Goal: Task Accomplishment & Management: Complete application form

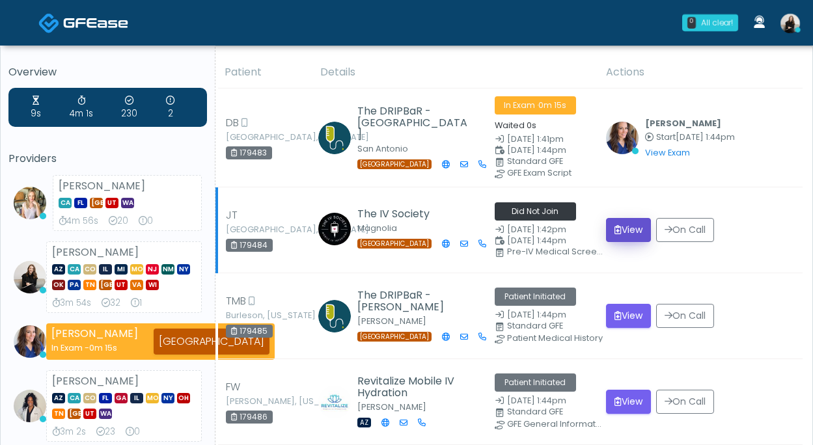
click at [634, 224] on button "View" at bounding box center [628, 230] width 45 height 24
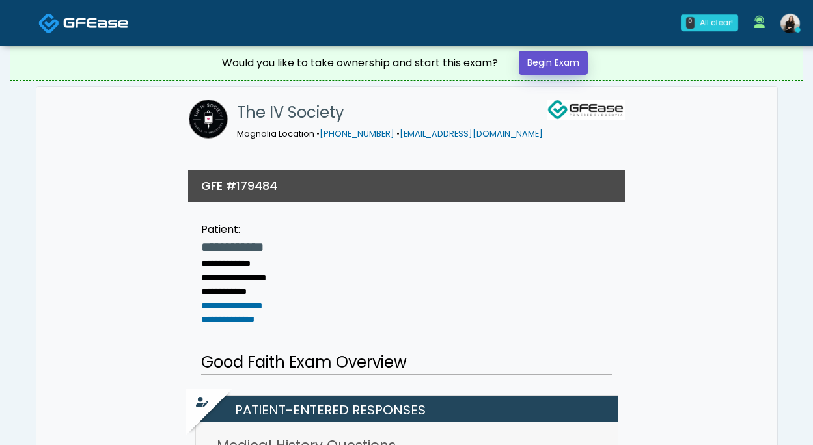
click at [564, 66] on link "Begin Exam" at bounding box center [553, 63] width 69 height 24
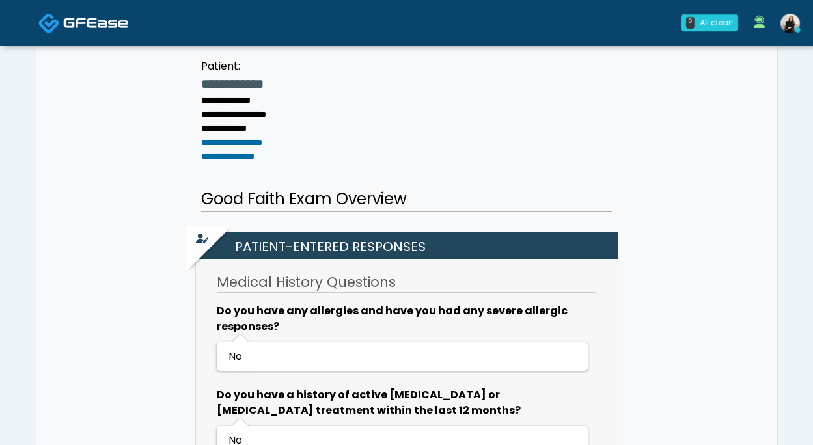
scroll to position [210, 0]
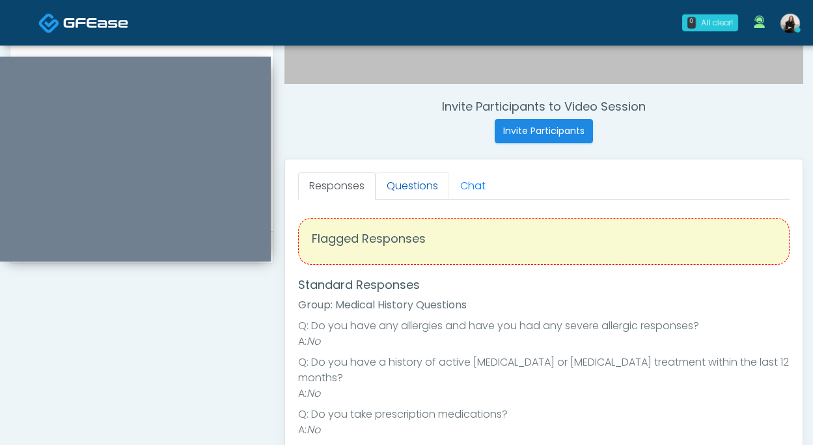
click at [398, 180] on link "Questions" at bounding box center [412, 185] width 74 height 27
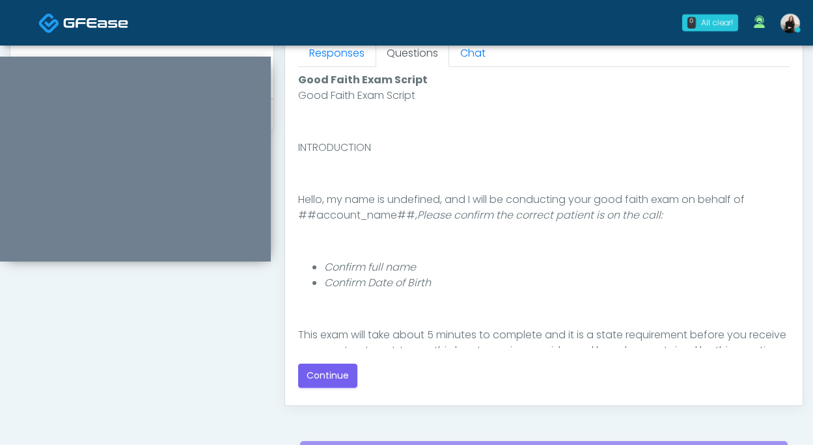
scroll to position [702, 0]
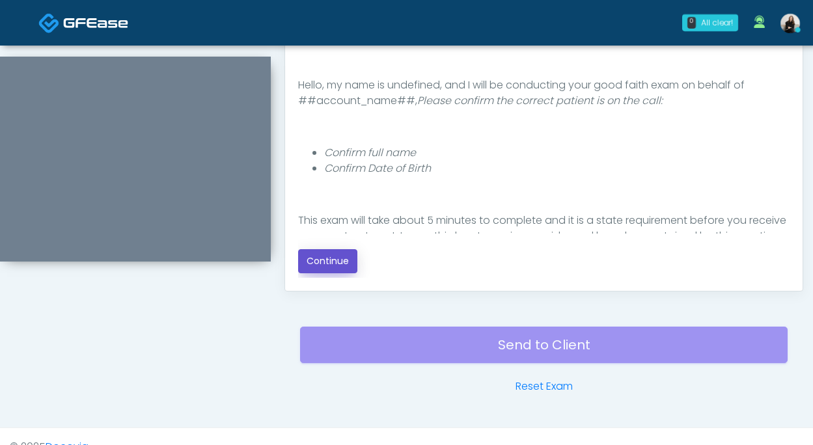
click at [336, 262] on button "Continue" at bounding box center [327, 261] width 59 height 24
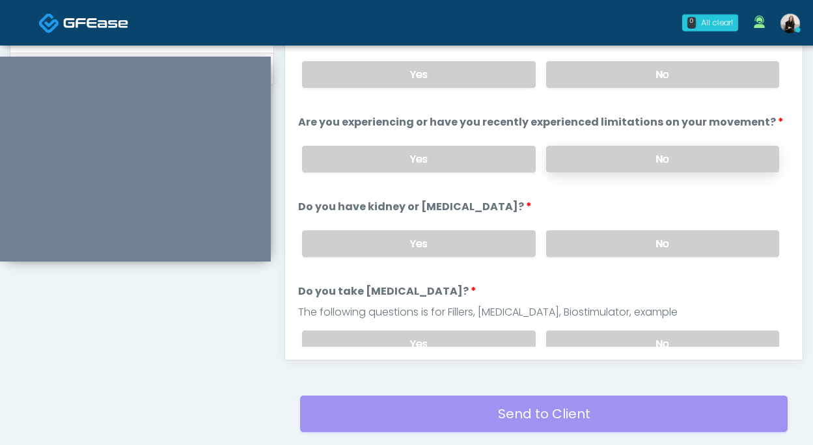
scroll to position [610, 0]
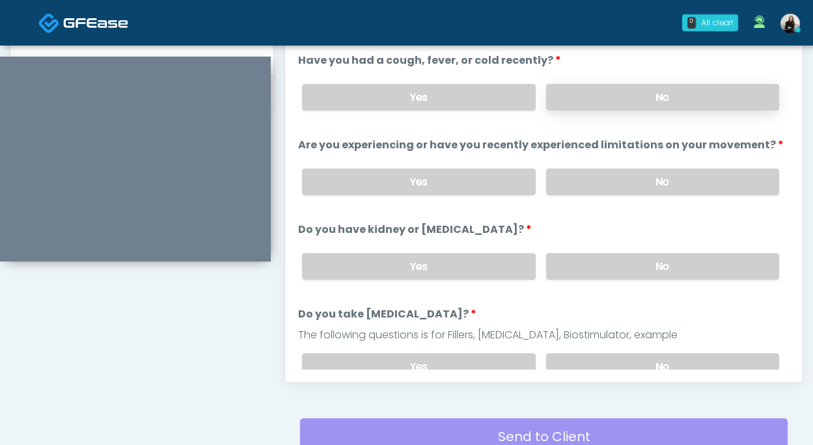
click at [585, 96] on label "No" at bounding box center [662, 97] width 233 height 27
click at [580, 185] on label "No" at bounding box center [662, 182] width 233 height 27
click at [564, 262] on label "No" at bounding box center [662, 266] width 233 height 27
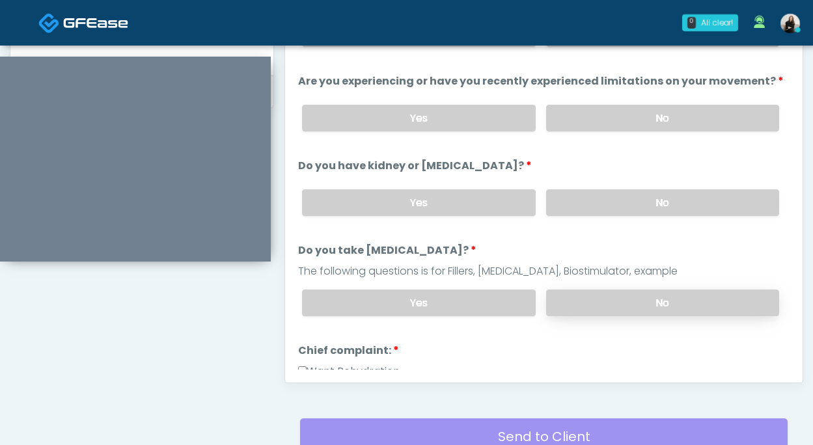
click at [561, 298] on label "No" at bounding box center [662, 303] width 233 height 27
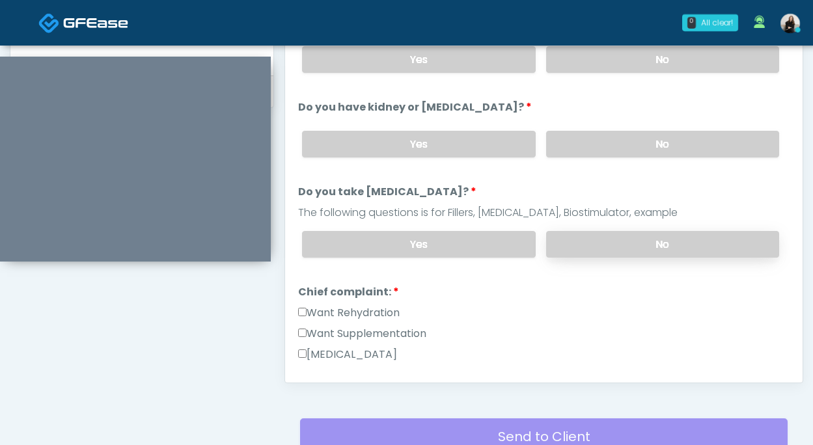
scroll to position [206, 0]
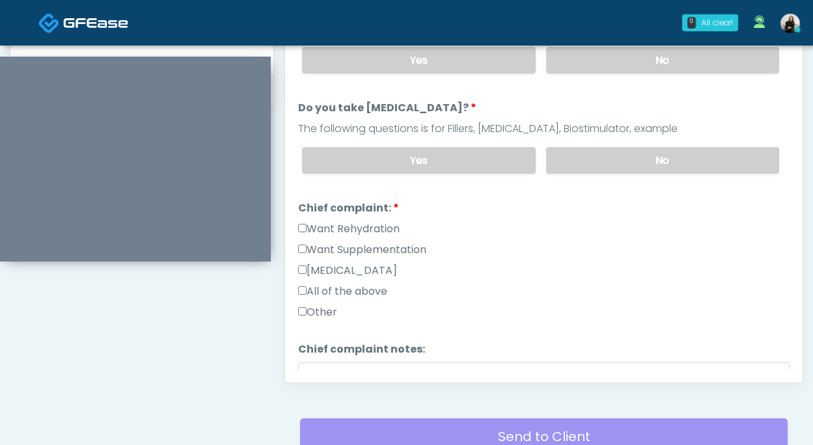
click at [370, 229] on label "Want Rehydration" at bounding box center [348, 229] width 101 height 16
click at [370, 250] on label "Want Supplementation" at bounding box center [362, 250] width 128 height 16
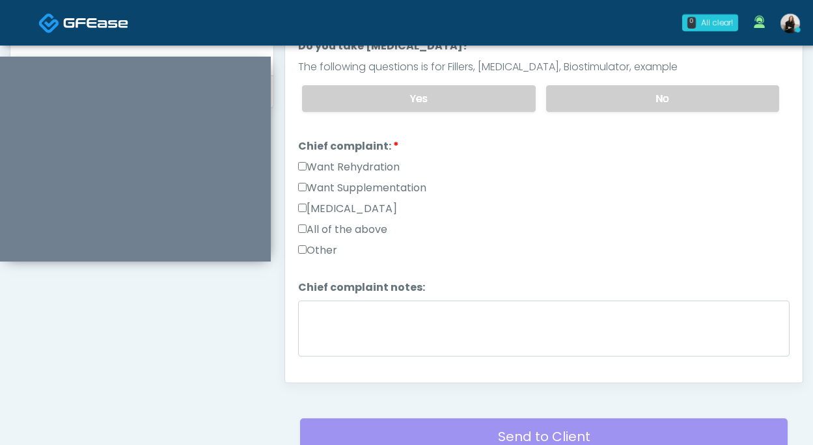
scroll to position [373, 0]
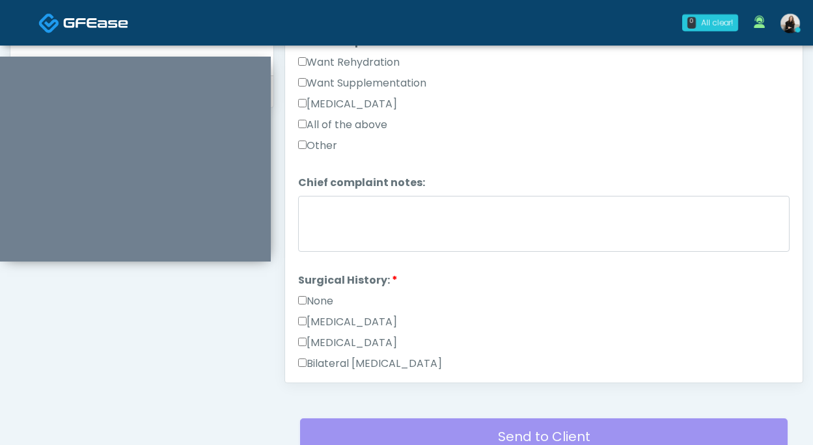
click at [310, 301] on label "None" at bounding box center [315, 301] width 35 height 16
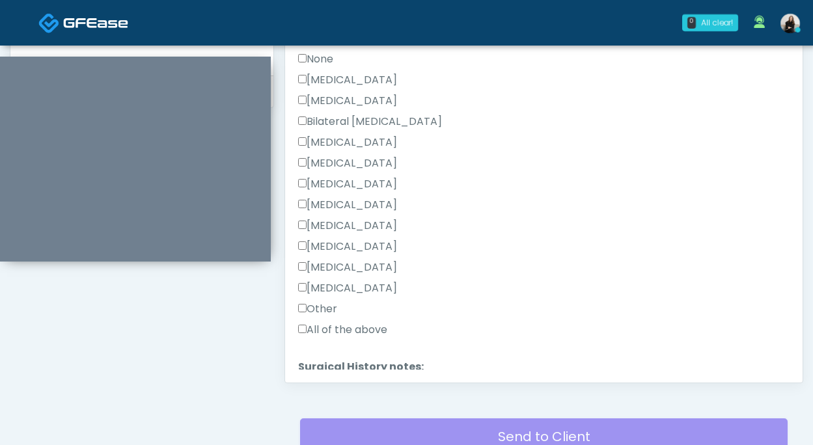
scroll to position [723, 0]
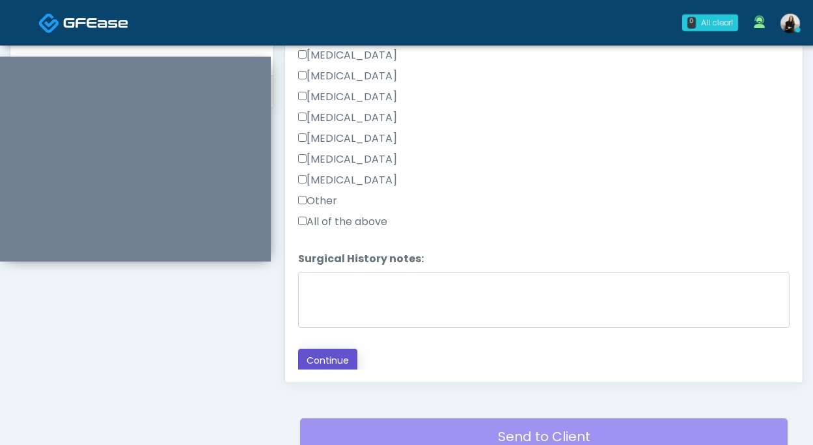
click at [329, 364] on button "Continue" at bounding box center [327, 361] width 59 height 24
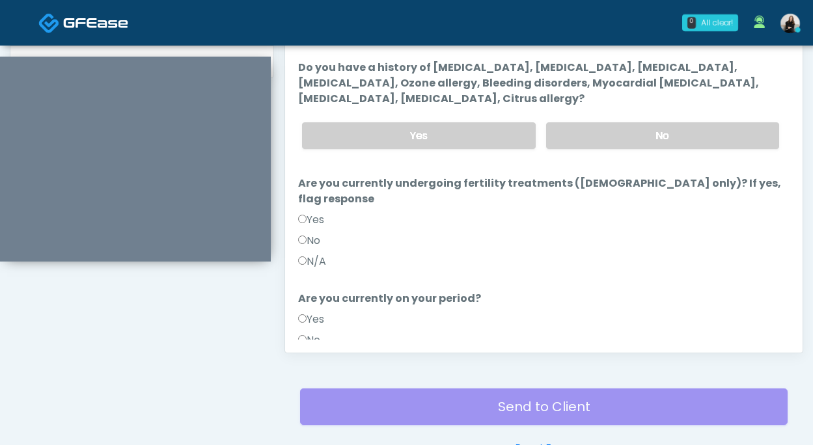
scroll to position [580, 0]
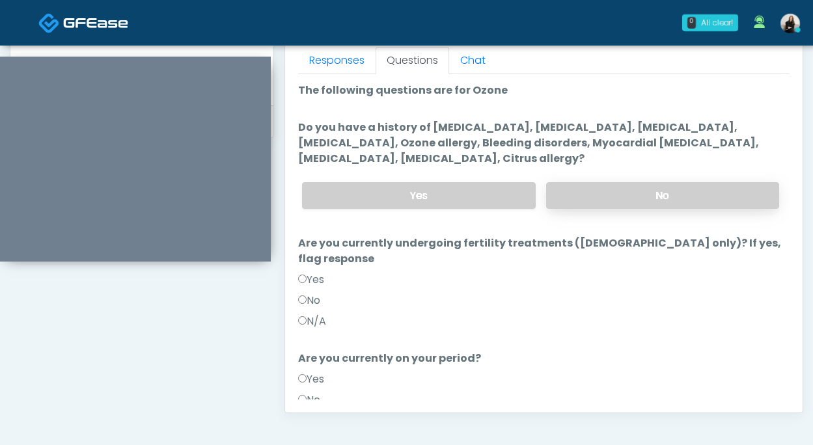
click at [575, 193] on label "No" at bounding box center [662, 195] width 233 height 27
click at [329, 314] on div "N/A" at bounding box center [543, 324] width 491 height 21
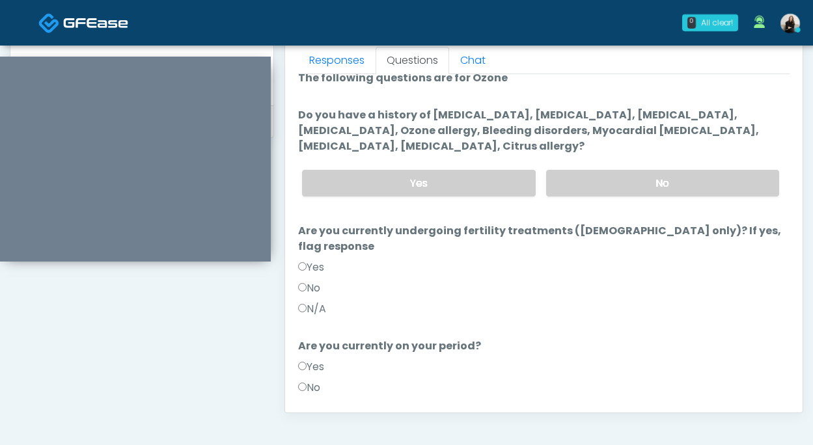
click at [322, 301] on label "N/A" at bounding box center [312, 309] width 28 height 16
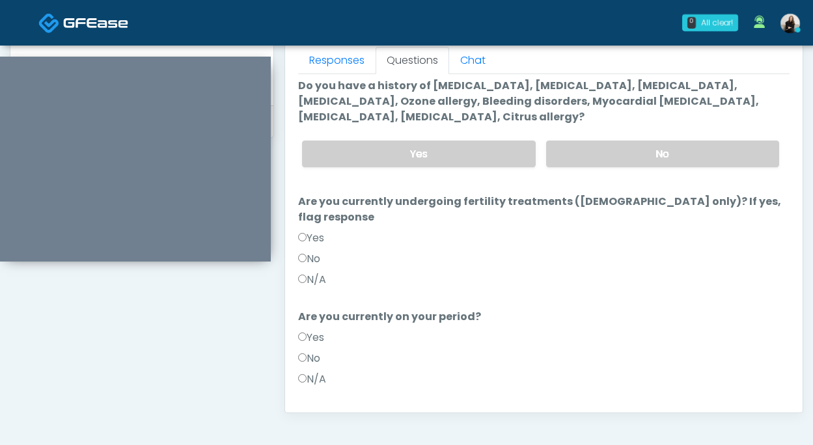
scroll to position [98, 0]
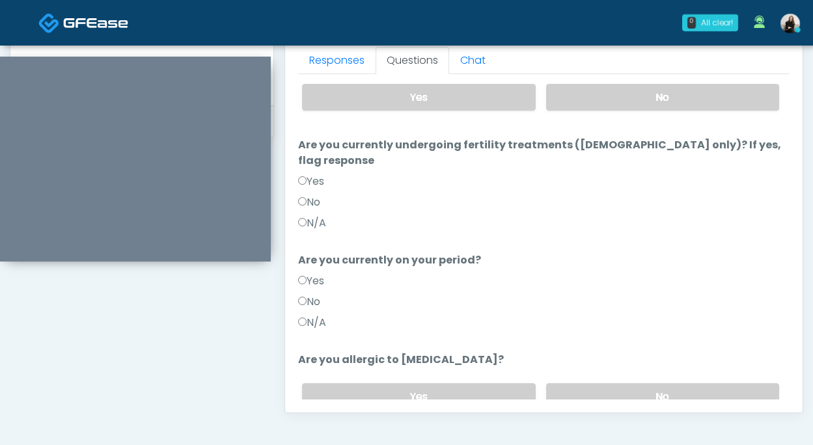
click at [319, 315] on label "N/A" at bounding box center [312, 323] width 28 height 16
click at [621, 383] on label "No" at bounding box center [662, 396] width 233 height 27
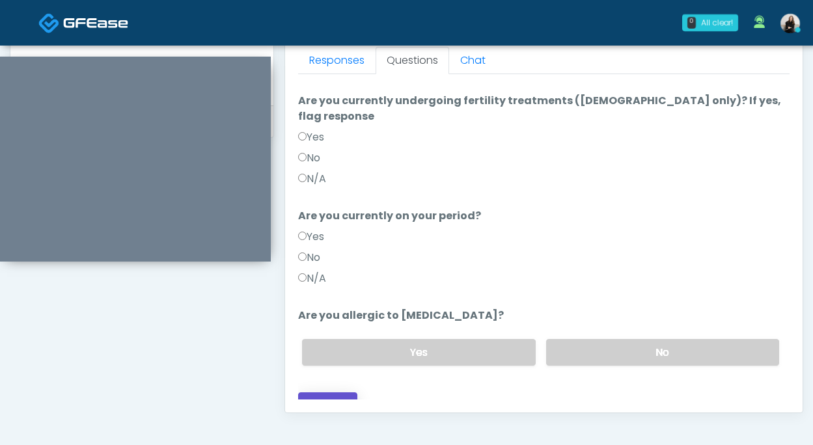
click at [312, 392] on button "Continue" at bounding box center [327, 404] width 59 height 24
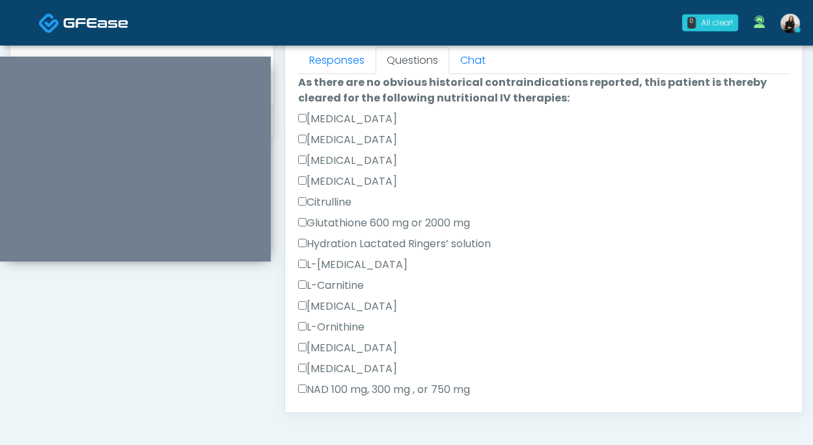
scroll to position [723, 0]
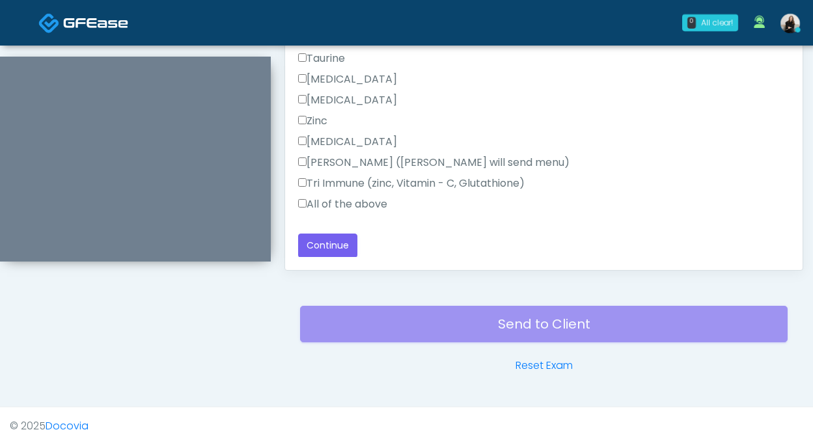
click at [366, 205] on label "All of the above" at bounding box center [342, 204] width 89 height 16
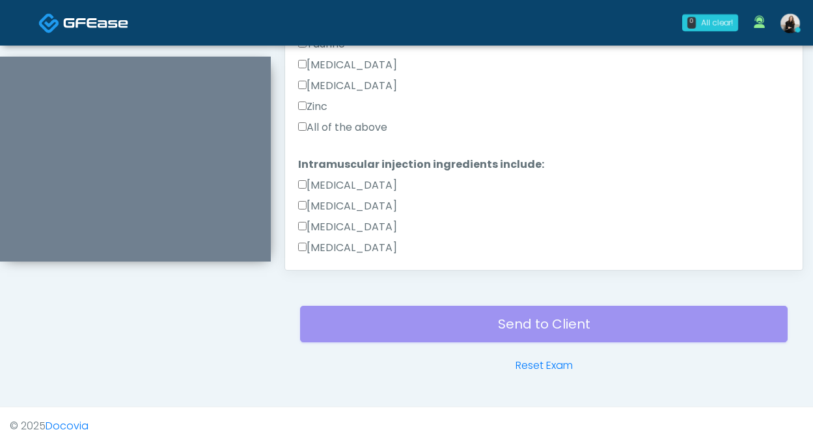
scroll to position [442, 0]
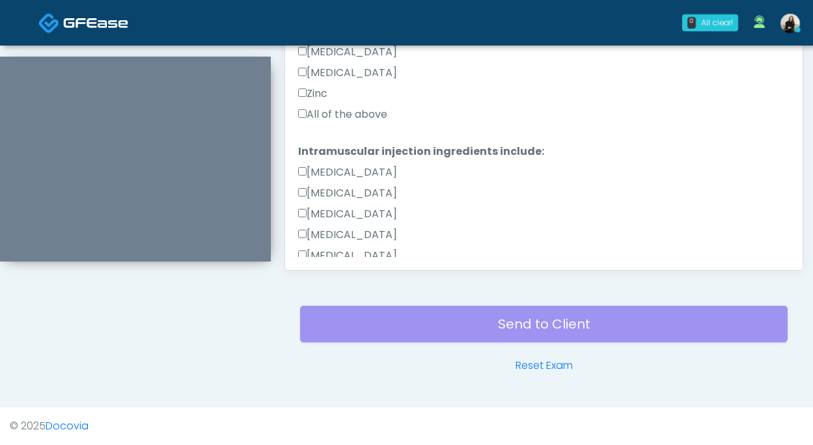
click at [358, 120] on label "All of the above" at bounding box center [342, 115] width 89 height 16
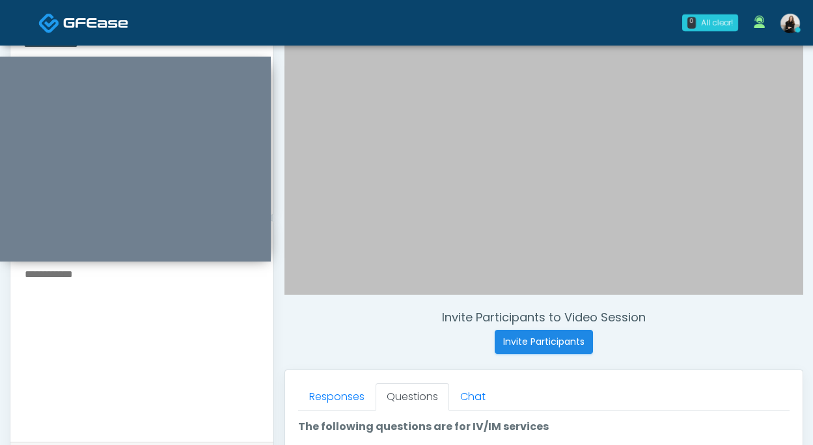
scroll to position [242, 0]
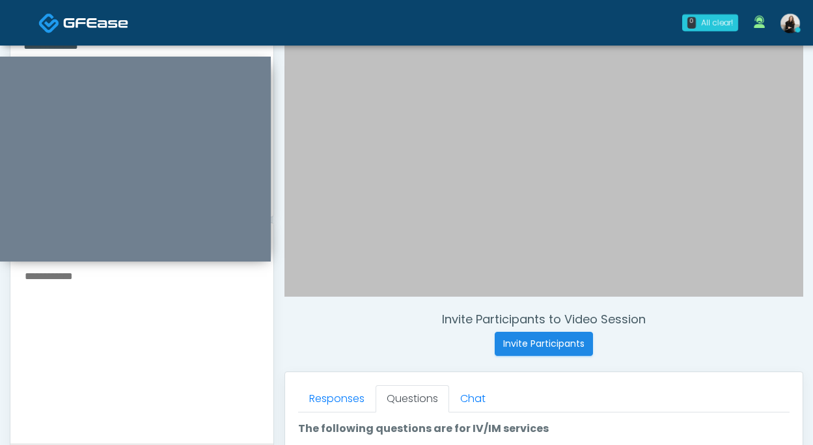
click at [222, 305] on textarea at bounding box center [141, 346] width 237 height 159
type textarea "*******"
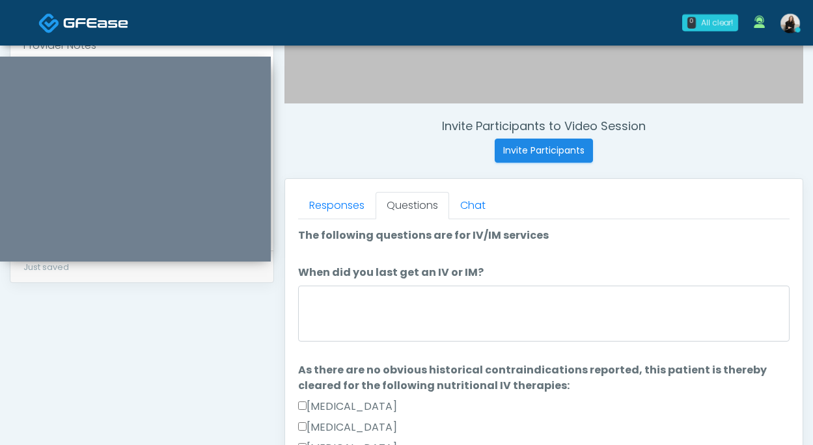
scroll to position [662, 0]
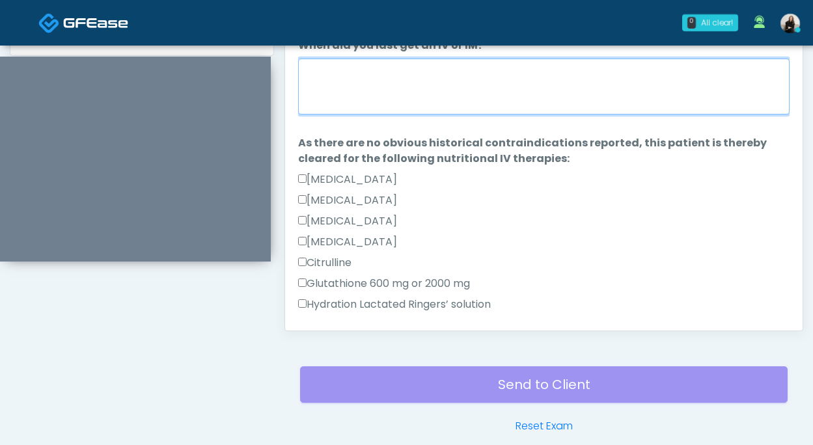
click at [377, 103] on textarea "When did you last get an IV or IM?" at bounding box center [543, 87] width 491 height 56
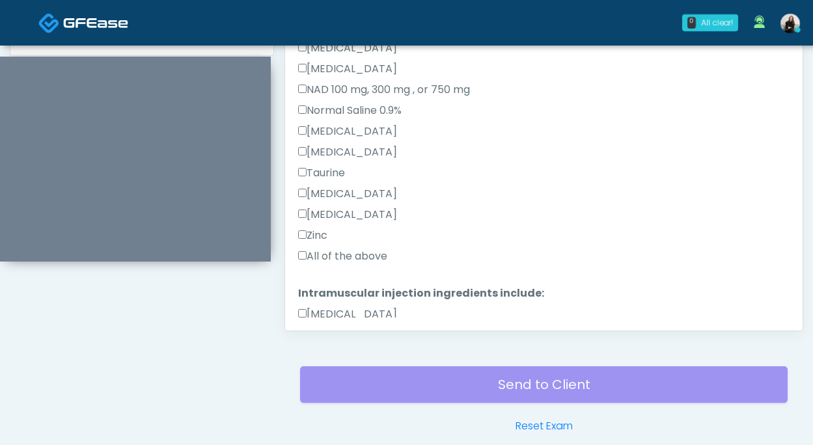
scroll to position [826, 0]
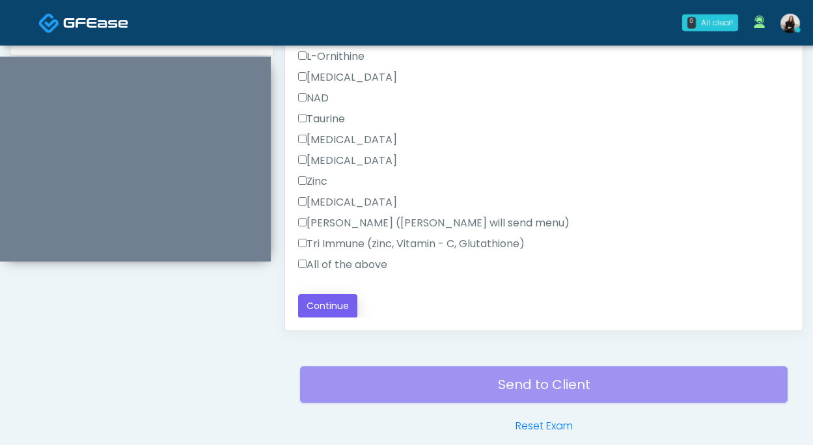
type textarea "******"
click at [339, 312] on button "Continue" at bounding box center [327, 306] width 59 height 24
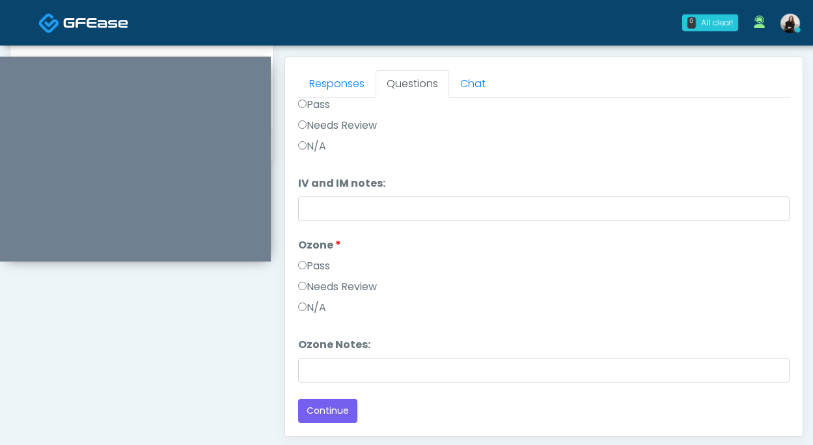
scroll to position [0, 0]
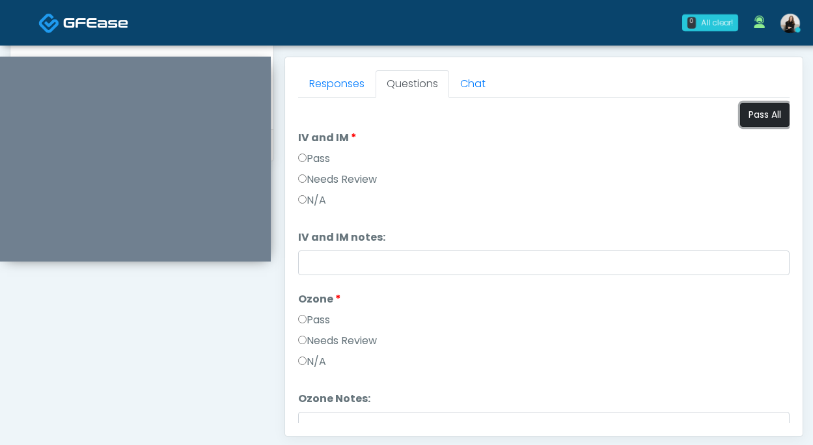
click at [758, 107] on button "Pass All" at bounding box center [764, 115] width 49 height 24
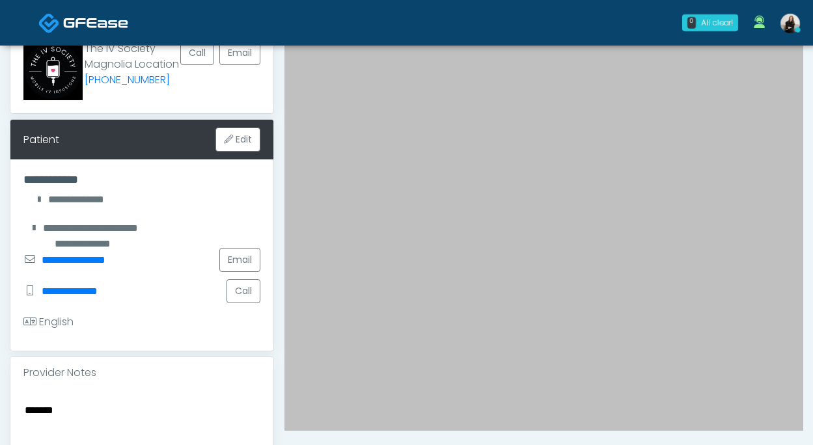
scroll to position [103, 0]
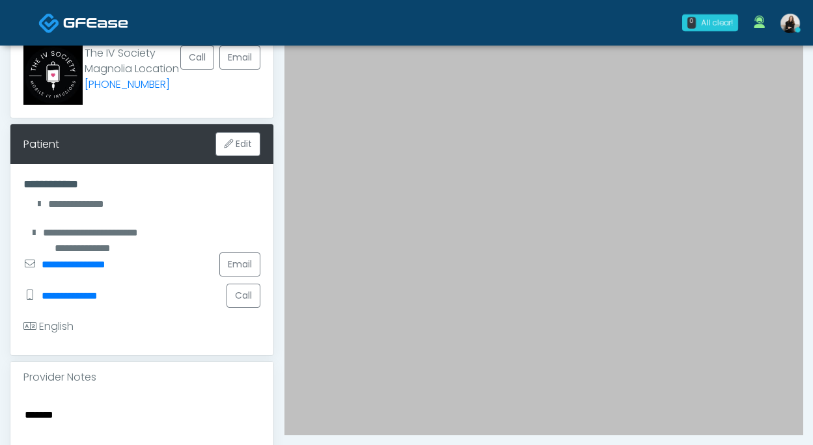
drag, startPoint x: 66, startPoint y: 414, endPoint x: -8, endPoint y: 418, distance: 74.3
click at [247, 150] on button "Edit" at bounding box center [237, 144] width 45 height 24
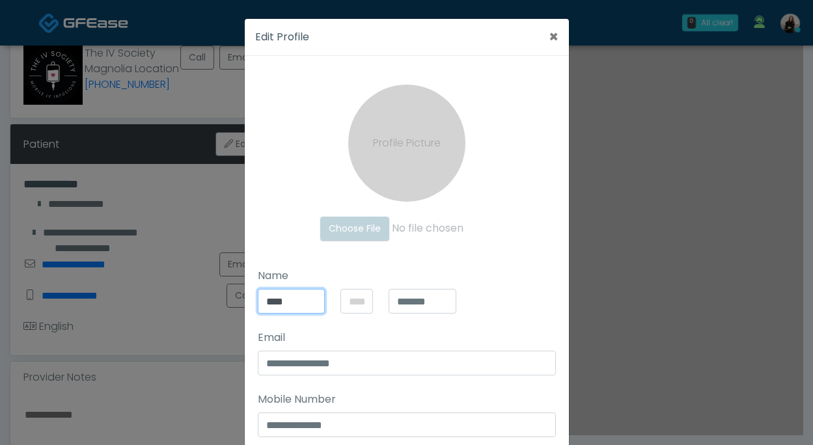
click at [288, 308] on input "****" at bounding box center [292, 301] width 68 height 25
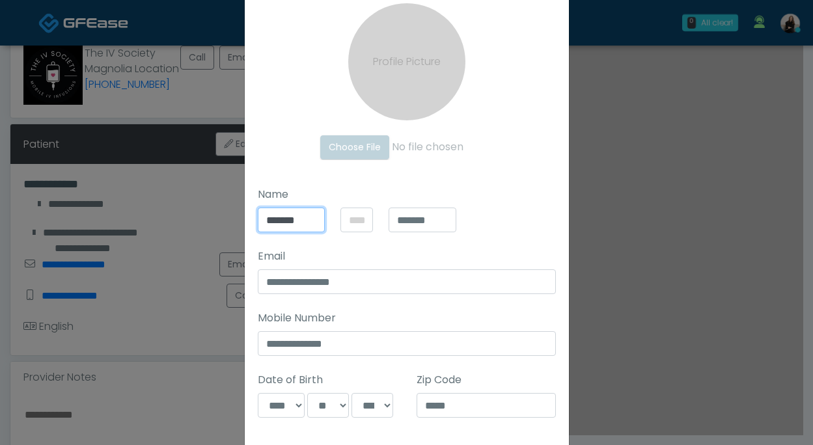
scroll to position [161, 0]
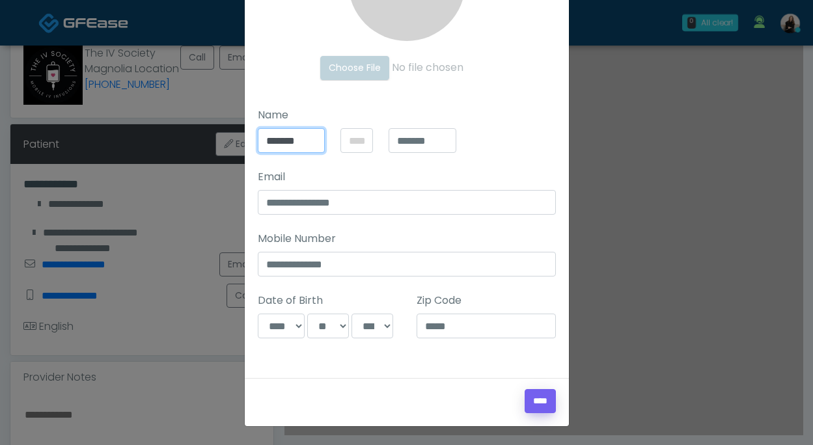
type input "*******"
click at [530, 391] on input "****" at bounding box center [539, 401] width 31 height 24
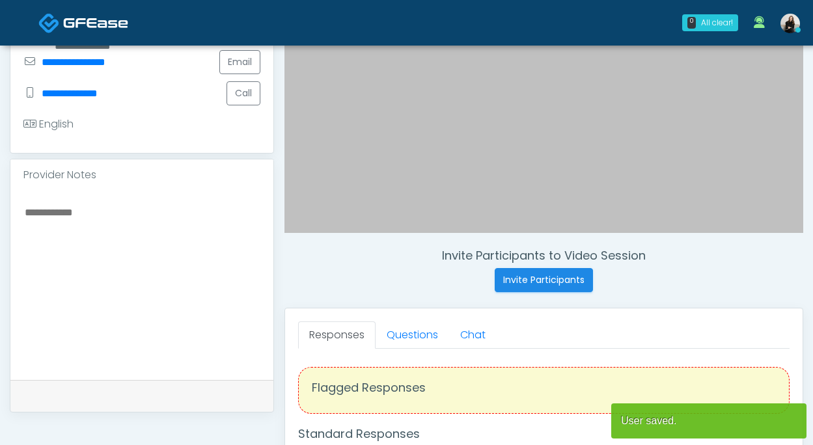
scroll to position [359, 0]
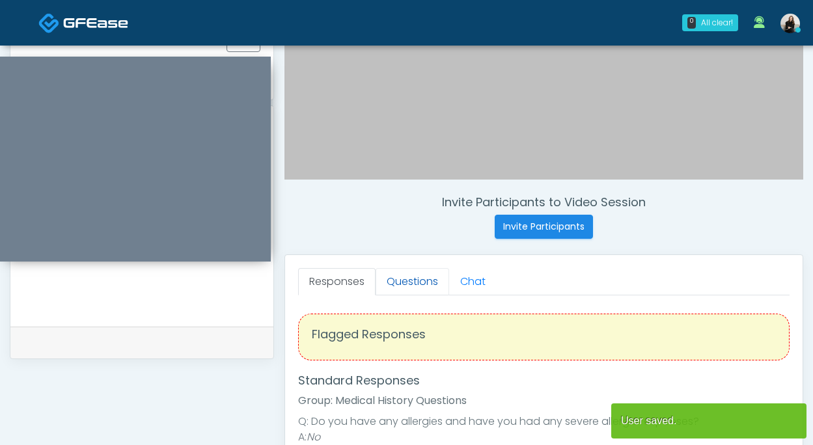
click at [414, 290] on link "Questions" at bounding box center [412, 281] width 74 height 27
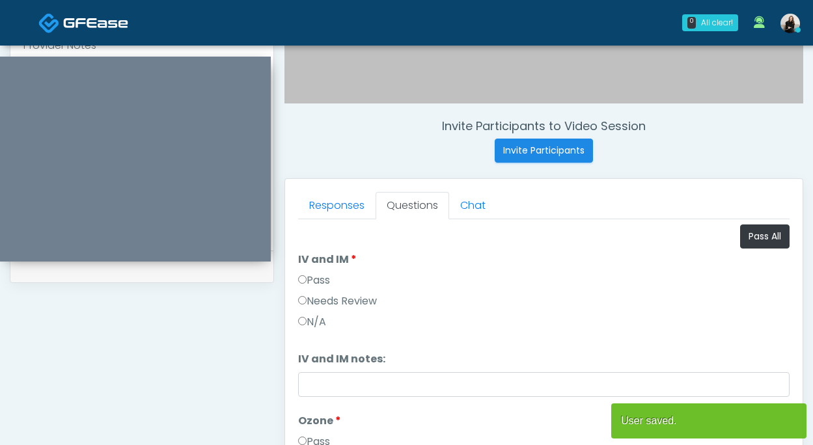
scroll to position [497, 0]
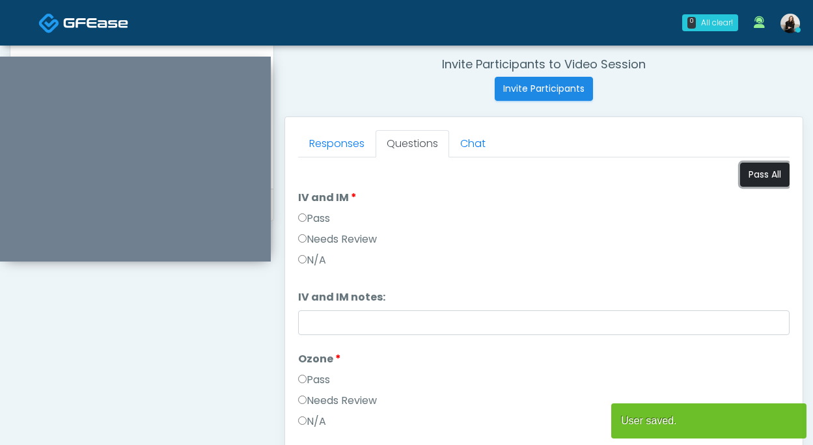
click at [748, 182] on button "Pass All" at bounding box center [764, 175] width 49 height 24
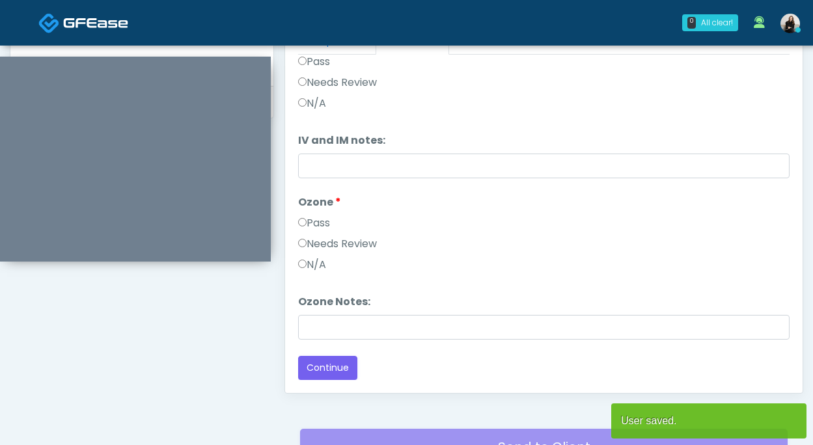
scroll to position [628, 0]
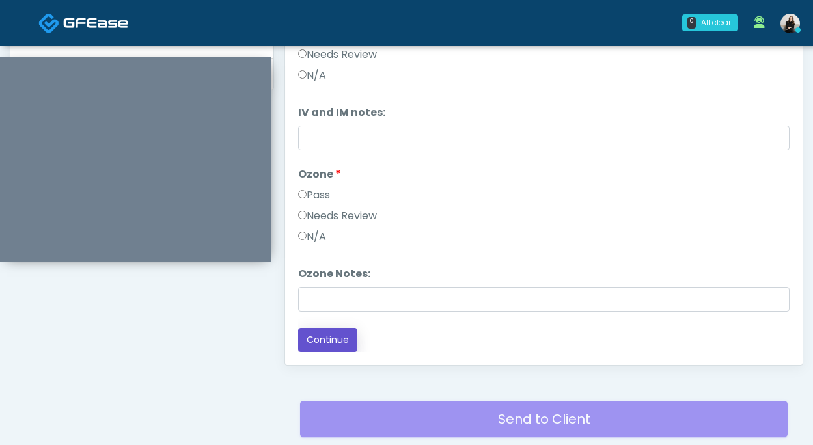
click at [326, 338] on button "Continue" at bounding box center [327, 340] width 59 height 24
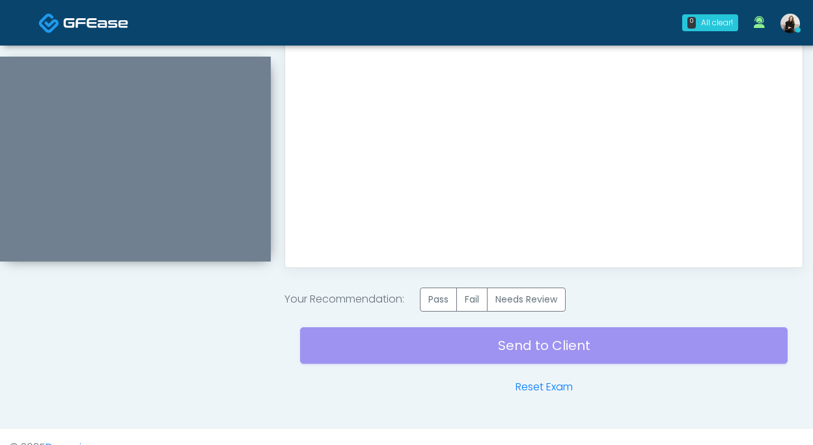
scroll to position [0, 0]
click at [453, 295] on label "Pass" at bounding box center [438, 299] width 37 height 24
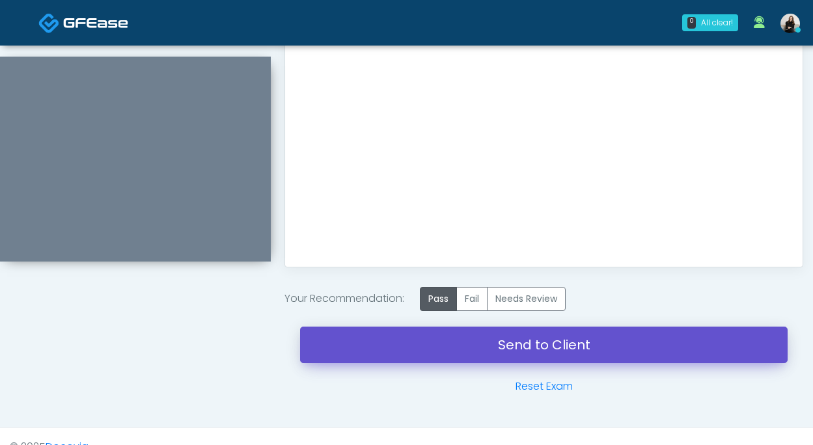
click at [486, 346] on link "Send to Client" at bounding box center [543, 345] width 487 height 36
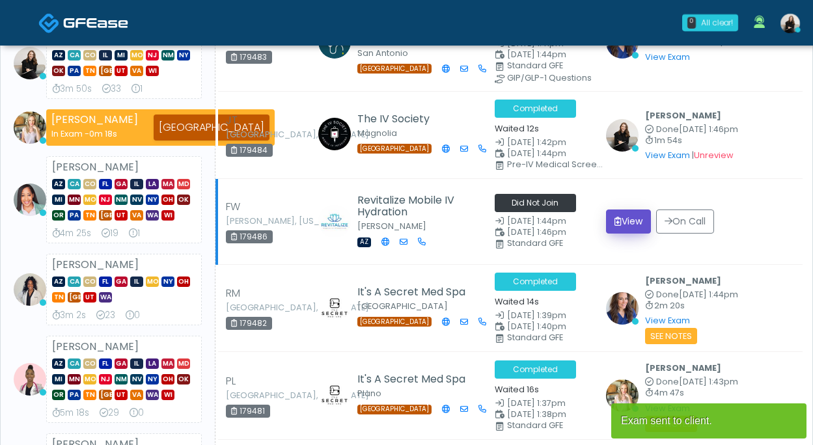
click at [627, 225] on button "View" at bounding box center [628, 221] width 45 height 24
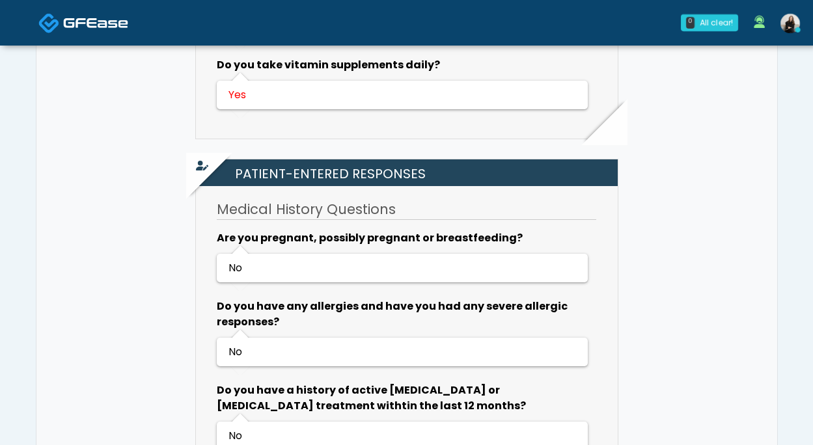
scroll to position [913, 0]
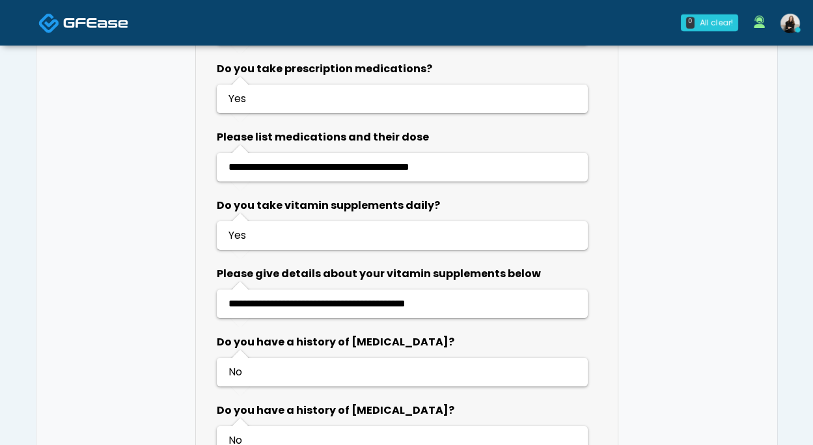
click at [102, 15] on span at bounding box center [95, 22] width 65 height 18
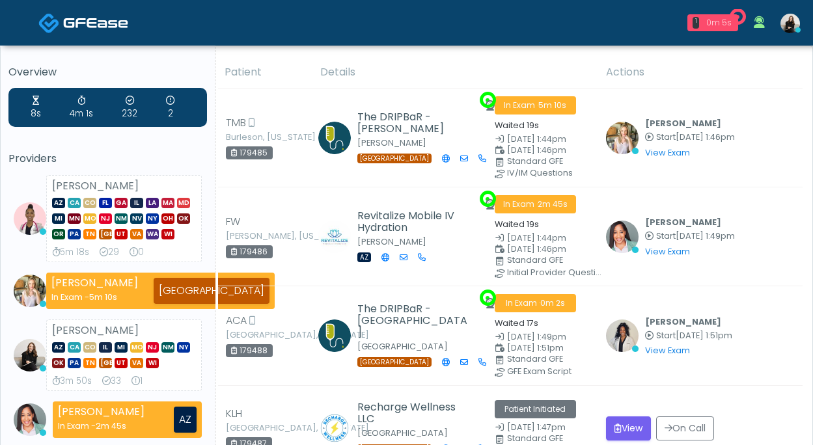
click at [721, 28] on div "0m 5s" at bounding box center [718, 23] width 29 height 12
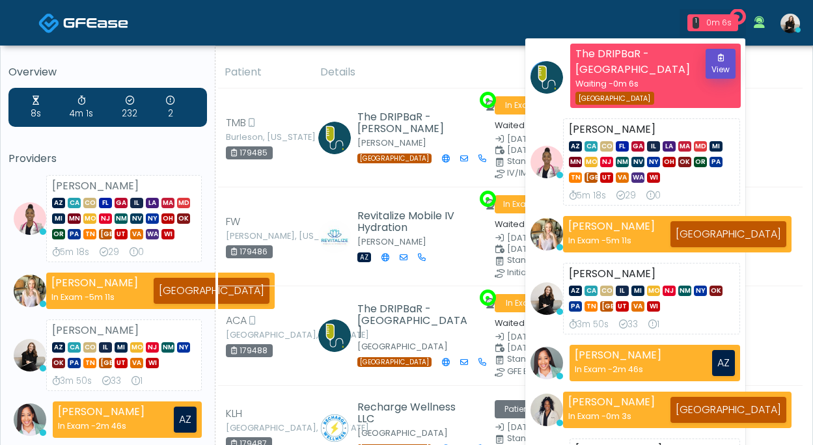
click at [720, 51] on button "View" at bounding box center [720, 64] width 30 height 30
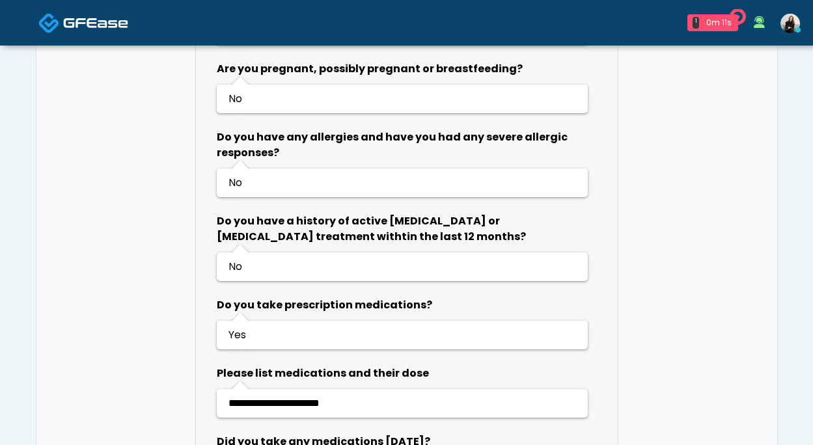
click at [115, 18] on img at bounding box center [95, 22] width 65 height 13
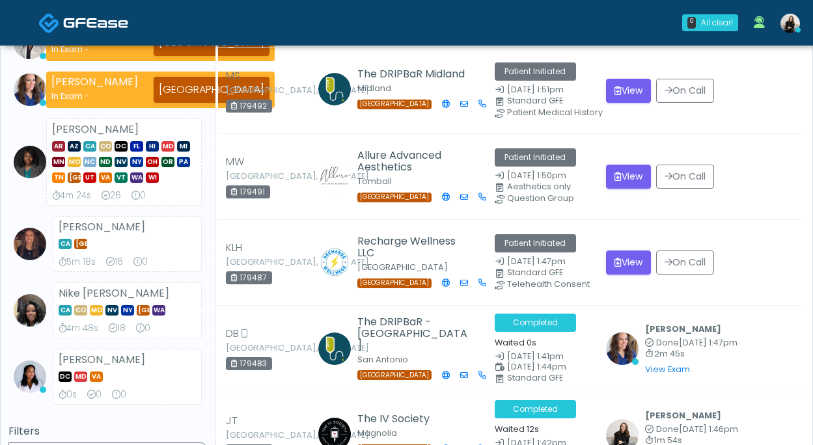
scroll to position [481, 0]
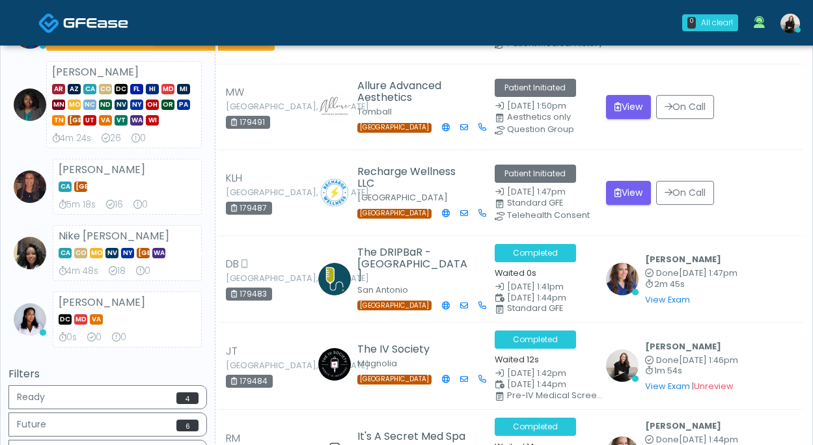
click at [90, 21] on img at bounding box center [95, 22] width 65 height 13
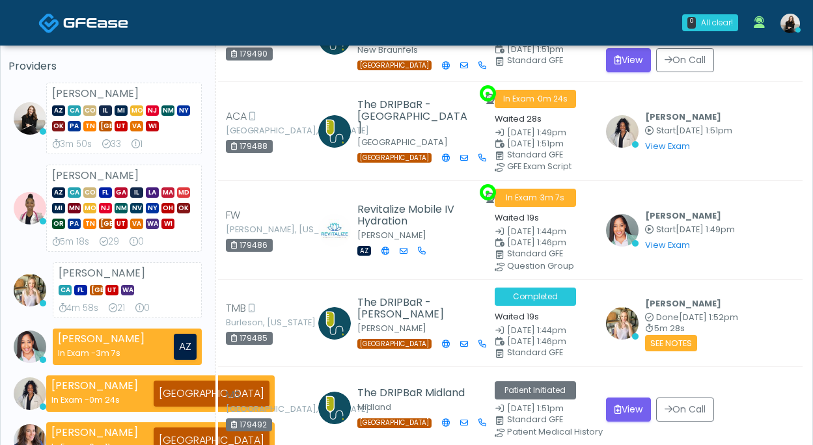
scroll to position [47, 0]
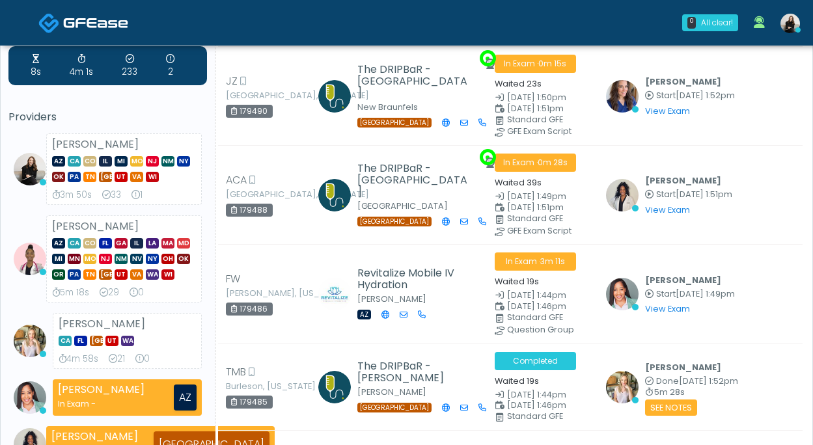
scroll to position [127, 0]
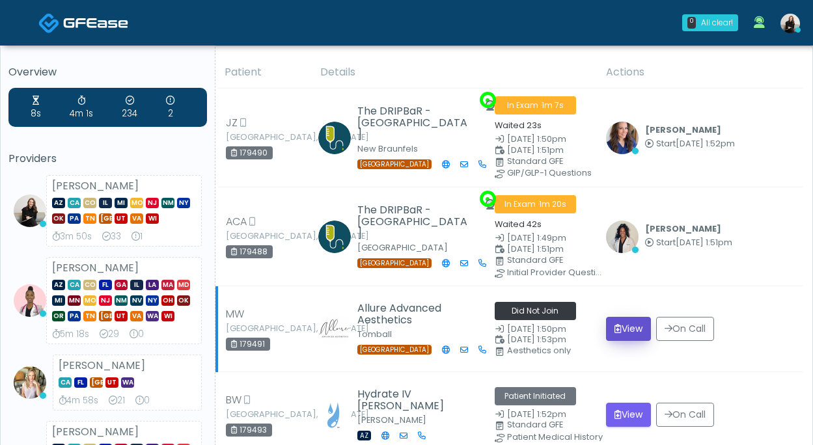
click at [627, 321] on button "View" at bounding box center [628, 329] width 45 height 24
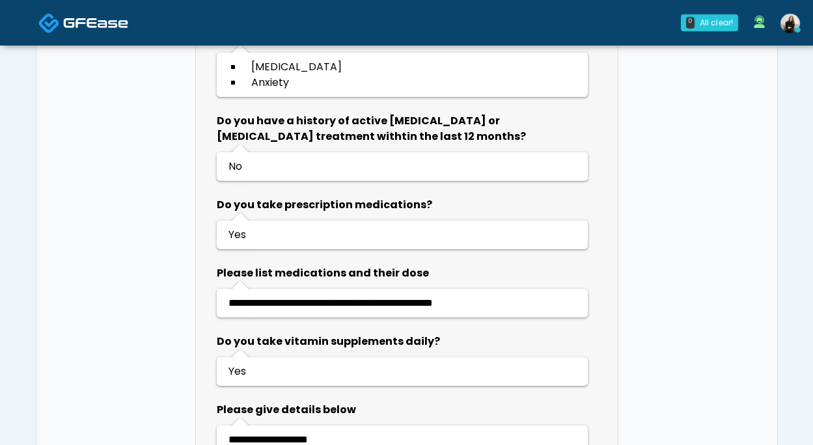
scroll to position [1230, 0]
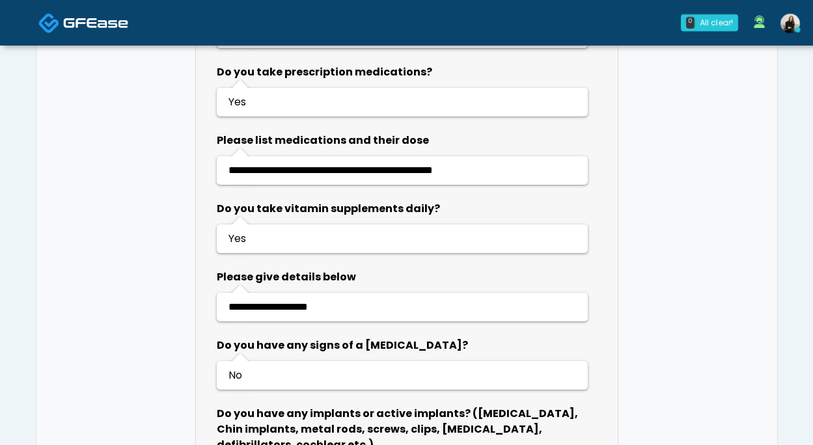
click at [132, 20] on div at bounding box center [83, 22] width 156 height 43
click at [123, 20] on img at bounding box center [95, 22] width 65 height 13
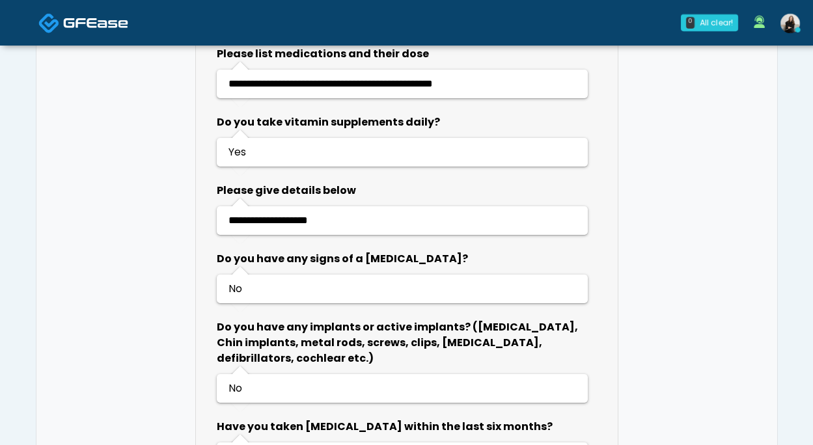
scroll to position [1385, 0]
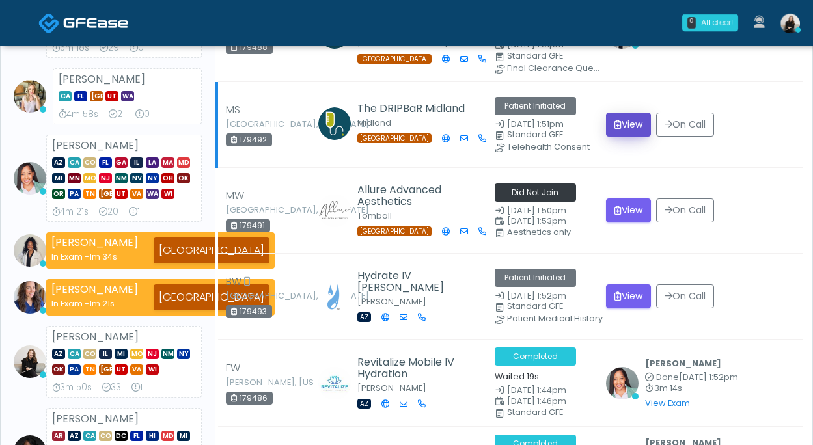
click at [631, 121] on button "View" at bounding box center [628, 125] width 45 height 24
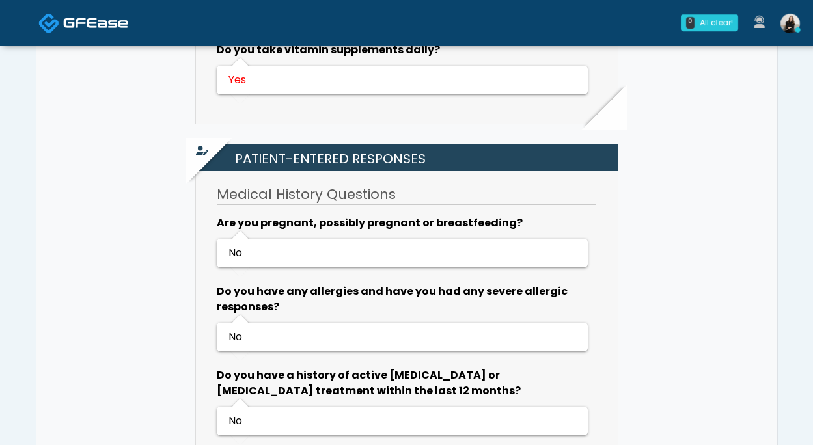
scroll to position [576, 0]
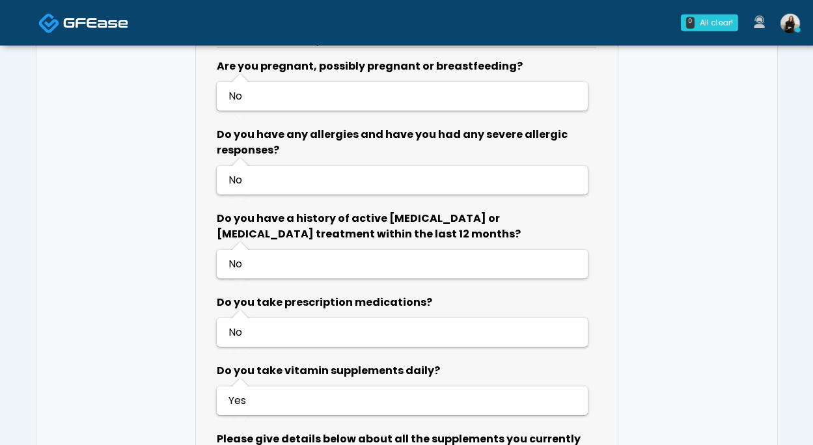
click at [44, 27] on img at bounding box center [48, 22] width 21 height 21
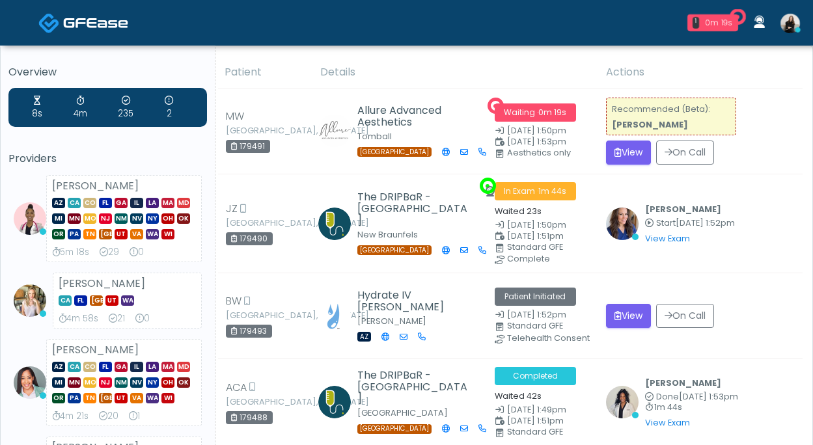
click at [124, 12] on link at bounding box center [83, 22] width 90 height 42
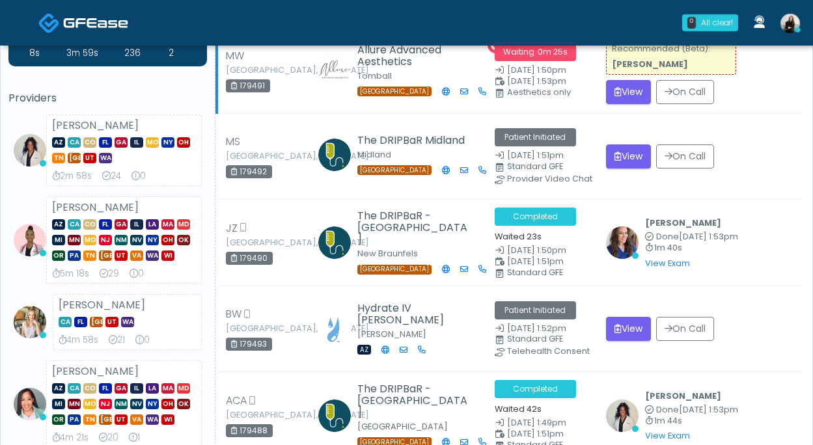
scroll to position [79, 0]
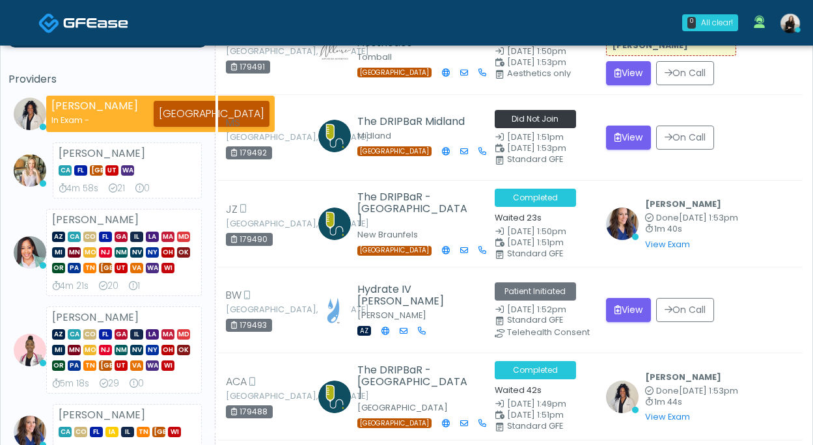
click at [101, 13] on span at bounding box center [95, 22] width 65 height 18
click at [630, 137] on button "View" at bounding box center [628, 138] width 45 height 24
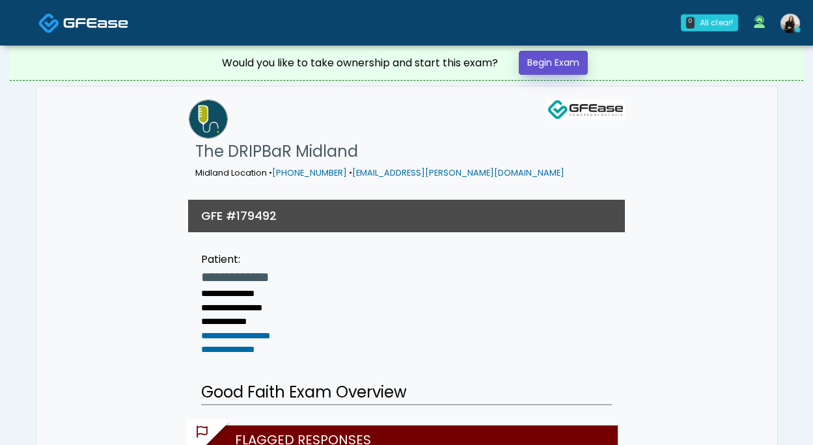
click at [548, 54] on link "Begin Exam" at bounding box center [553, 63] width 69 height 24
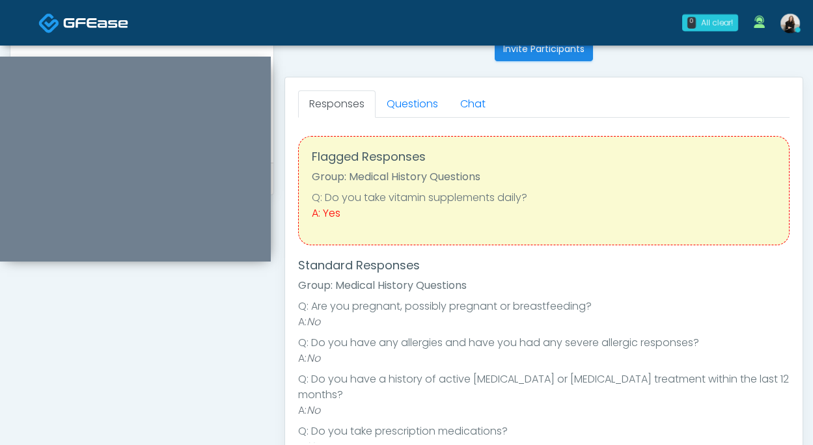
scroll to position [152, 0]
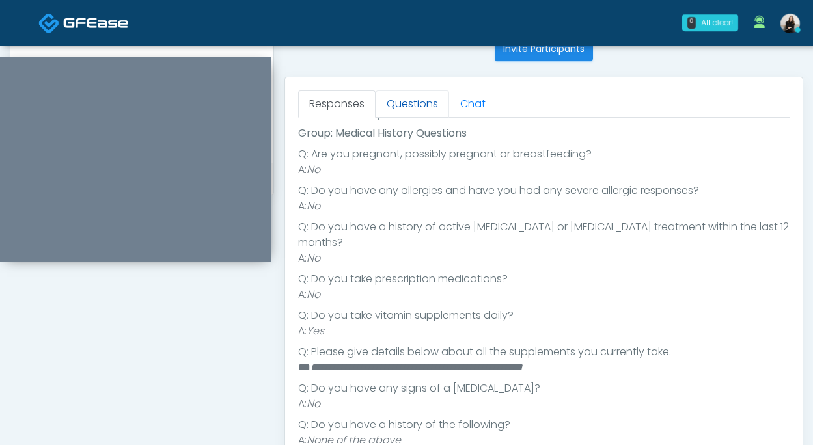
click at [407, 105] on link "Questions" at bounding box center [412, 103] width 74 height 27
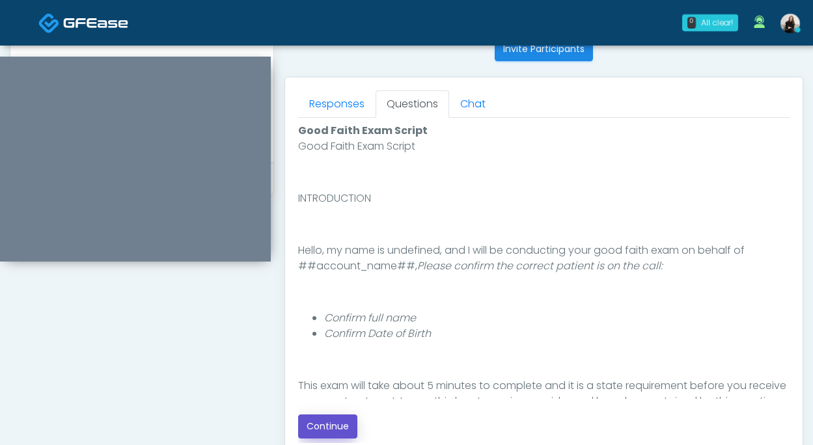
click at [328, 418] on button "Continue" at bounding box center [327, 426] width 59 height 24
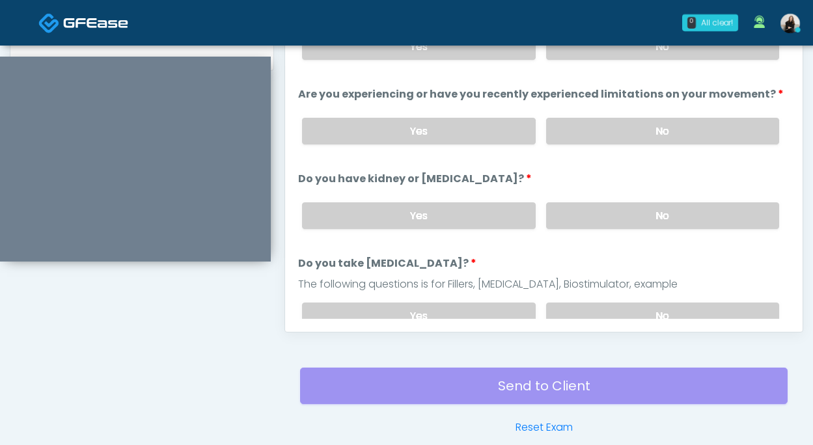
scroll to position [568, 0]
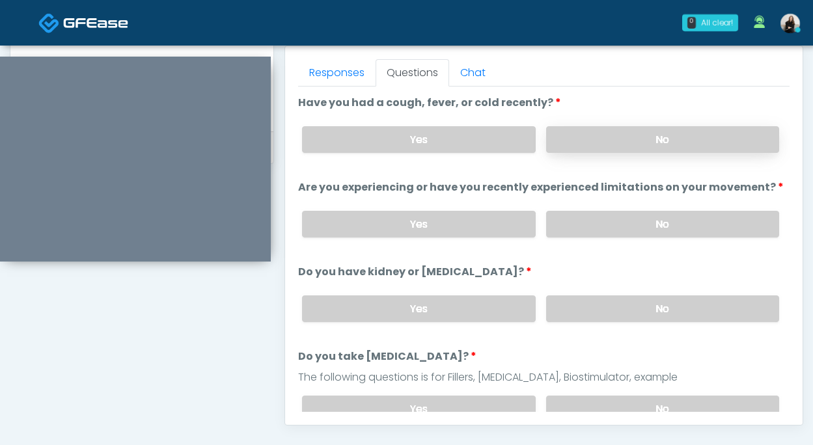
click at [606, 139] on label "No" at bounding box center [662, 139] width 233 height 27
click at [601, 237] on div "Yes No" at bounding box center [540, 223] width 498 height 47
click at [596, 224] on label "No" at bounding box center [662, 224] width 233 height 27
click at [557, 317] on label "No" at bounding box center [662, 308] width 233 height 27
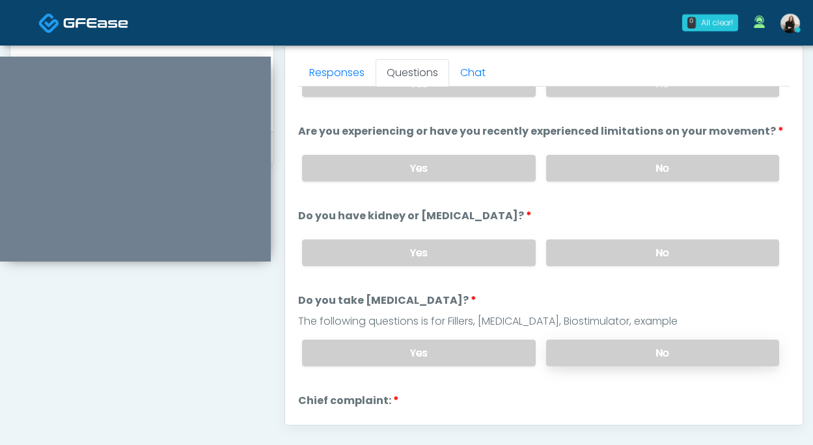
click at [561, 340] on label "No" at bounding box center [662, 353] width 233 height 27
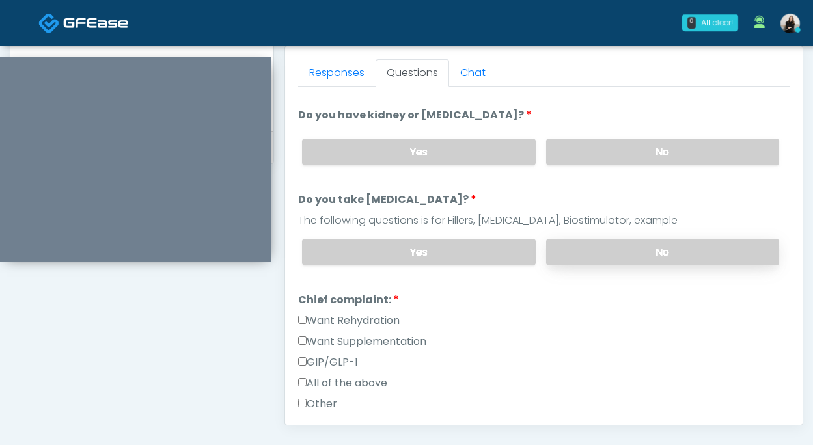
scroll to position [209, 0]
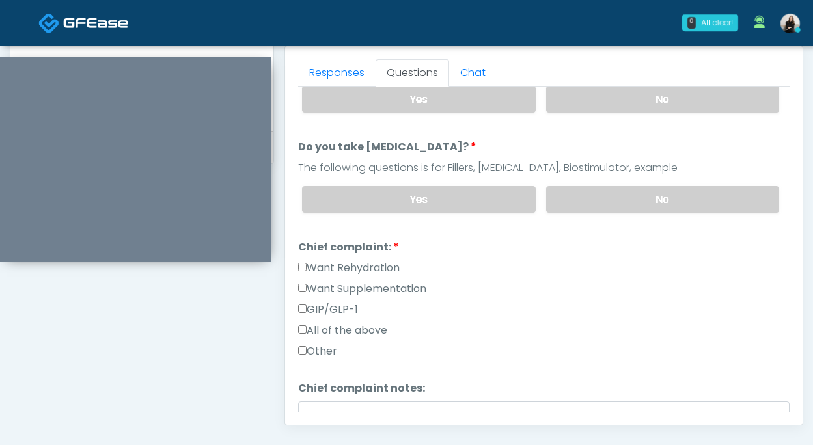
click at [399, 263] on label "Want Rehydration" at bounding box center [348, 268] width 101 height 16
click at [399, 285] on label "Want Supplementation" at bounding box center [362, 289] width 128 height 16
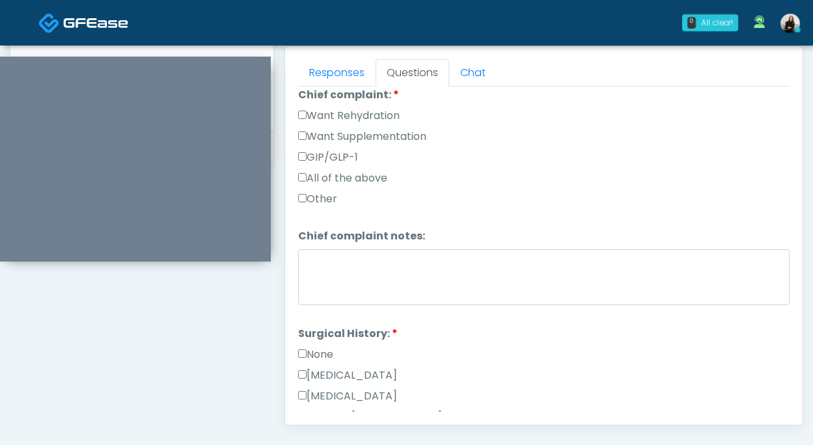
scroll to position [451, 0]
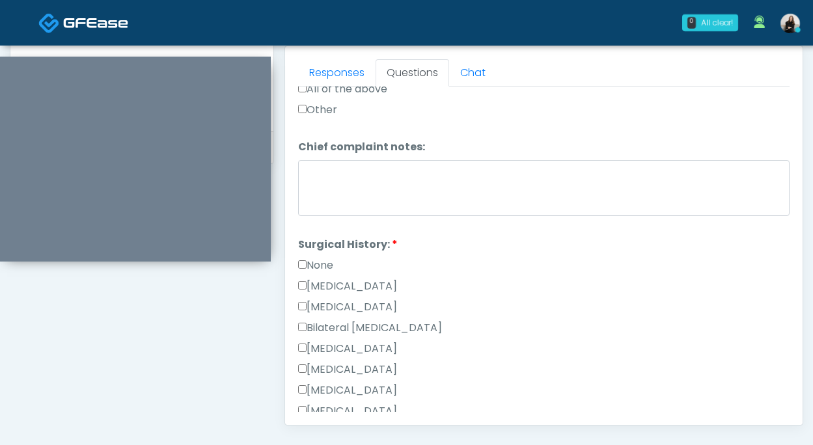
click at [328, 263] on label "None" at bounding box center [315, 266] width 35 height 16
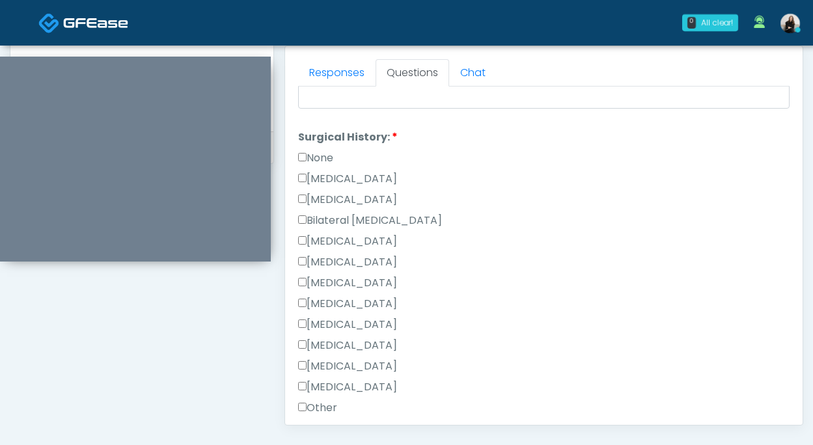
scroll to position [640, 0]
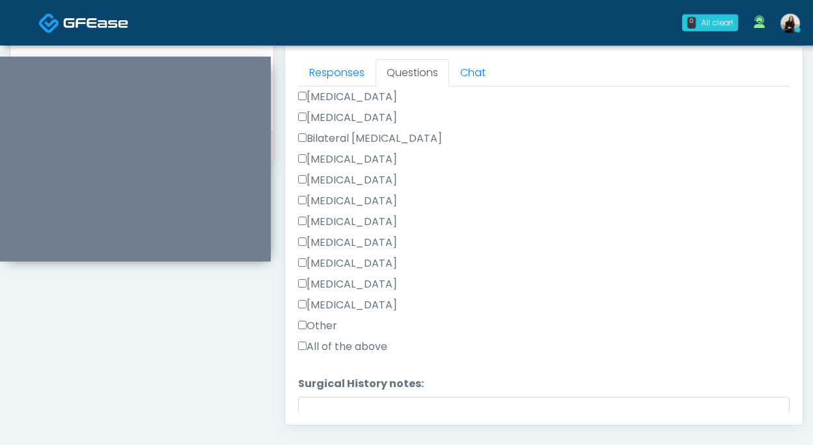
click at [328, 264] on label "Cholecystectomy" at bounding box center [347, 264] width 99 height 16
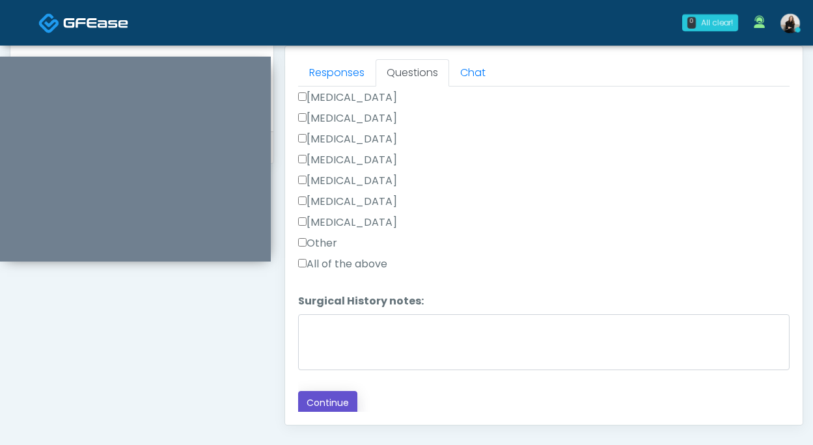
click at [325, 398] on button "Continue" at bounding box center [327, 403] width 59 height 24
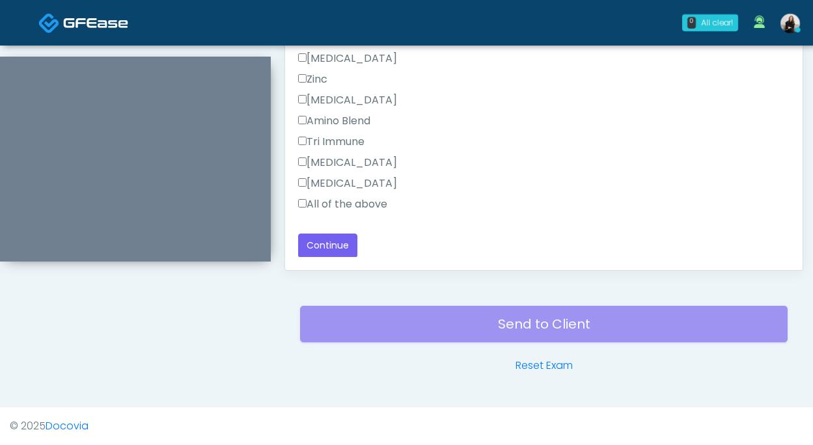
click at [343, 208] on label "All of the above" at bounding box center [342, 204] width 89 height 16
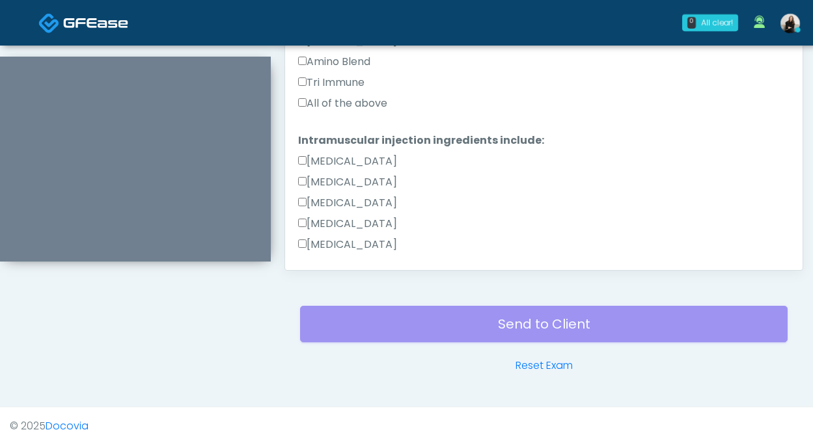
scroll to position [600, 0]
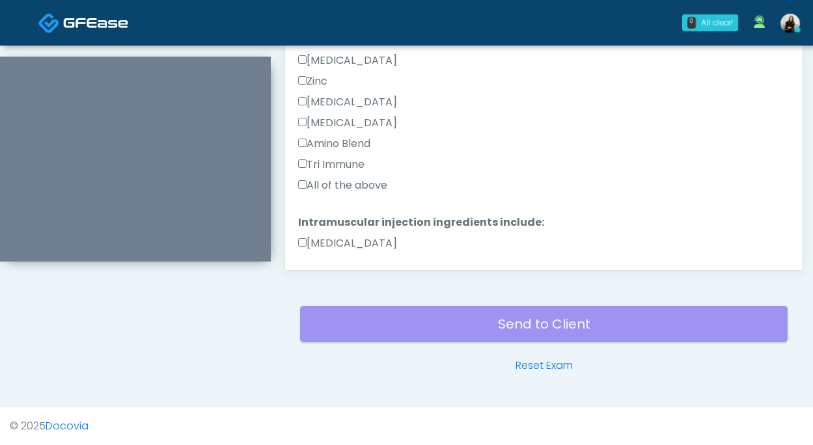
click at [342, 186] on label "All of the above" at bounding box center [342, 186] width 89 height 16
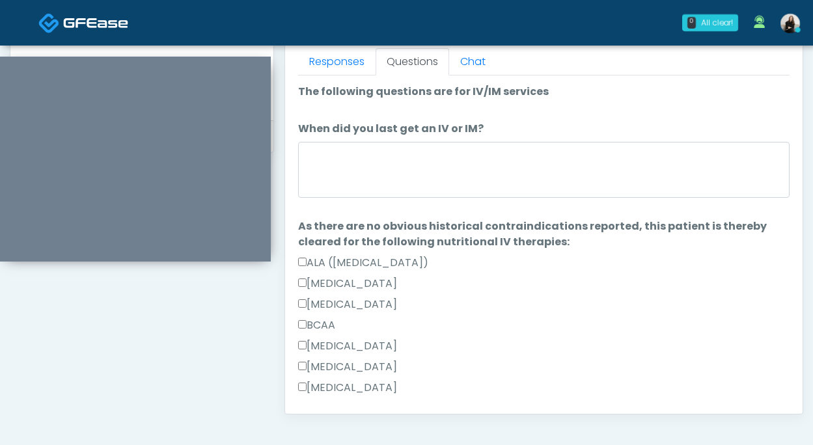
scroll to position [545, 0]
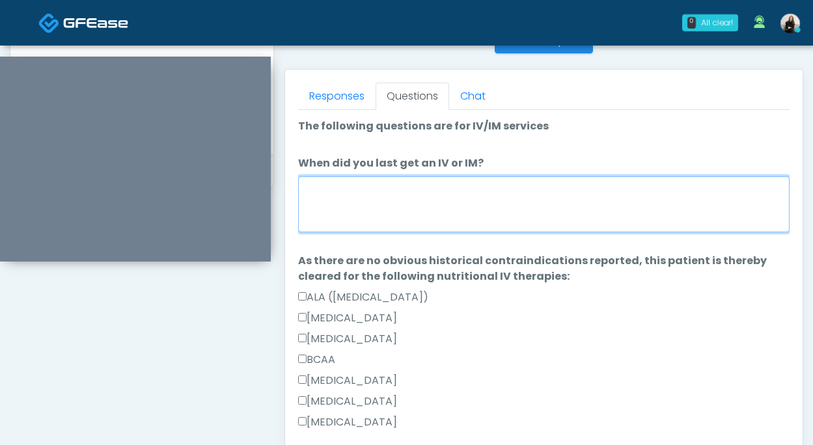
click at [336, 213] on textarea "When did you last get an IV or IM?" at bounding box center [543, 204] width 491 height 56
type textarea "*"
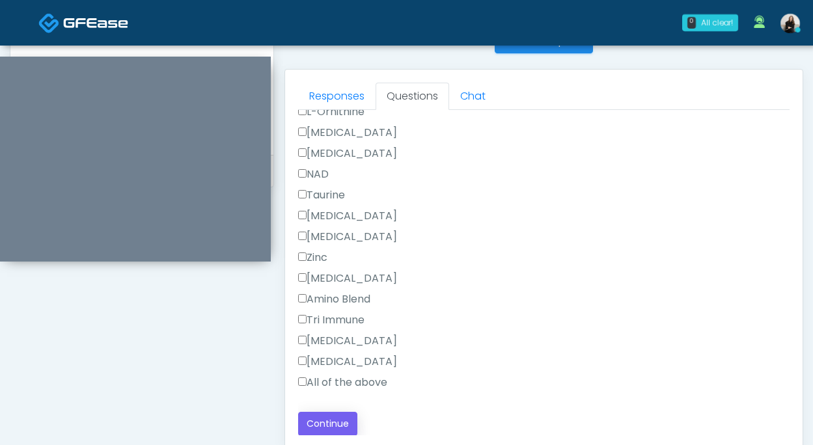
type textarea "**********"
click at [335, 423] on button "Continue" at bounding box center [327, 424] width 59 height 24
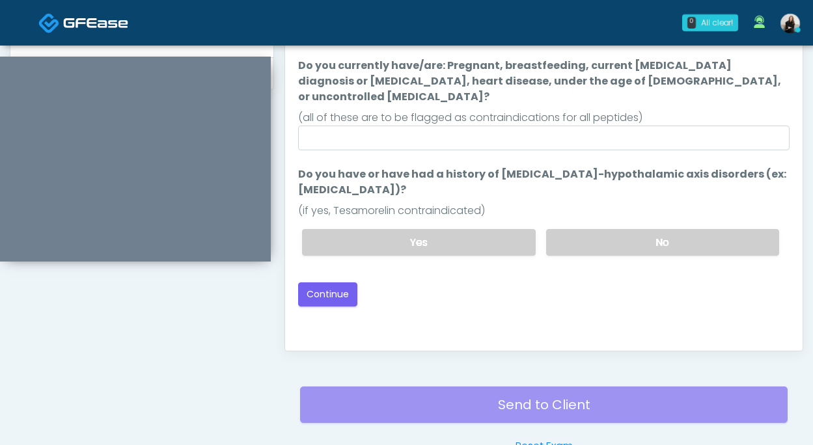
scroll to position [639, 0]
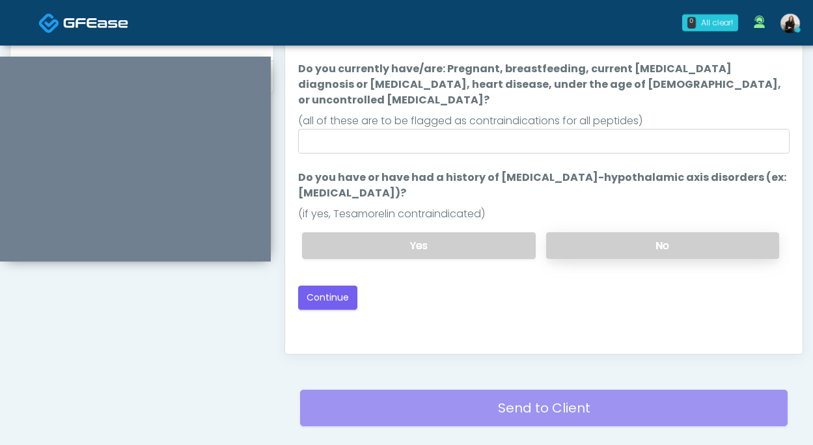
click at [571, 232] on label "No" at bounding box center [662, 245] width 233 height 27
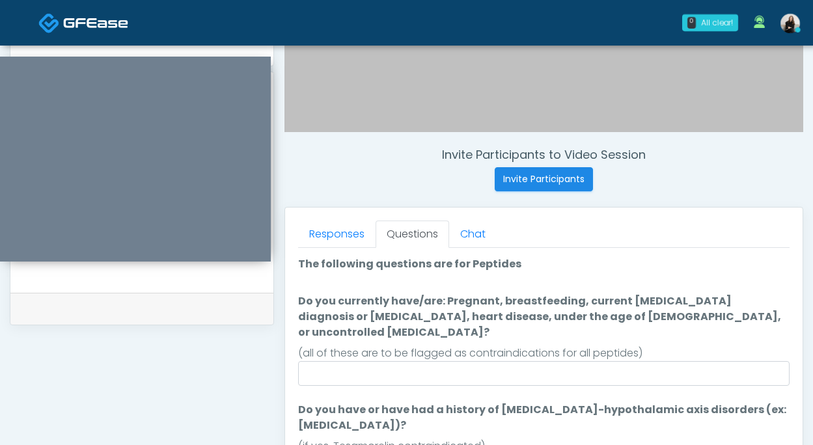
scroll to position [414, 0]
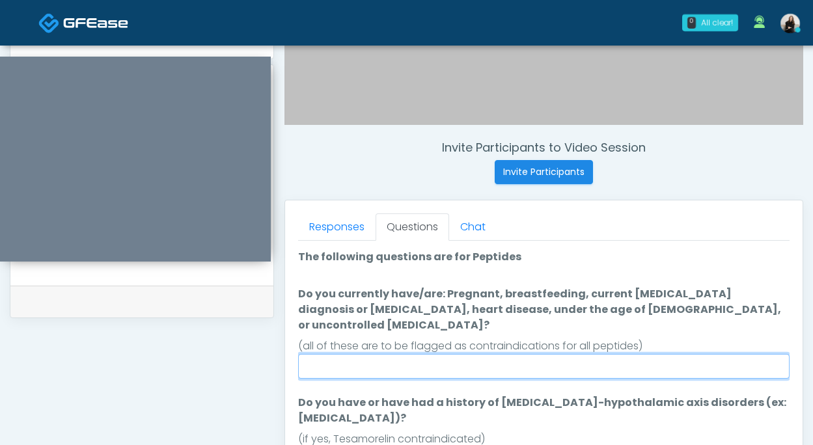
click at [486, 358] on input "Do you currently have/are: Pregnant, breastfeeding, current cancer diagnosis or…" at bounding box center [543, 366] width 491 height 25
type input "**"
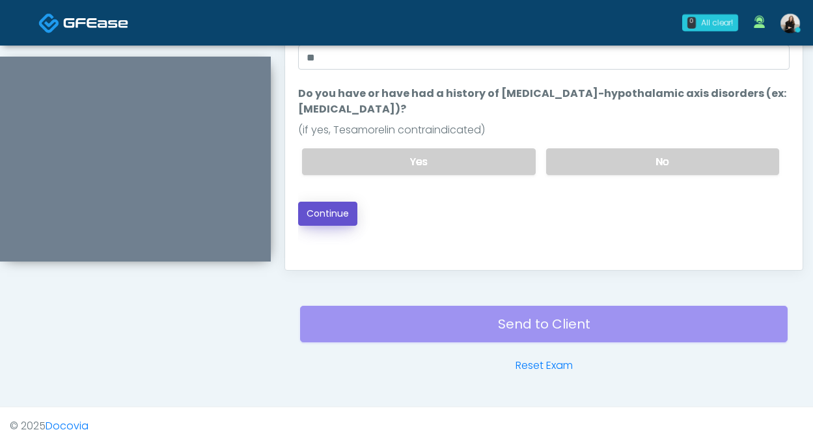
click at [328, 202] on button "Continue" at bounding box center [327, 214] width 59 height 24
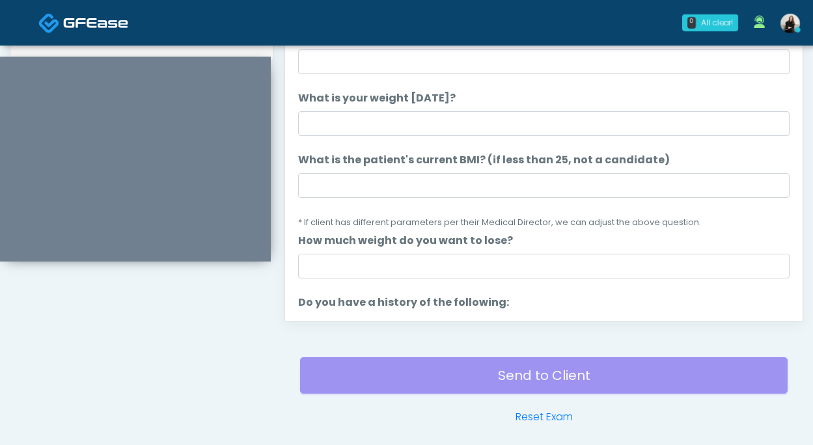
scroll to position [642, 0]
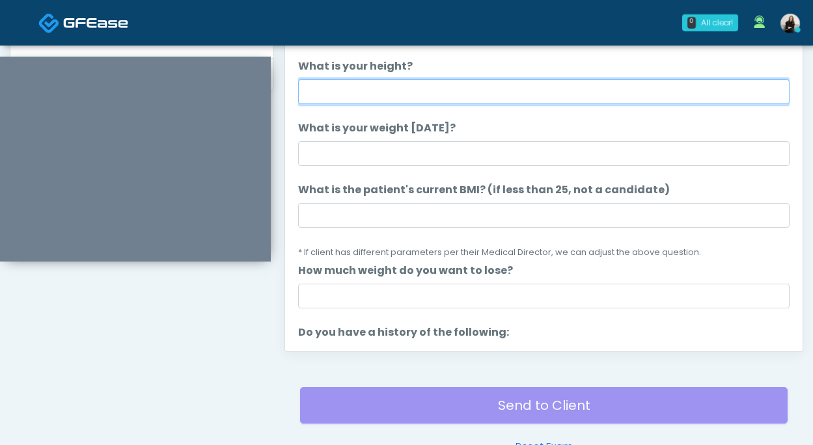
click at [427, 85] on input "What is your height?" at bounding box center [543, 91] width 491 height 25
click at [324, 94] on input "******" at bounding box center [543, 91] width 491 height 25
type input "******"
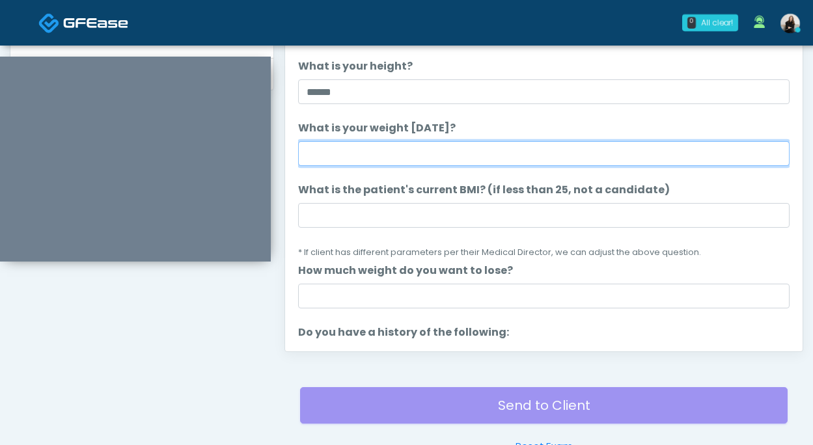
click at [335, 146] on input "What is your weight today?" at bounding box center [543, 153] width 491 height 25
type input "***"
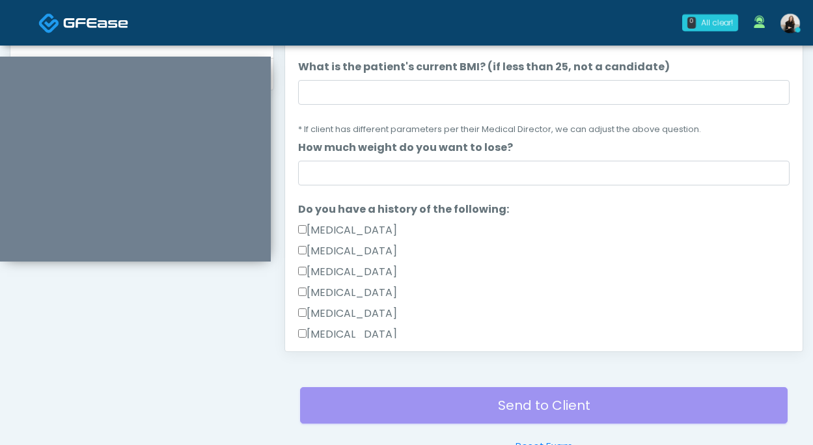
click at [368, 234] on label "Gallbladder Disease" at bounding box center [347, 231] width 99 height 16
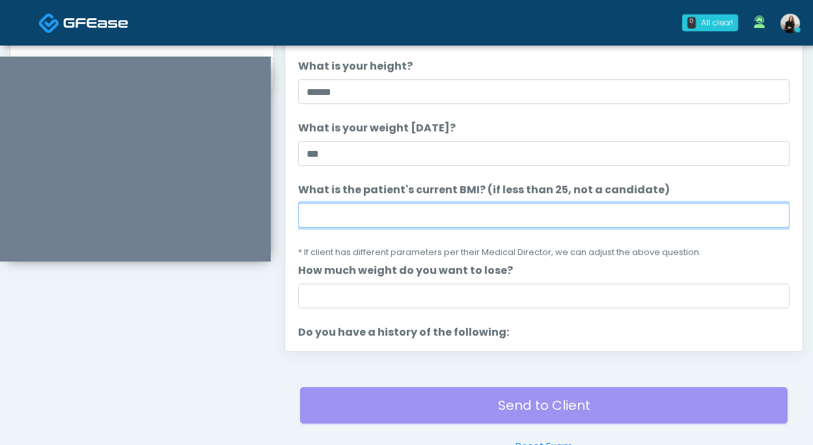
click at [375, 208] on input "What is the patient's current BMI? (if less than 25, not a candidate)" at bounding box center [543, 215] width 491 height 25
paste input "****"
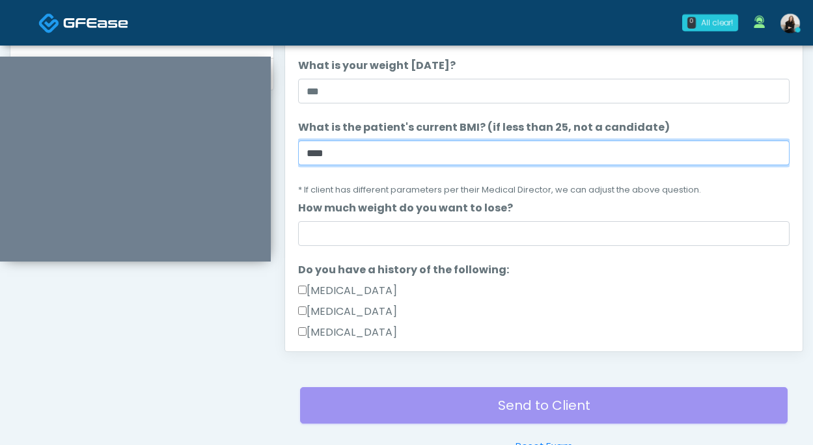
scroll to position [72, 0]
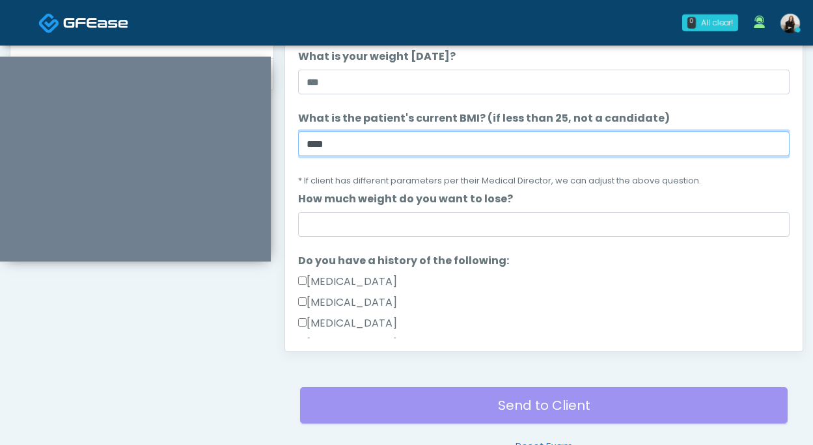
type input "****"
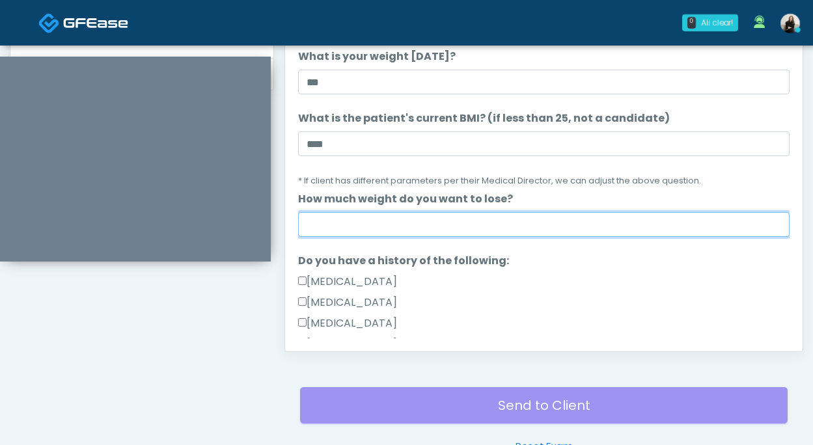
click at [370, 228] on input "How much weight do you want to lose?" at bounding box center [543, 224] width 491 height 25
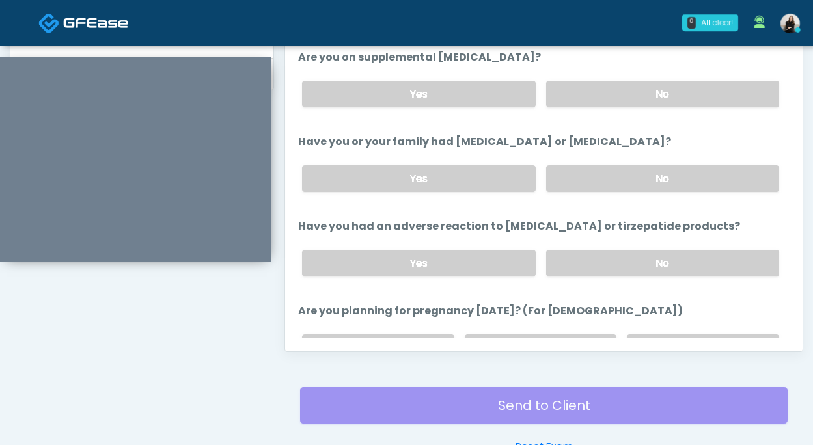
scroll to position [463, 0]
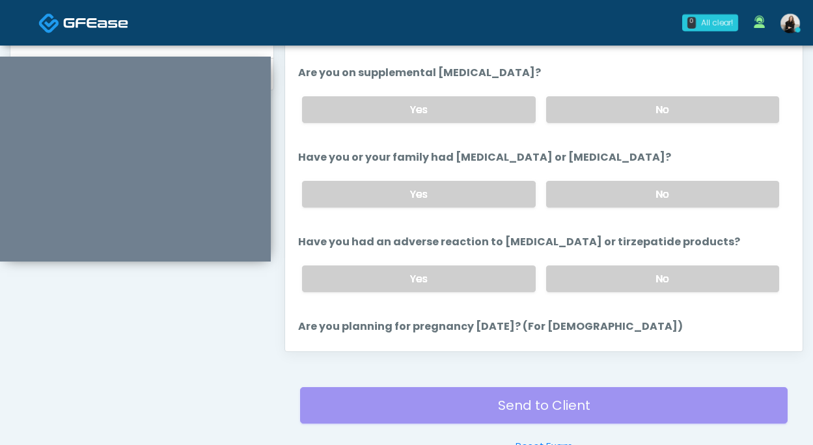
type input "***"
click at [612, 105] on label "No" at bounding box center [662, 109] width 233 height 27
click at [609, 178] on div "Yes No" at bounding box center [540, 193] width 498 height 47
click at [609, 191] on label "No" at bounding box center [662, 194] width 233 height 27
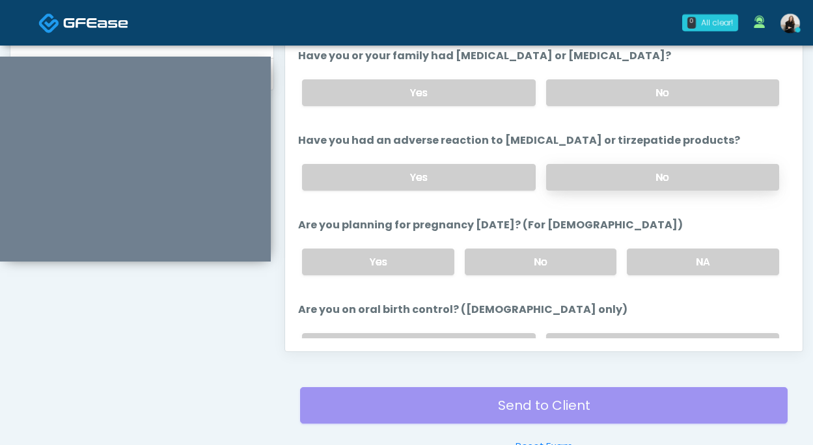
click at [610, 167] on label "No" at bounding box center [662, 177] width 233 height 27
click at [593, 256] on label "No" at bounding box center [541, 262] width 152 height 27
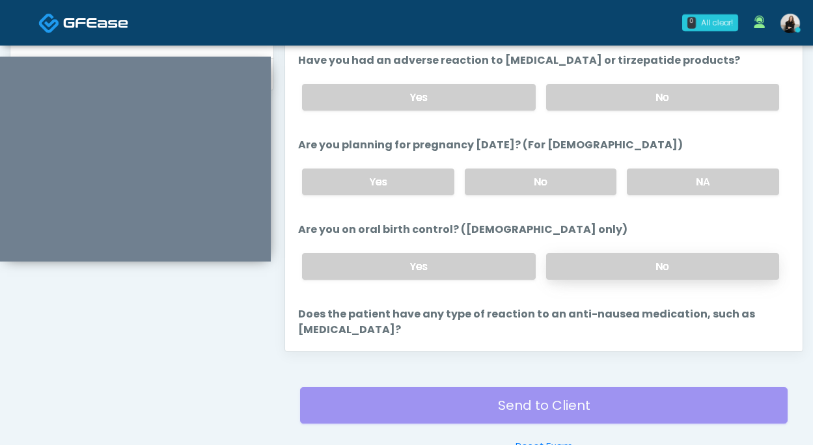
click at [593, 263] on label "No" at bounding box center [662, 266] width 233 height 27
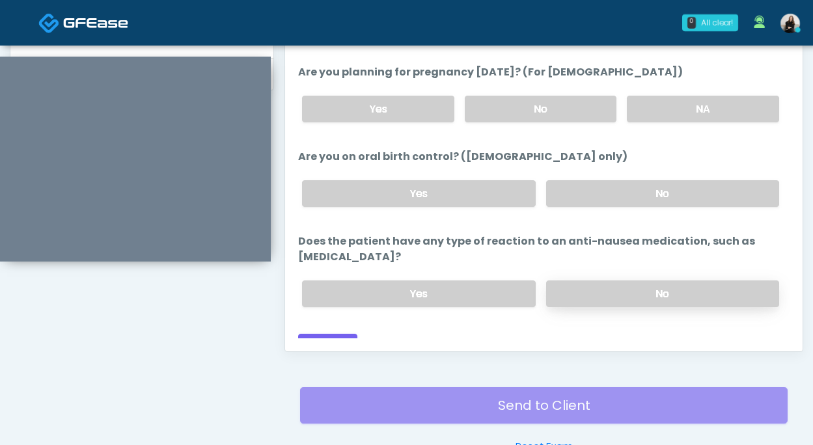
click at [597, 280] on label "No" at bounding box center [662, 293] width 233 height 27
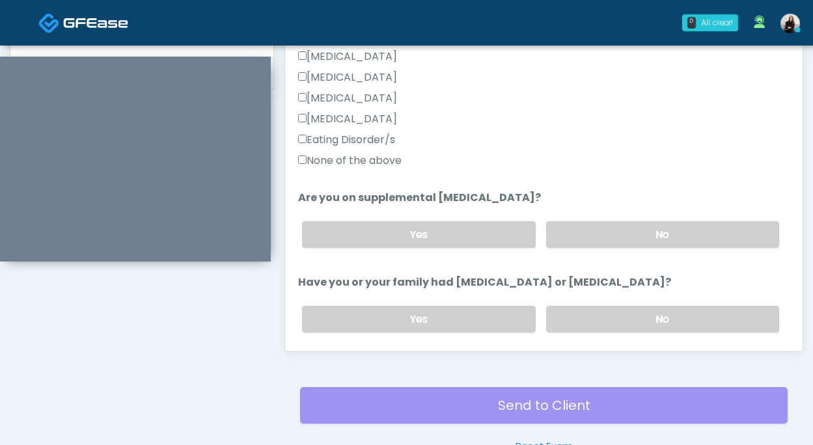
scroll to position [718, 0]
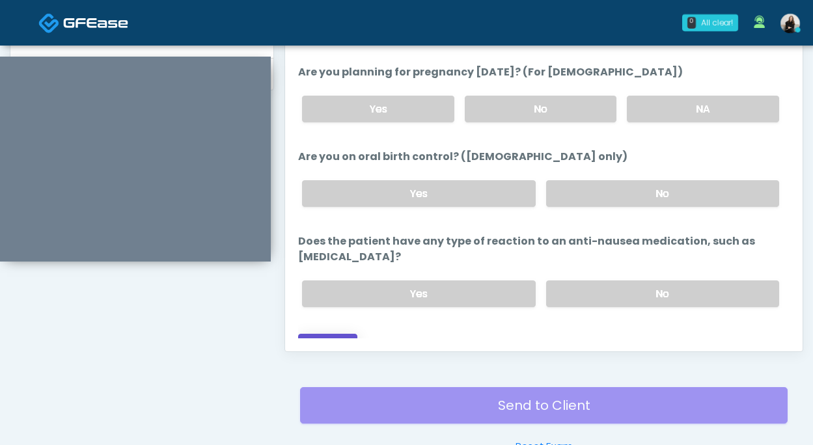
click at [325, 334] on button "Continue" at bounding box center [327, 346] width 59 height 24
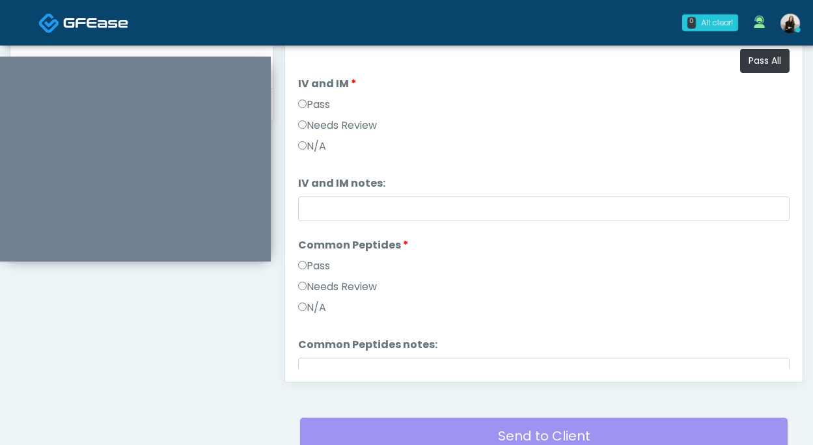
scroll to position [592, 0]
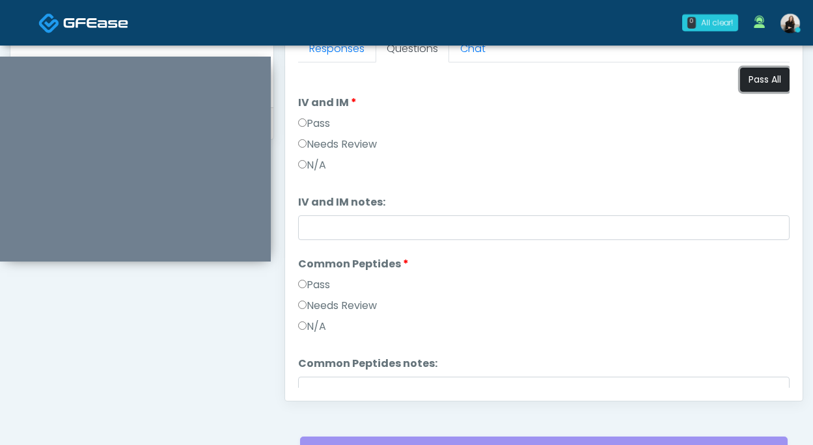
click at [757, 72] on button "Pass All" at bounding box center [764, 80] width 49 height 24
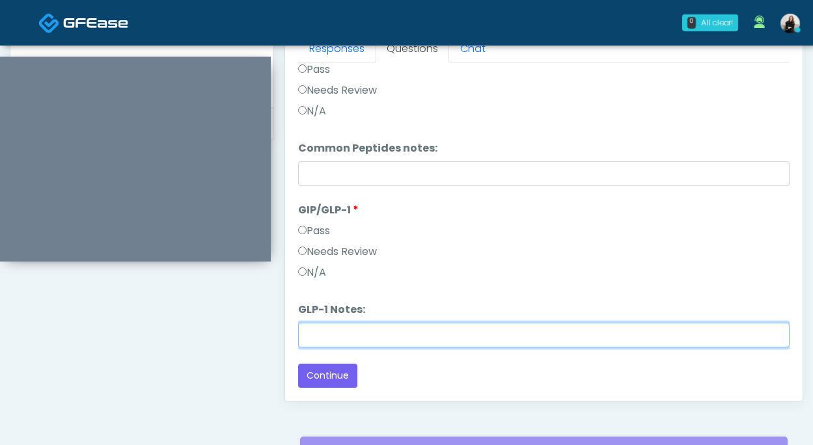
click at [474, 338] on input "GLP-1 Notes:" at bounding box center [543, 335] width 491 height 25
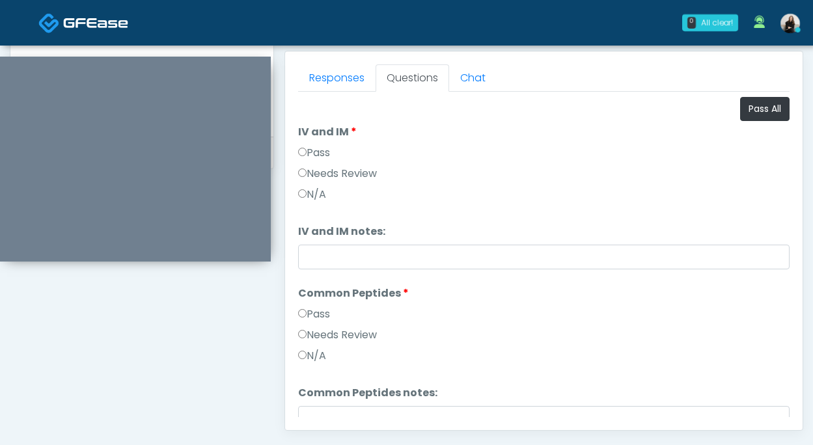
scroll to position [484, 0]
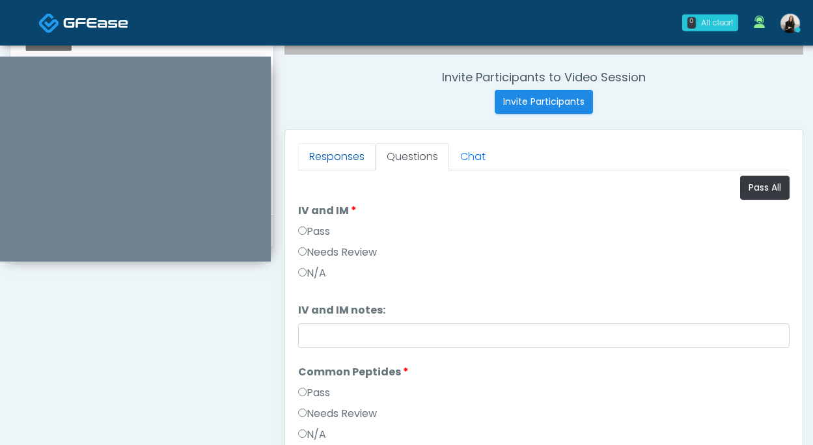
type input "**********"
click at [334, 154] on link "Responses" at bounding box center [336, 156] width 77 height 27
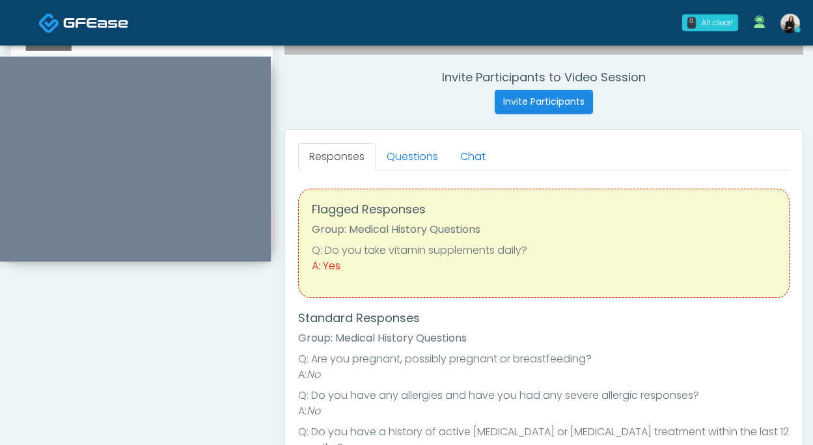
scroll to position [152, 0]
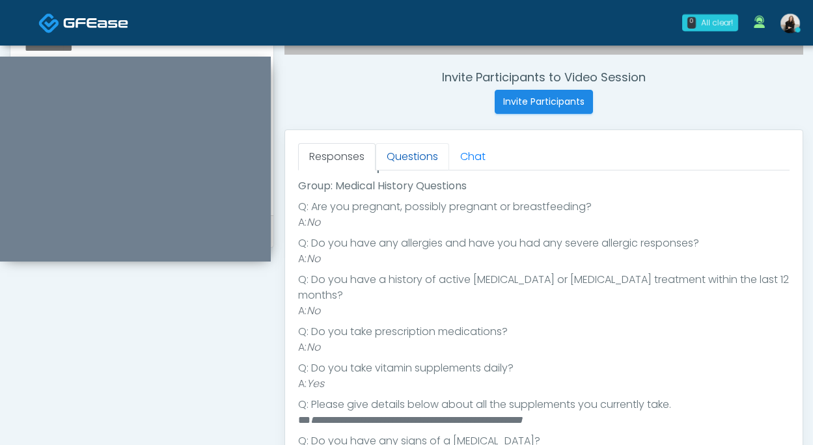
click at [411, 156] on link "Questions" at bounding box center [412, 156] width 74 height 27
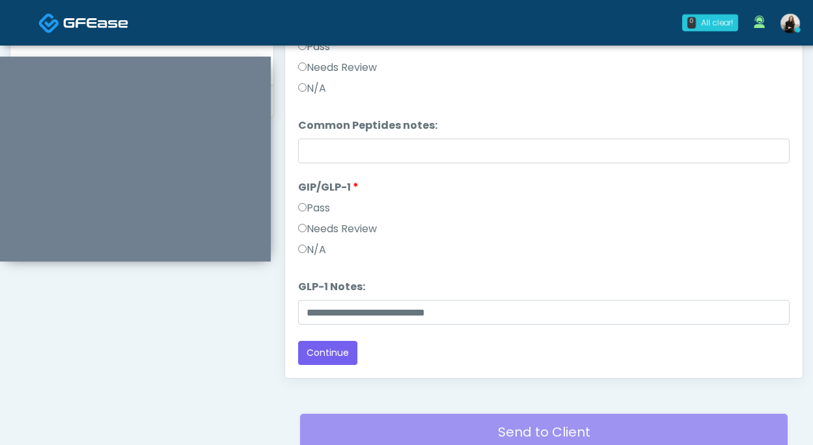
scroll to position [637, 0]
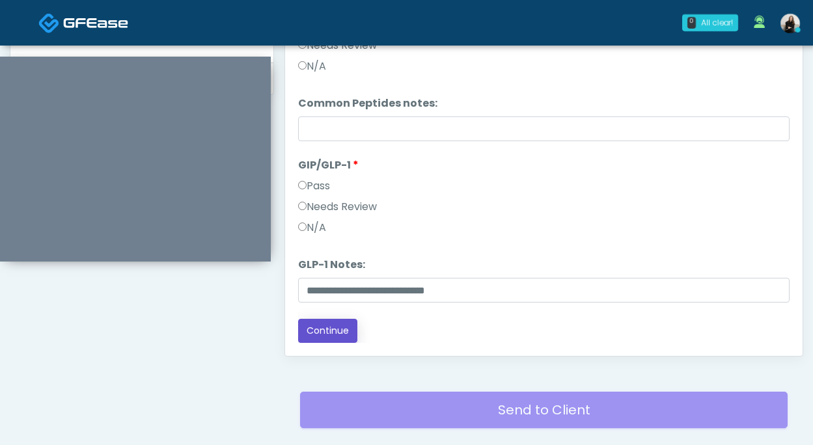
click at [339, 328] on button "Continue" at bounding box center [327, 331] width 59 height 24
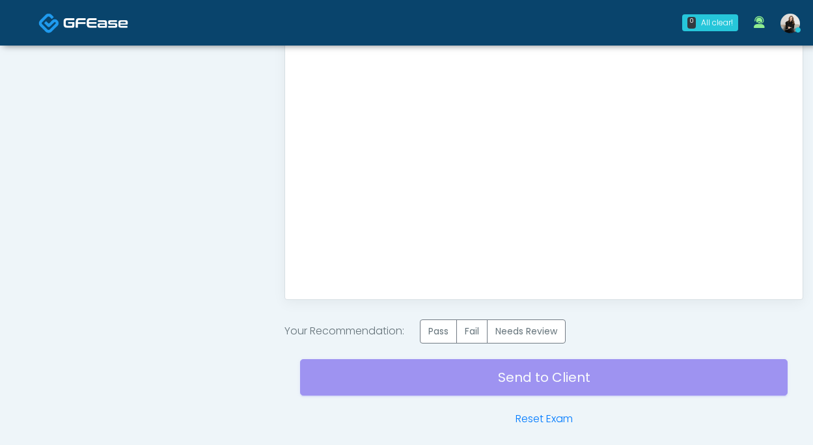
scroll to position [747, 0]
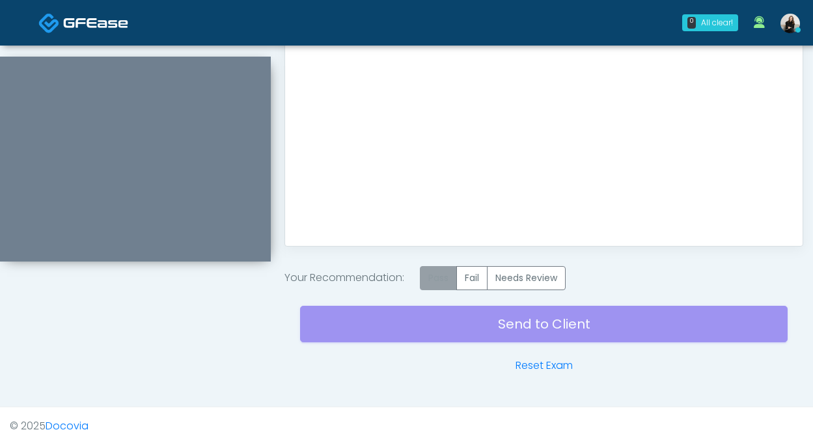
click at [453, 288] on label "Pass" at bounding box center [438, 278] width 37 height 24
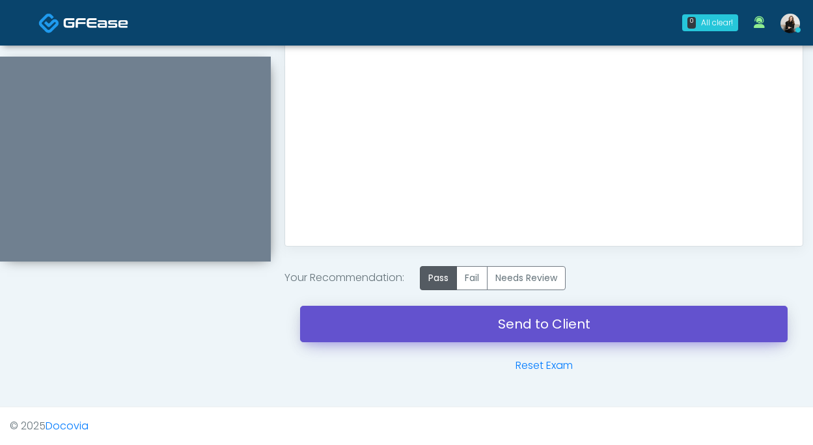
click at [464, 327] on link "Send to Client" at bounding box center [543, 324] width 487 height 36
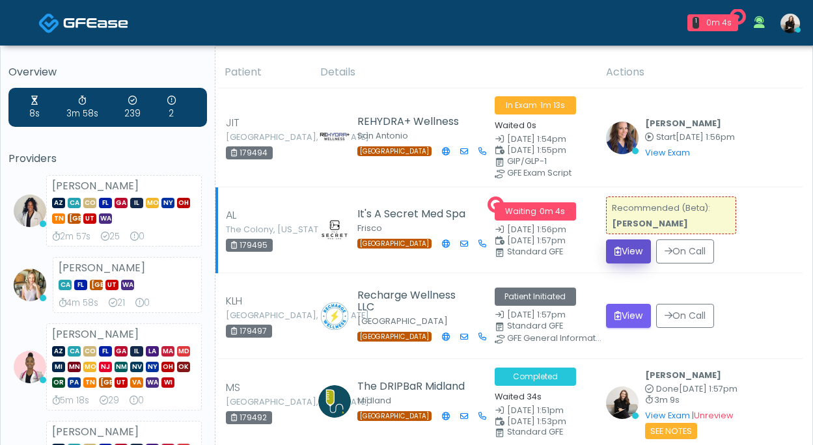
click at [634, 256] on button "View" at bounding box center [628, 251] width 45 height 24
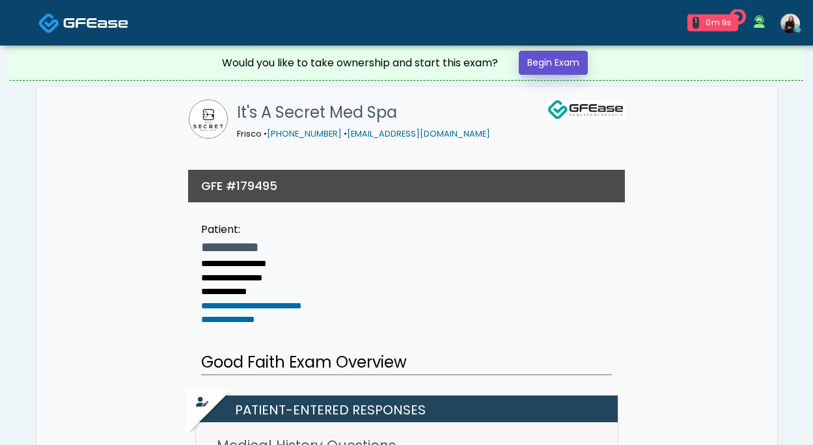
click at [574, 54] on link "Begin Exam" at bounding box center [553, 63] width 69 height 24
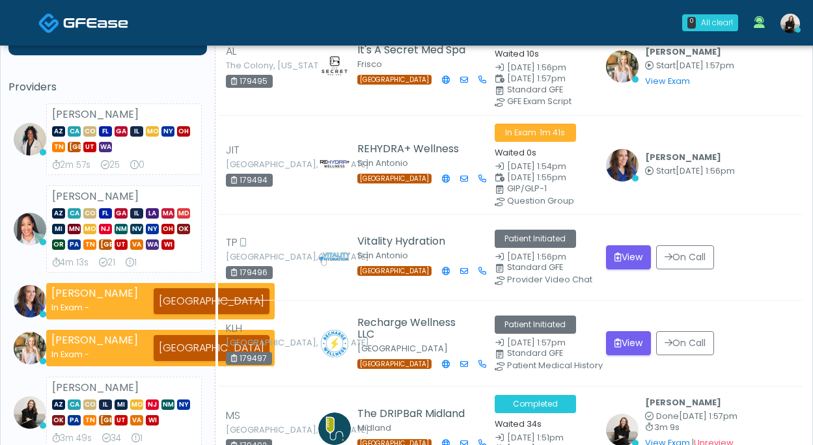
scroll to position [141, 0]
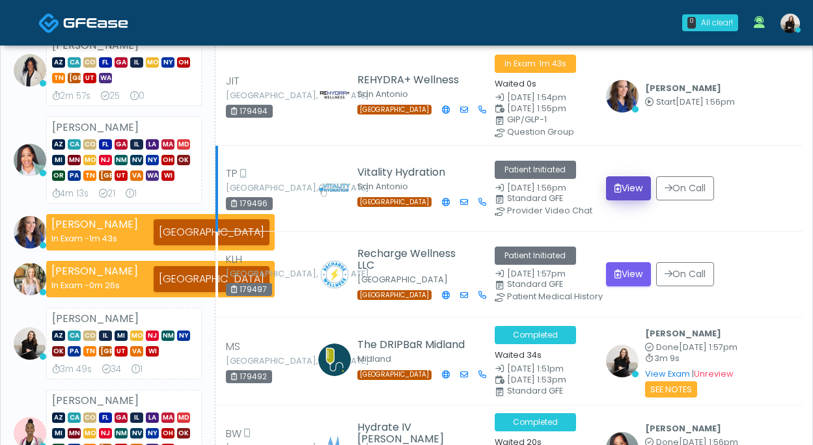
click at [624, 190] on button "View" at bounding box center [628, 188] width 45 height 24
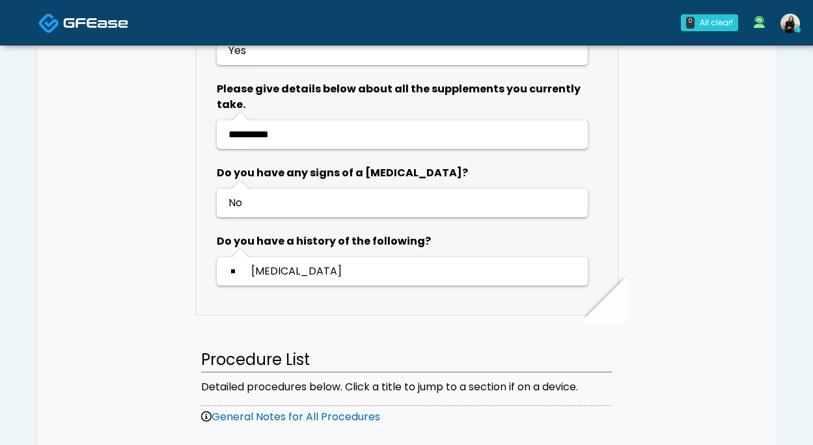
scroll to position [871, 0]
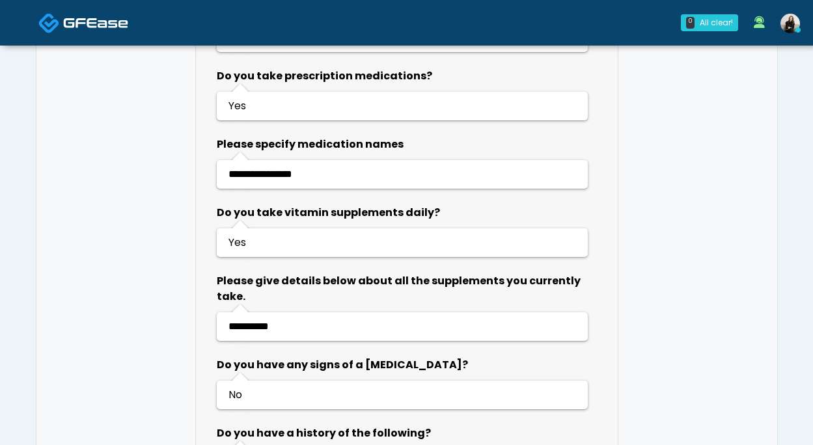
click at [67, 14] on span at bounding box center [95, 22] width 65 height 18
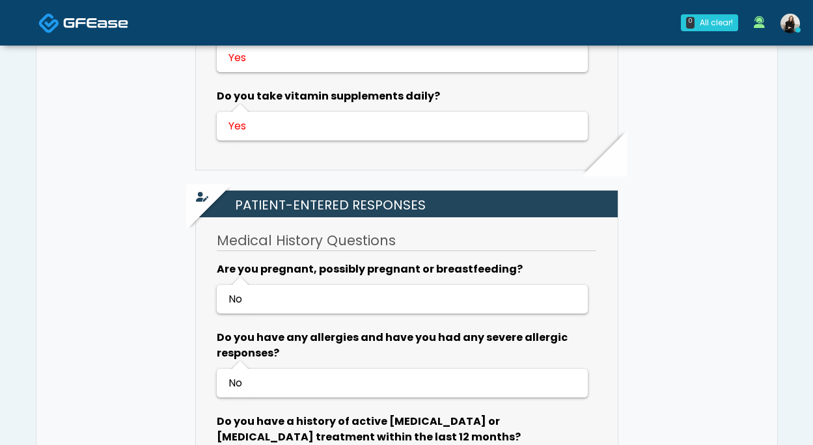
scroll to position [440, 0]
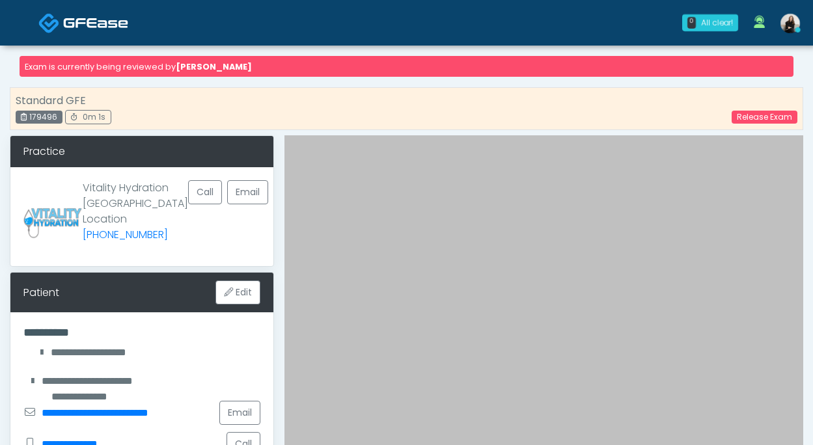
click at [103, 18] on img at bounding box center [95, 22] width 65 height 13
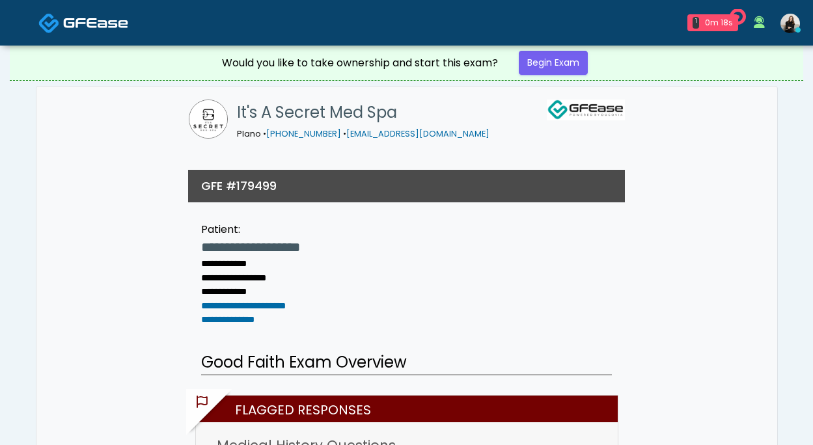
click at [76, 8] on link at bounding box center [83, 22] width 90 height 42
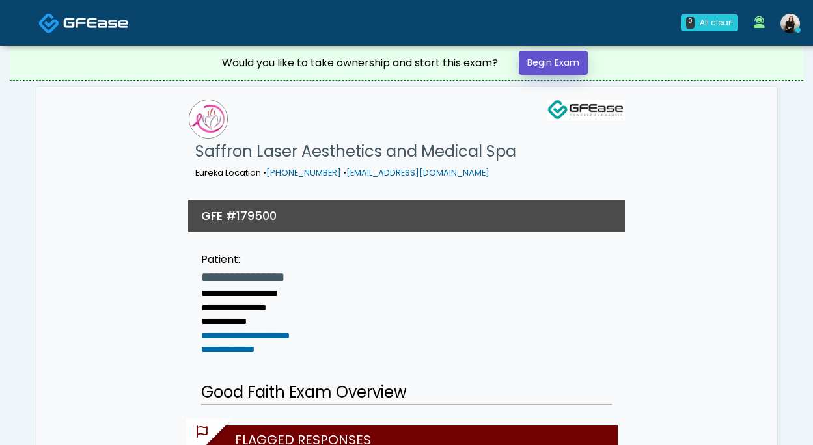
click at [559, 70] on link "Begin Exam" at bounding box center [553, 63] width 69 height 24
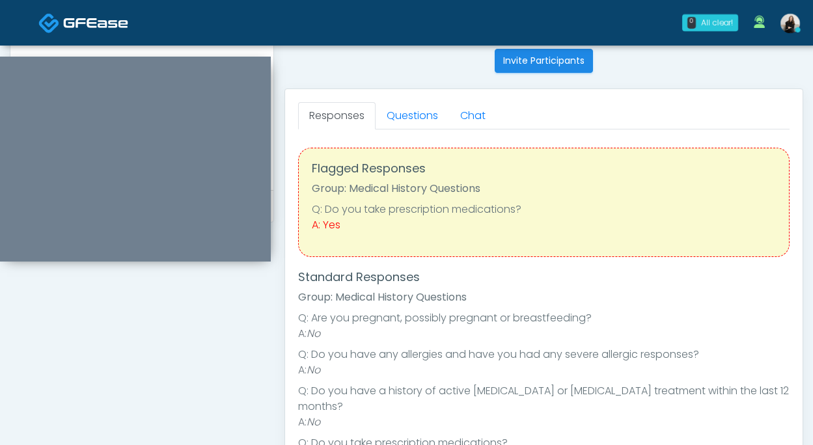
scroll to position [422, 0]
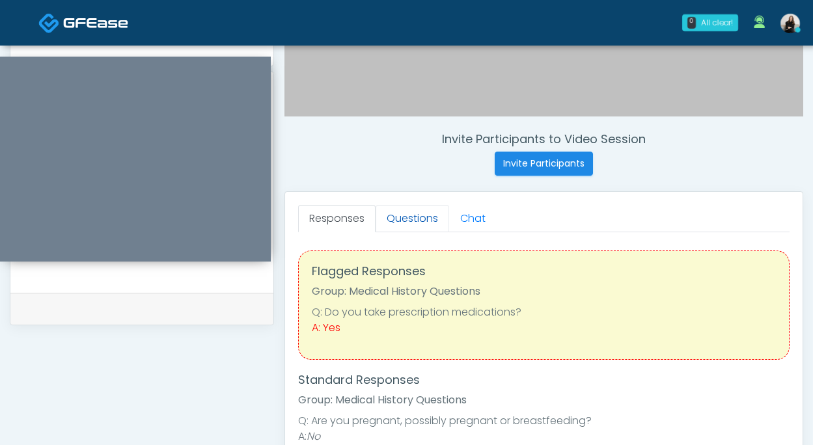
click at [388, 221] on link "Questions" at bounding box center [412, 218] width 74 height 27
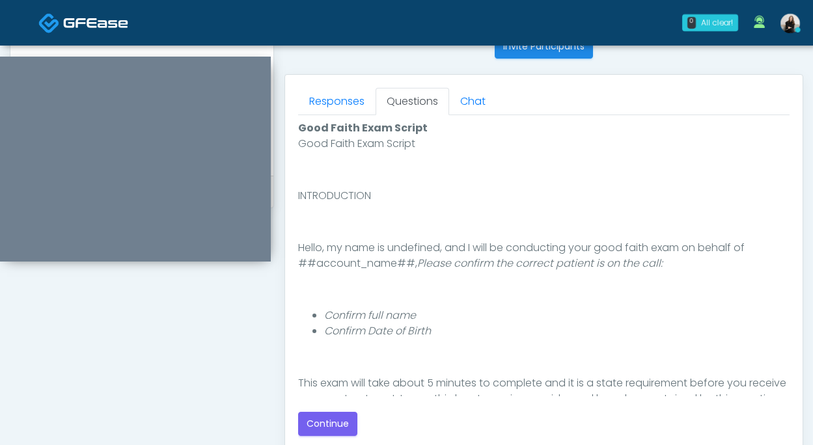
scroll to position [659, 0]
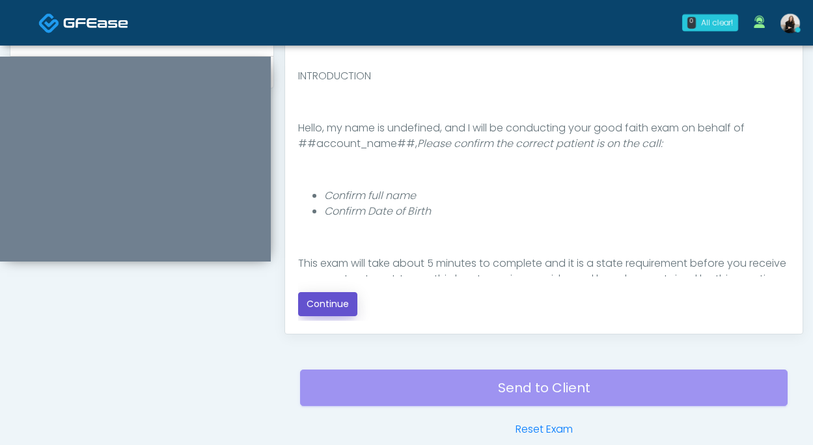
click at [342, 303] on button "Continue" at bounding box center [327, 304] width 59 height 24
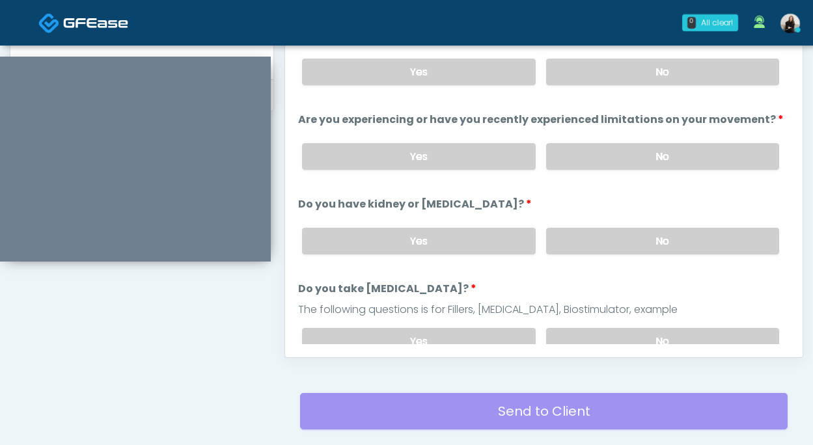
scroll to position [478, 0]
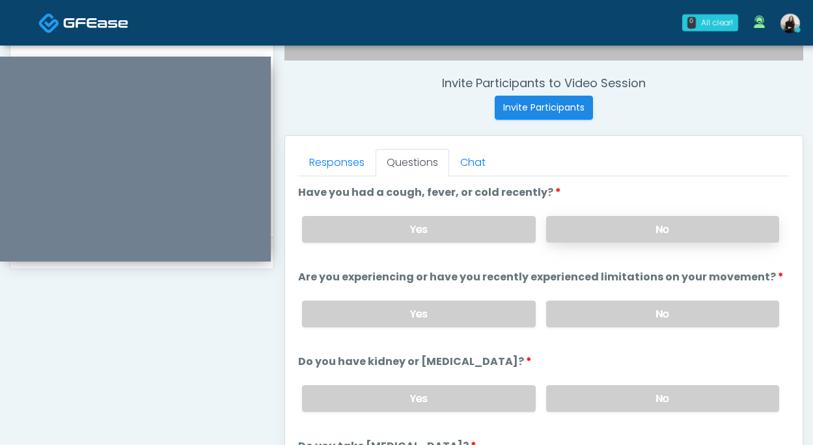
click at [581, 223] on label "No" at bounding box center [662, 229] width 233 height 27
click at [574, 314] on label "No" at bounding box center [662, 314] width 233 height 27
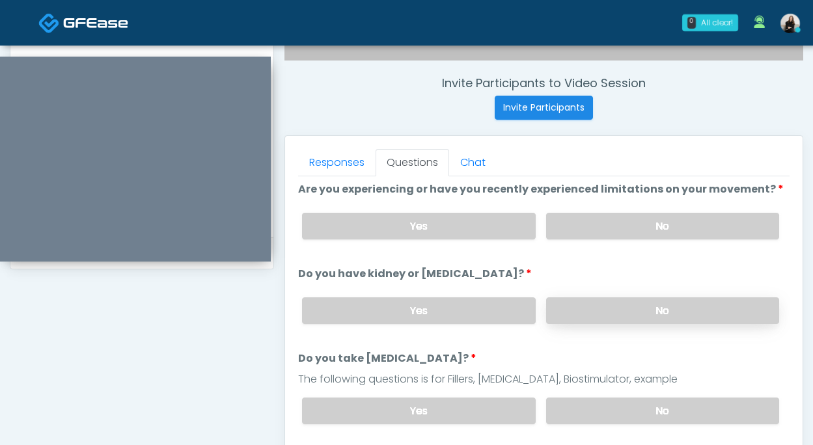
click at [574, 310] on label "No" at bounding box center [662, 310] width 233 height 27
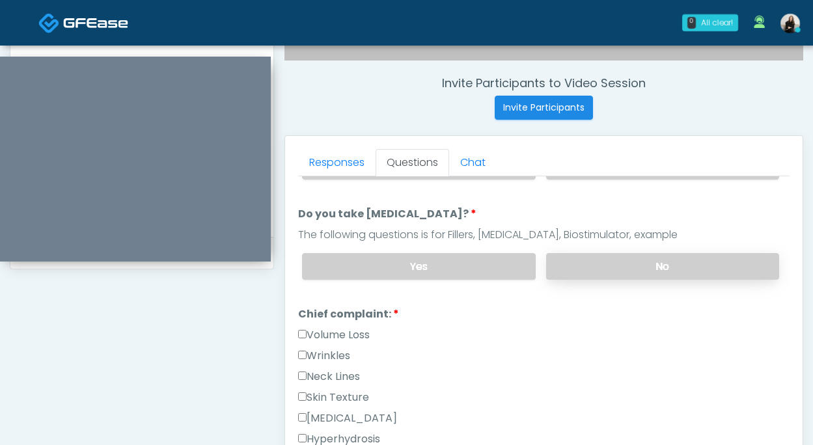
click at [567, 265] on label "No" at bounding box center [662, 266] width 233 height 27
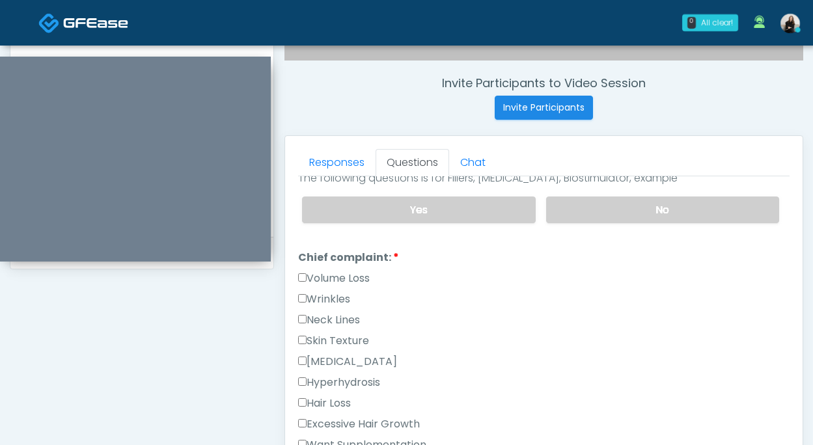
scroll to position [293, 0]
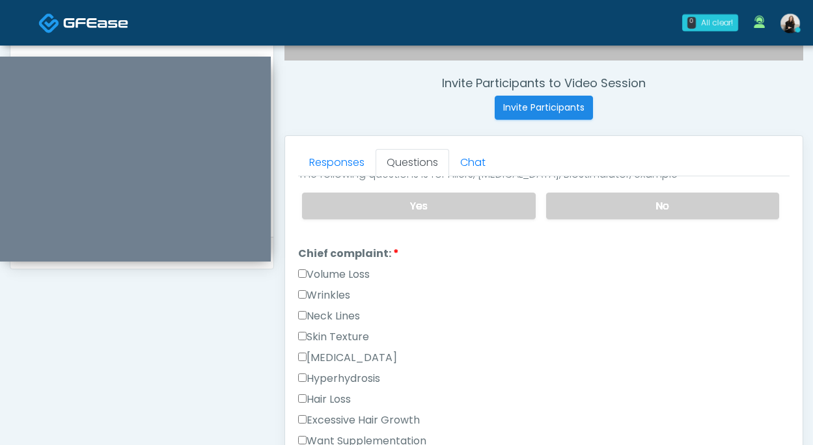
click at [325, 292] on label "Wrinkles" at bounding box center [324, 296] width 52 height 16
click at [321, 276] on label "Volume Loss" at bounding box center [334, 275] width 72 height 16
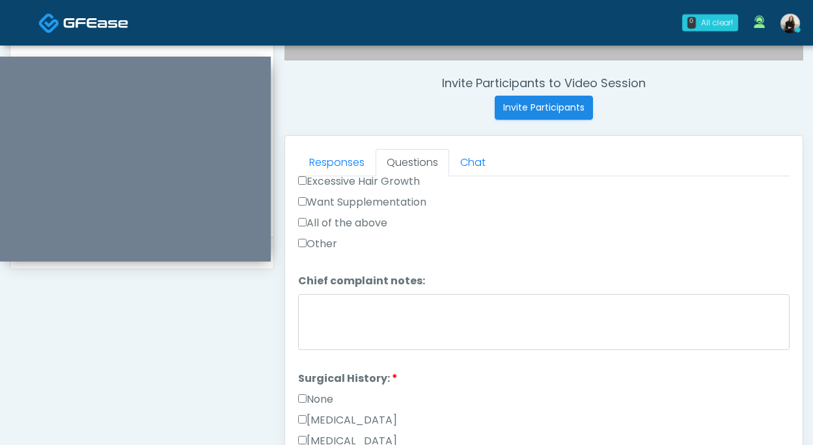
scroll to position [647, 0]
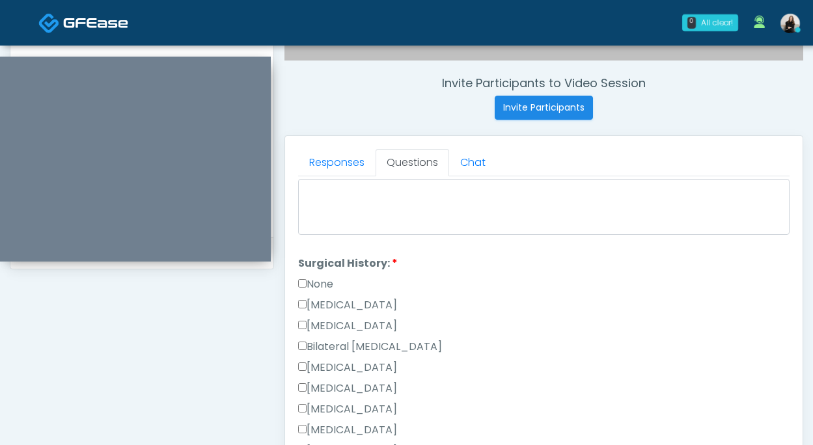
click at [319, 283] on label "None" at bounding box center [315, 285] width 35 height 16
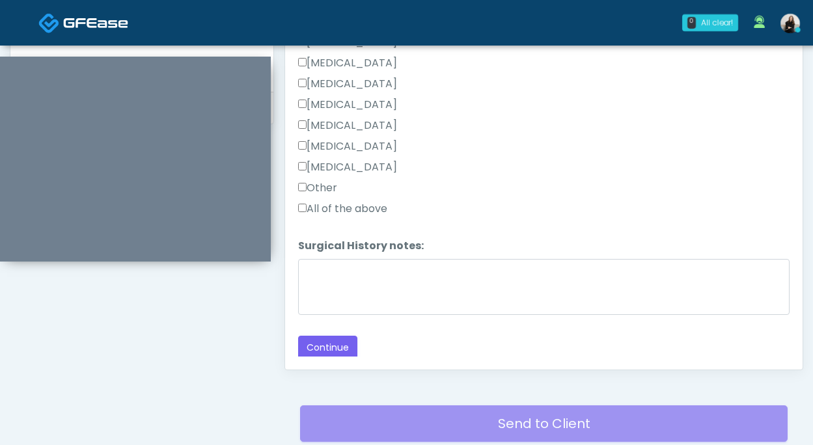
scroll to position [642, 0]
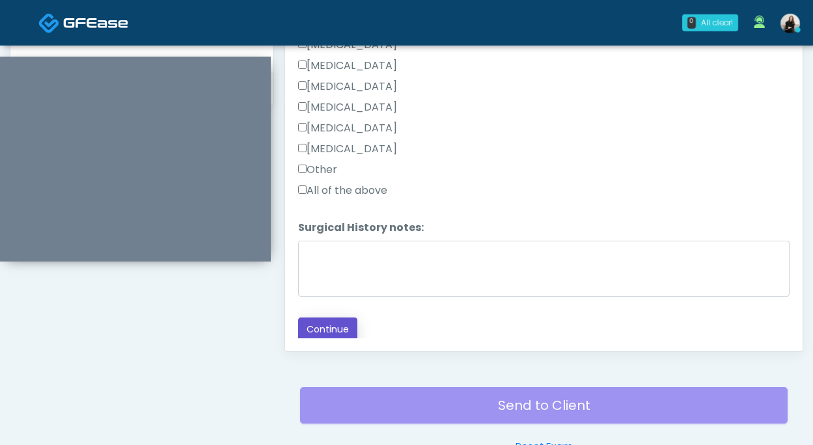
click at [320, 323] on button "Continue" at bounding box center [327, 330] width 59 height 24
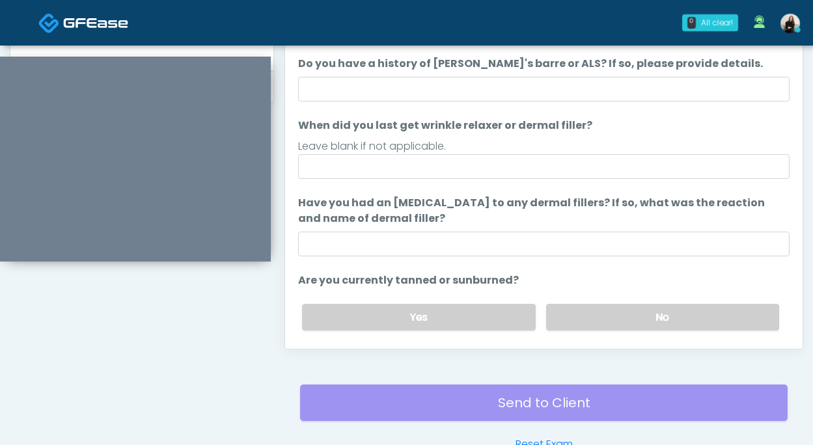
scroll to position [558, 0]
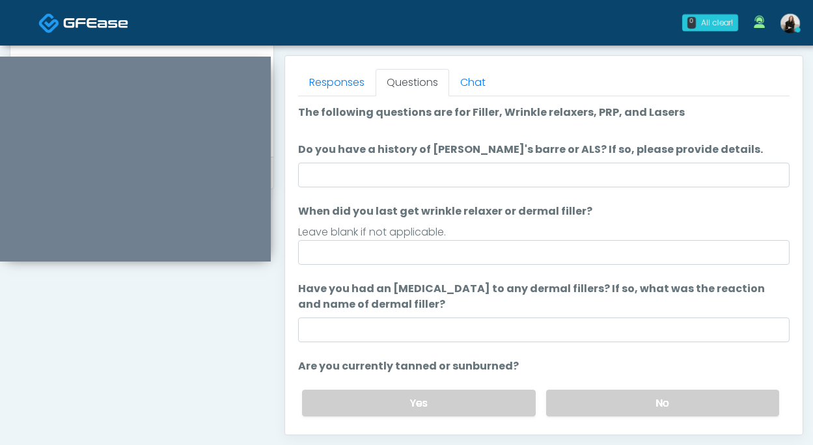
click at [425, 161] on li "Do you have a history of Guillain's barre or ALS? If so, please provide details…" at bounding box center [543, 165] width 491 height 46
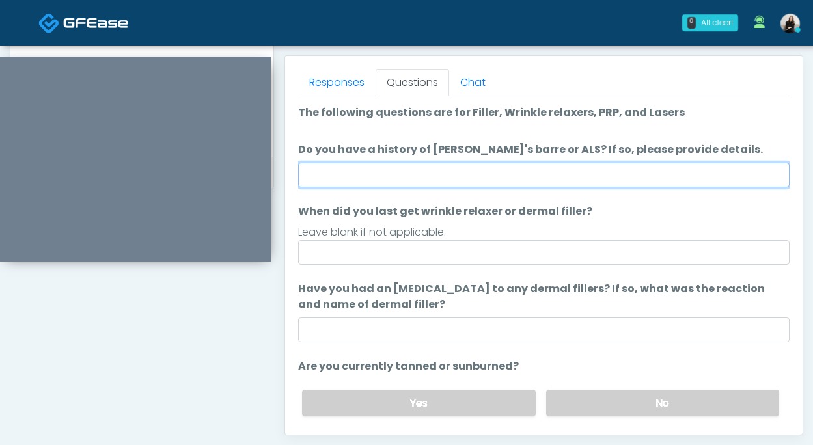
click at [424, 169] on input "Do you have a history of [PERSON_NAME]'s barre or ALS? If so, please provide de…" at bounding box center [543, 175] width 491 height 25
type input "**"
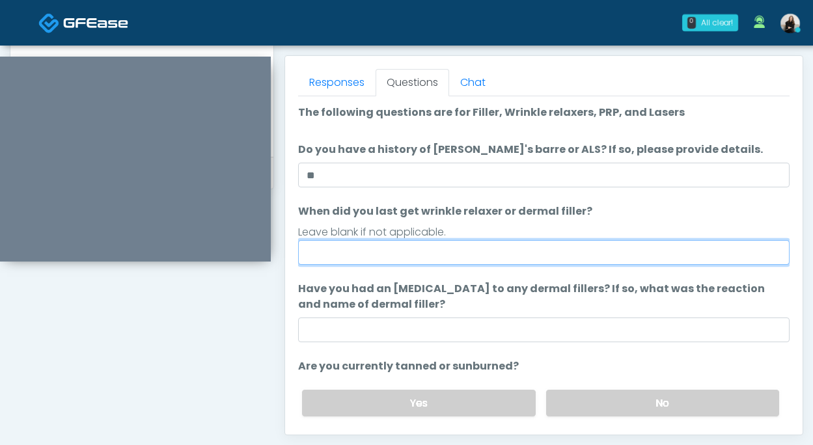
click at [369, 246] on input "When did you last get wrinkle relaxer or dermal filler?" at bounding box center [543, 252] width 491 height 25
drag, startPoint x: 315, startPoint y: 252, endPoint x: 285, endPoint y: 252, distance: 29.9
click at [285, 252] on div "Responses Questions Chat Good Faith Exam Script Good Faith Exam Script INTRODUC…" at bounding box center [543, 245] width 517 height 379
type input "********"
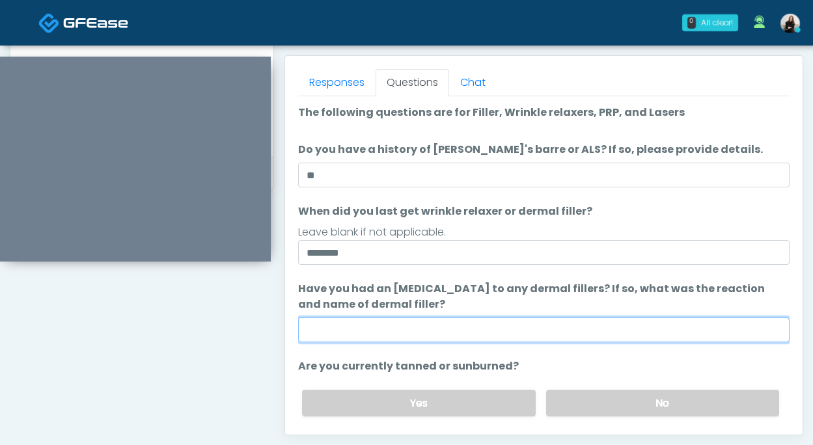
click at [369, 327] on input "Have you had an [MEDICAL_DATA] to any dermal fillers? If so, what was the react…" at bounding box center [543, 330] width 491 height 25
type input "**"
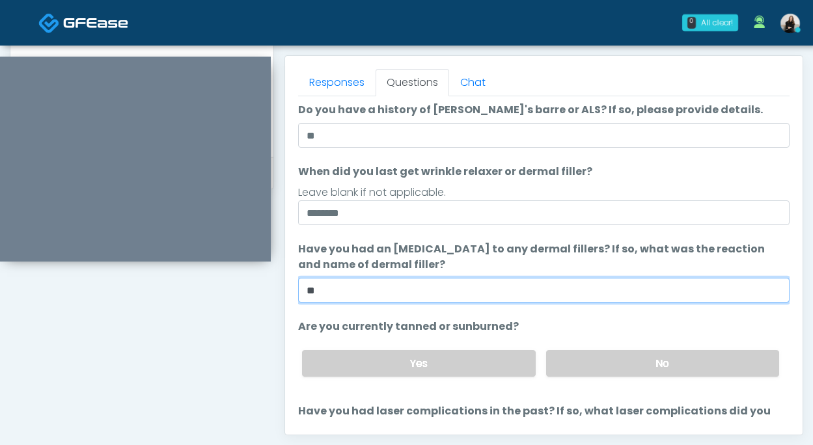
scroll to position [114, 0]
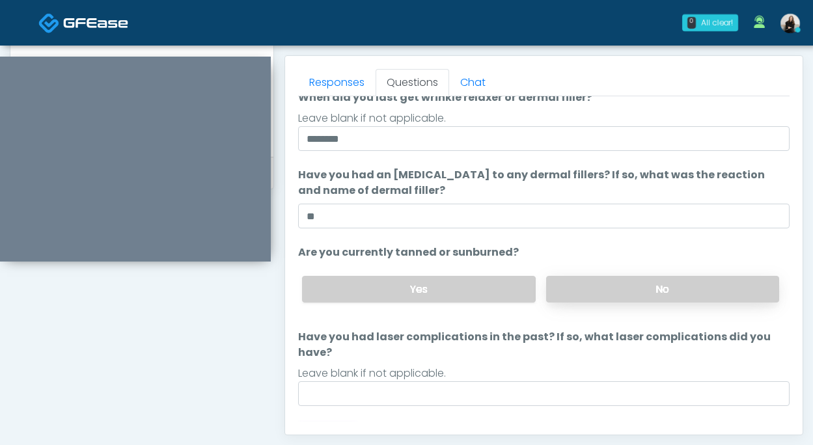
click at [575, 289] on label "No" at bounding box center [662, 289] width 233 height 27
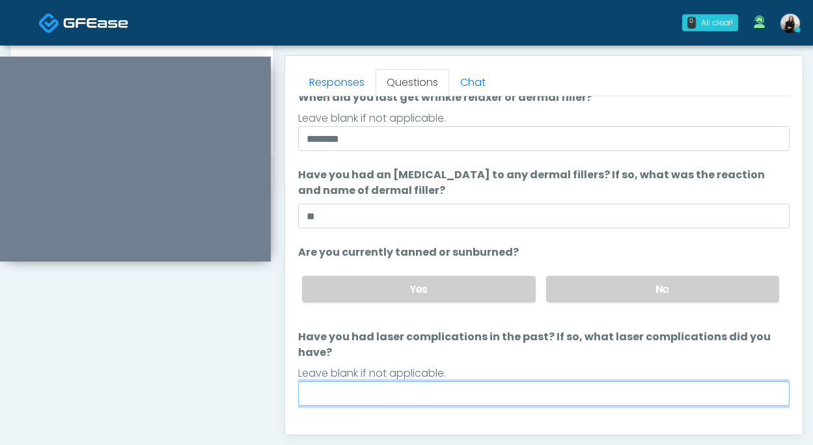
click at [513, 381] on input "Have you had laser complications in the past? If so, what laser complications d…" at bounding box center [543, 393] width 491 height 25
type input "**"
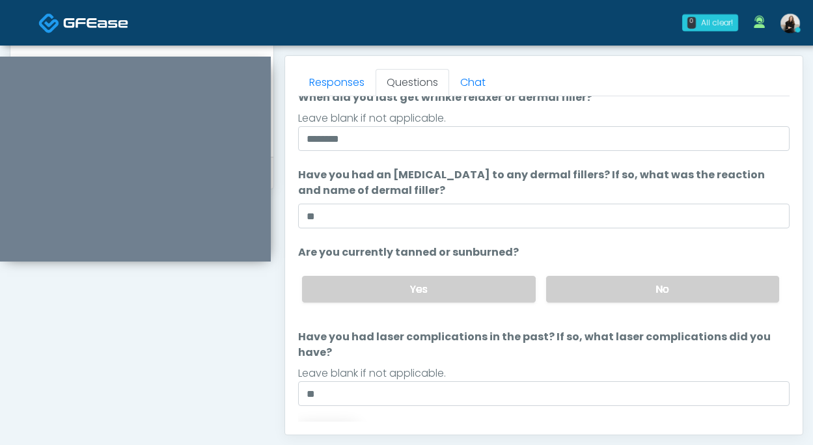
click at [321, 422] on button "Continue" at bounding box center [327, 434] width 59 height 24
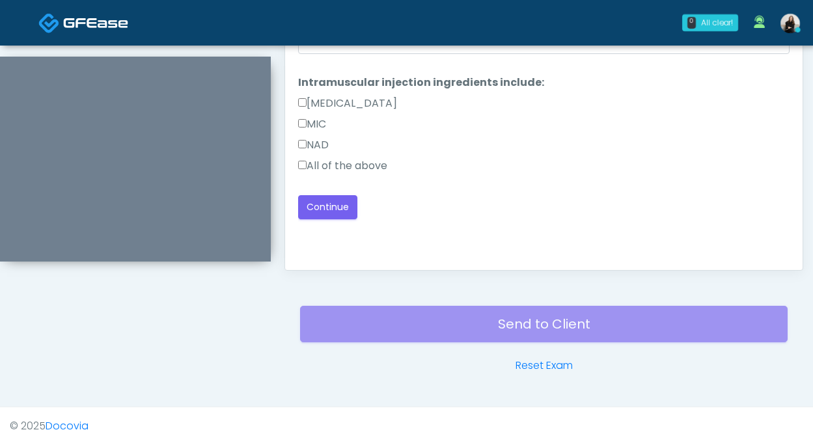
scroll to position [0, 0]
click at [372, 153] on div "NAD" at bounding box center [543, 147] width 491 height 21
click at [370, 169] on label "All of the above" at bounding box center [342, 166] width 89 height 16
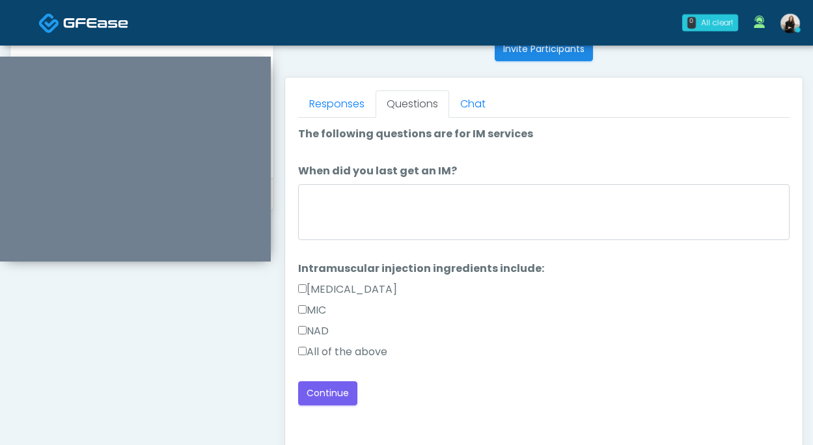
scroll to position [532, 0]
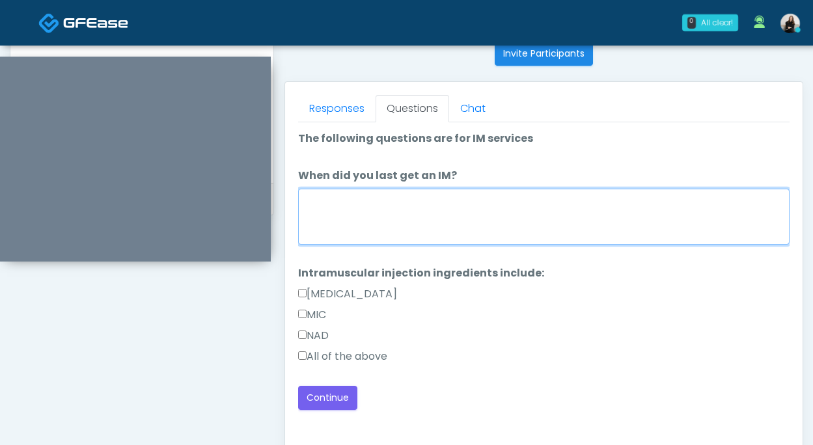
click at [368, 236] on textarea "When did you last get an IM?" at bounding box center [543, 217] width 491 height 56
type textarea "**********"
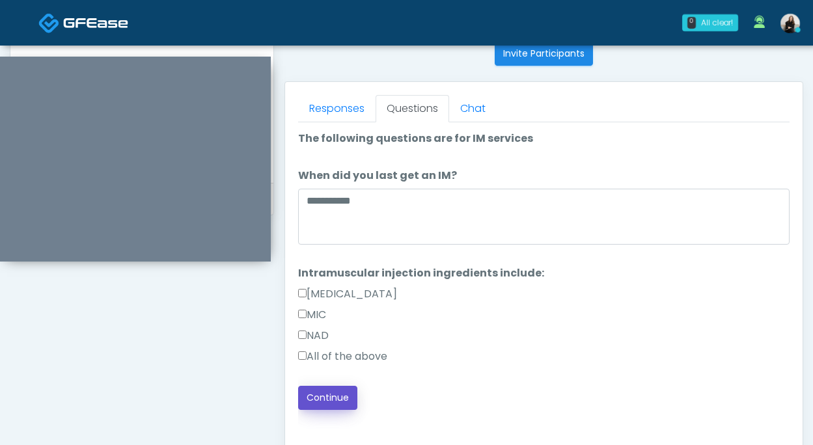
click at [335, 394] on button "Continue" at bounding box center [327, 398] width 59 height 24
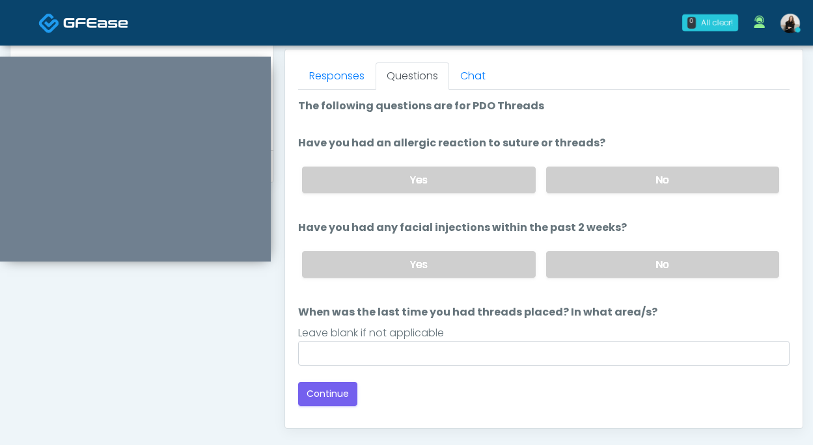
scroll to position [526, 0]
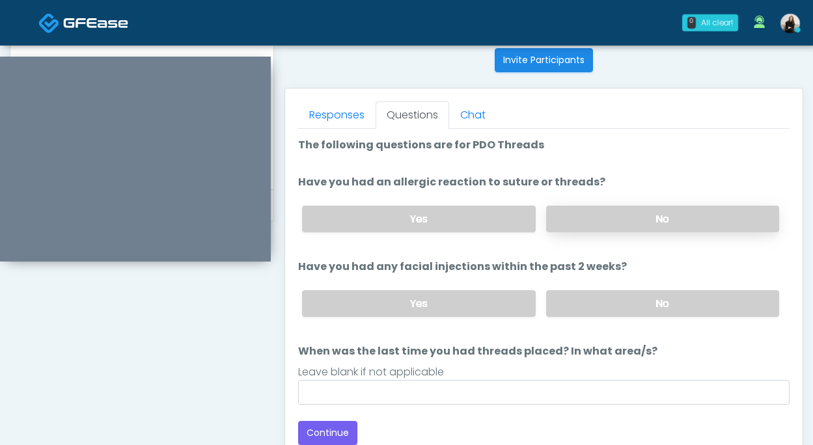
click at [567, 212] on label "No" at bounding box center [662, 219] width 233 height 27
click at [572, 286] on div "Yes No" at bounding box center [540, 303] width 498 height 47
click at [571, 295] on label "No" at bounding box center [662, 303] width 233 height 27
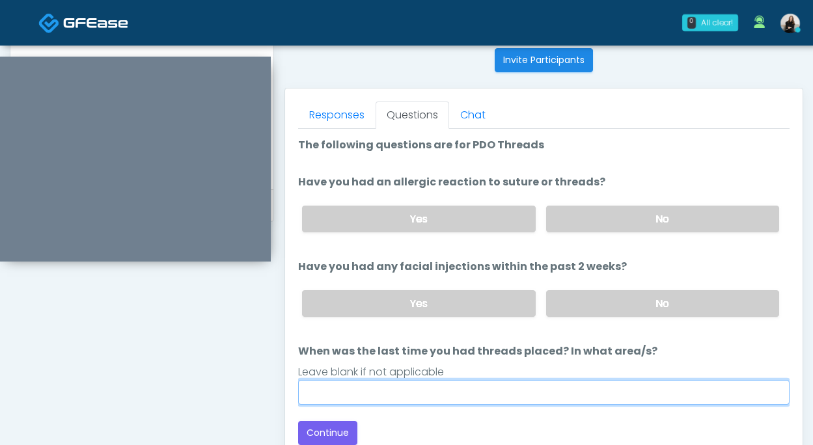
click at [558, 383] on input "When was the last time you had threads placed? In what area/s?" at bounding box center [543, 392] width 491 height 25
type input "*****"
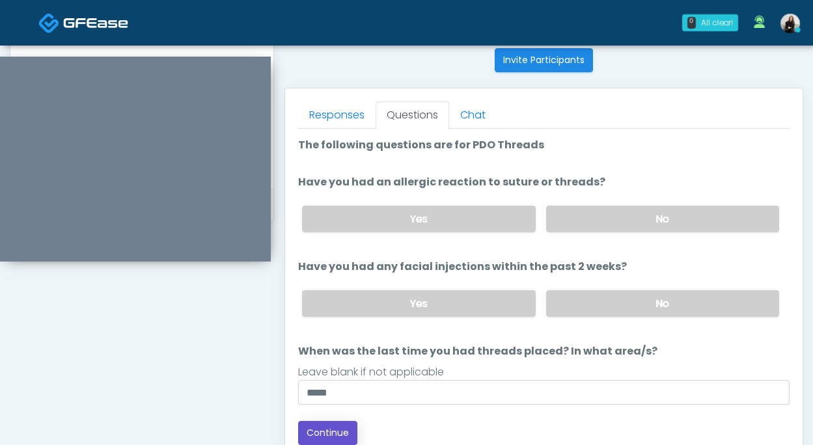
click at [344, 423] on button "Continue" at bounding box center [327, 433] width 59 height 24
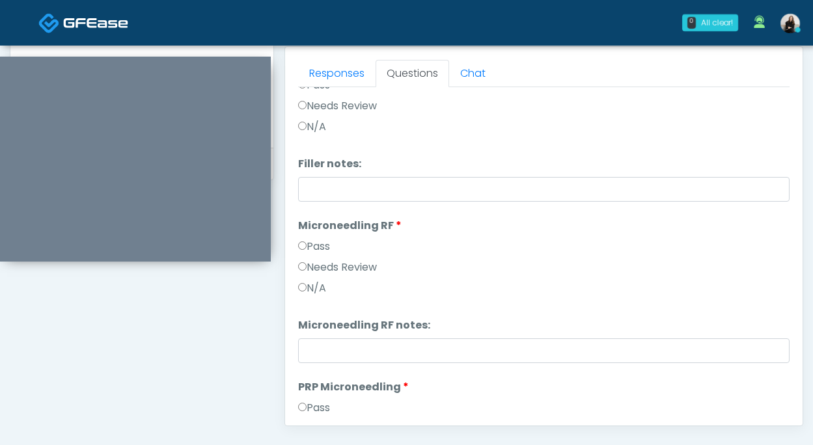
scroll to position [0, 0]
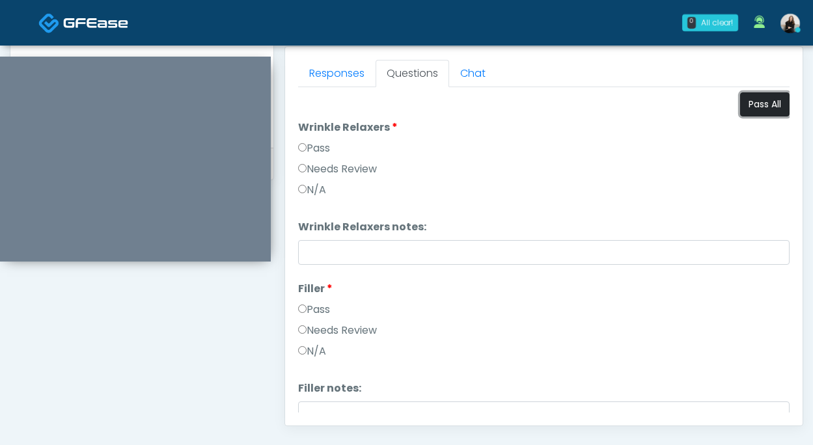
click at [747, 102] on button "Pass All" at bounding box center [764, 104] width 49 height 24
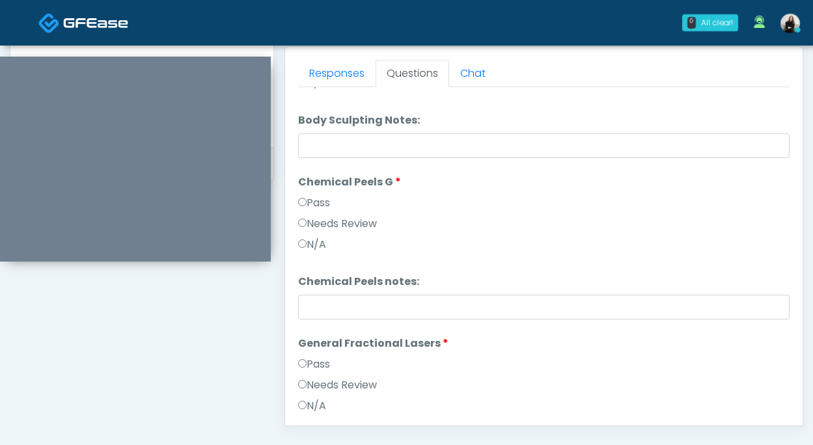
scroll to position [1345, 0]
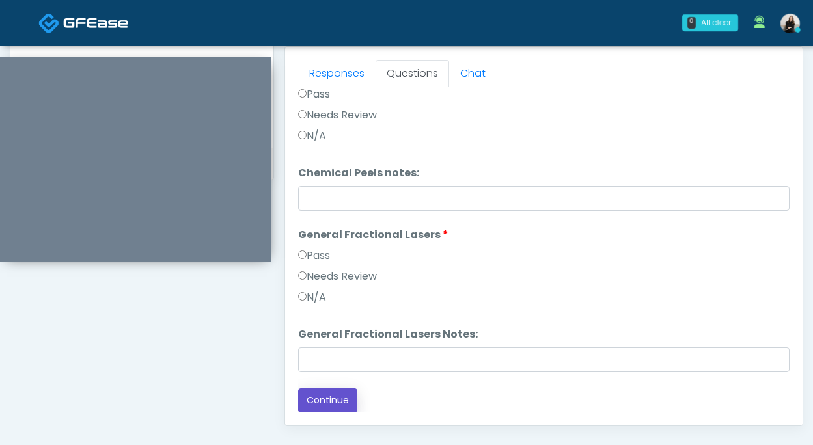
click at [338, 392] on button "Continue" at bounding box center [327, 400] width 59 height 24
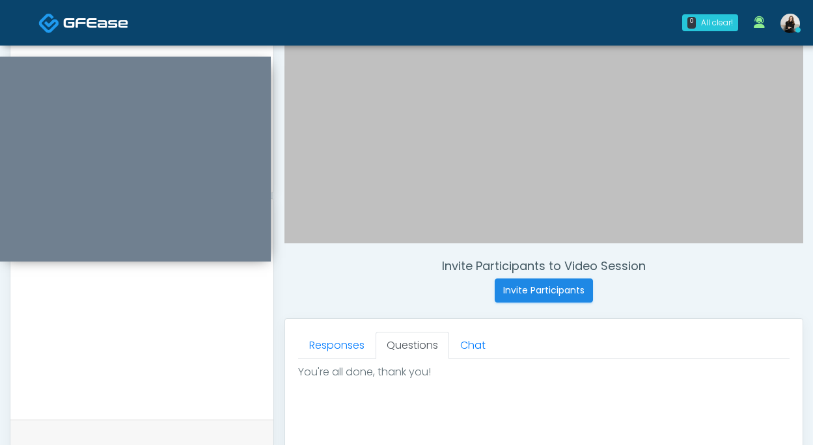
scroll to position [705, 0]
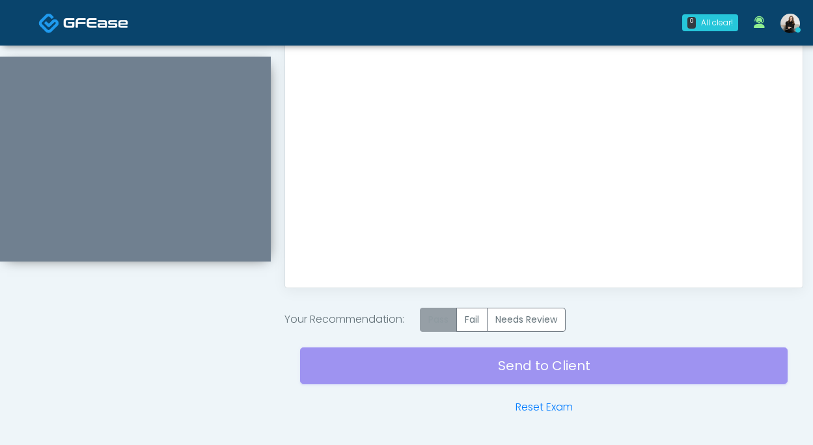
click at [435, 329] on label "Pass" at bounding box center [438, 320] width 37 height 24
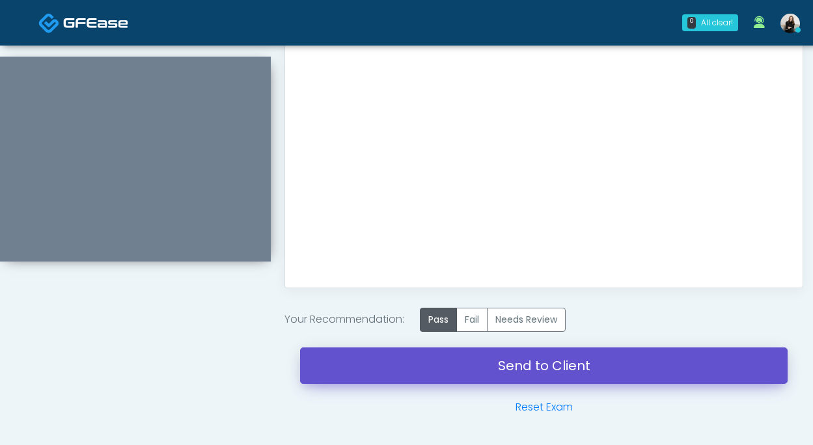
click at [437, 358] on link "Send to Client" at bounding box center [543, 365] width 487 height 36
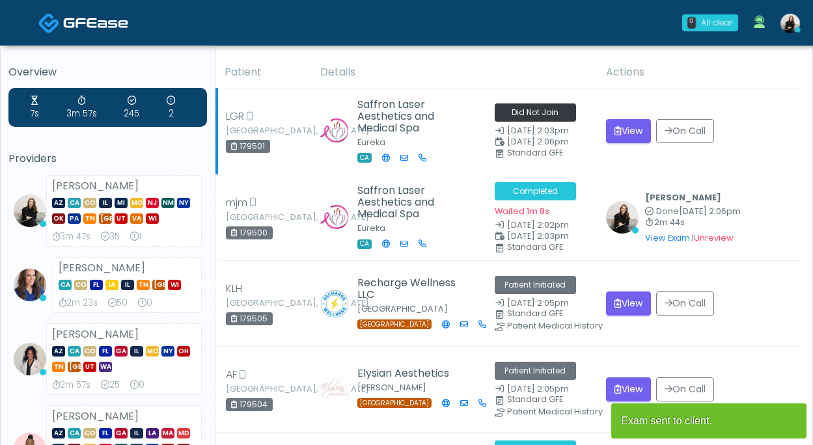
click at [628, 144] on td "View On Call" at bounding box center [700, 131] width 204 height 86
click at [626, 126] on button "View" at bounding box center [628, 131] width 45 height 24
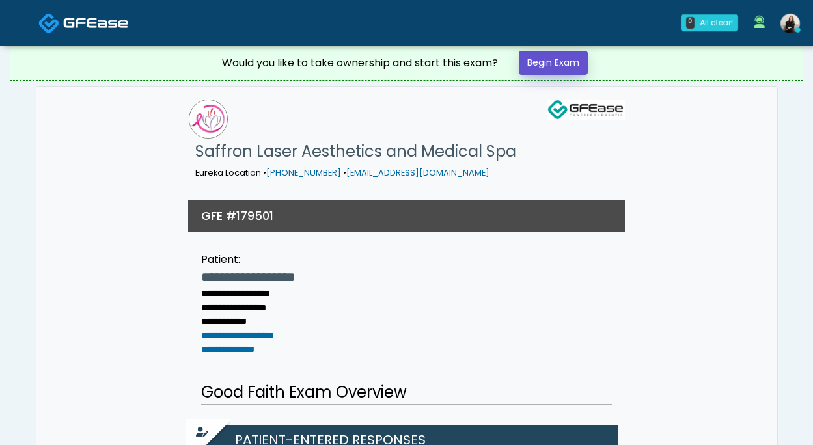
click at [569, 69] on link "Begin Exam" at bounding box center [553, 63] width 69 height 24
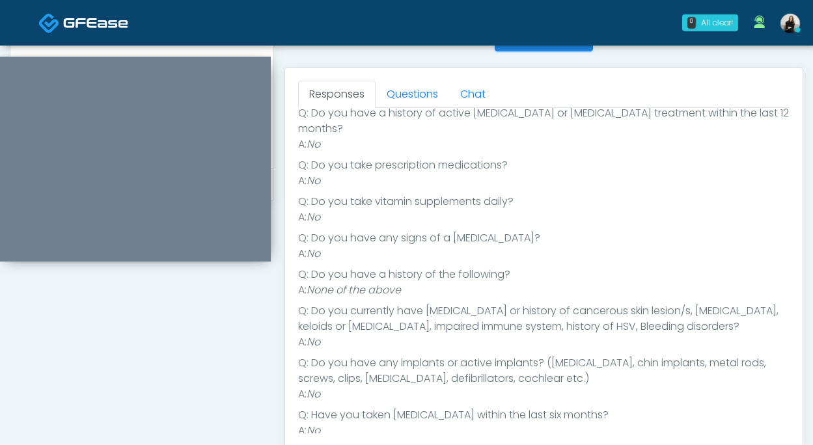
scroll to position [550, 0]
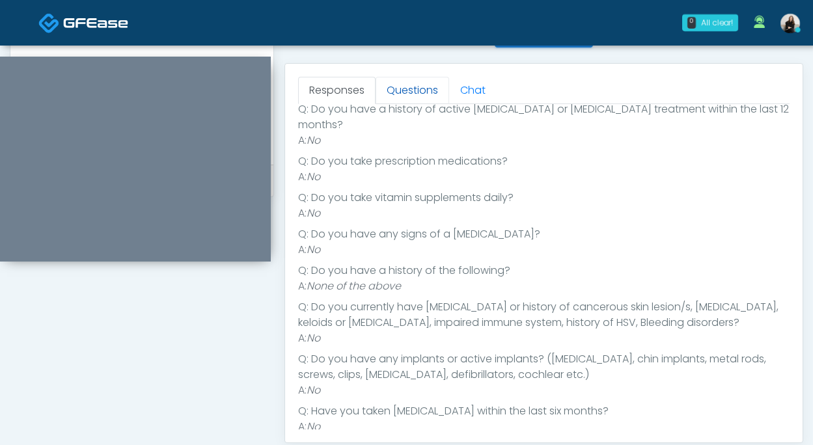
click at [404, 91] on link "Questions" at bounding box center [412, 90] width 74 height 27
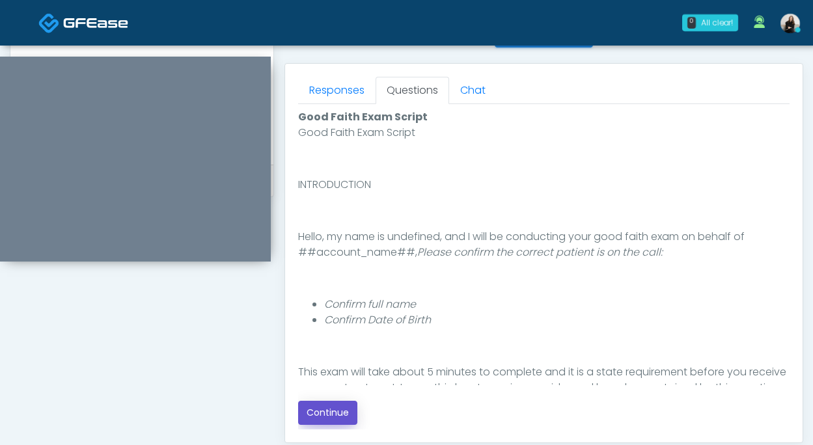
click at [337, 407] on button "Continue" at bounding box center [327, 413] width 59 height 24
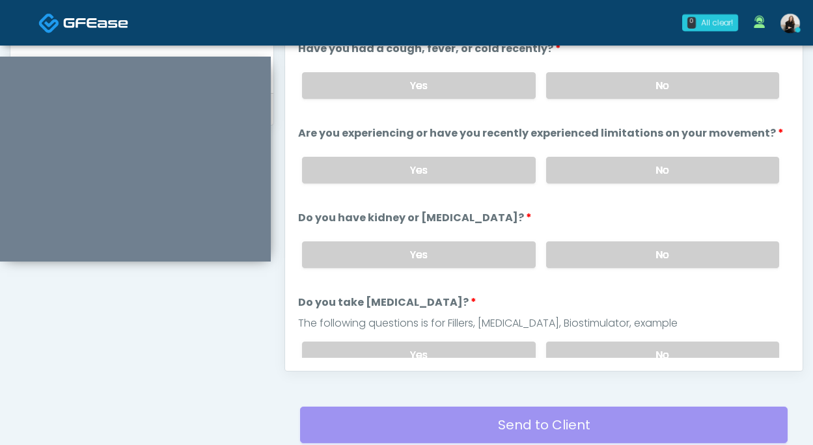
scroll to position [606, 0]
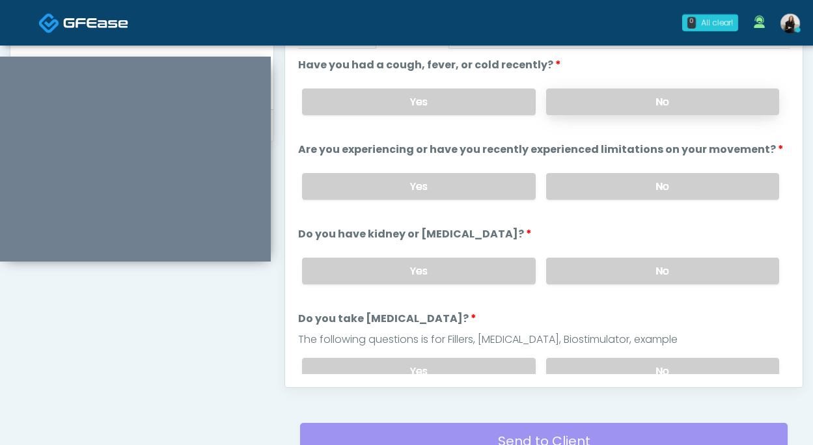
click at [603, 106] on label "No" at bounding box center [662, 101] width 233 height 27
click at [582, 185] on label "No" at bounding box center [662, 186] width 233 height 27
click at [566, 261] on label "No" at bounding box center [662, 271] width 233 height 27
click at [548, 364] on label "No" at bounding box center [662, 371] width 233 height 27
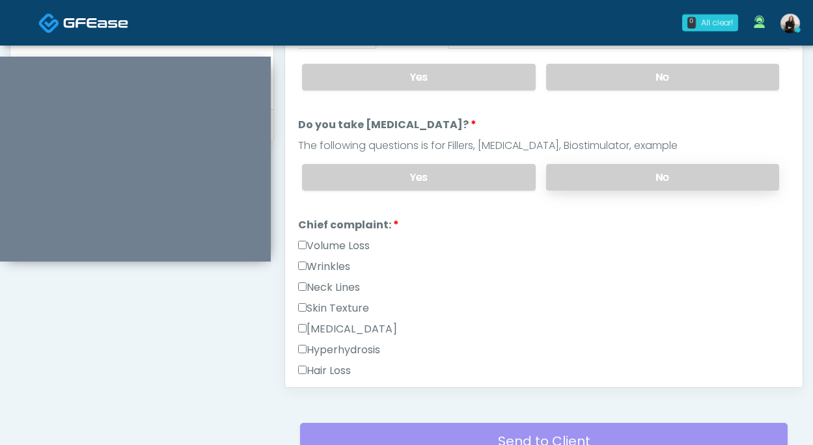
scroll to position [211, 0]
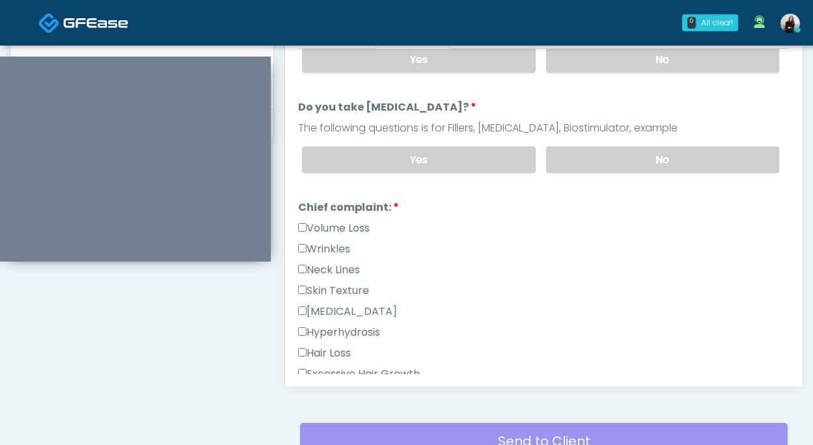
click at [324, 215] on li "Chief complaint: Chief complaint: Volume Loss Wrinkles Neck Lines Skin Texture …" at bounding box center [543, 325] width 491 height 250
click at [321, 222] on label "Volume Loss" at bounding box center [334, 229] width 72 height 16
click at [316, 242] on label "Wrinkles" at bounding box center [324, 249] width 52 height 16
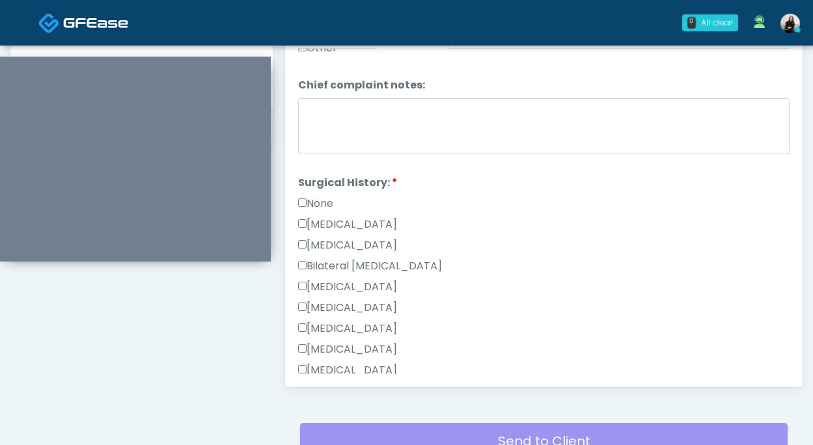
click at [320, 198] on label "None" at bounding box center [315, 204] width 35 height 16
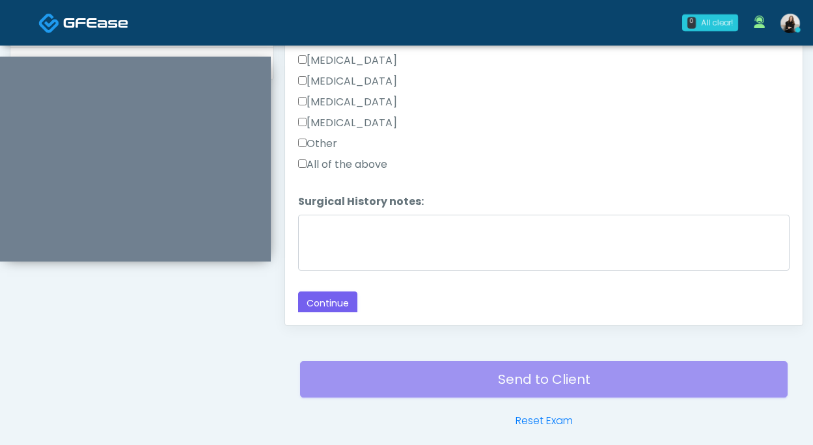
scroll to position [722, 0]
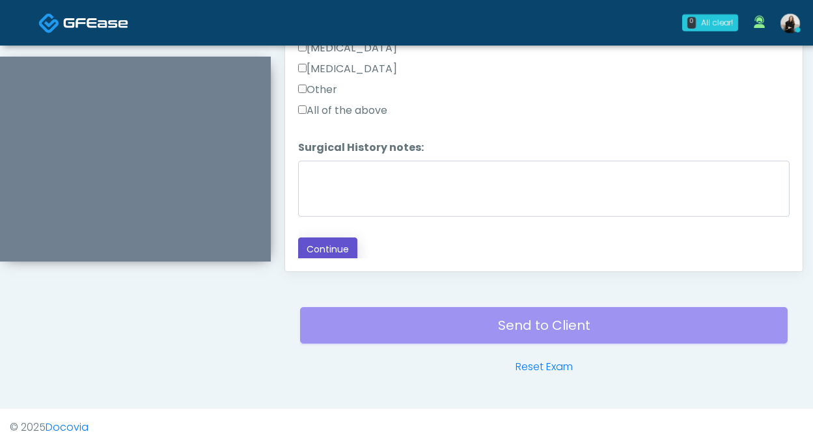
click at [321, 245] on button "Continue" at bounding box center [327, 249] width 59 height 24
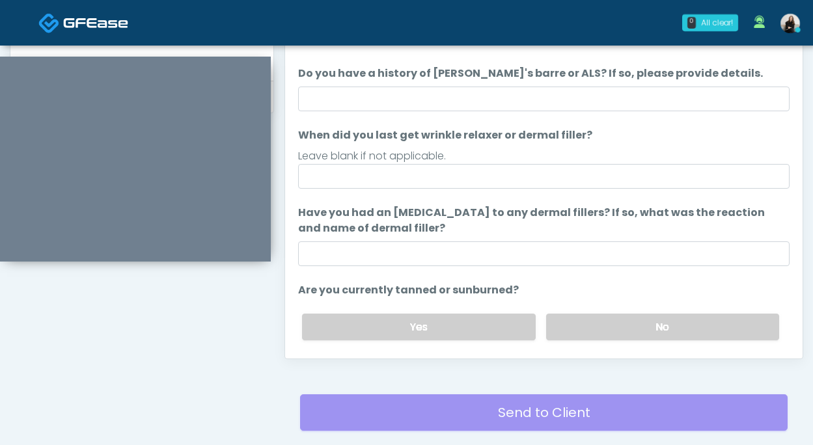
scroll to position [621, 0]
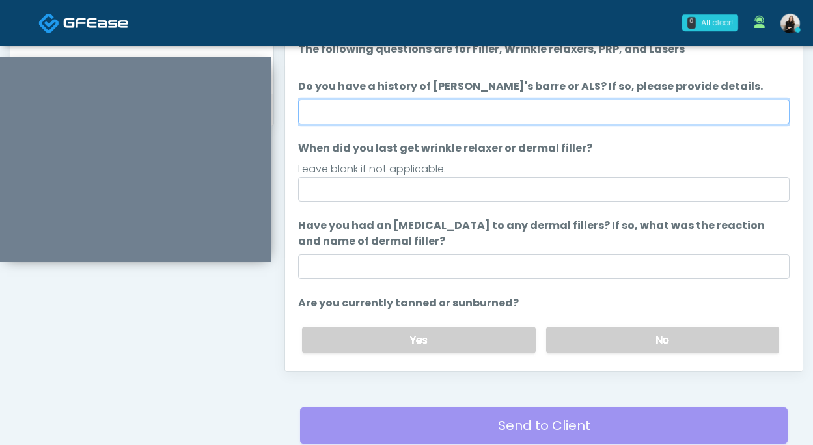
click at [353, 116] on input "Do you have a history of Guillain's barre or ALS? If so, please provide details." at bounding box center [543, 112] width 491 height 25
type input "**"
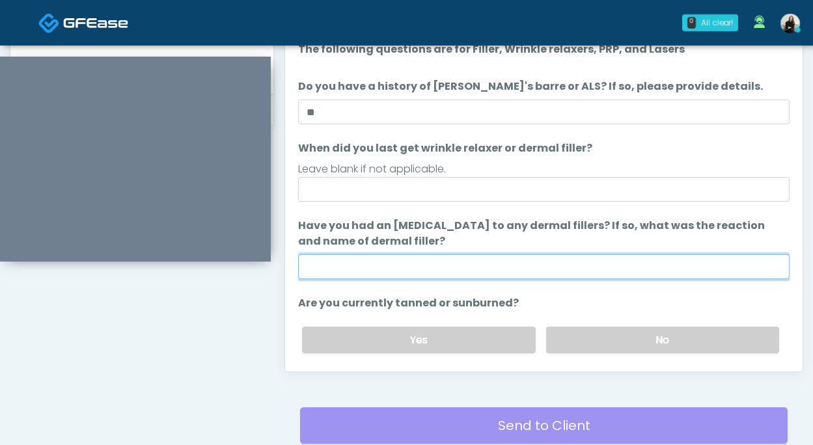
click at [365, 258] on input "Have you had an [MEDICAL_DATA] to any dermal fillers? If so, what was the react…" at bounding box center [543, 266] width 491 height 25
type input "**"
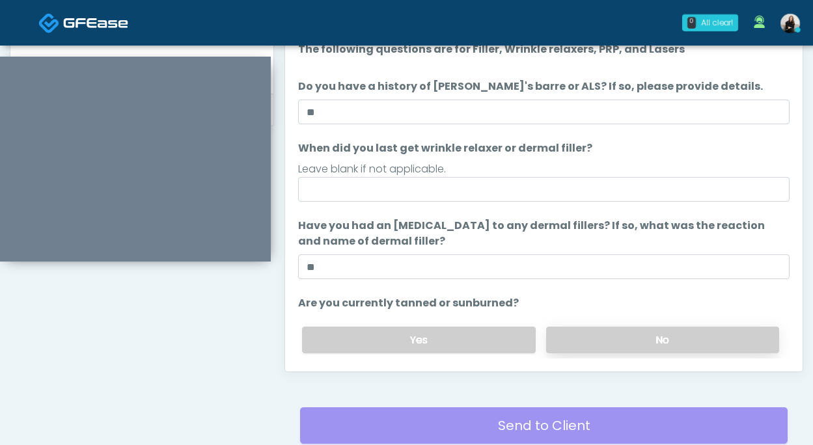
click at [576, 344] on label "No" at bounding box center [662, 340] width 233 height 27
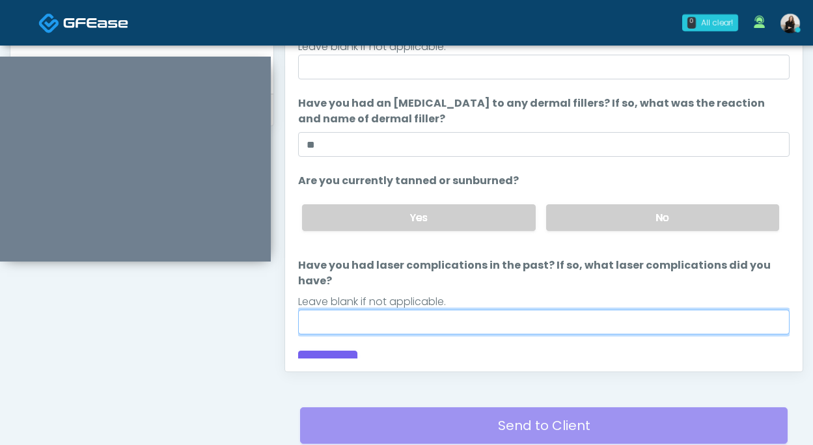
click at [515, 310] on input "Have you had laser complications in the past? If so, what laser complications d…" at bounding box center [543, 322] width 491 height 25
type input "**"
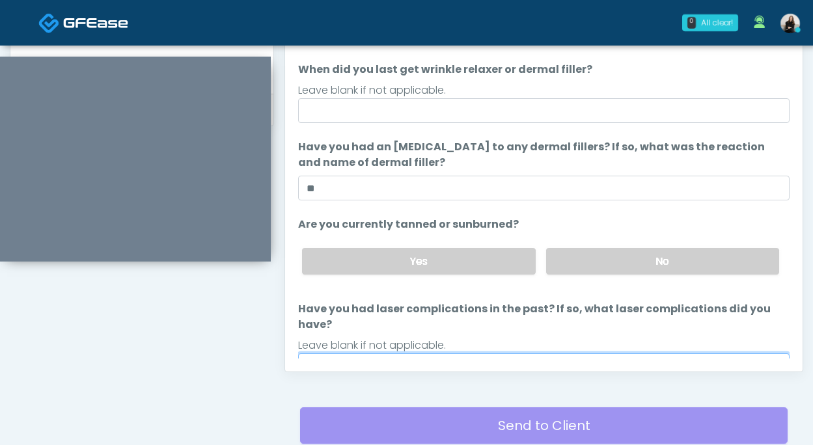
scroll to position [1, 0]
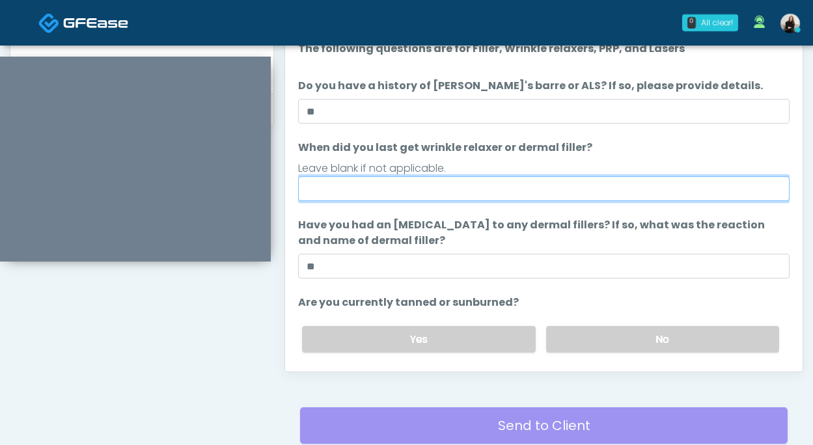
click at [398, 195] on input "When did you last get wrinkle relaxer or dermal filler?" at bounding box center [543, 188] width 491 height 25
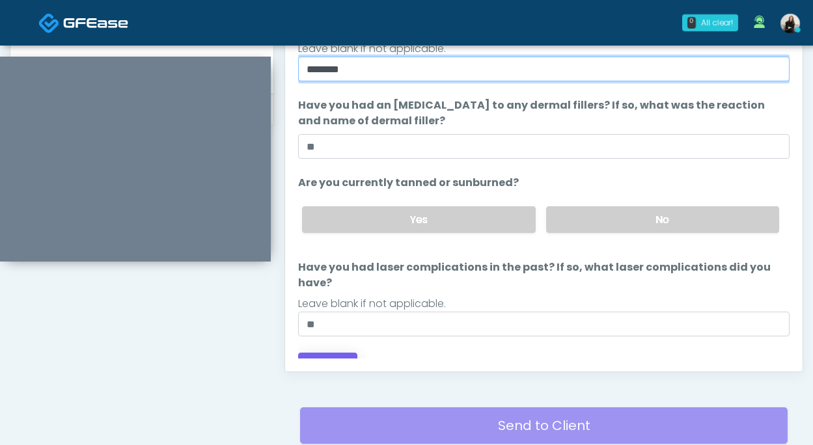
type input "********"
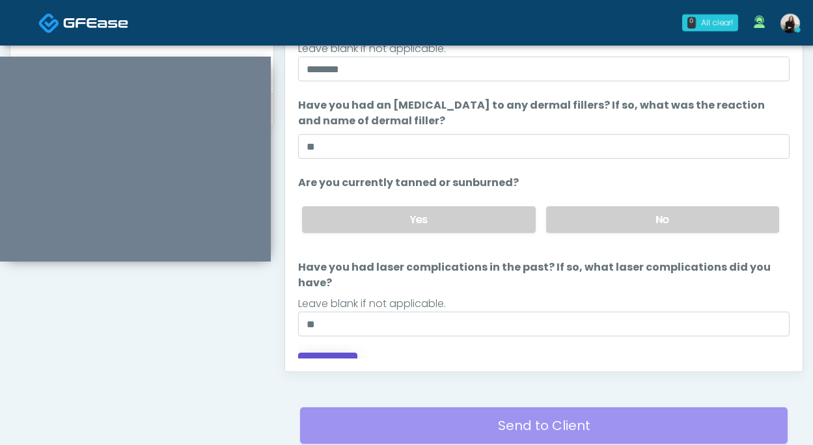
click at [323, 353] on button "Continue" at bounding box center [327, 365] width 59 height 24
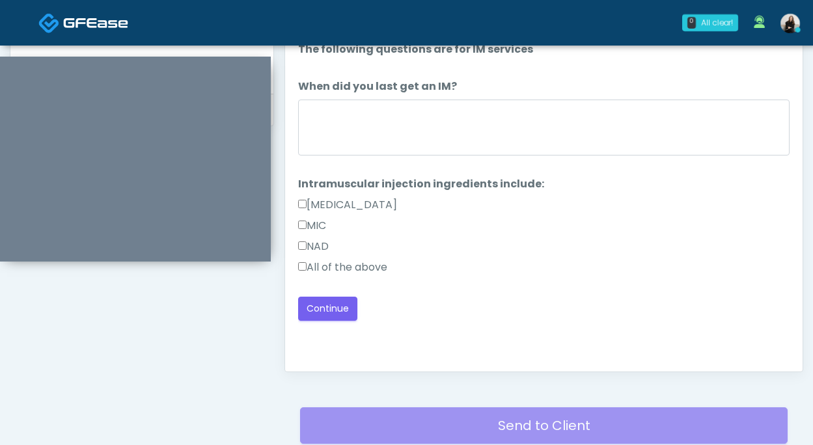
scroll to position [723, 0]
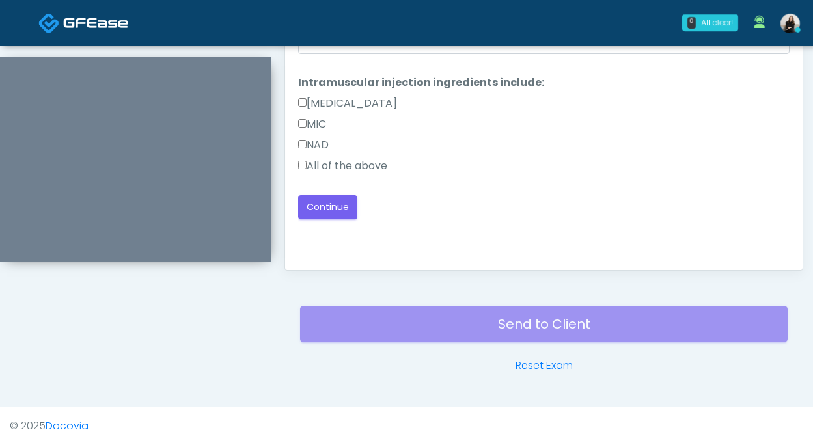
click at [355, 170] on label "All of the above" at bounding box center [342, 166] width 89 height 16
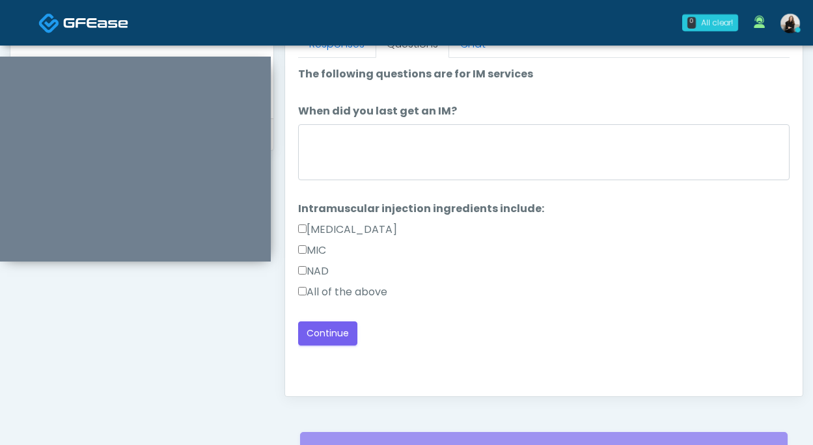
scroll to position [590, 0]
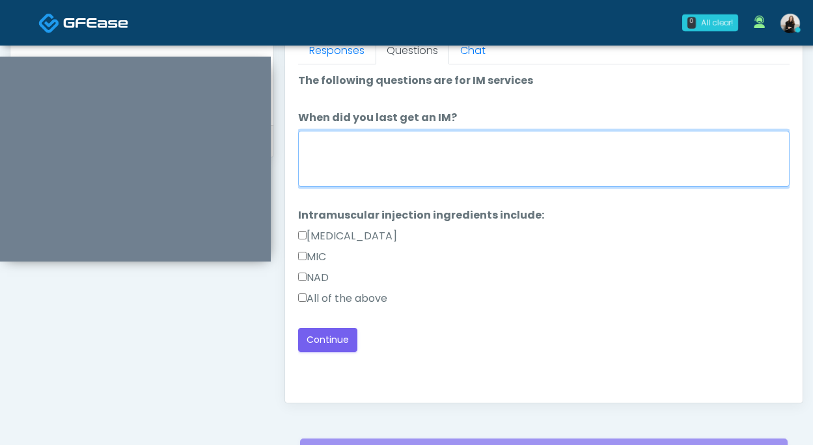
click at [355, 156] on textarea "When did you last get an IM?" at bounding box center [543, 159] width 491 height 56
drag, startPoint x: 375, startPoint y: 142, endPoint x: 262, endPoint y: 142, distance: 113.2
click at [274, 70] on div "Invite Participants to Video Session Invite Participants Responses Questions Ch…" at bounding box center [538, 10] width 529 height 992
type textarea "*******"
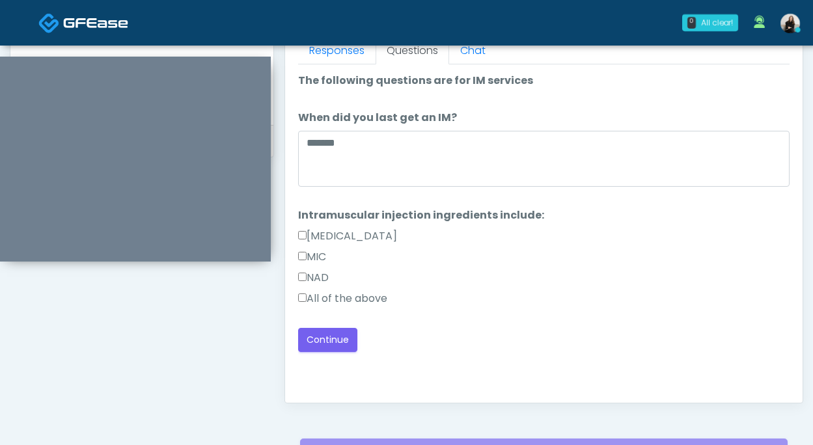
click at [344, 351] on div "Good Faith Exam Script Good Faith Exam Script INTRODUCTION Hello, my name is un…" at bounding box center [543, 226] width 491 height 325
click at [344, 351] on button "Continue" at bounding box center [327, 340] width 59 height 24
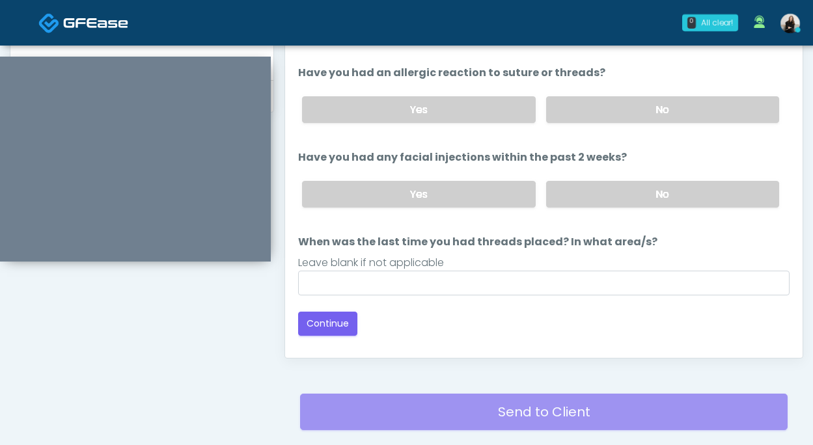
scroll to position [631, 0]
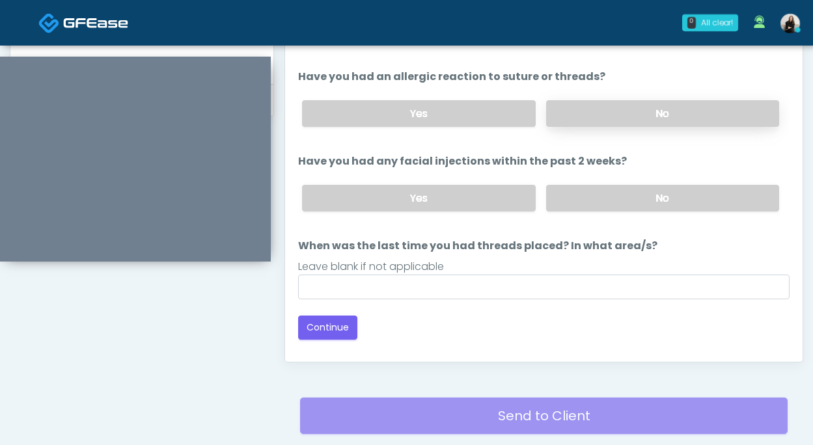
click at [588, 120] on label "No" at bounding box center [662, 113] width 233 height 27
click at [584, 196] on label "No" at bounding box center [662, 198] width 233 height 27
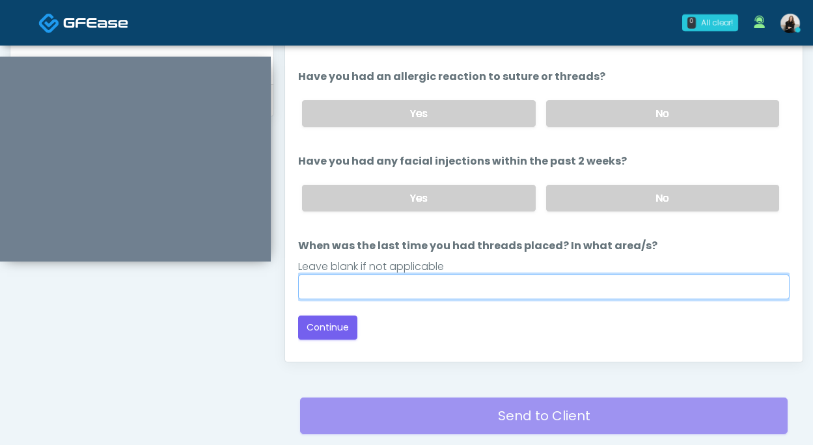
click at [514, 297] on input "When was the last time you had threads placed? In what area/s?" at bounding box center [543, 287] width 491 height 25
type input "*****"
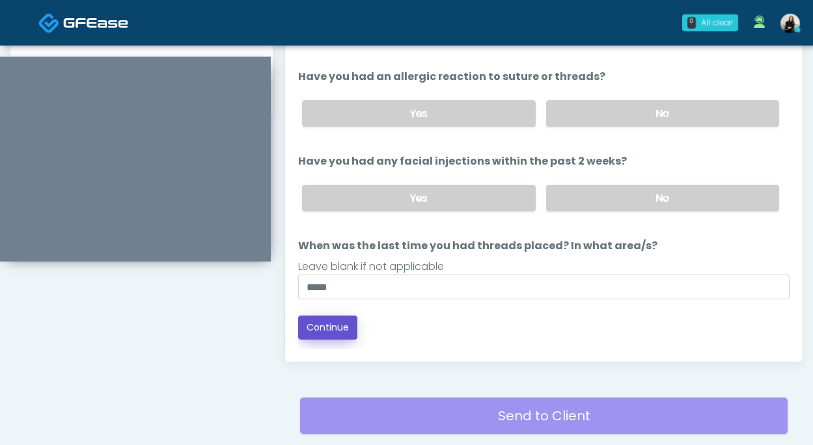
click at [331, 319] on button "Continue" at bounding box center [327, 328] width 59 height 24
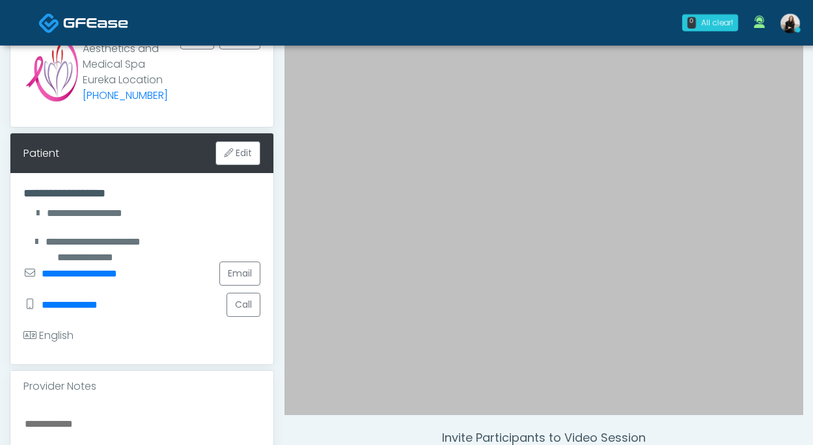
scroll to position [267, 0]
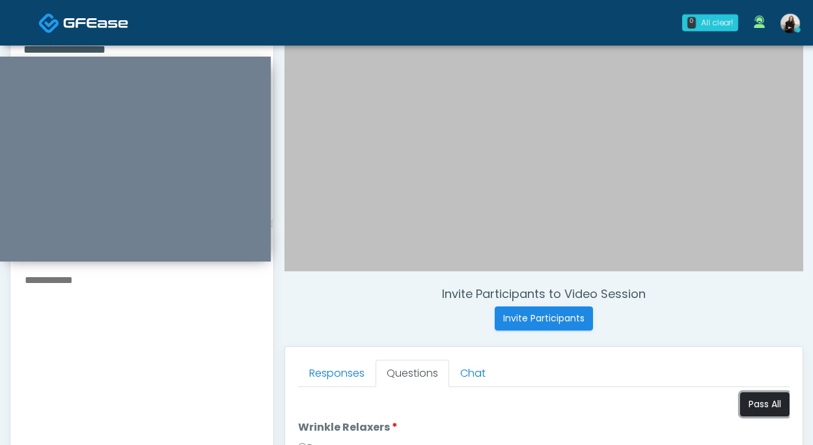
click at [751, 403] on button "Pass All" at bounding box center [764, 404] width 49 height 24
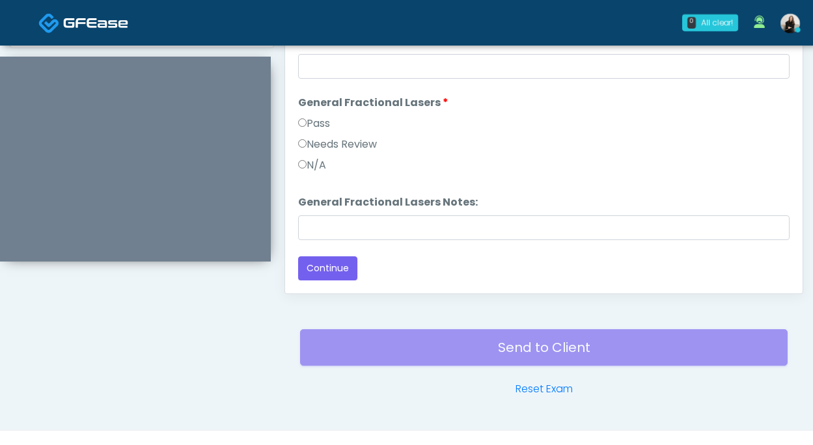
scroll to position [723, 0]
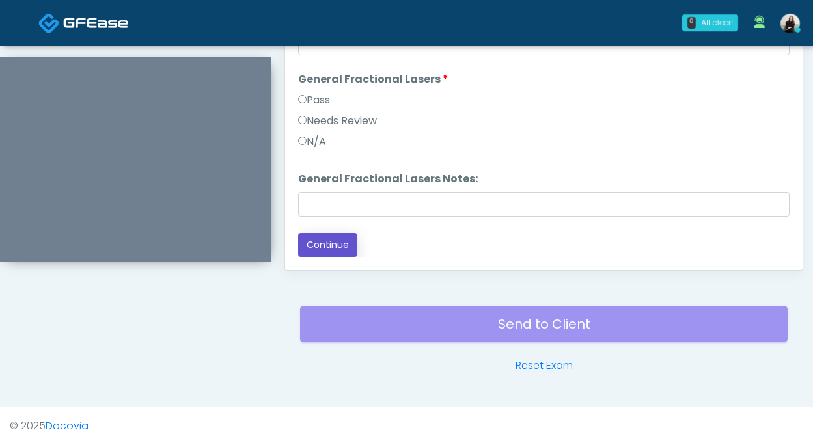
click at [347, 239] on button "Continue" at bounding box center [327, 245] width 59 height 24
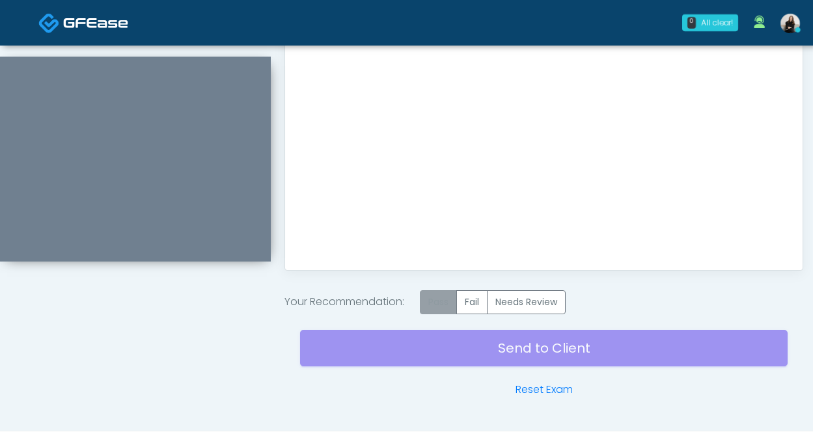
click at [447, 307] on label "Pass" at bounding box center [438, 302] width 37 height 24
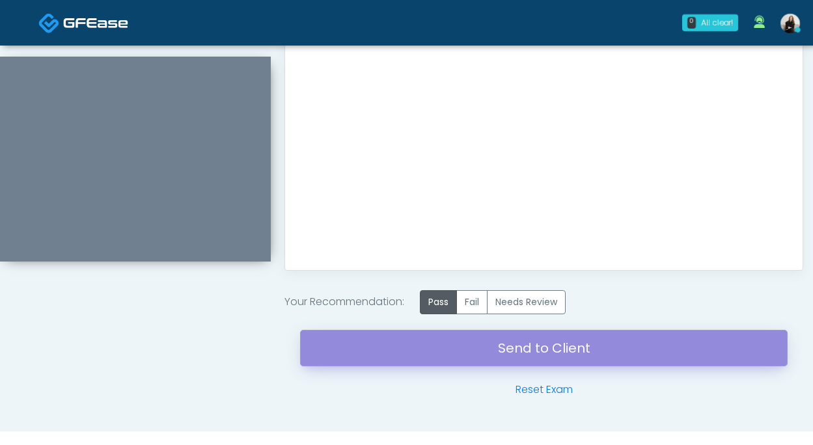
click at [466, 357] on link "Send to Client" at bounding box center [543, 348] width 487 height 36
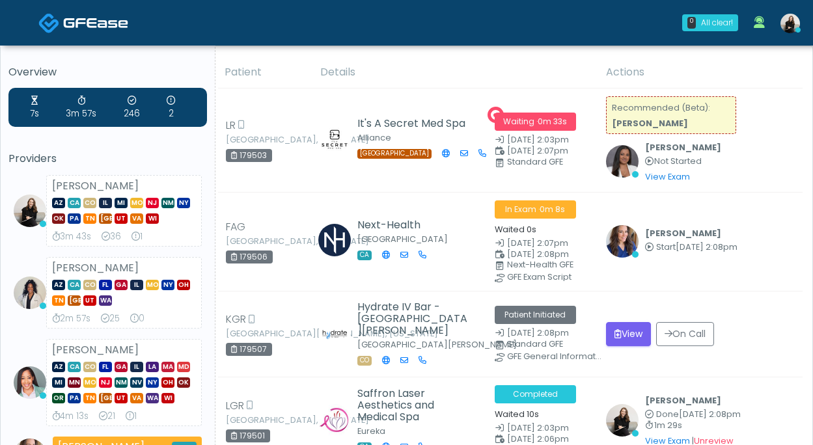
click at [104, 15] on span at bounding box center [95, 22] width 65 height 18
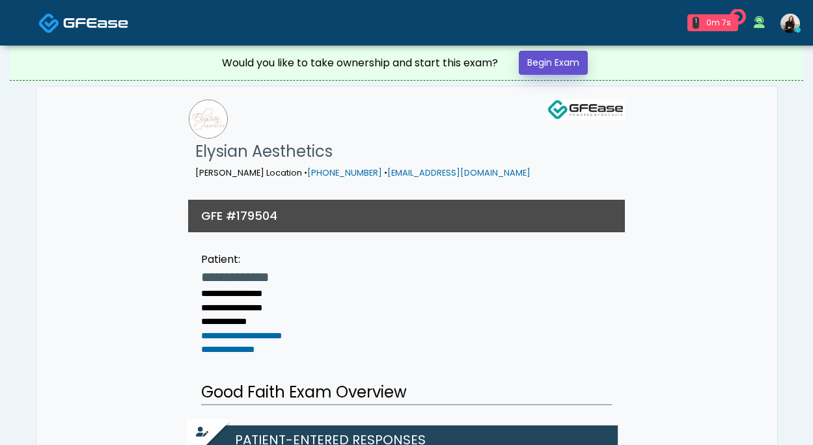
click at [571, 62] on link "Begin Exam" at bounding box center [553, 63] width 69 height 24
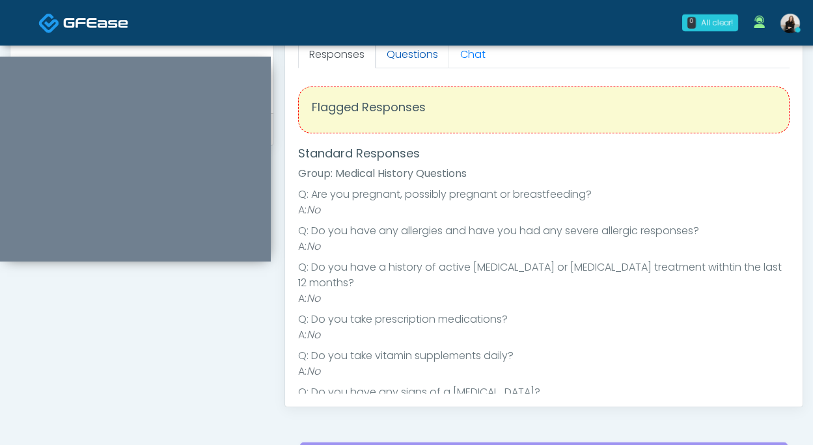
click at [397, 62] on link "Questions" at bounding box center [412, 54] width 74 height 27
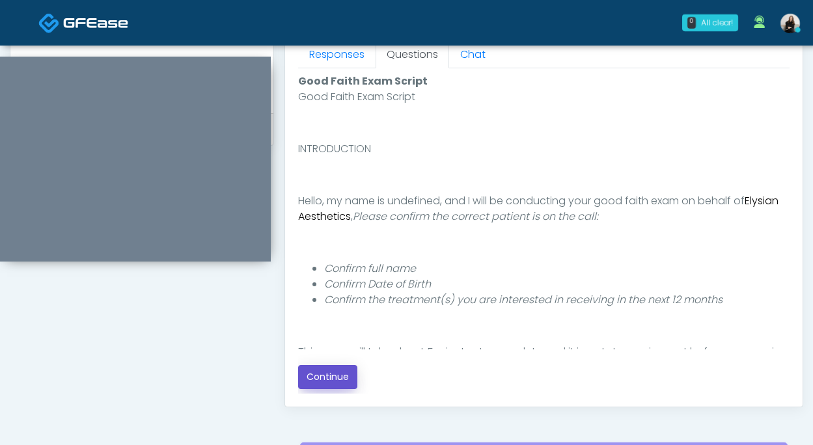
click at [332, 377] on button "Continue" at bounding box center [327, 377] width 59 height 24
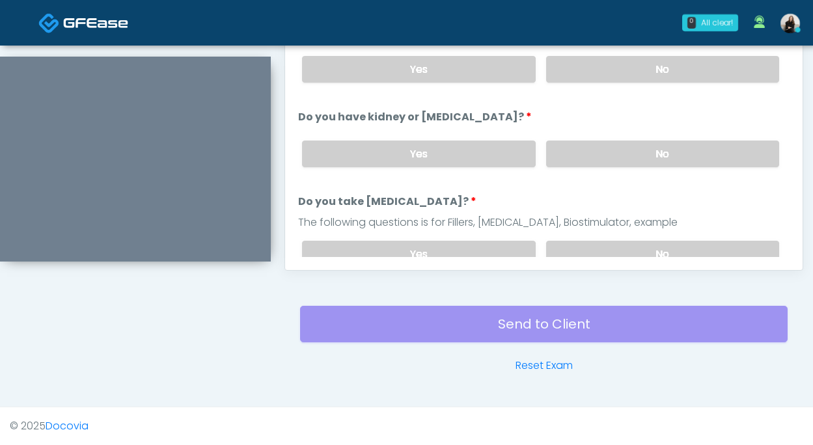
scroll to position [570, 0]
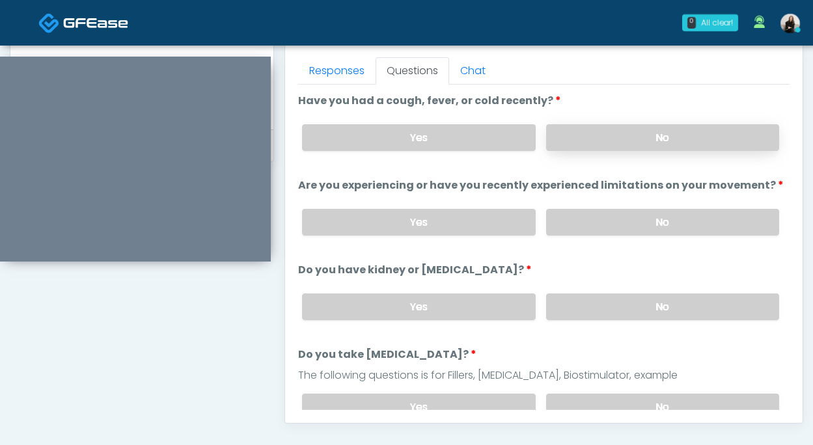
click at [601, 142] on label "No" at bounding box center [662, 137] width 233 height 27
click at [570, 302] on label "No" at bounding box center [662, 306] width 233 height 27
click at [582, 222] on label "No" at bounding box center [662, 222] width 233 height 27
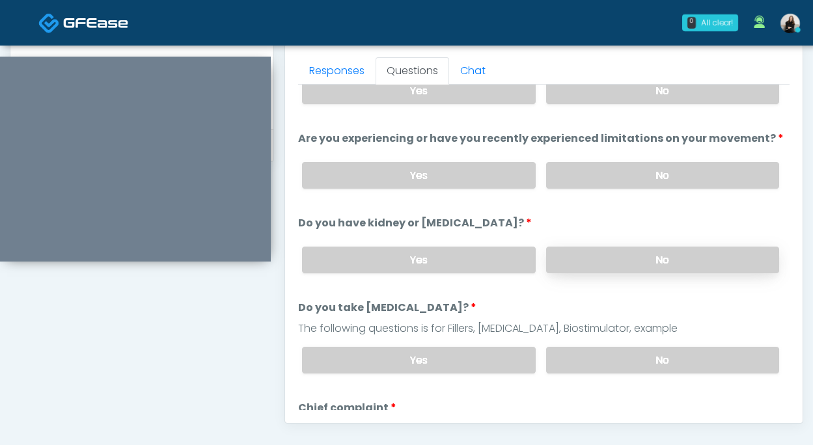
scroll to position [55, 0]
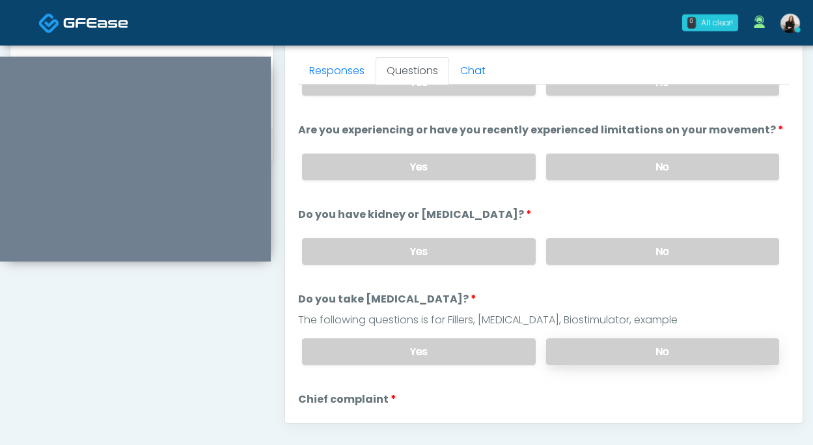
click at [570, 346] on label "No" at bounding box center [662, 351] width 233 height 27
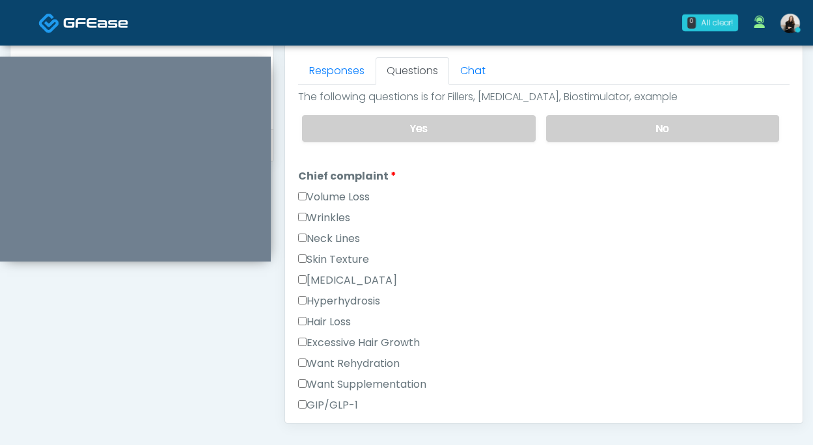
scroll to position [299, 0]
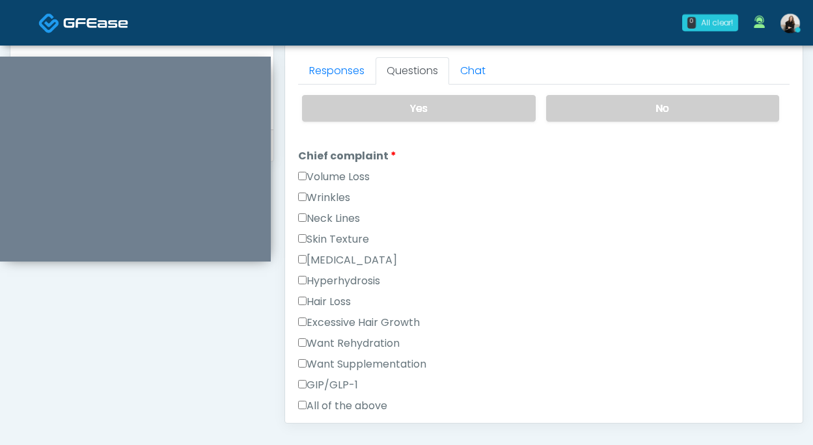
click at [338, 339] on label "Want Rehydration" at bounding box center [348, 344] width 101 height 16
click at [338, 358] on label "Want Supplementation" at bounding box center [362, 365] width 128 height 16
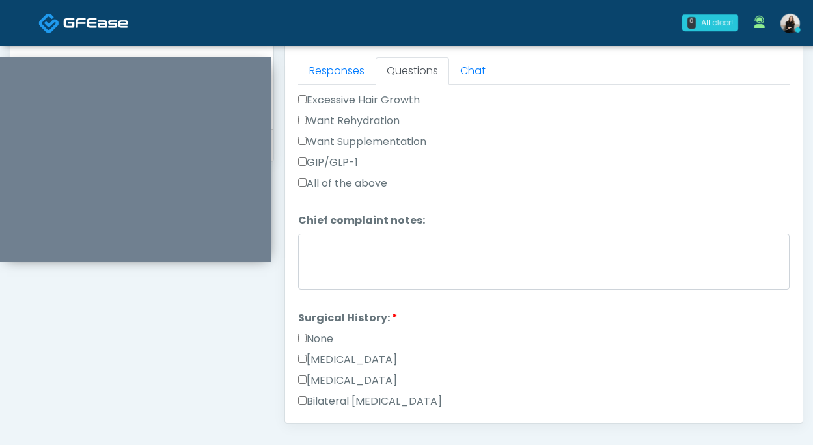
scroll to position [528, 0]
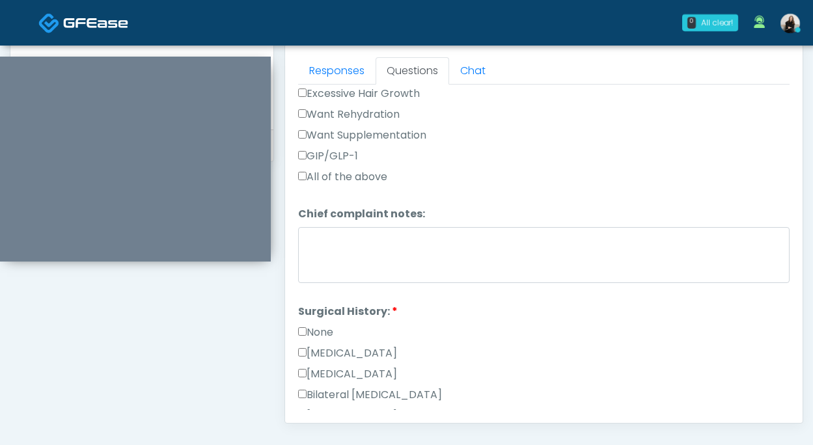
click at [369, 109] on label "Want Rehydration" at bounding box center [348, 115] width 101 height 16
click at [368, 132] on label "Want Supplementation" at bounding box center [362, 136] width 128 height 16
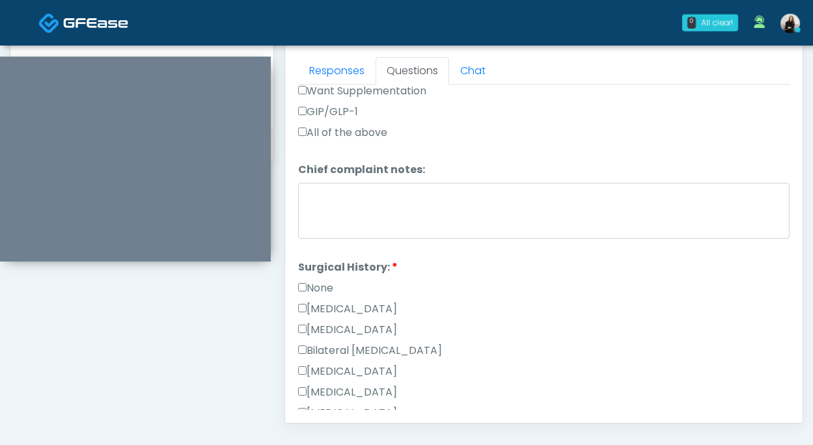
scroll to position [598, 0]
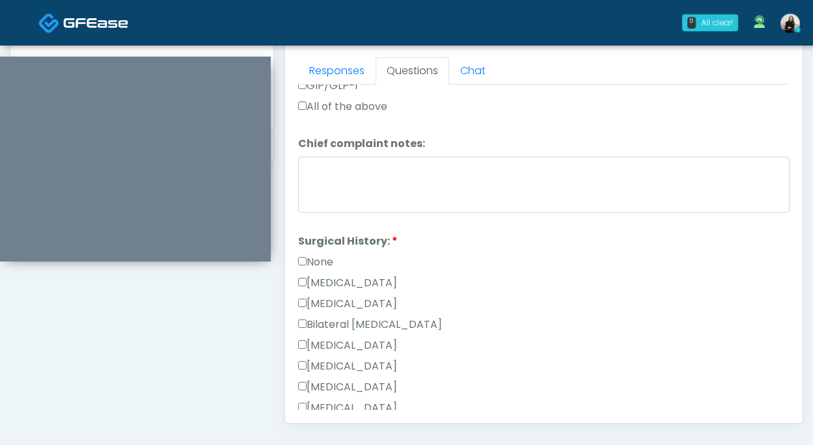
click at [323, 267] on div "None" at bounding box center [543, 264] width 491 height 21
click at [323, 258] on label "None" at bounding box center [315, 262] width 35 height 16
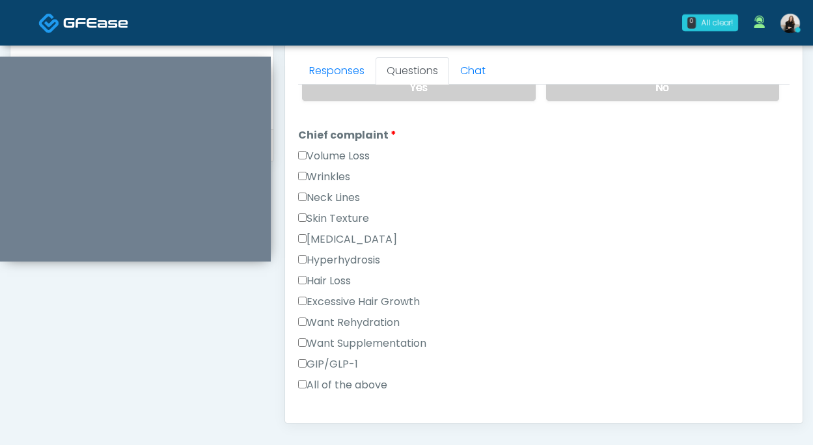
scroll to position [275, 0]
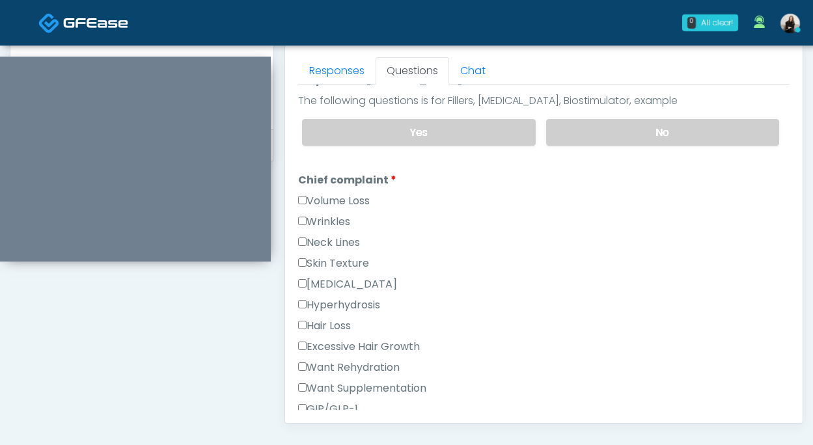
click at [336, 201] on label "Volume Loss" at bounding box center [334, 201] width 72 height 16
click at [337, 214] on label "Wrinkles" at bounding box center [324, 222] width 52 height 16
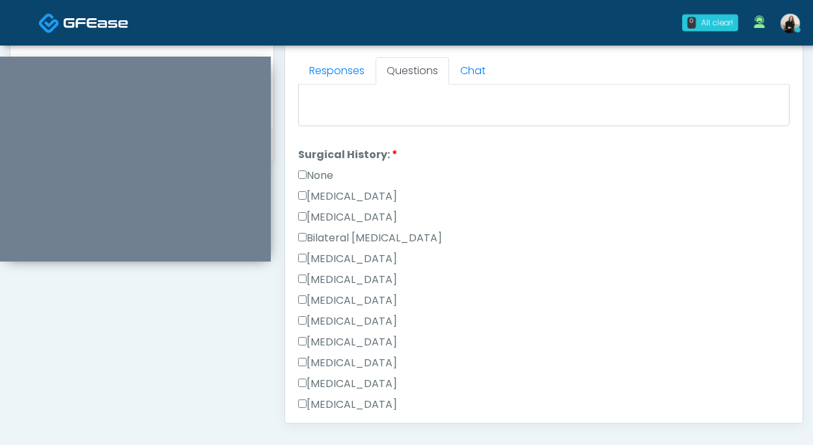
scroll to position [848, 0]
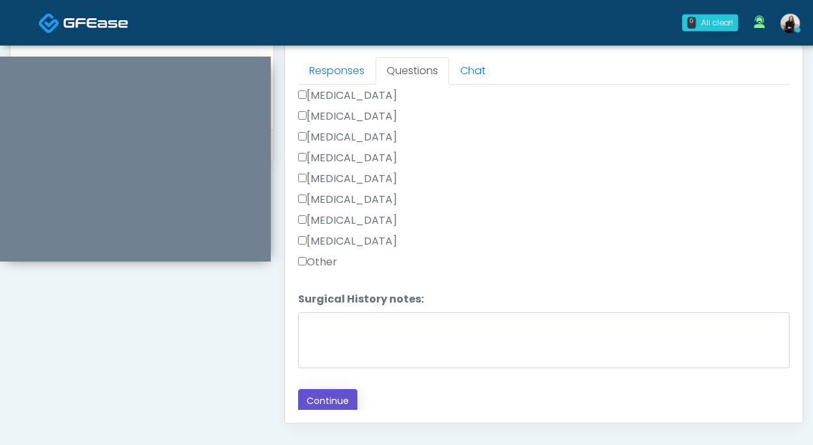
click at [318, 389] on button "Continue" at bounding box center [327, 401] width 59 height 24
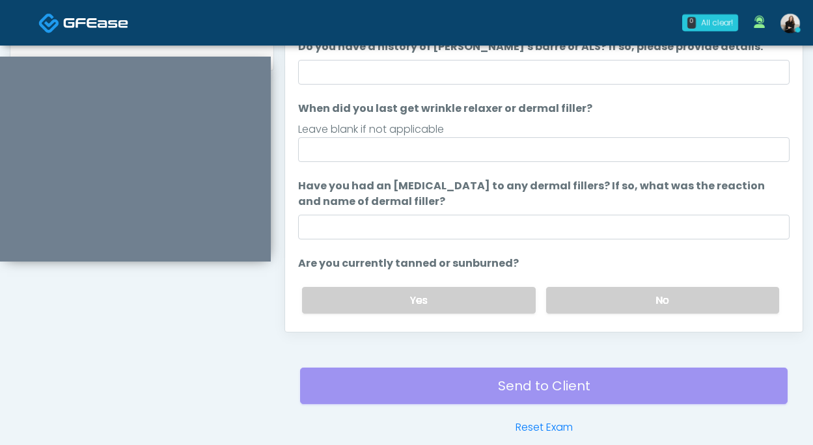
scroll to position [586, 0]
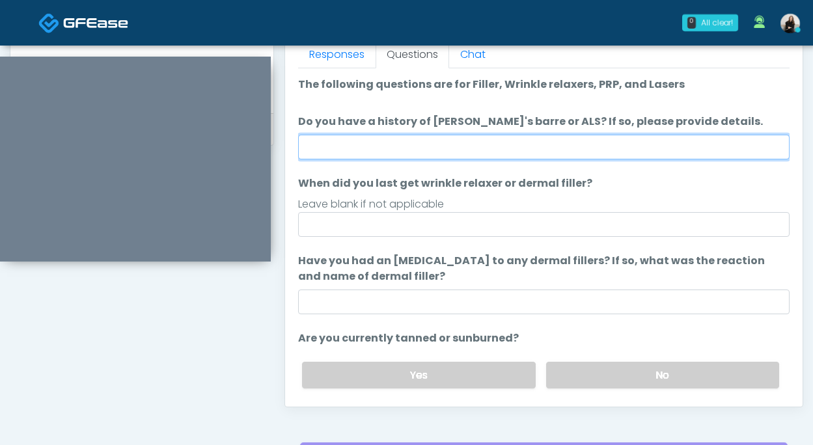
click at [373, 142] on input "Do you have a history of [PERSON_NAME]'s barre or ALS? If so, please provide de…" at bounding box center [543, 147] width 491 height 25
type input "**"
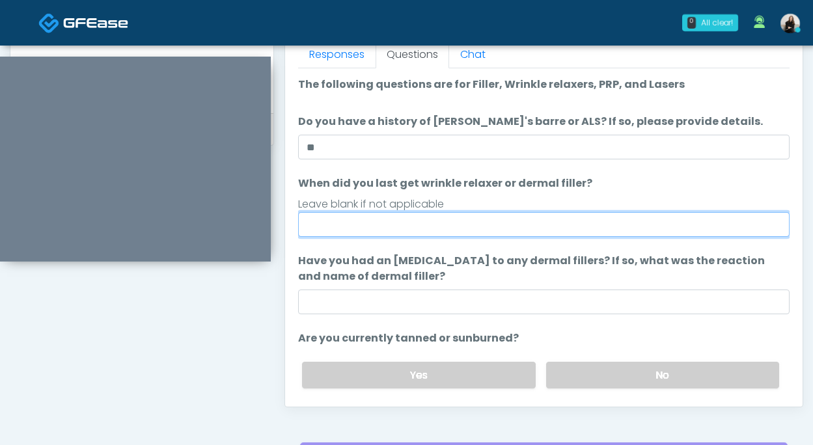
click at [381, 224] on input "When did you last get wrinkle relaxer or dermal filler?" at bounding box center [543, 224] width 491 height 25
type input "********"
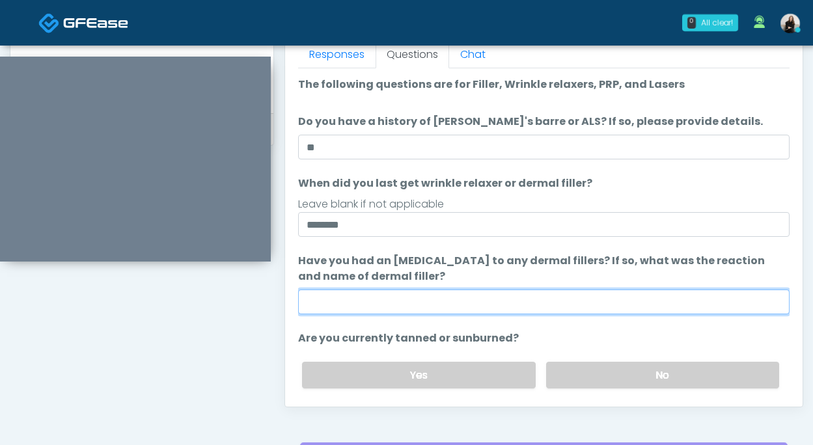
click at [406, 304] on input "Have you had an [MEDICAL_DATA] to any dermal fillers? If so, what was the react…" at bounding box center [543, 302] width 491 height 25
type input "**"
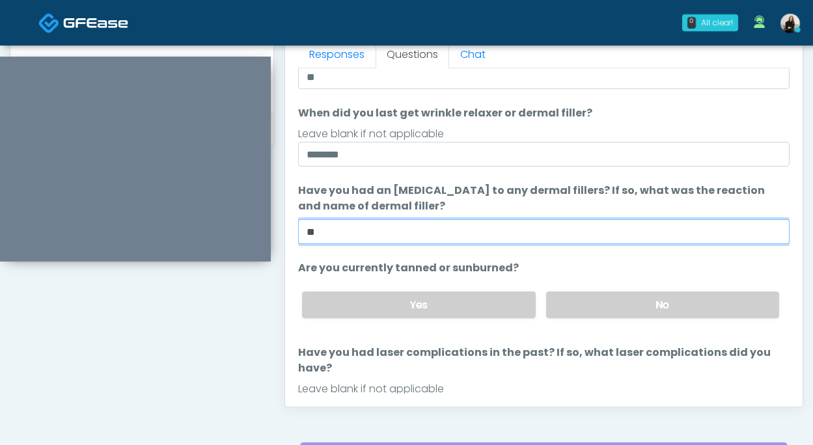
scroll to position [101, 0]
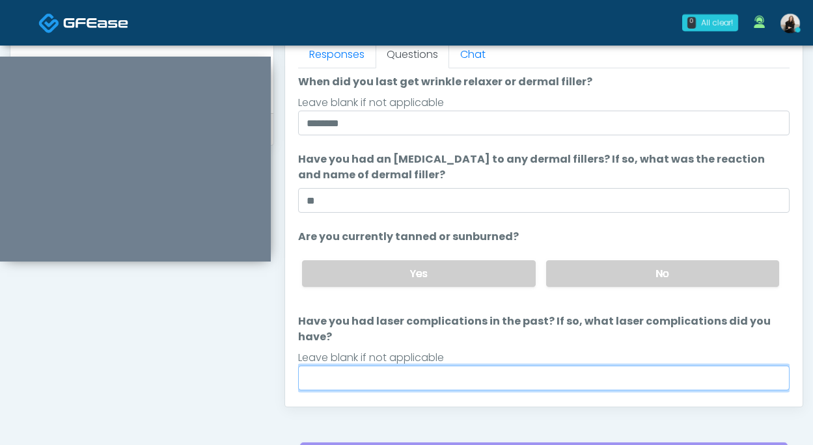
click at [536, 366] on input "Have you had laser complications in the past? If so, what laser complications d…" at bounding box center [543, 378] width 491 height 25
type input "**"
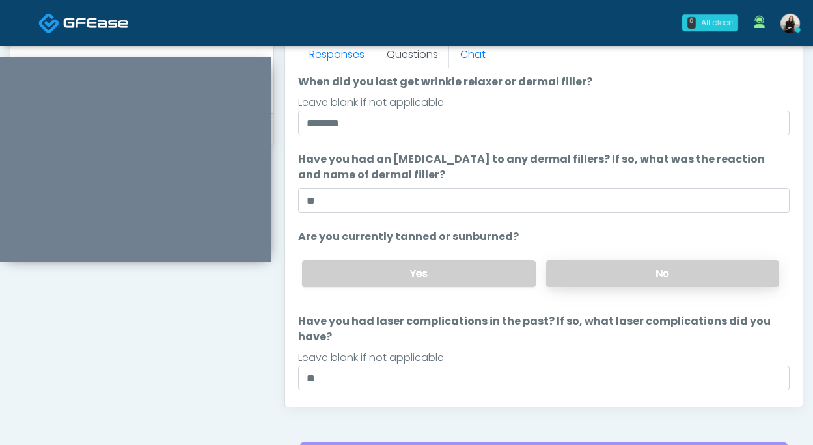
click at [578, 262] on label "No" at bounding box center [662, 273] width 233 height 27
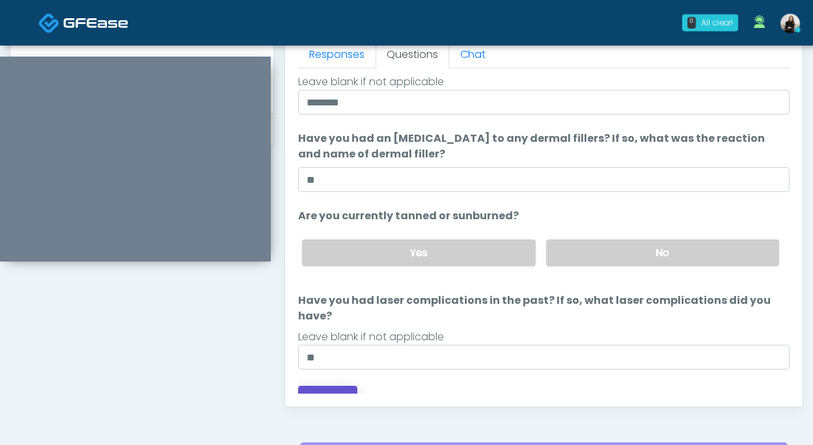
click at [327, 386] on button "Continue" at bounding box center [327, 398] width 59 height 24
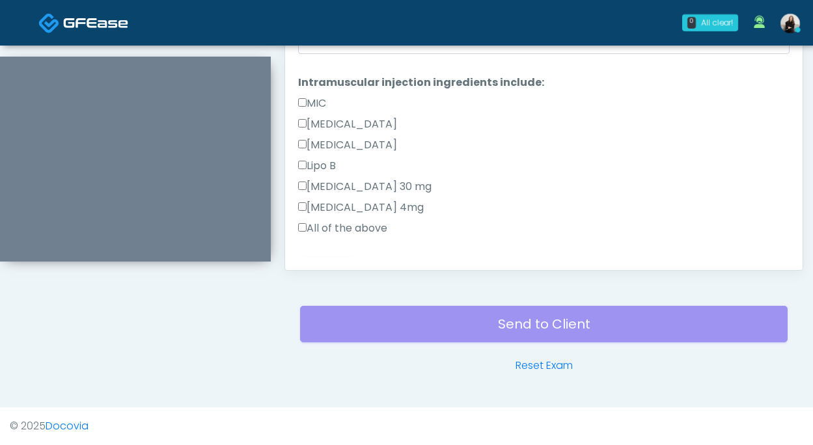
scroll to position [24, 0]
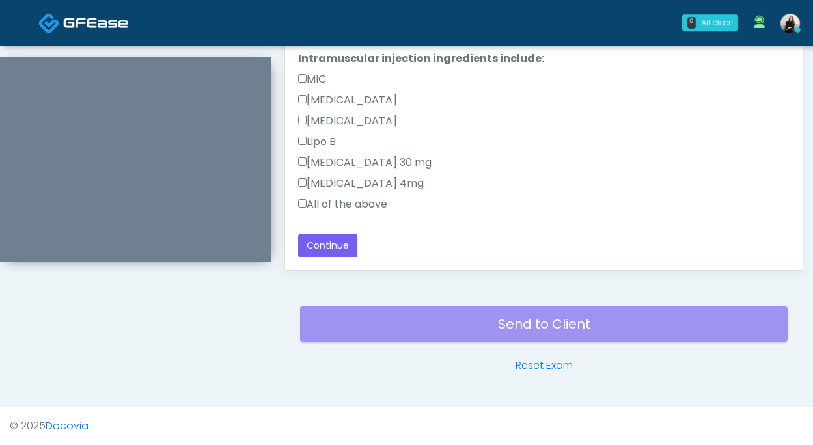
click at [373, 211] on label "All of the above" at bounding box center [342, 204] width 89 height 16
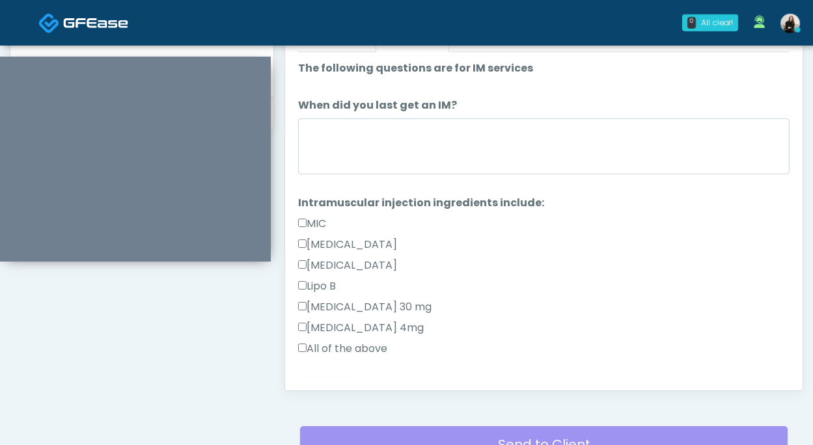
scroll to position [586, 0]
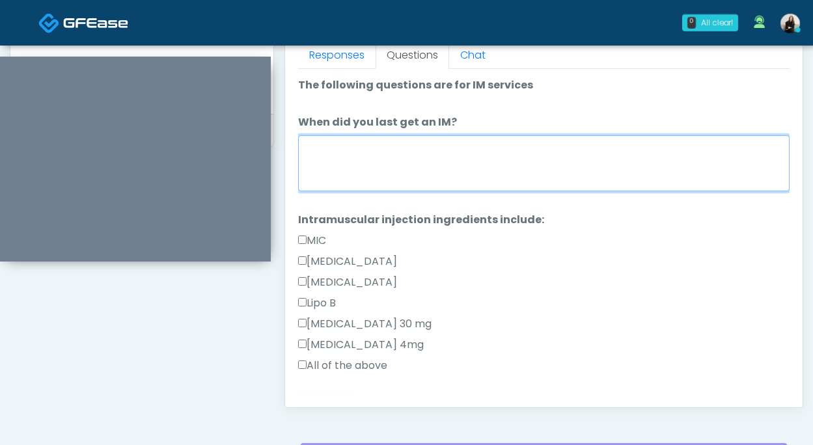
click at [377, 169] on textarea "When did you last get an IM?" at bounding box center [543, 163] width 491 height 56
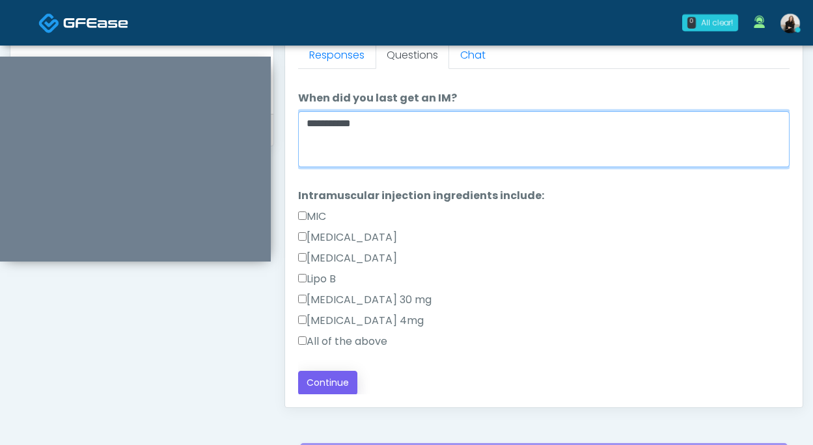
type textarea "**********"
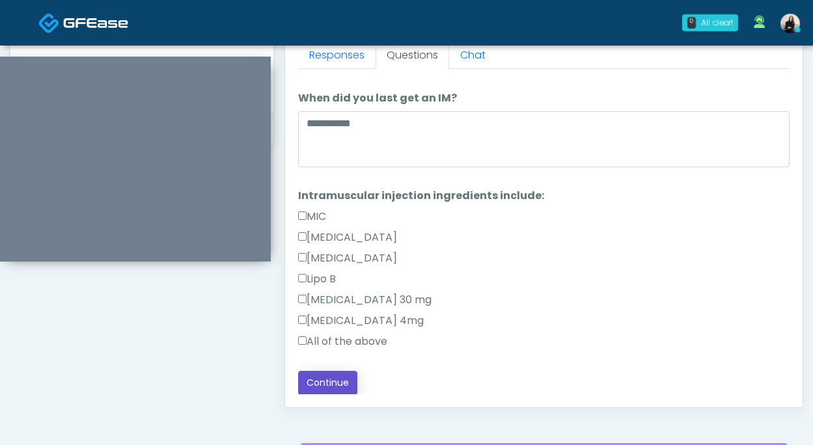
click at [321, 384] on button "Continue" at bounding box center [327, 383] width 59 height 24
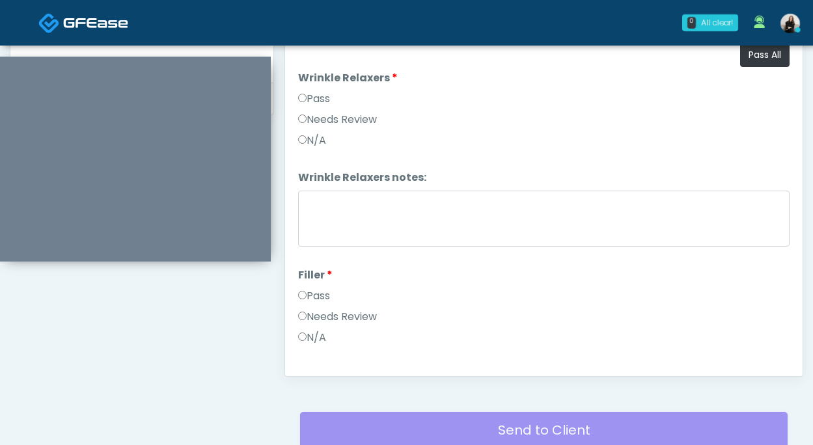
scroll to position [474, 0]
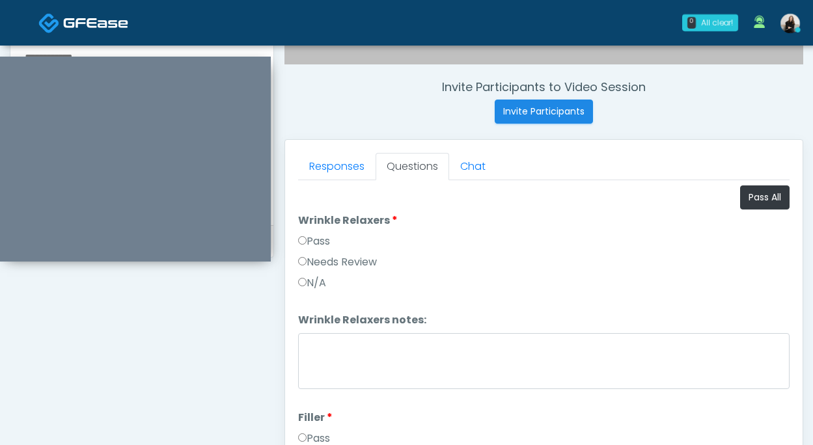
click at [797, 200] on div "Responses Questions Chat Good Faith Exam Script Good Faith Exam Script INTRODUC…" at bounding box center [543, 329] width 517 height 379
click at [768, 198] on button "Pass All" at bounding box center [764, 197] width 49 height 24
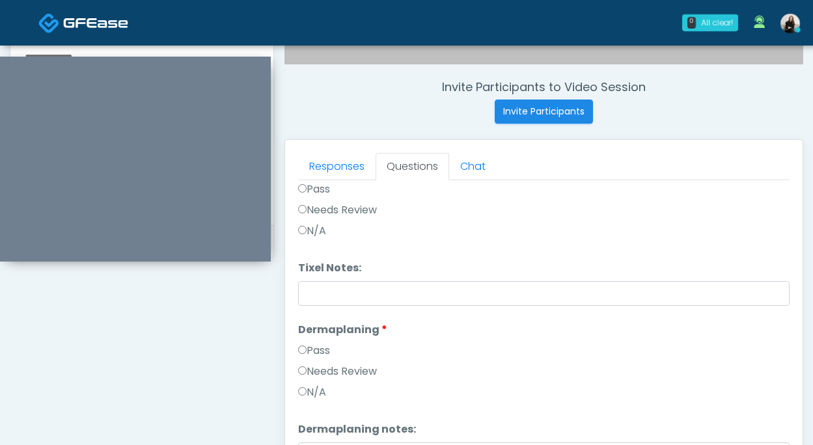
scroll to position [591, 0]
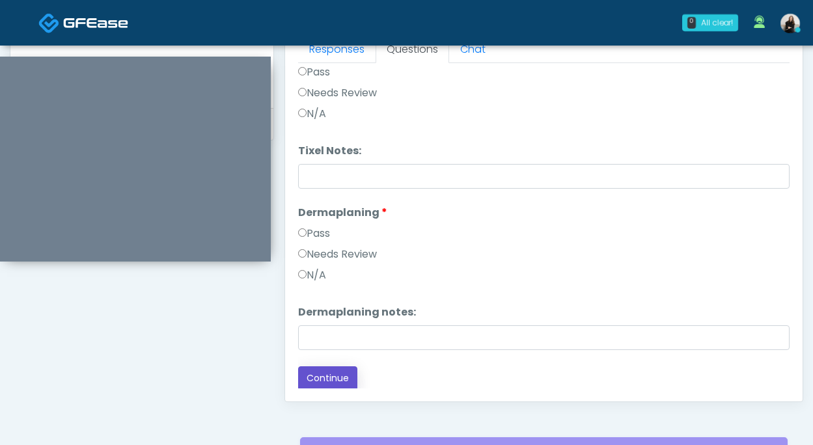
click at [327, 375] on button "Continue" at bounding box center [327, 378] width 59 height 24
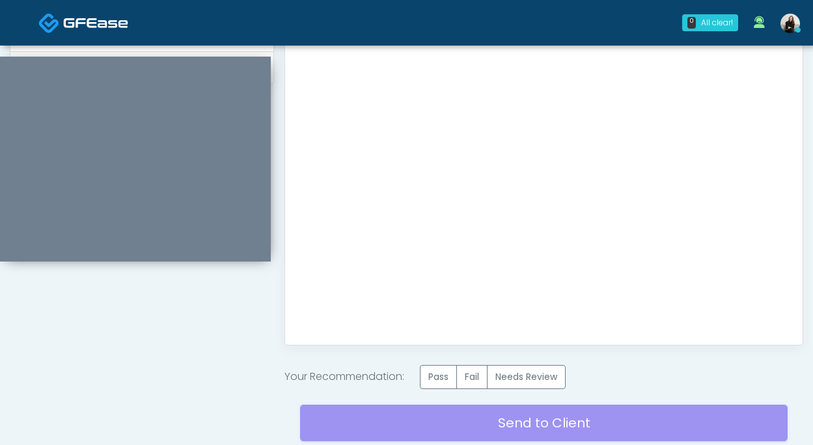
scroll to position [669, 0]
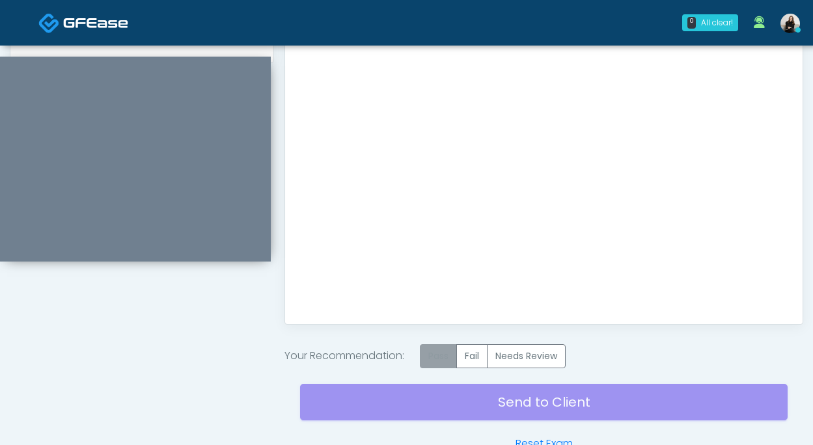
click at [437, 346] on label "Pass" at bounding box center [438, 356] width 37 height 24
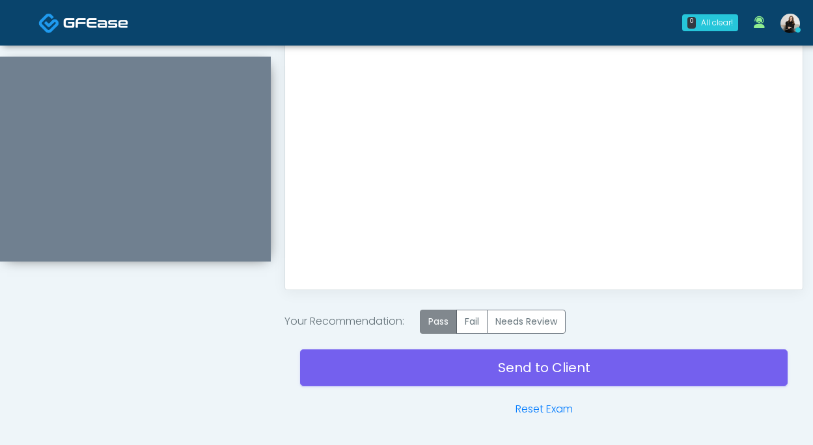
scroll to position [715, 0]
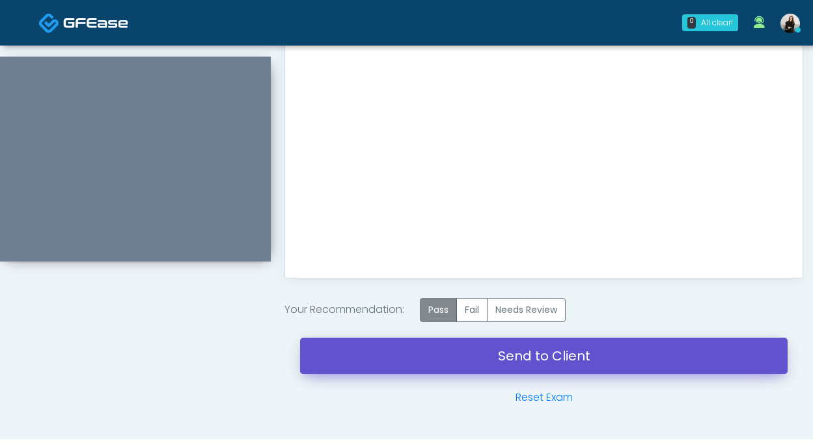
click at [437, 346] on link "Send to Client" at bounding box center [543, 356] width 487 height 36
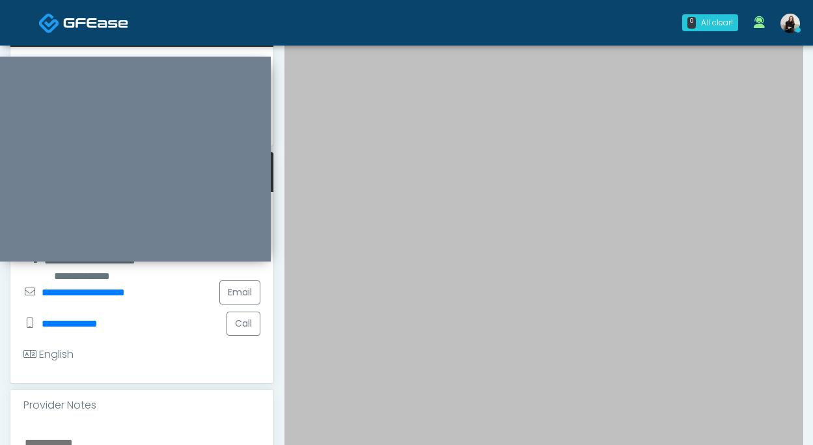
scroll to position [0, 0]
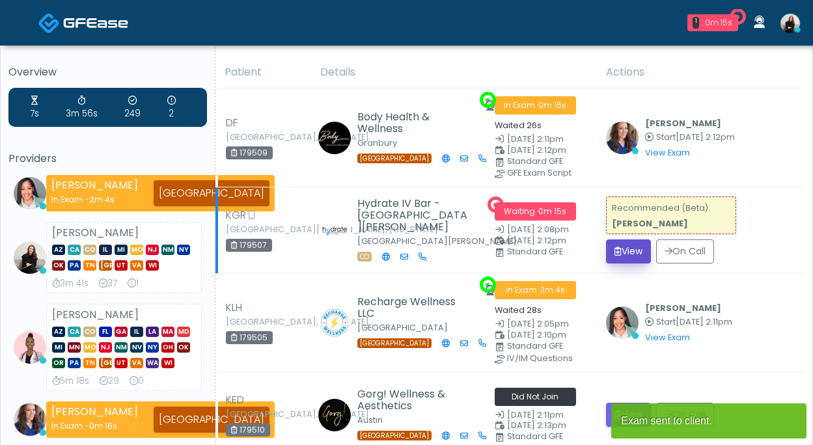
click at [630, 247] on button "View" at bounding box center [628, 251] width 45 height 24
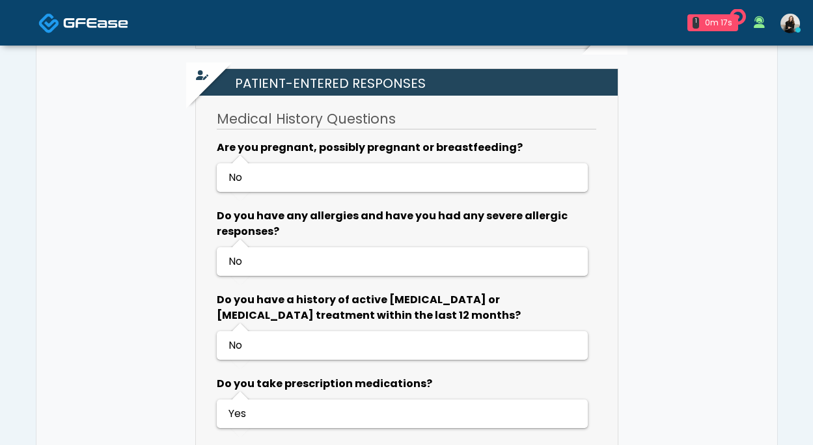
scroll to position [851, 0]
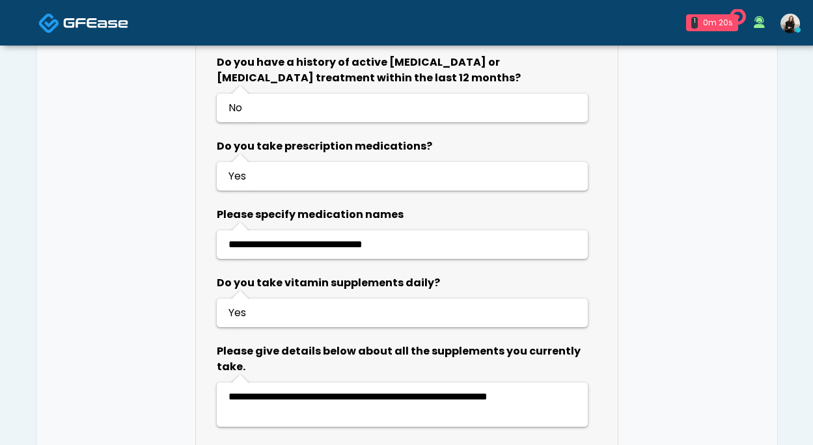
click at [246, 239] on span "**********" at bounding box center [295, 244] width 134 height 10
copy span "********"
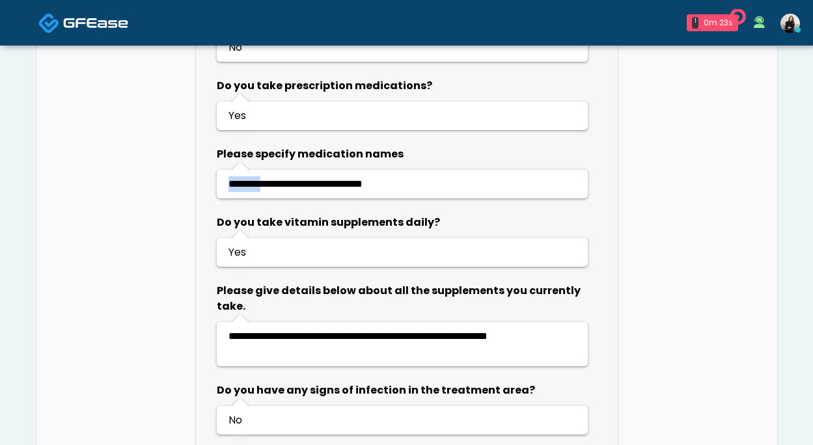
scroll to position [926, 0]
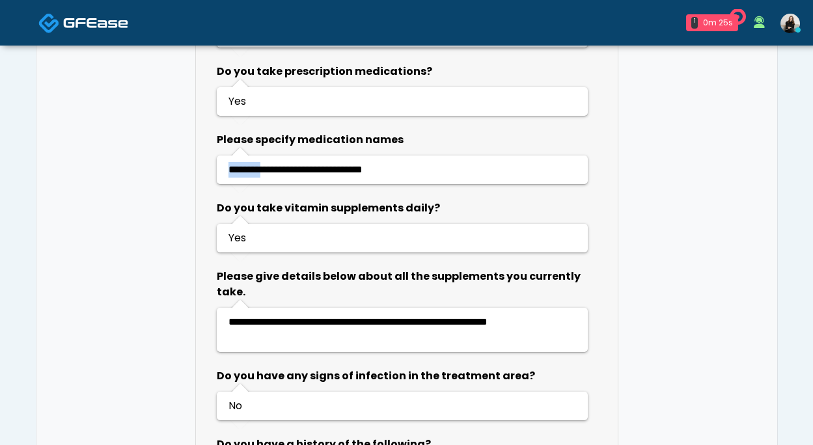
click at [113, 26] on img at bounding box center [95, 22] width 65 height 13
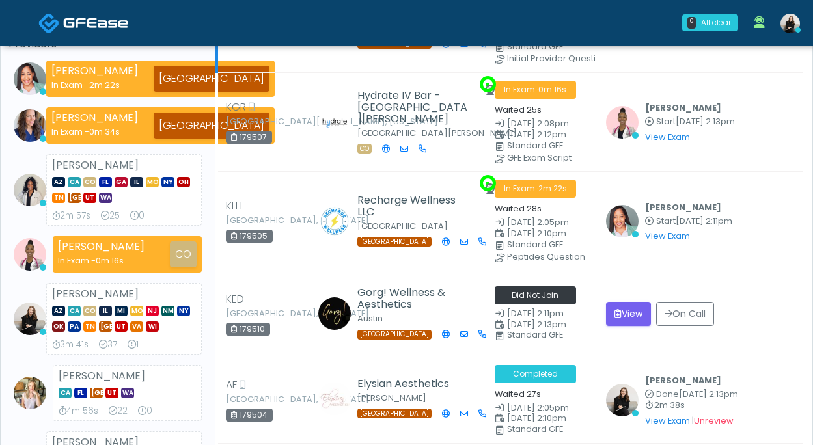
scroll to position [177, 0]
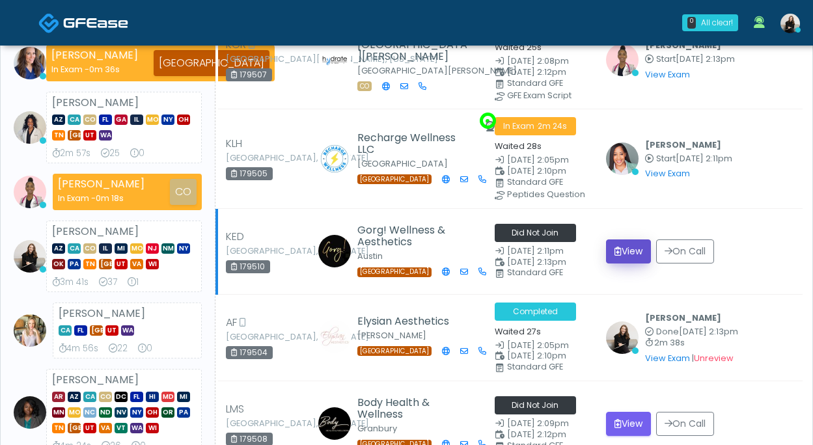
click at [628, 241] on button "View" at bounding box center [628, 251] width 45 height 24
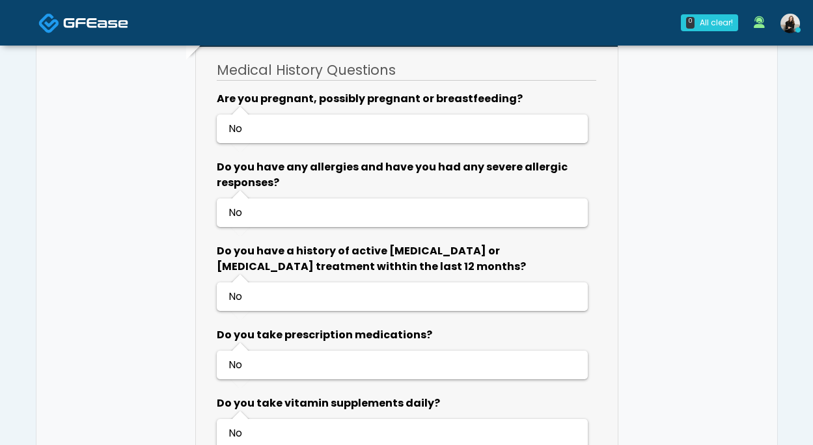
scroll to position [631, 0]
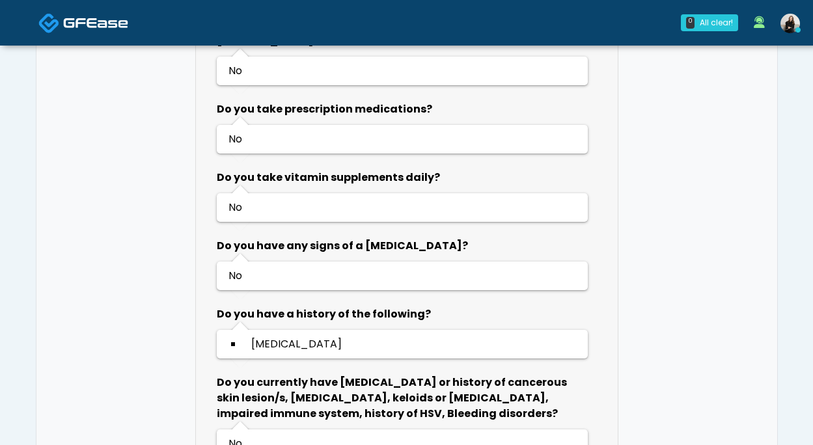
click at [98, 17] on img at bounding box center [95, 22] width 65 height 13
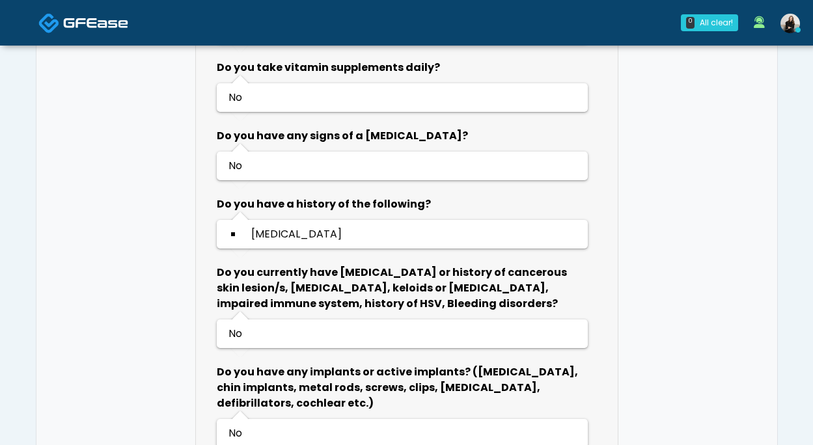
scroll to position [967, 0]
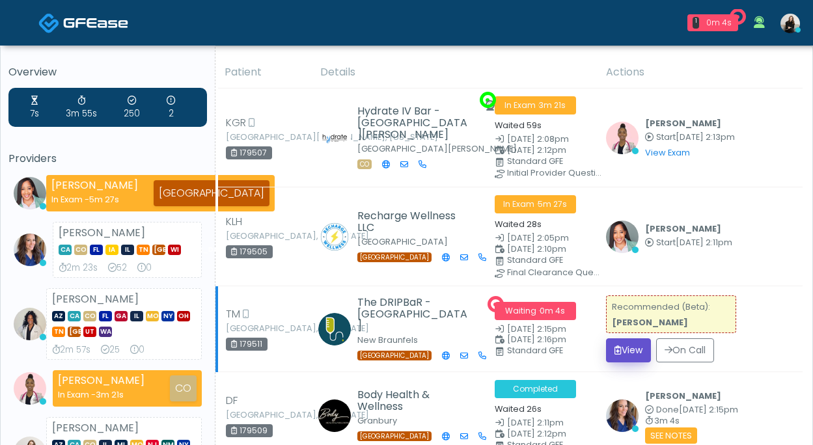
click at [628, 344] on button "View" at bounding box center [628, 350] width 45 height 24
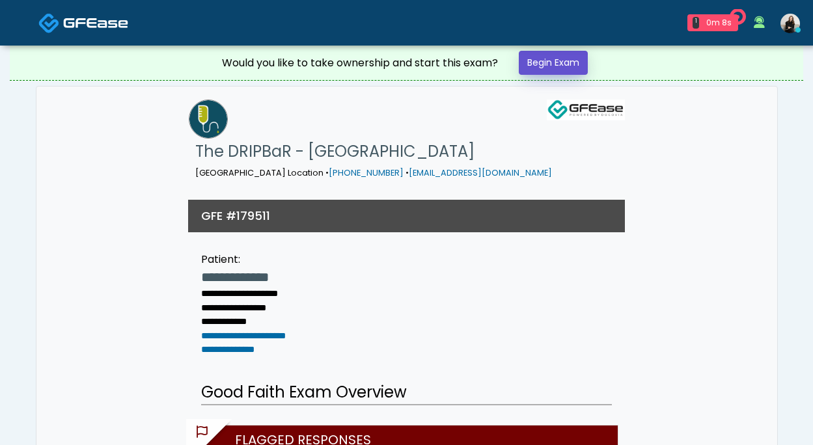
click at [541, 61] on link "Begin Exam" at bounding box center [553, 63] width 69 height 24
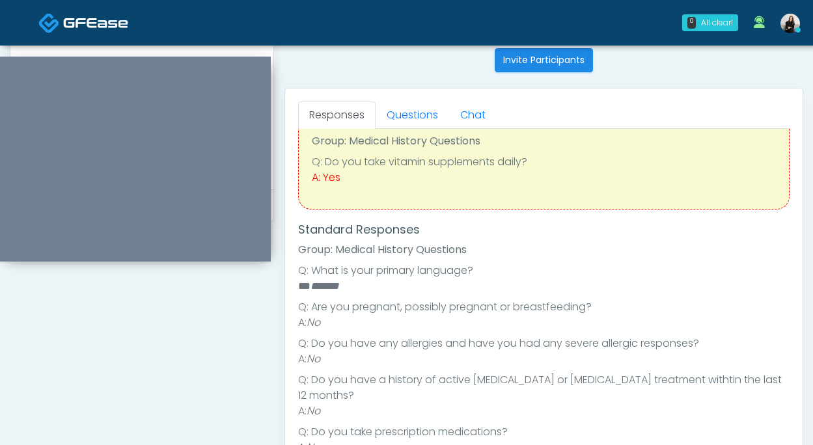
scroll to position [40, 0]
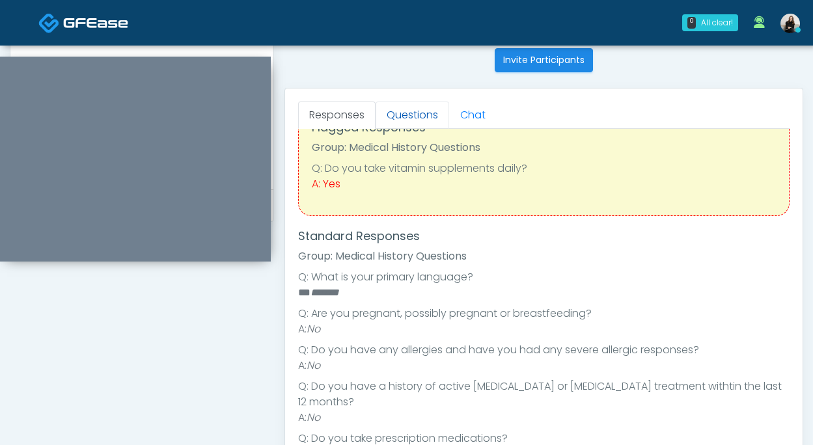
click at [398, 118] on link "Questions" at bounding box center [412, 114] width 74 height 27
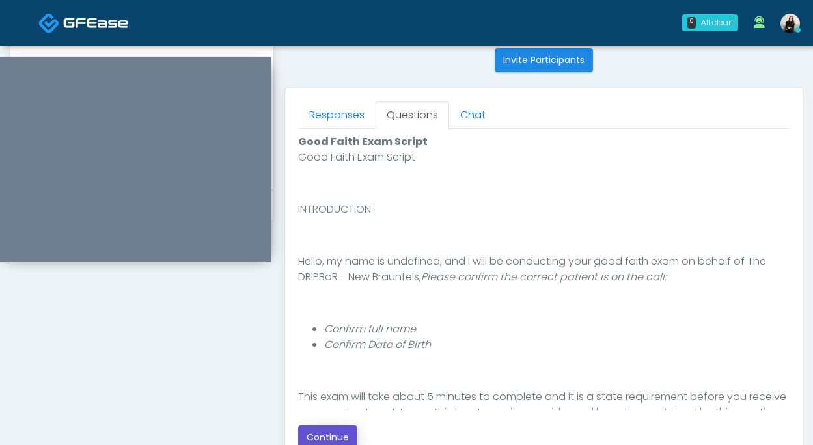
click at [325, 438] on button "Continue" at bounding box center [327, 438] width 59 height 24
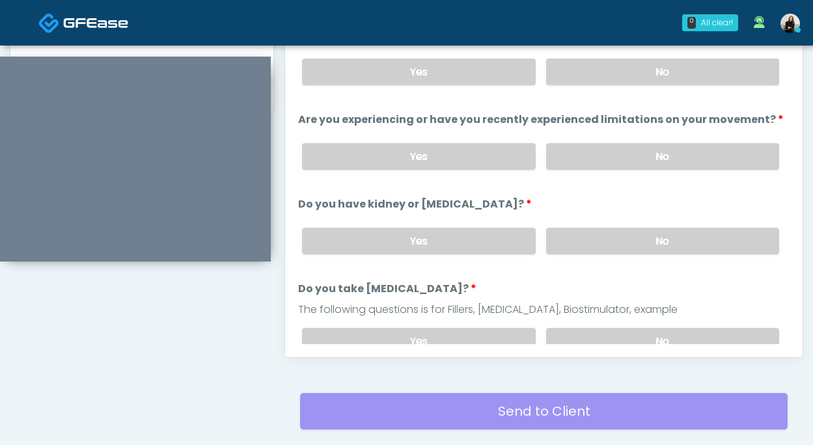
scroll to position [567, 0]
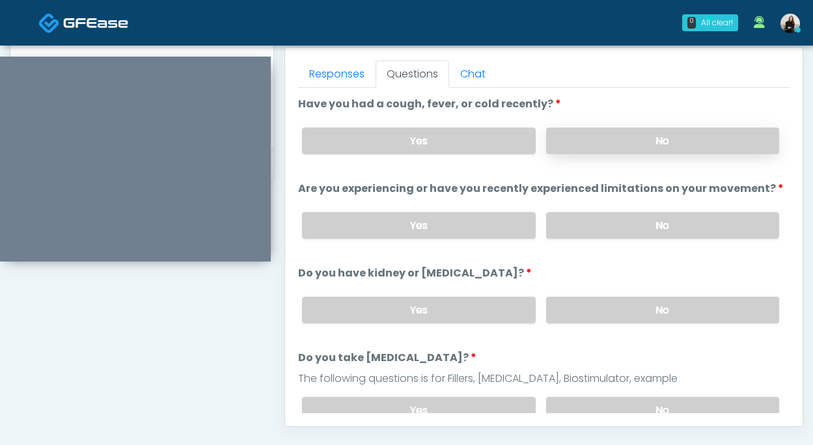
click at [638, 139] on label "No" at bounding box center [662, 141] width 233 height 27
click at [610, 219] on label "No" at bounding box center [662, 225] width 233 height 27
click at [579, 305] on label "No" at bounding box center [662, 310] width 233 height 27
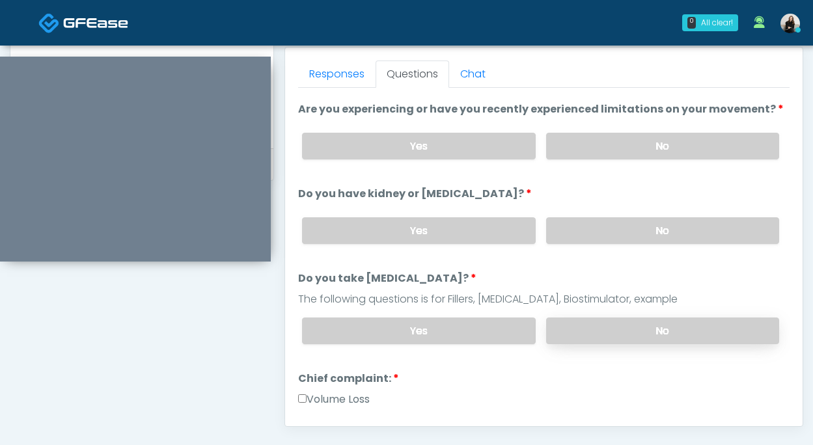
click at [576, 329] on label "No" at bounding box center [662, 331] width 233 height 27
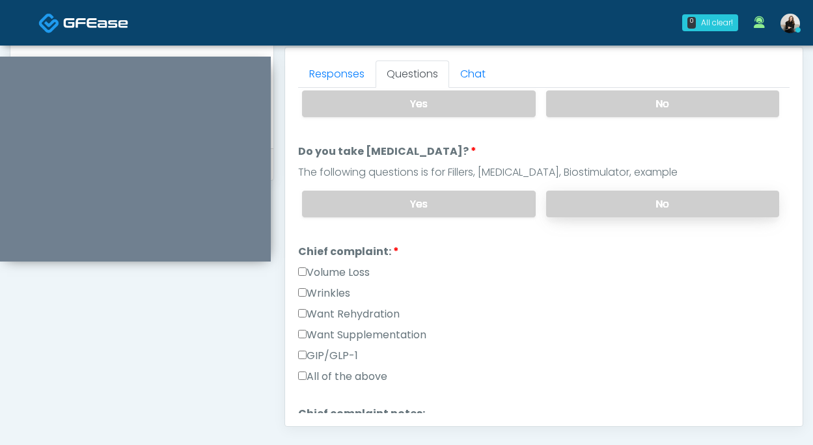
scroll to position [217, 0]
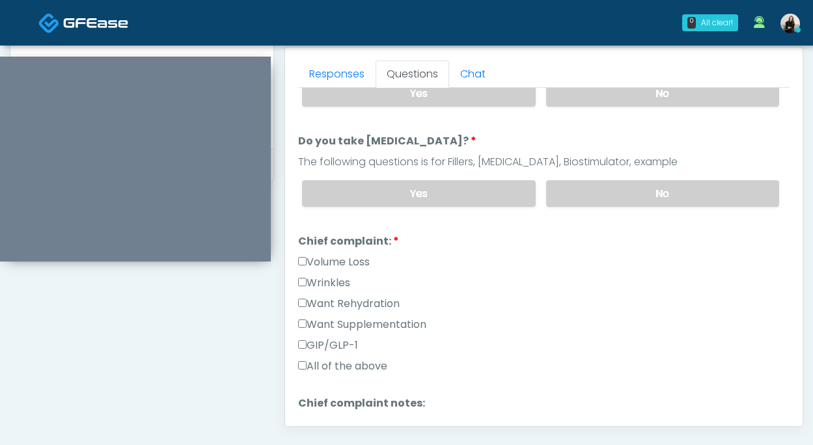
click at [357, 306] on label "Want Rehydration" at bounding box center [348, 304] width 101 height 16
click at [357, 323] on label "Want Supplementation" at bounding box center [362, 325] width 128 height 16
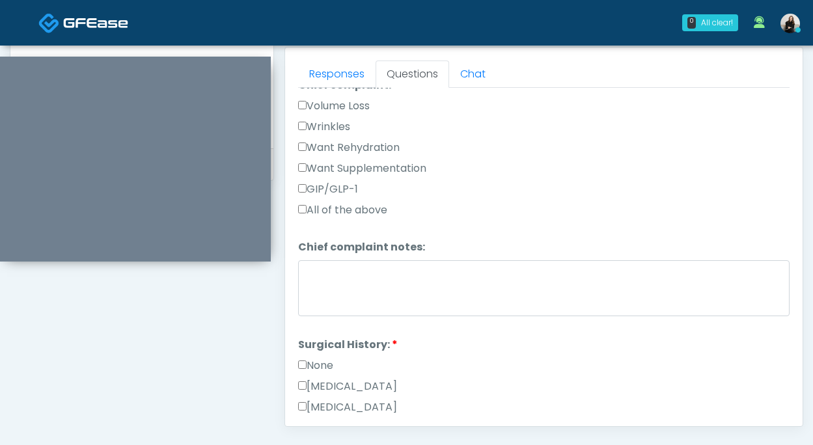
scroll to position [461, 0]
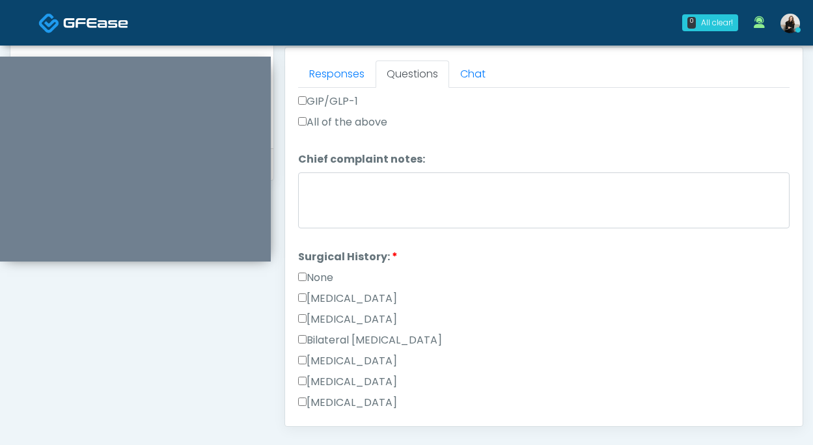
click at [323, 278] on label "None" at bounding box center [315, 278] width 35 height 16
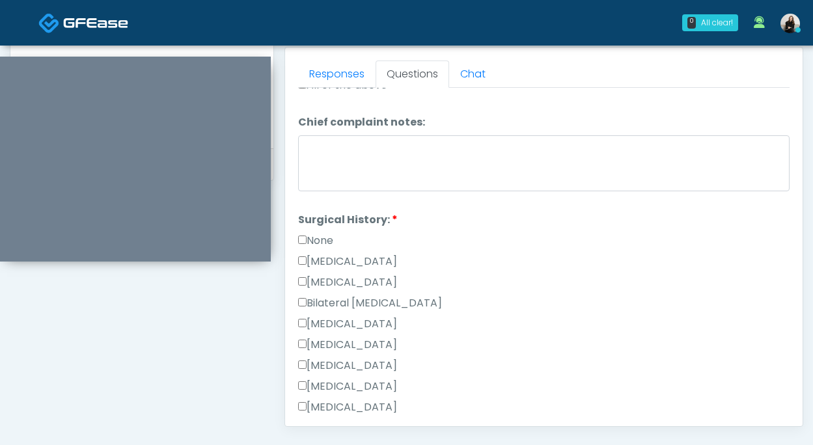
click at [323, 259] on label "Cesarean Section" at bounding box center [347, 262] width 99 height 16
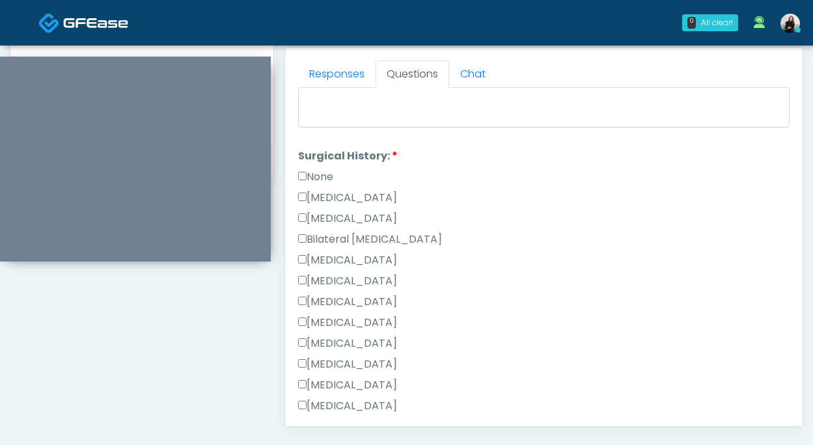
scroll to position [583, 0]
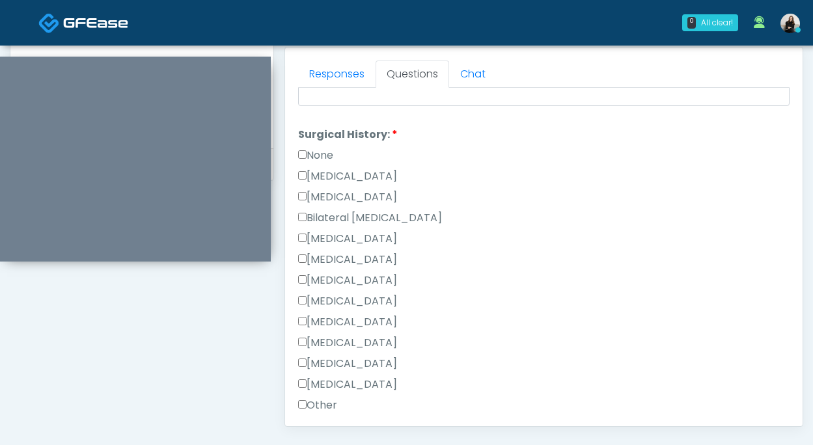
click at [314, 408] on label "Other" at bounding box center [317, 406] width 39 height 16
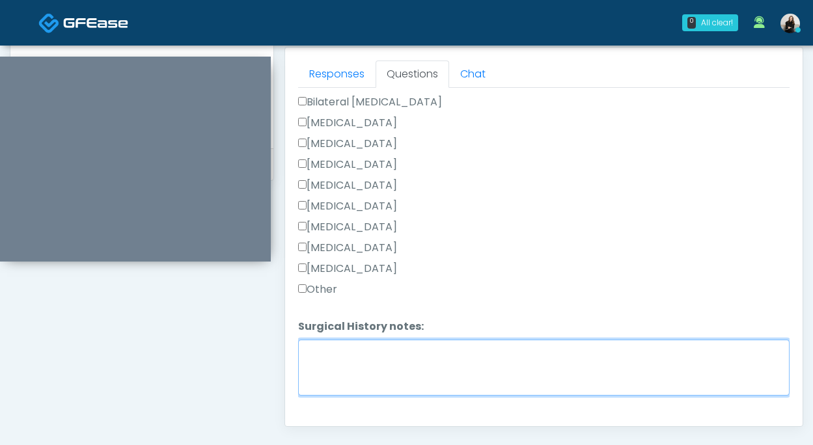
click at [319, 381] on textarea "Surgical History notes:" at bounding box center [543, 368] width 491 height 56
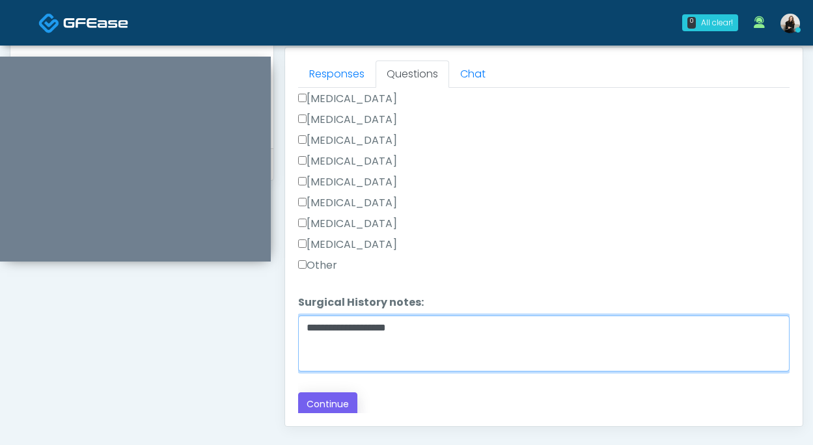
type textarea "**********"
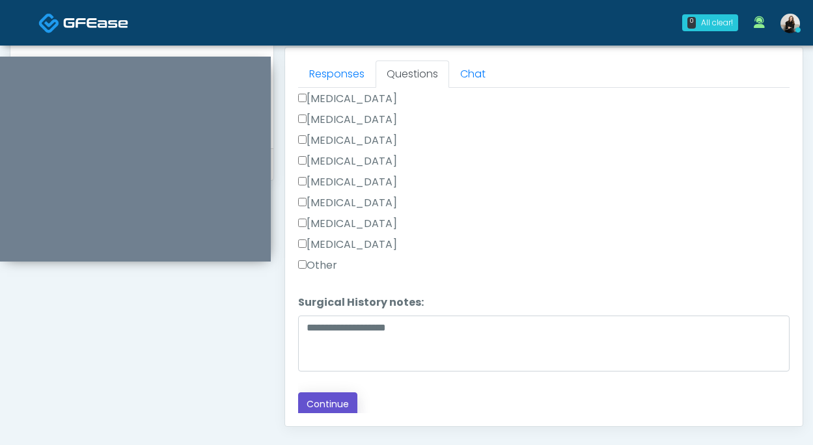
click at [323, 402] on button "Continue" at bounding box center [327, 404] width 59 height 24
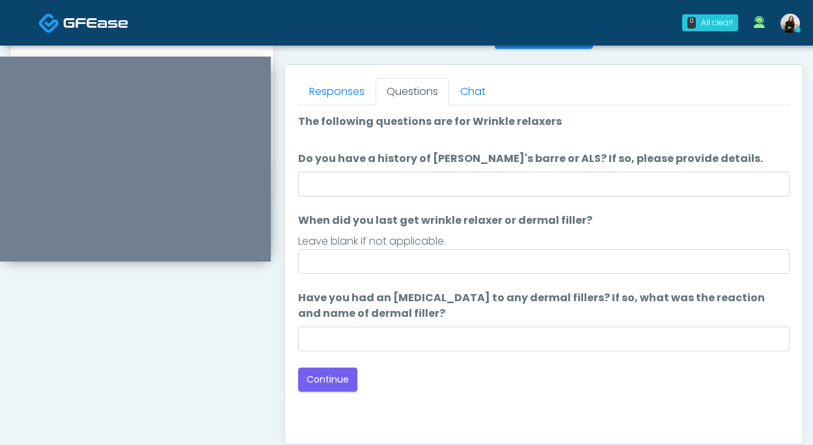
scroll to position [531, 0]
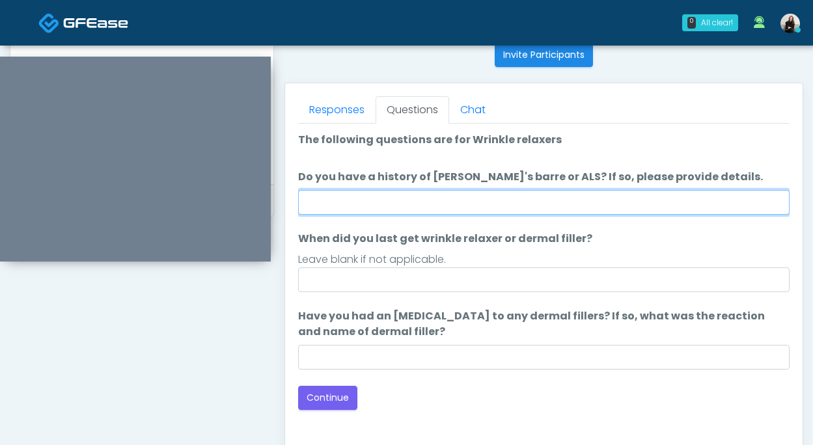
click at [438, 199] on input "Do you have a history of Guillain's barre or ALS? If so, please provide details." at bounding box center [543, 202] width 491 height 25
type input "**"
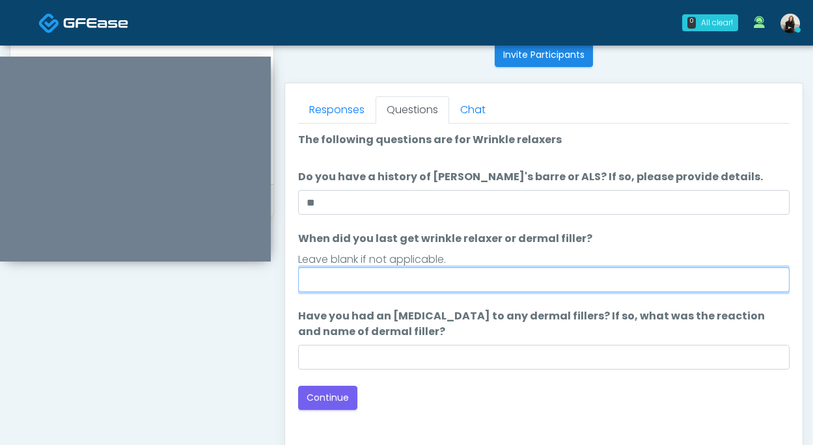
click at [419, 277] on input "When did you last get wrinkle relaxer or dermal filler?" at bounding box center [543, 279] width 491 height 25
type input "*********"
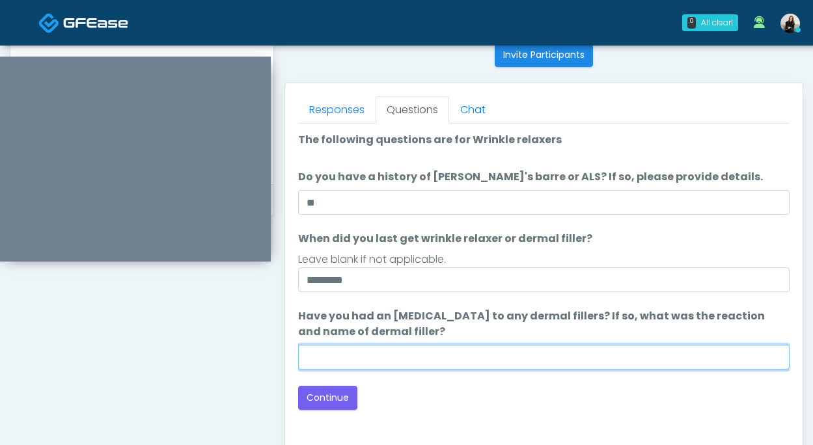
click at [407, 352] on input "Have you had an allergic response to any dermal fillers? If so, what was the re…" at bounding box center [543, 357] width 491 height 25
type input "**"
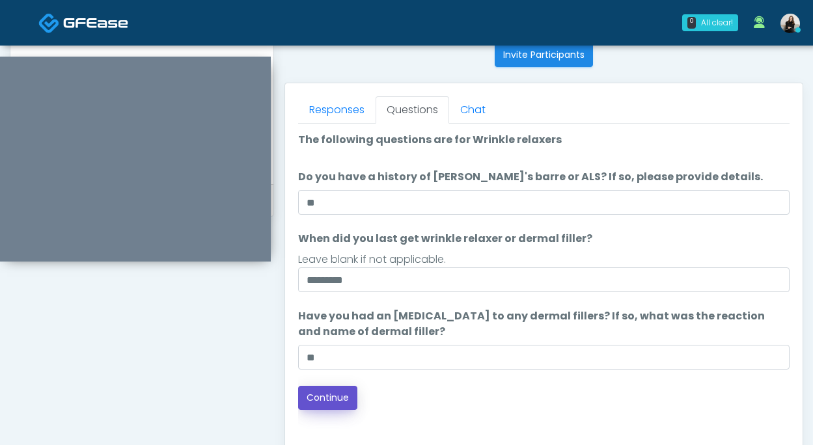
click at [332, 390] on button "Continue" at bounding box center [327, 398] width 59 height 24
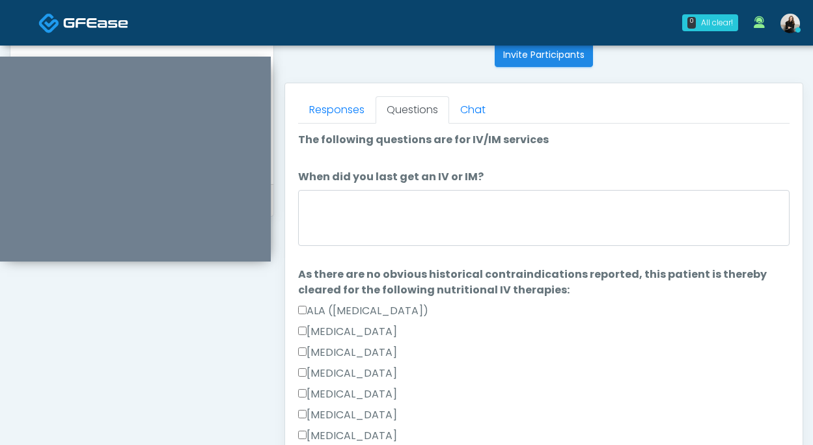
scroll to position [723, 0]
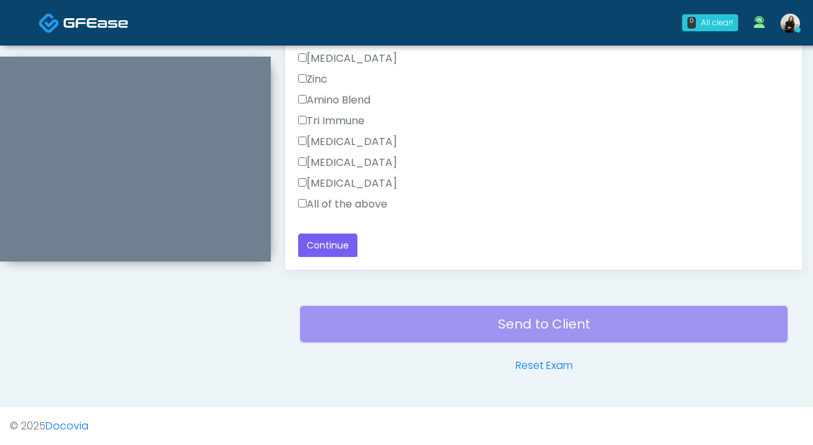
click at [362, 208] on label "All of the above" at bounding box center [342, 204] width 89 height 16
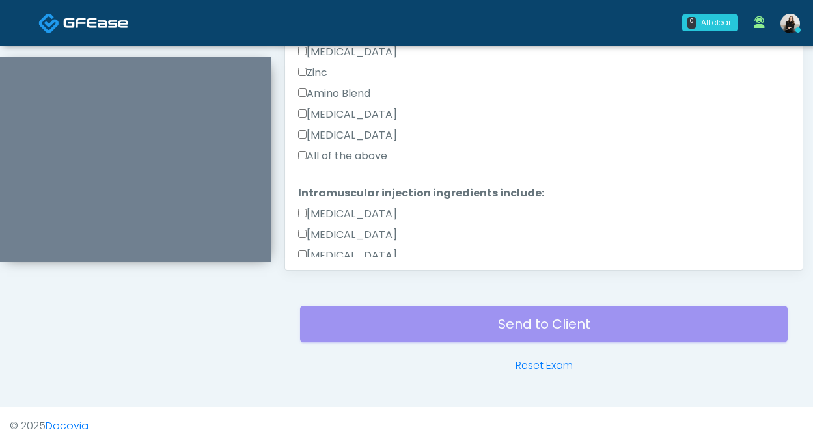
click at [353, 155] on label "All of the above" at bounding box center [342, 156] width 89 height 16
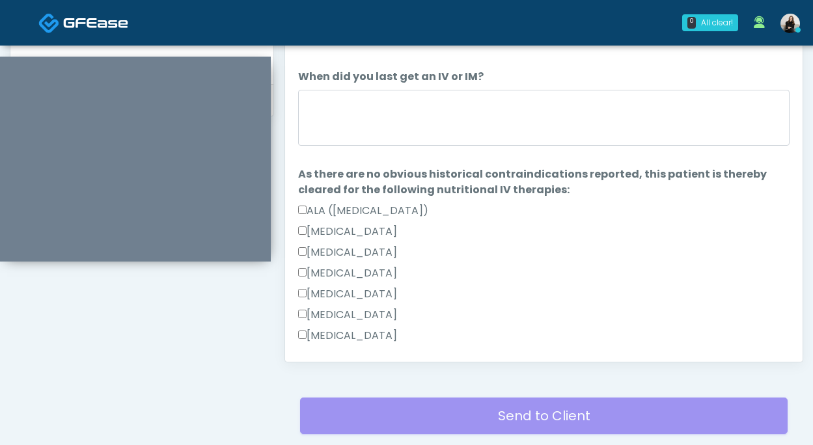
scroll to position [623, 0]
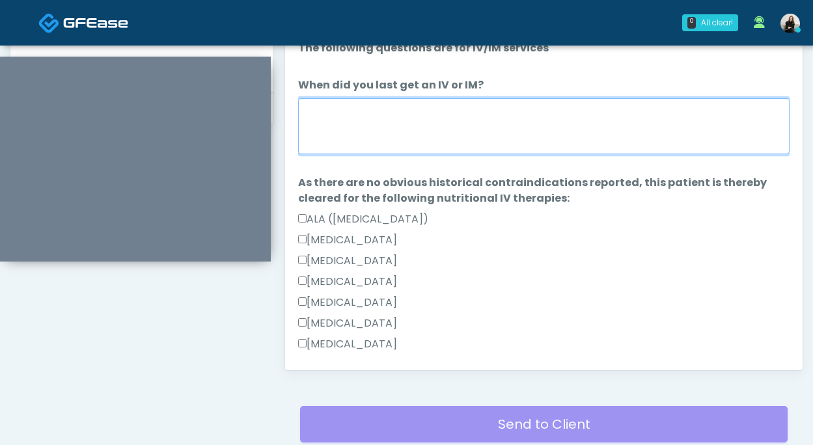
click at [357, 141] on textarea "When did you last get an IV or IM?" at bounding box center [543, 126] width 491 height 56
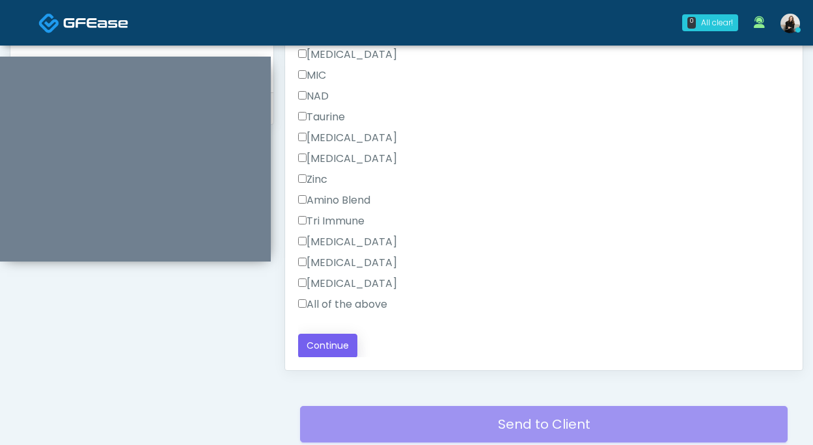
type textarea "********"
click at [336, 341] on button "Continue" at bounding box center [327, 346] width 59 height 24
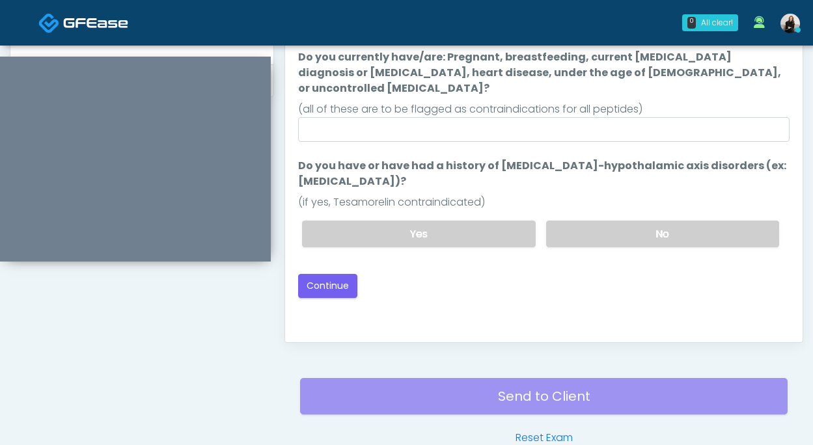
scroll to position [539, 0]
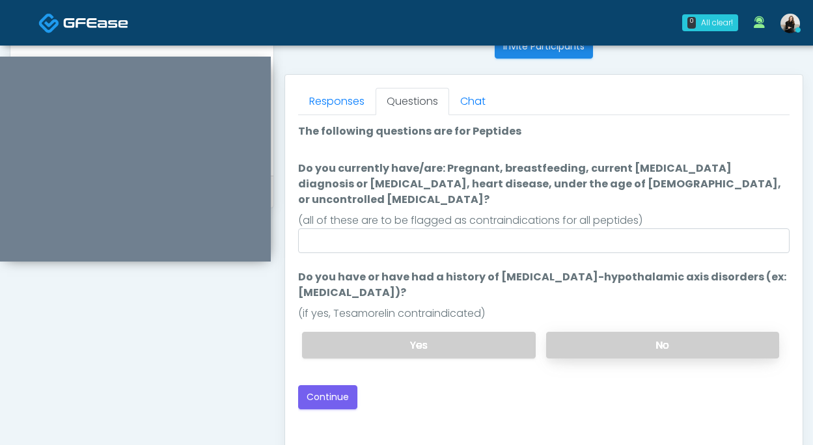
click at [620, 332] on label "No" at bounding box center [662, 345] width 233 height 27
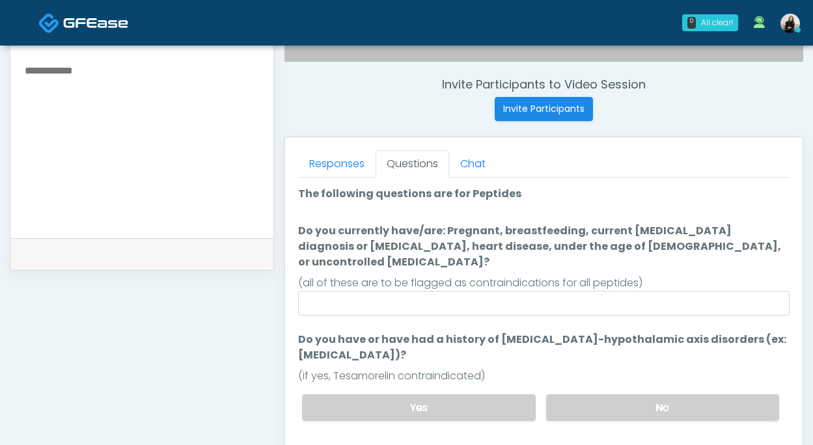
scroll to position [514, 0]
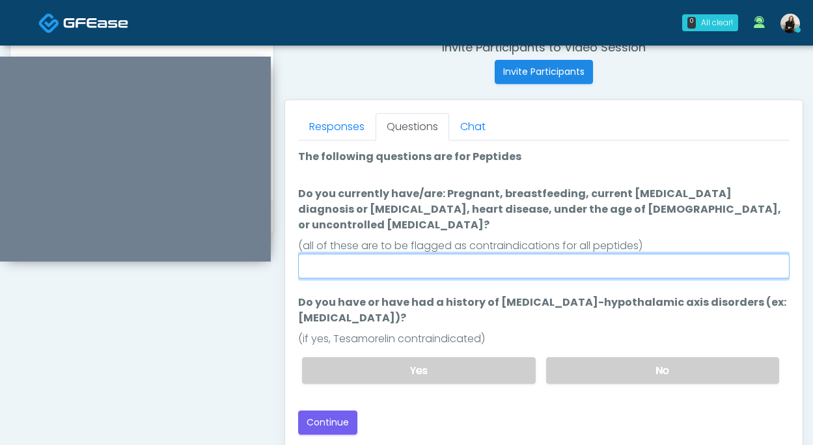
click at [388, 257] on input "Do you currently have/are: Pregnant, breastfeeding, current cancer diagnosis or…" at bounding box center [543, 266] width 491 height 25
type input "**"
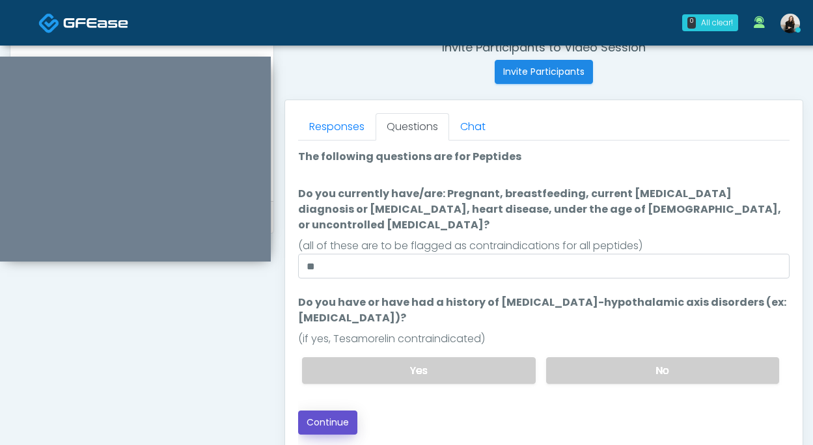
click at [336, 411] on button "Continue" at bounding box center [327, 423] width 59 height 24
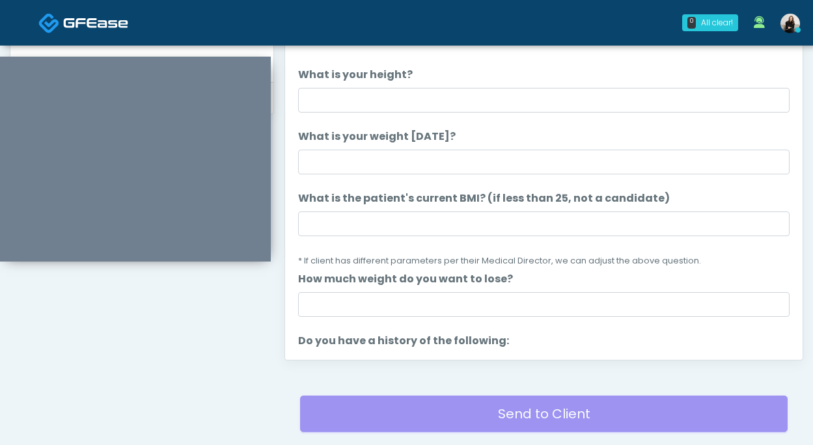
scroll to position [606, 0]
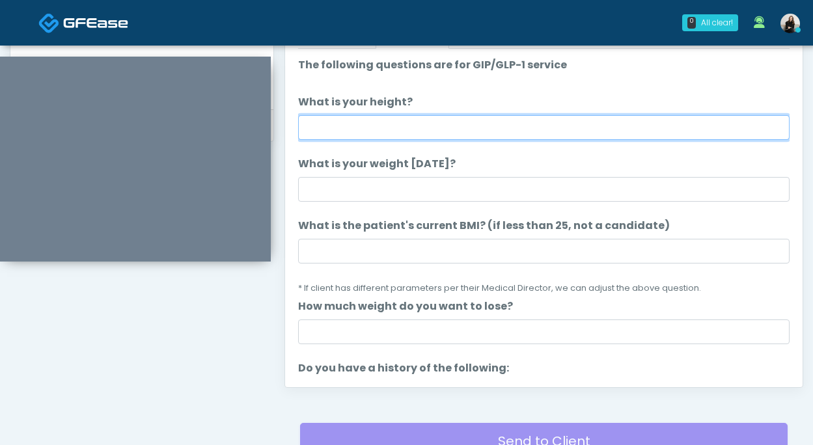
click at [407, 130] on input "What is your height?" at bounding box center [543, 127] width 491 height 25
type input "********"
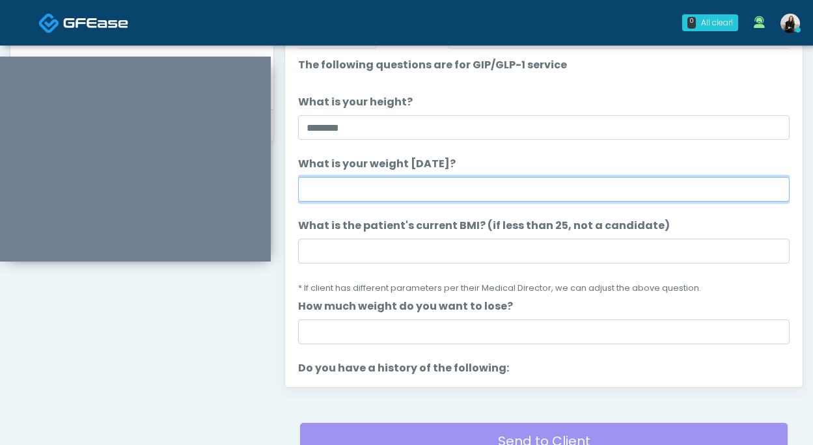
click at [381, 196] on input "What is your weight today?" at bounding box center [543, 189] width 491 height 25
type input "***"
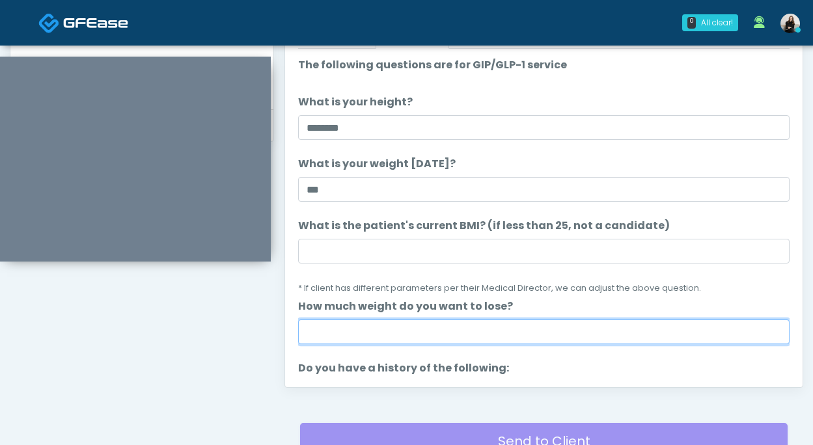
click at [372, 334] on input "How much weight do you want to lose?" at bounding box center [543, 331] width 491 height 25
type input "***"
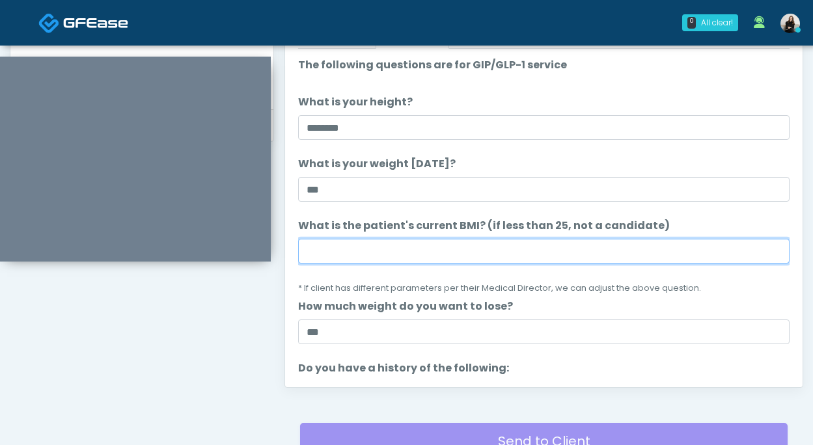
click at [432, 242] on input "What is the patient's current BMI? (if less than 25, not a candidate)" at bounding box center [543, 251] width 491 height 25
paste input "****"
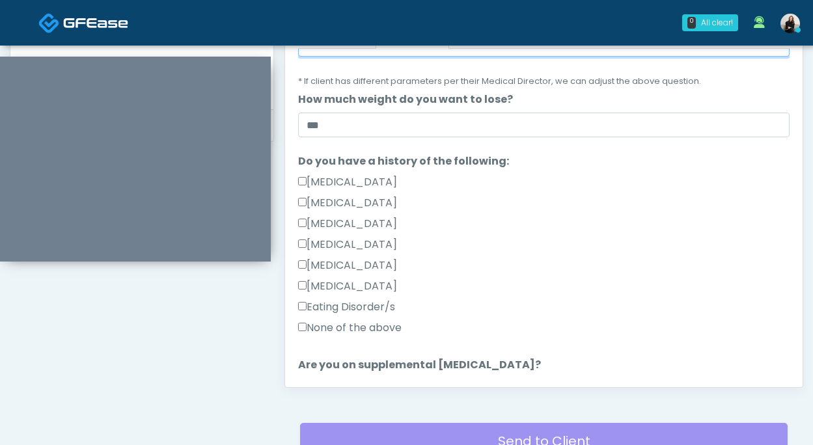
scroll to position [241, 0]
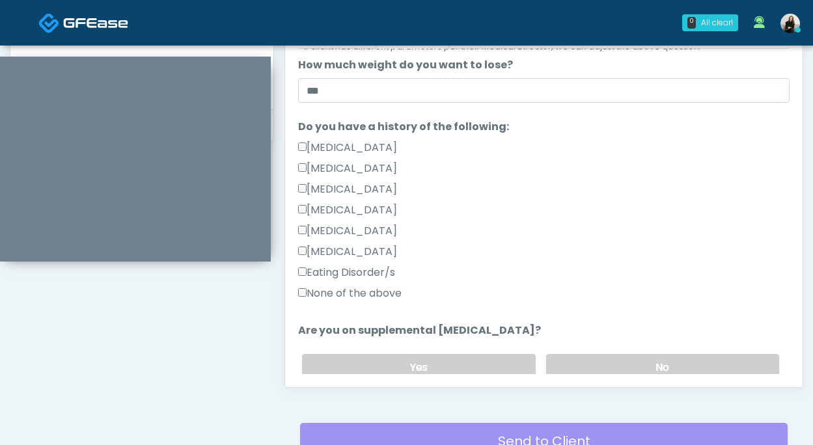
type input "****"
click at [396, 286] on label "None of the above" at bounding box center [349, 294] width 103 height 16
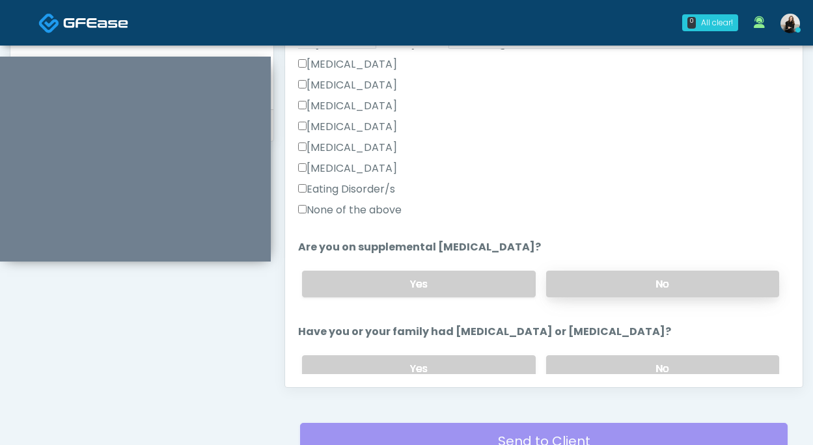
click at [565, 277] on label "No" at bounding box center [662, 284] width 233 height 27
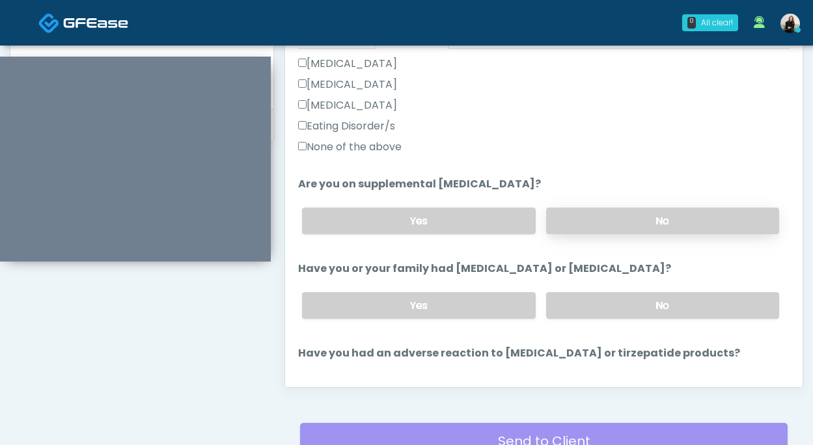
scroll to position [451, 0]
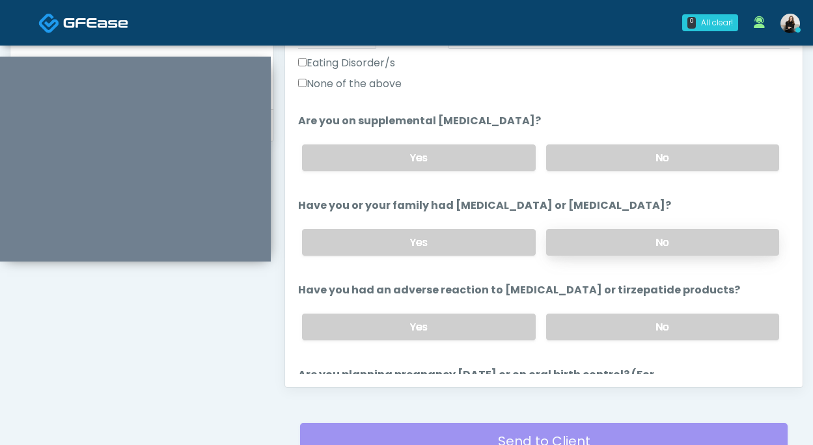
click at [566, 237] on label "No" at bounding box center [662, 242] width 233 height 27
click at [573, 325] on label "No" at bounding box center [662, 327] width 233 height 27
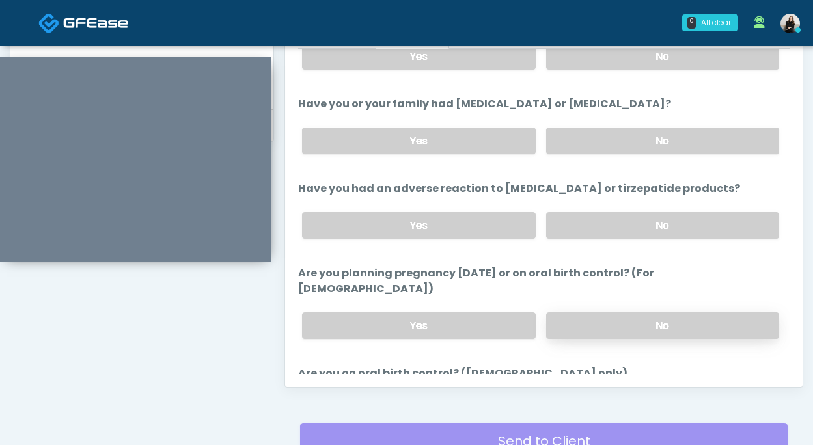
click at [571, 312] on label "No" at bounding box center [662, 325] width 233 height 27
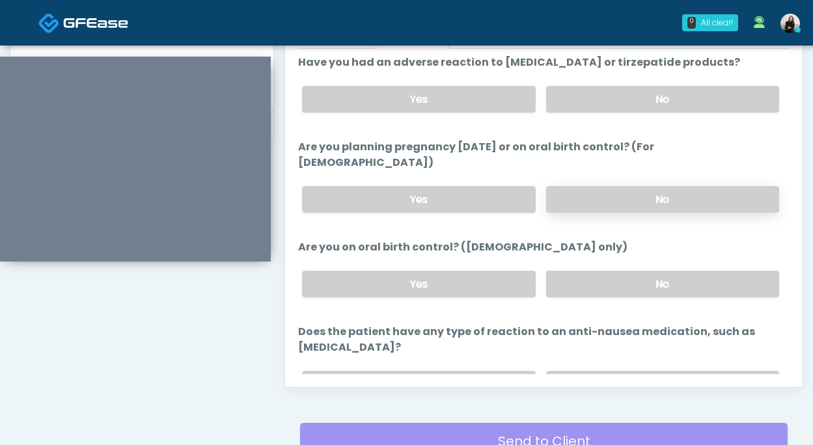
scroll to position [702, 0]
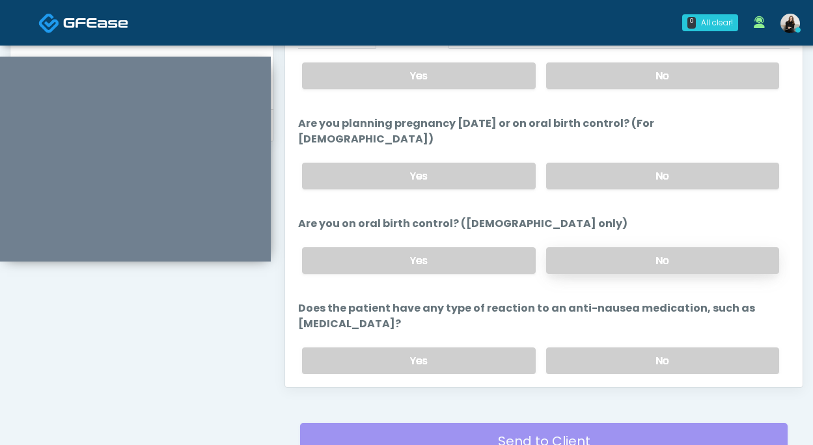
click at [571, 247] on label "No" at bounding box center [662, 260] width 233 height 27
click at [552, 347] on label "No" at bounding box center [662, 360] width 233 height 27
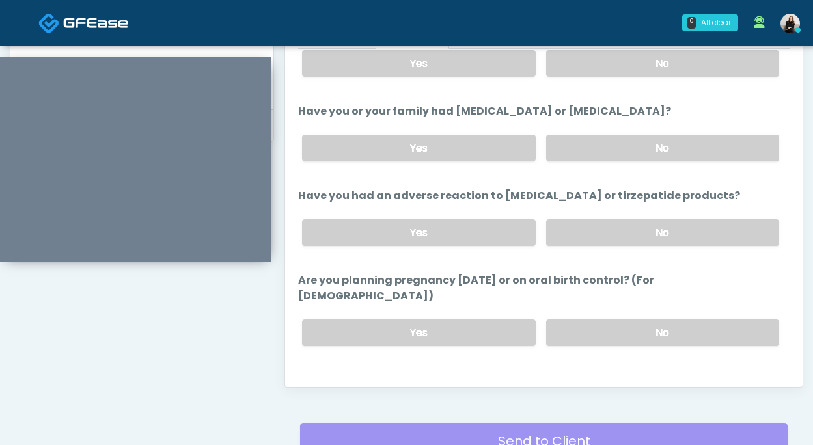
scroll to position [718, 0]
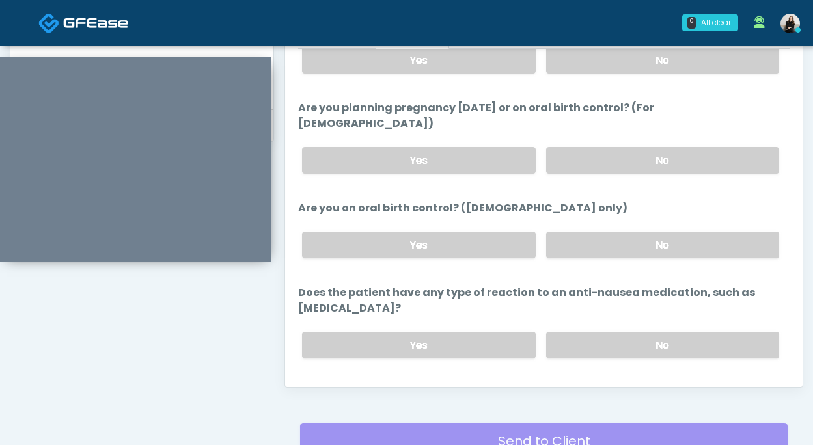
click at [344, 385] on button "Continue" at bounding box center [327, 397] width 59 height 24
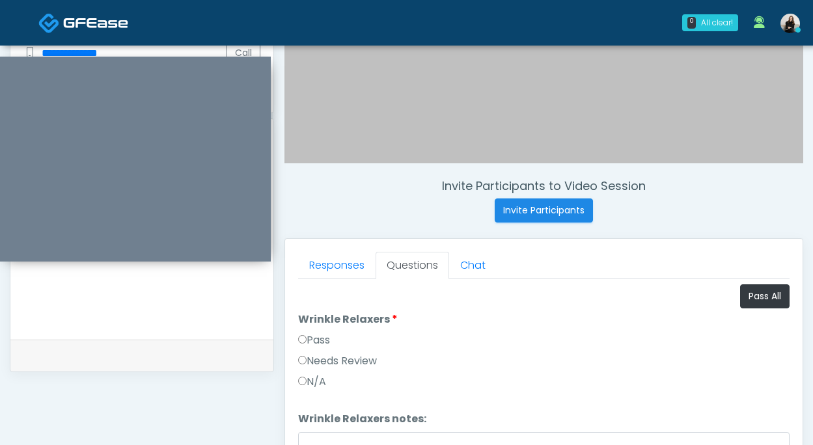
scroll to position [341, 0]
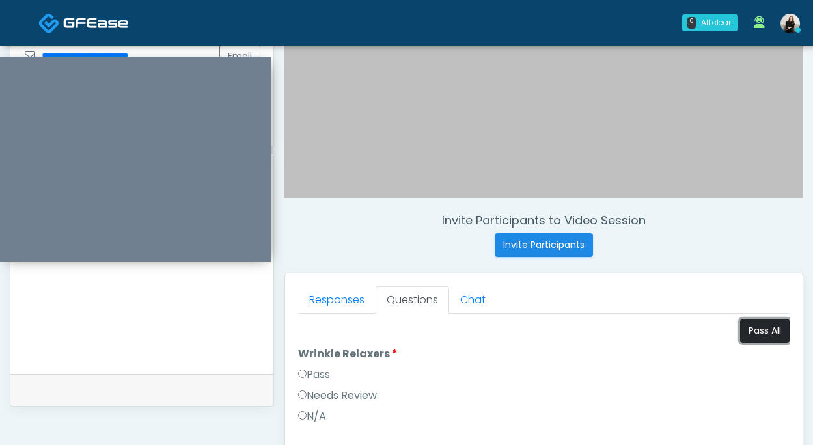
click at [758, 325] on button "Pass All" at bounding box center [764, 331] width 49 height 24
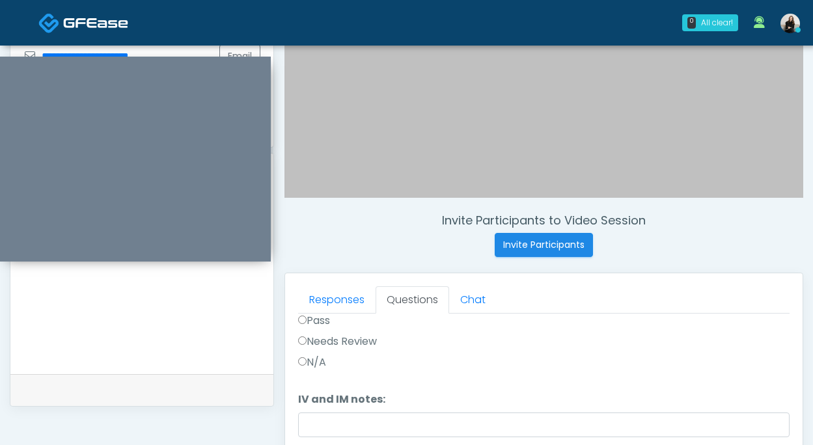
scroll to position [612, 0]
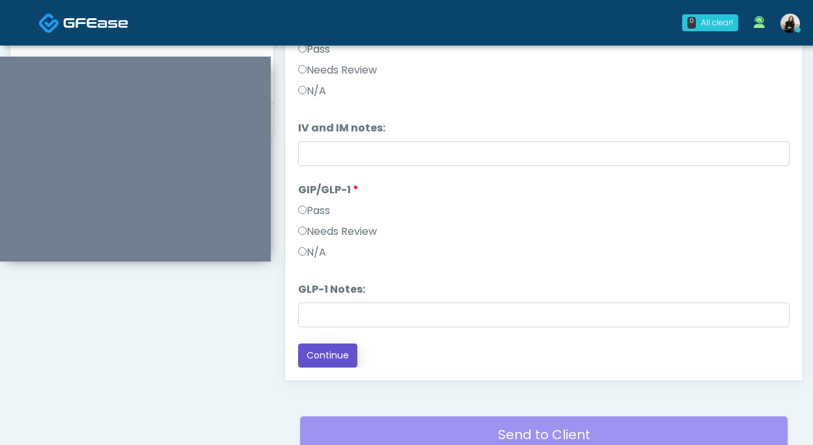
click at [327, 350] on button "Continue" at bounding box center [327, 356] width 59 height 24
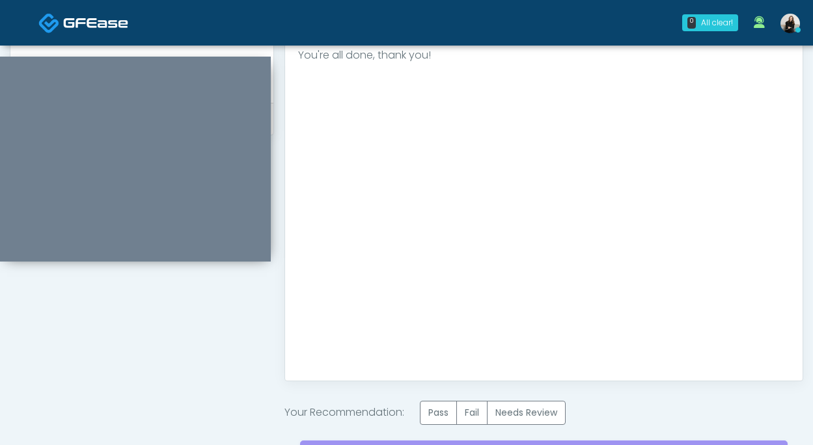
scroll to position [658, 0]
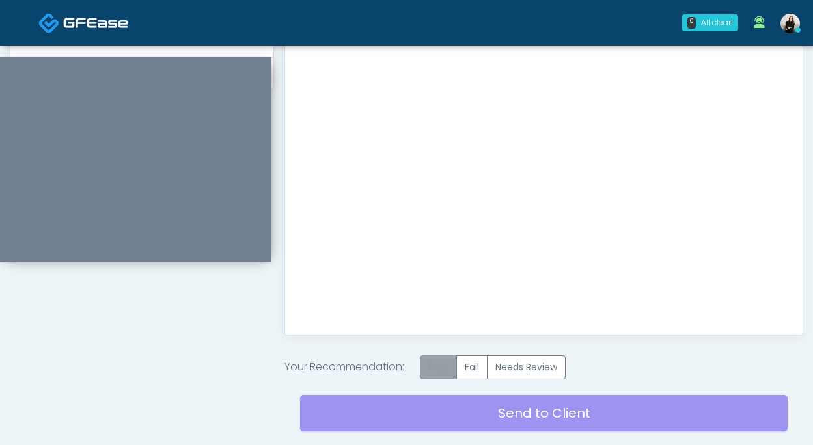
click at [457, 368] on label "Pass" at bounding box center [438, 367] width 37 height 24
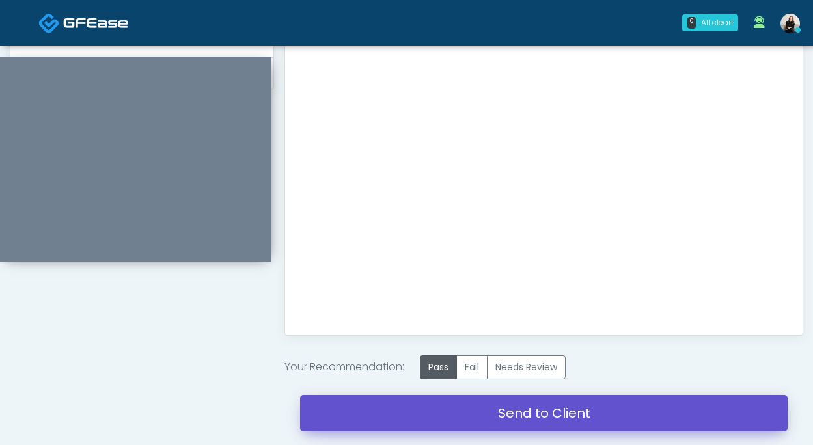
click at [457, 409] on link "Send to Client" at bounding box center [543, 413] width 487 height 36
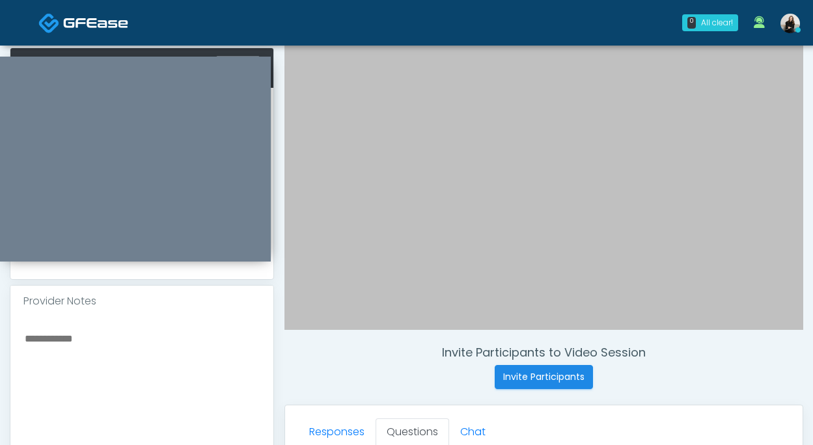
scroll to position [181, 0]
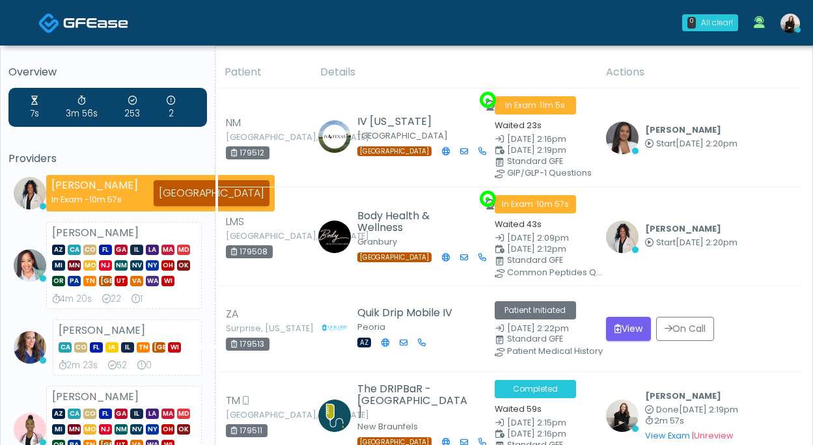
click at [111, 27] on img at bounding box center [95, 22] width 65 height 13
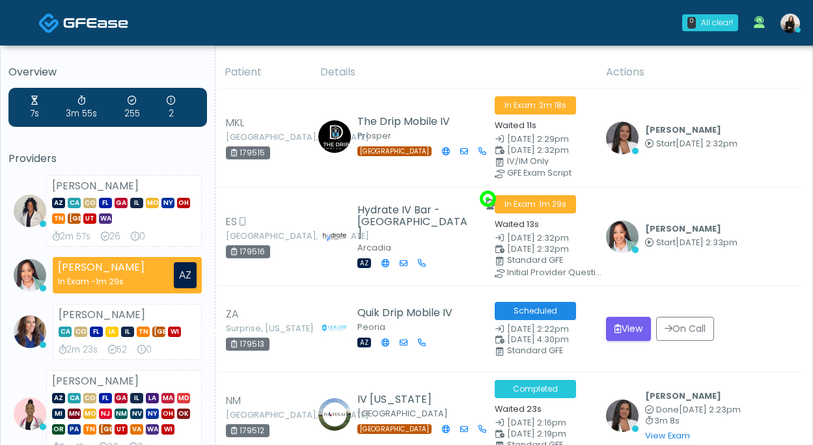
click at [90, 12] on link at bounding box center [83, 22] width 90 height 42
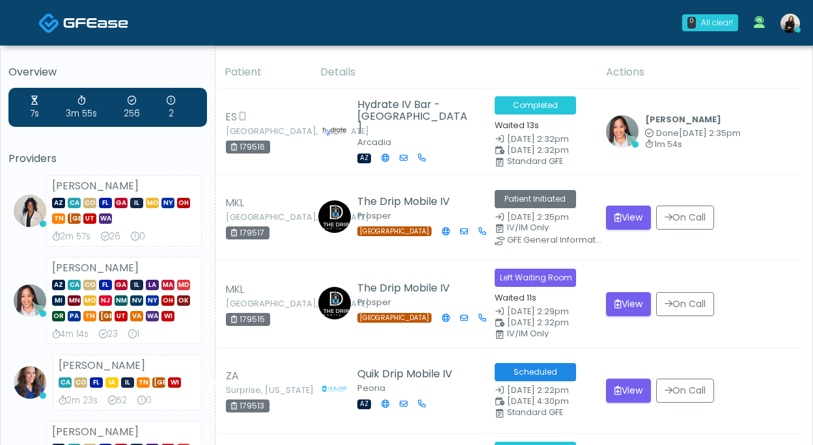
click at [76, 25] on img at bounding box center [95, 22] width 65 height 13
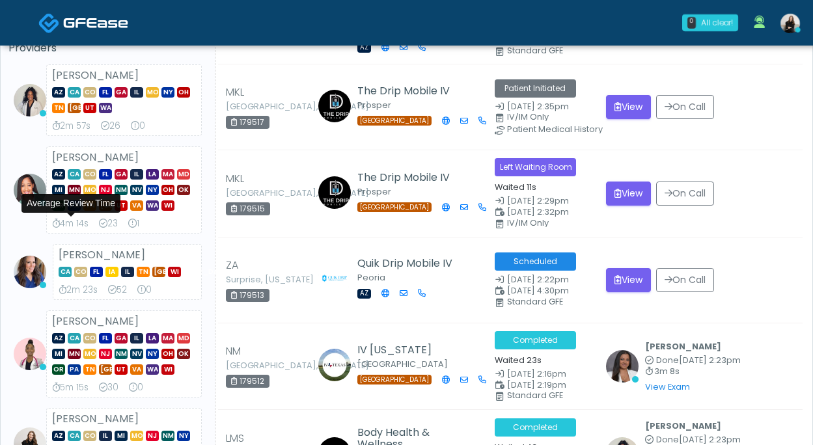
scroll to position [137, 0]
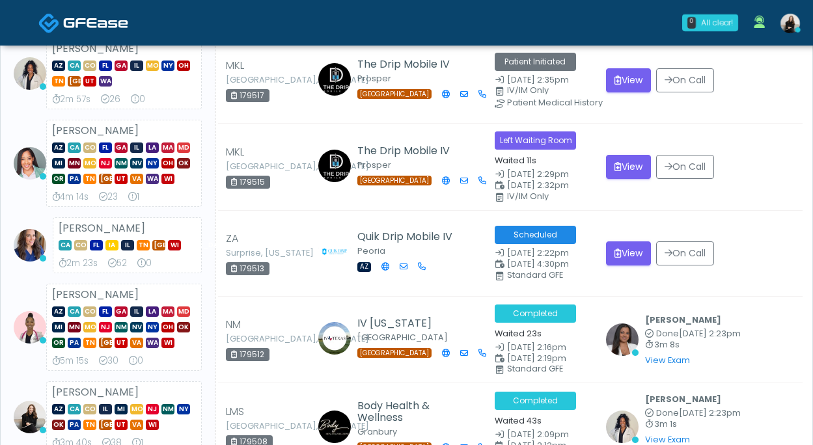
click at [94, 33] on link at bounding box center [83, 22] width 90 height 42
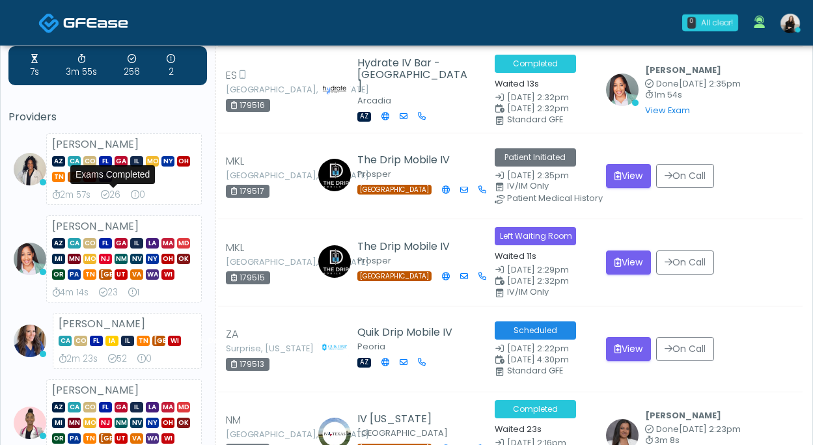
scroll to position [0, 0]
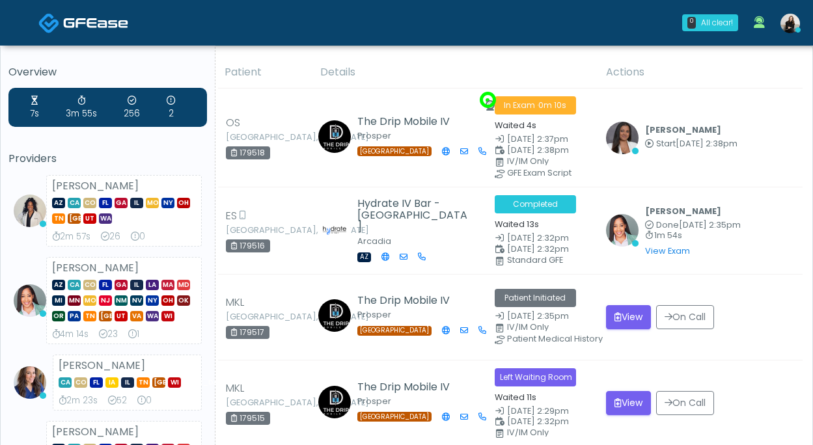
click at [76, 27] on img at bounding box center [95, 22] width 65 height 13
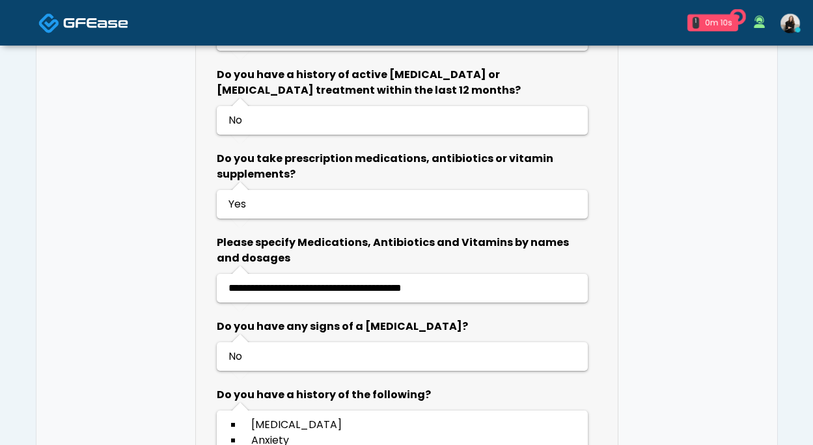
scroll to position [791, 0]
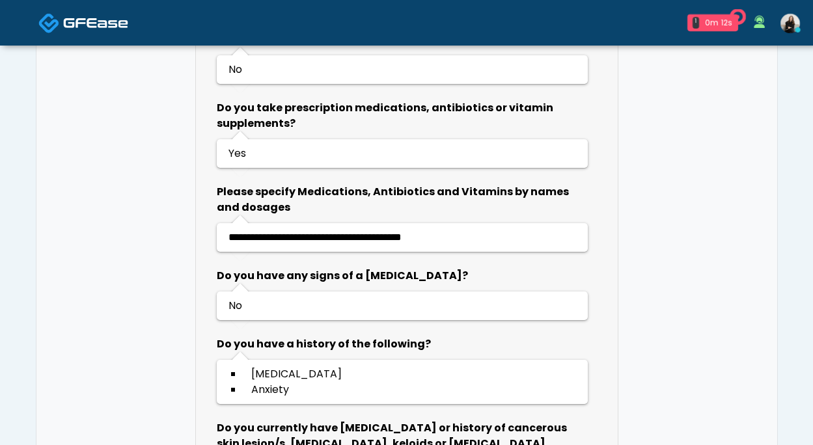
click at [62, 21] on link at bounding box center [83, 22] width 90 height 42
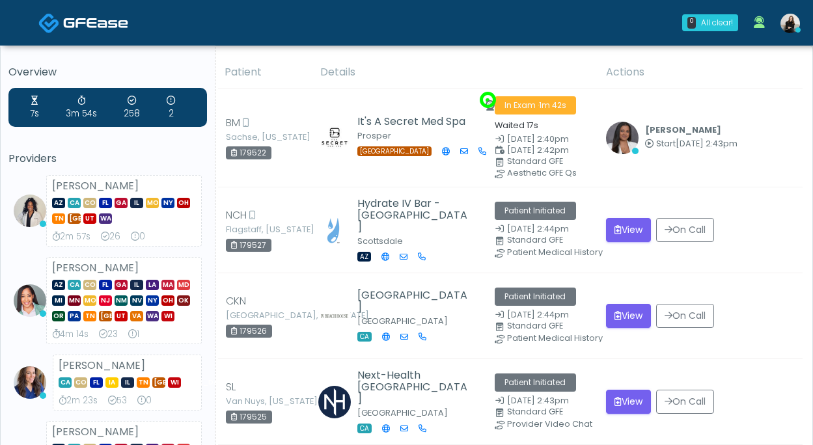
click at [76, 23] on img at bounding box center [95, 22] width 65 height 13
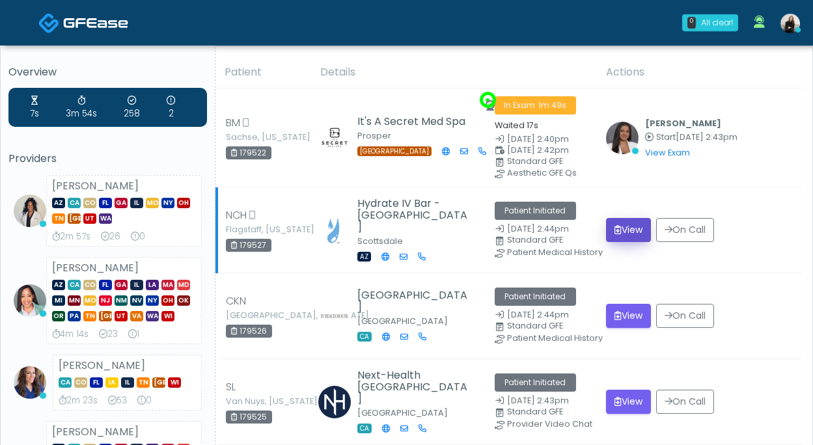
click at [636, 230] on button "View" at bounding box center [628, 230] width 45 height 24
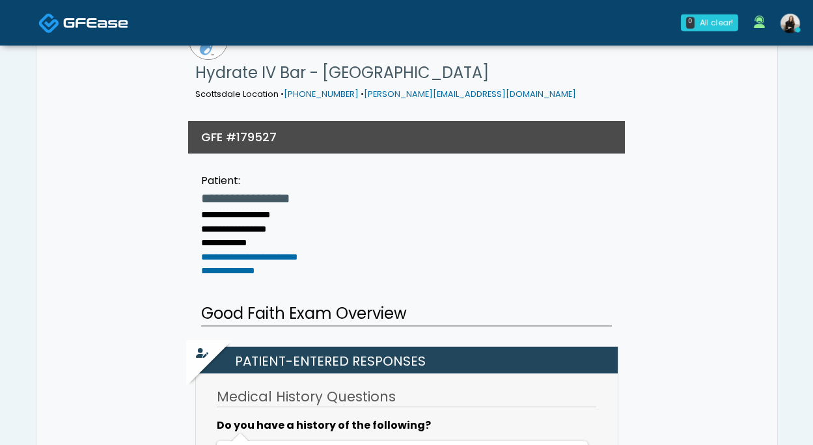
scroll to position [18, 0]
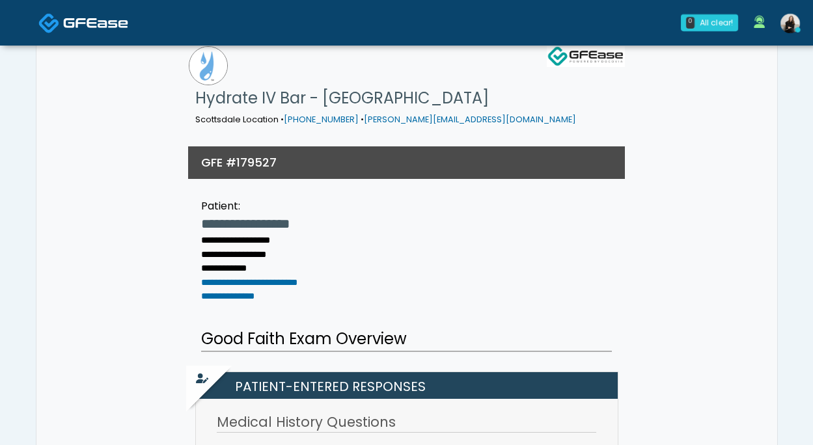
click at [116, 15] on span at bounding box center [95, 22] width 65 height 18
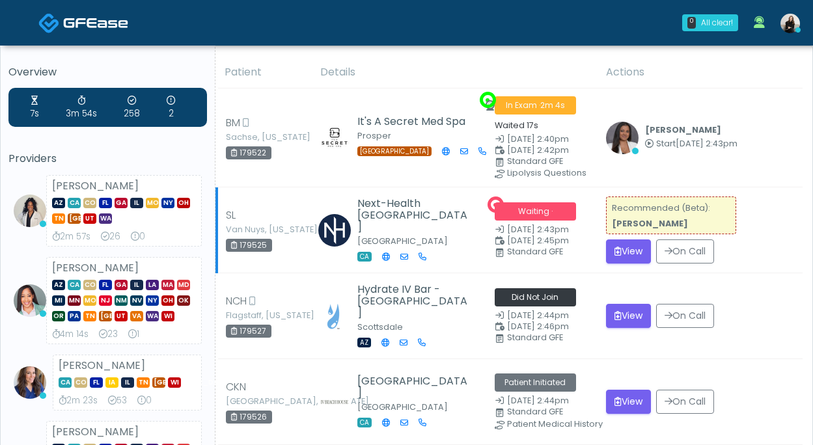
click at [638, 228] on div "Recommended (Beta): Kristin Adams" at bounding box center [671, 215] width 130 height 38
click at [627, 253] on button "View" at bounding box center [628, 251] width 45 height 24
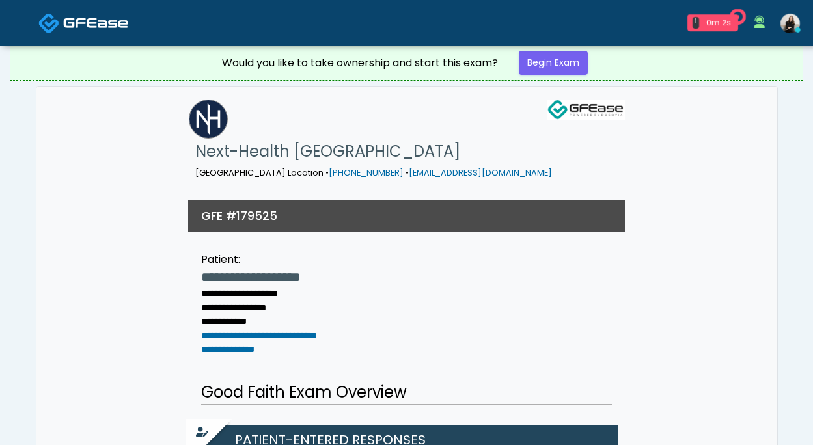
click at [93, 31] on span at bounding box center [95, 22] width 65 height 18
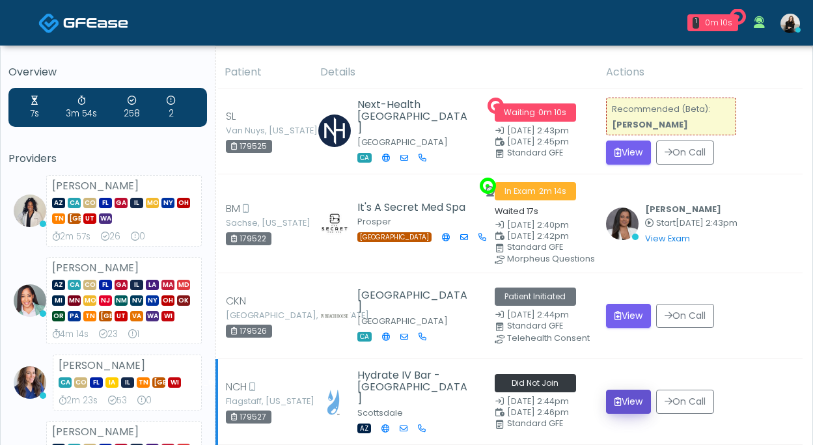
click at [617, 397] on icon "submit" at bounding box center [617, 401] width 7 height 9
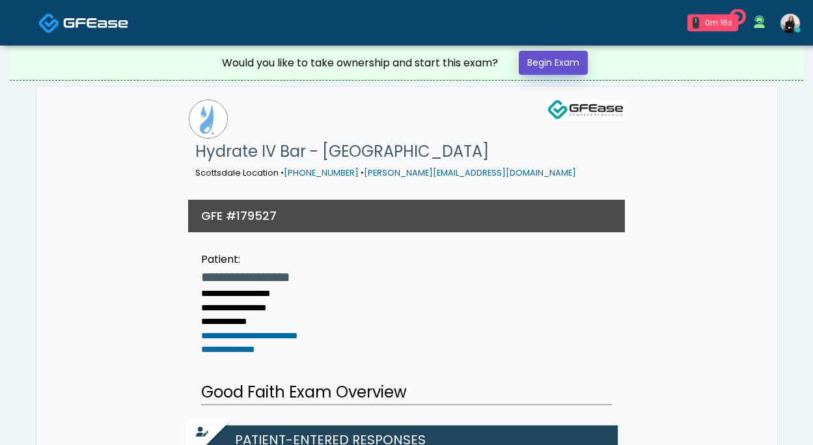
click at [571, 63] on link "Begin Exam" at bounding box center [553, 63] width 69 height 24
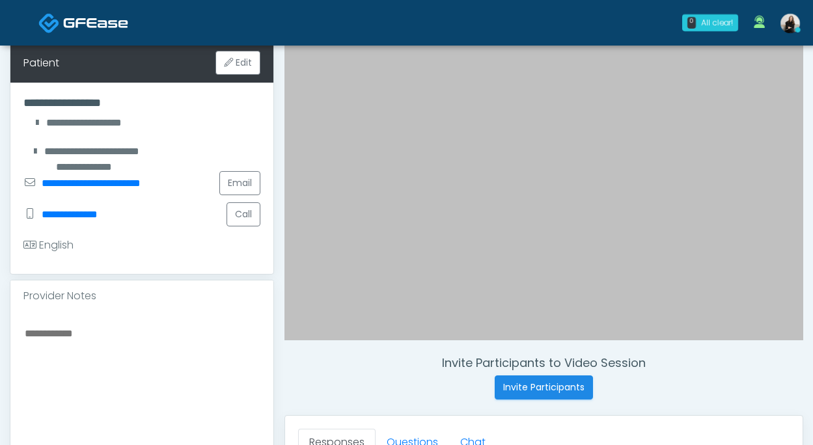
scroll to position [228, 0]
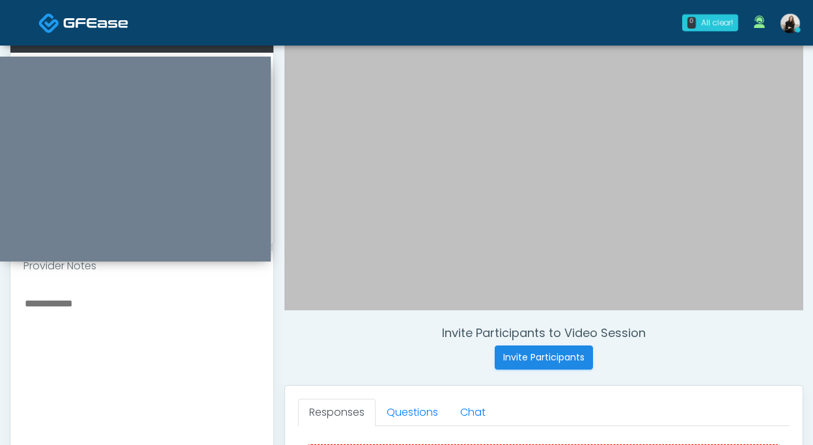
click at [310, 310] on div "Invite Participants to Video Session Invite Participants Responses Questions Ch…" at bounding box center [538, 372] width 529 height 992
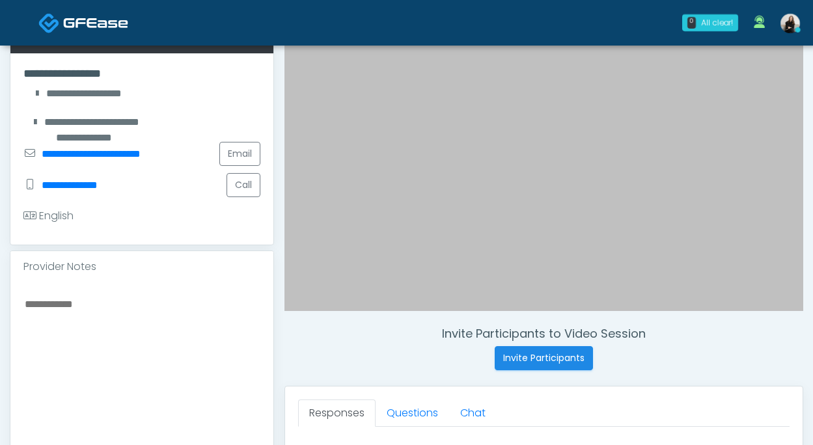
scroll to position [323, 0]
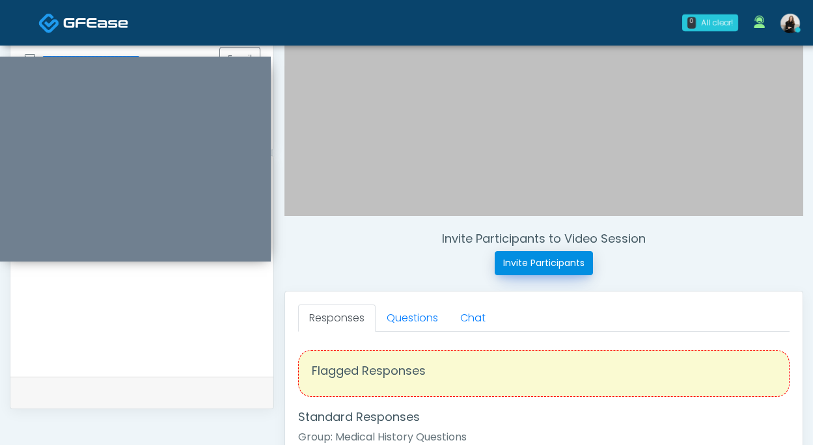
click at [509, 273] on button "Invite Participants" at bounding box center [543, 263] width 98 height 24
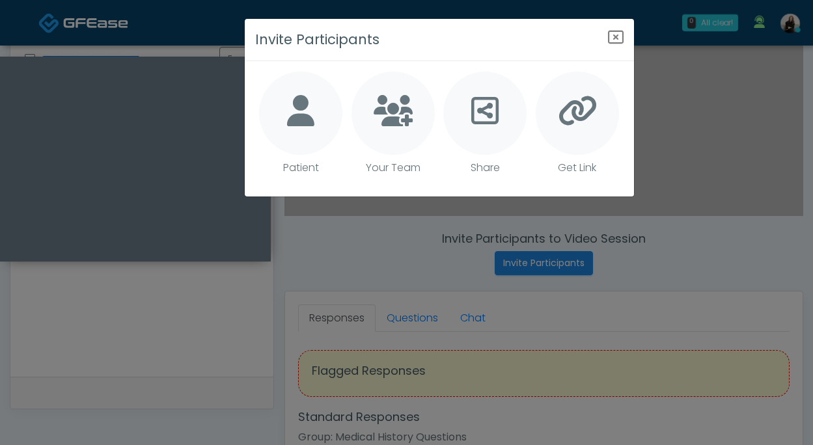
click at [301, 98] on icon at bounding box center [300, 110] width 27 height 31
type textarea "**********"
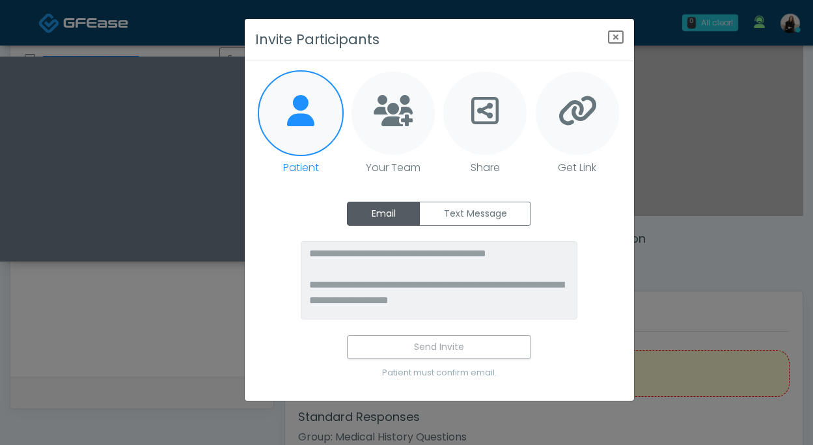
click at [460, 198] on div "**********" at bounding box center [439, 231] width 389 height 340
click at [460, 208] on label "Text Message" at bounding box center [475, 214] width 112 height 24
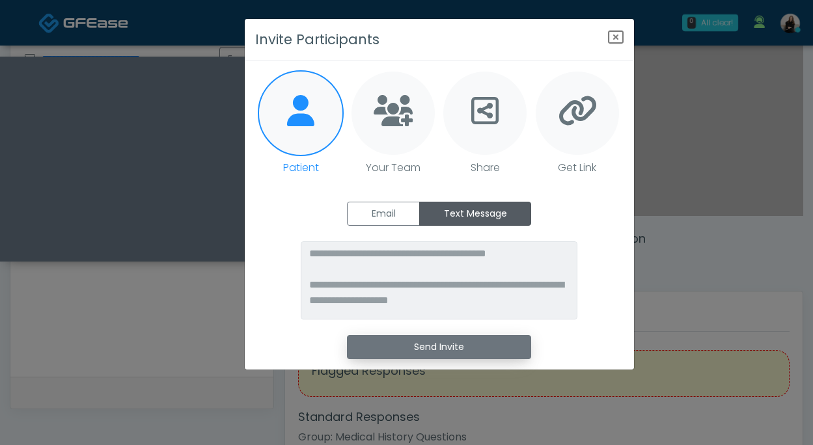
click at [411, 336] on button "Send Invite" at bounding box center [439, 347] width 184 height 24
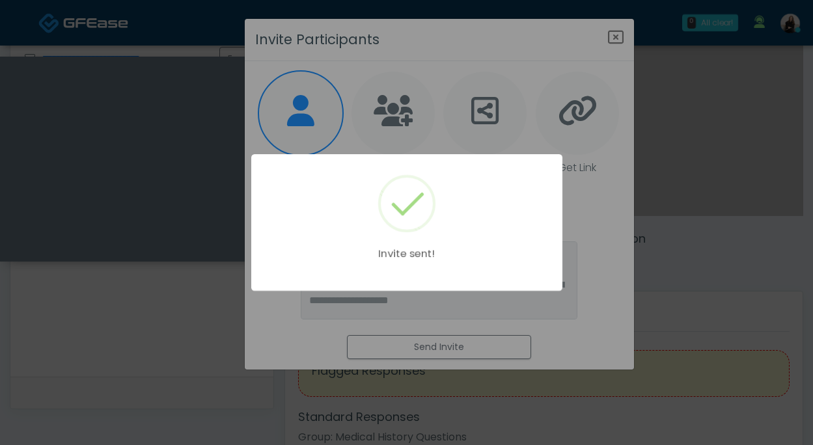
click at [604, 89] on div "Invite sent!" at bounding box center [406, 222] width 813 height 445
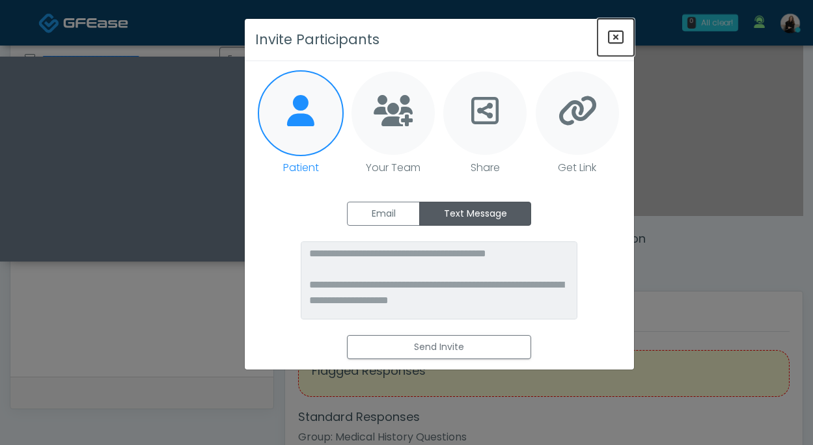
click at [614, 38] on icon "Close" at bounding box center [616, 37] width 16 height 16
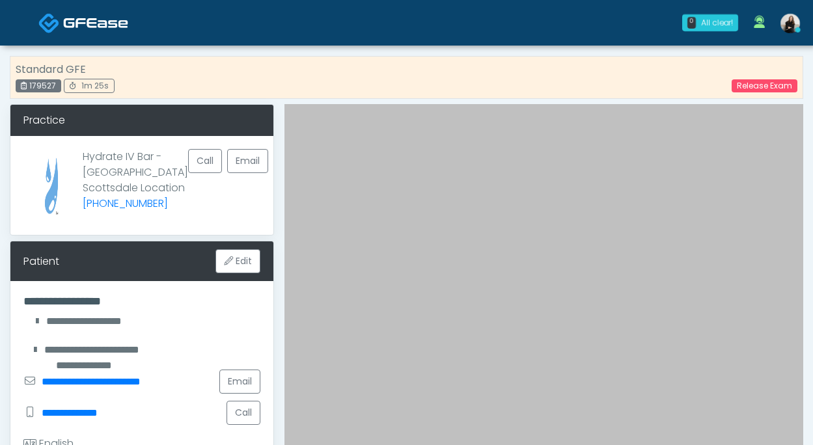
scroll to position [36, 0]
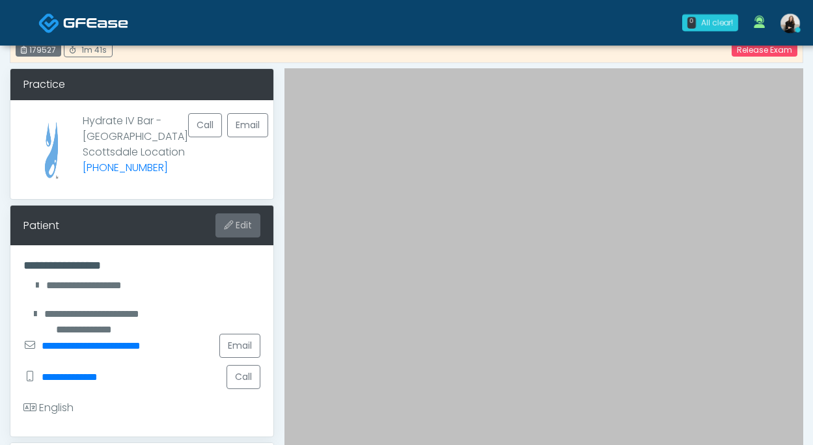
click at [235, 237] on button "Edit" at bounding box center [237, 225] width 45 height 24
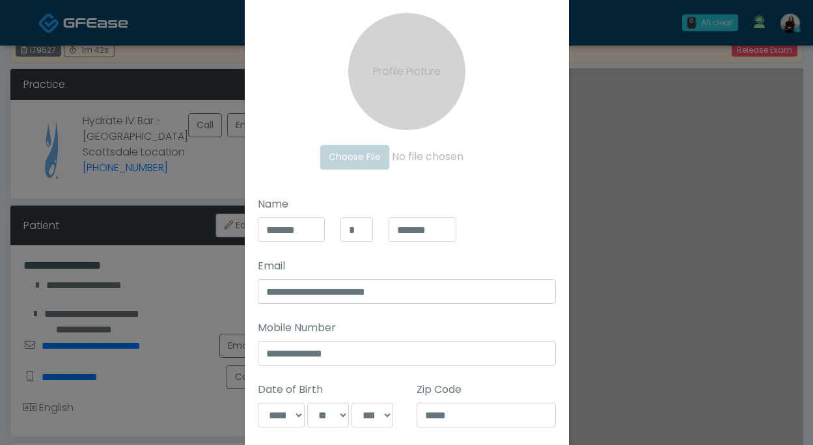
scroll to position [155, 0]
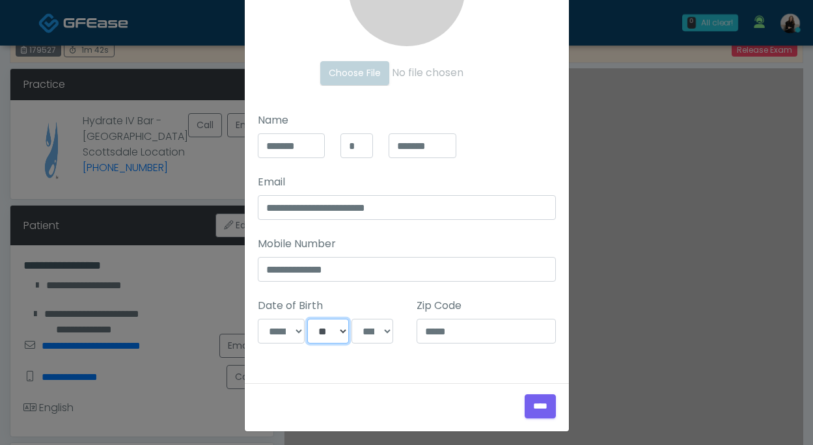
click at [336, 333] on select "*** * * * * * * * * * ** ** ** ** ** ** ** ** ** ** ** ** ** ** ** ** ** ** ** …" at bounding box center [328, 331] width 42 height 25
select select "**"
click at [535, 405] on input "****" at bounding box center [539, 406] width 31 height 24
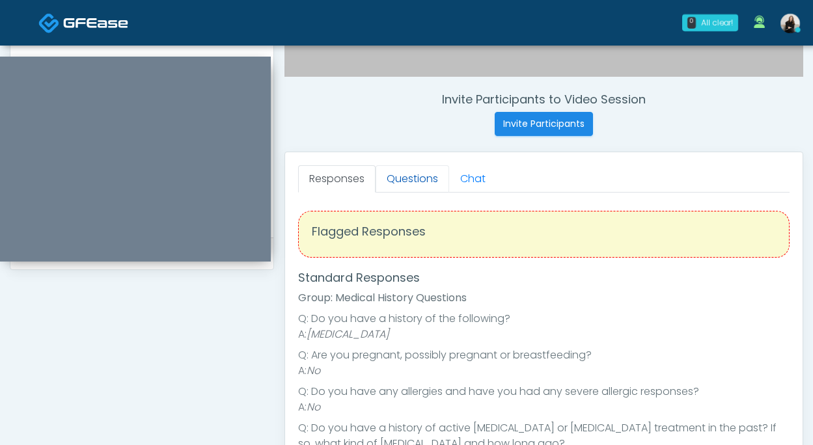
click at [422, 180] on link "Questions" at bounding box center [412, 178] width 74 height 27
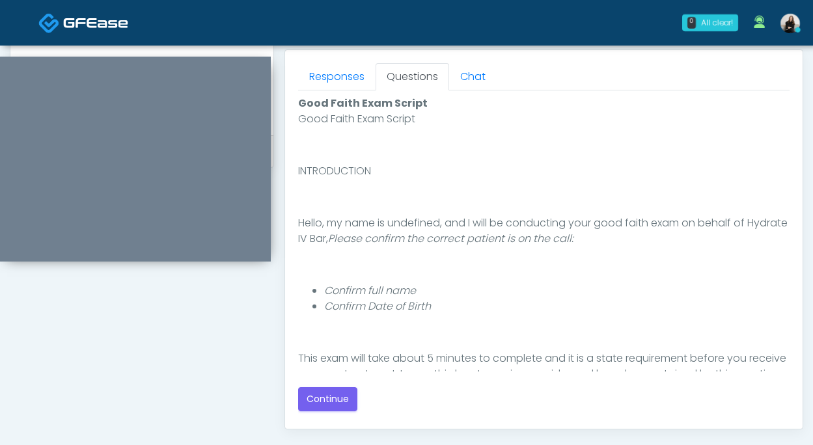
scroll to position [668, 0]
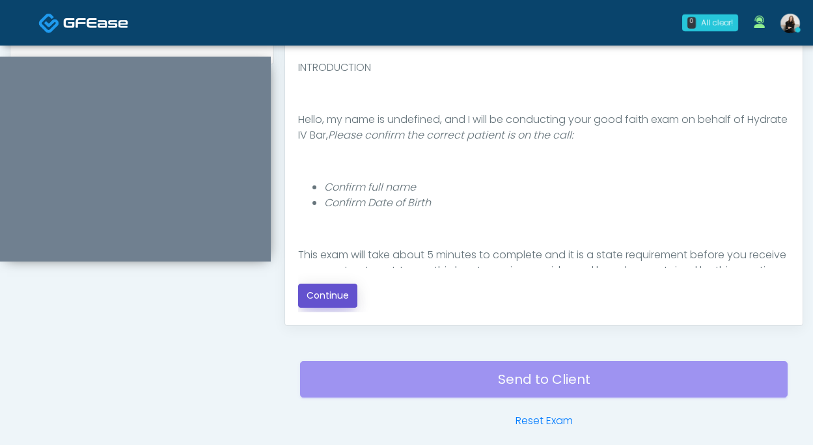
click at [319, 296] on button "Continue" at bounding box center [327, 296] width 59 height 24
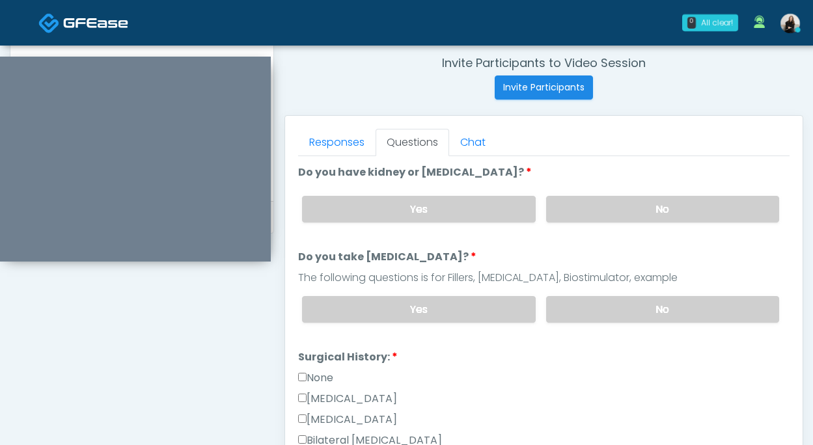
scroll to position [474, 0]
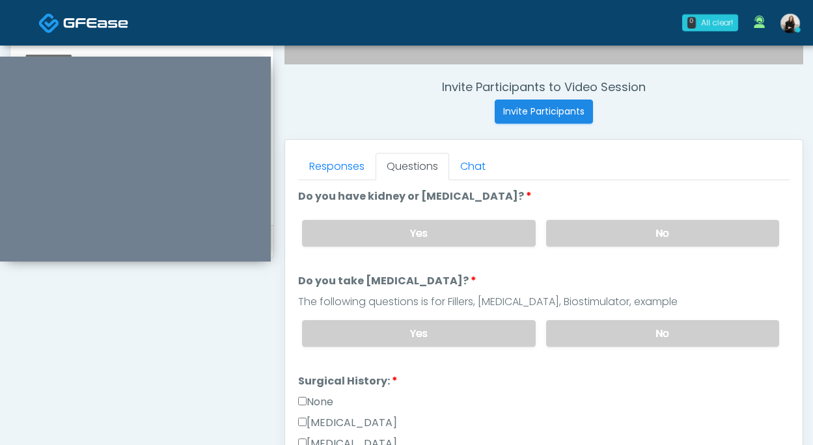
click at [545, 235] on div "Yes No" at bounding box center [540, 232] width 498 height 47
click at [557, 235] on label "No" at bounding box center [662, 233] width 233 height 27
click at [564, 340] on label "No" at bounding box center [662, 333] width 233 height 27
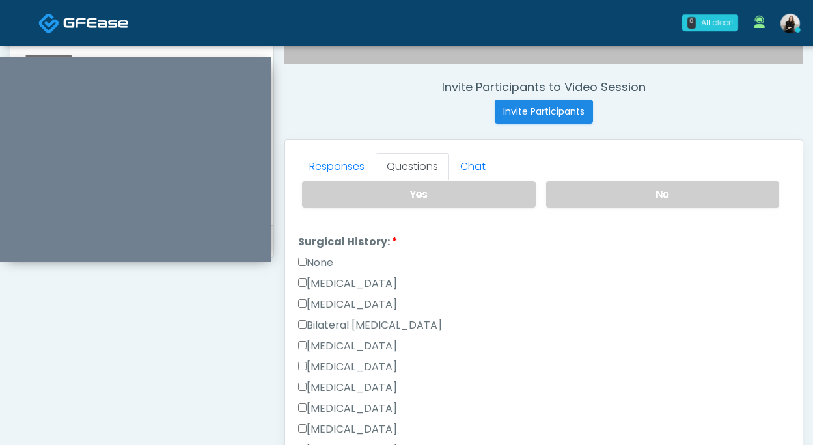
scroll to position [167, 0]
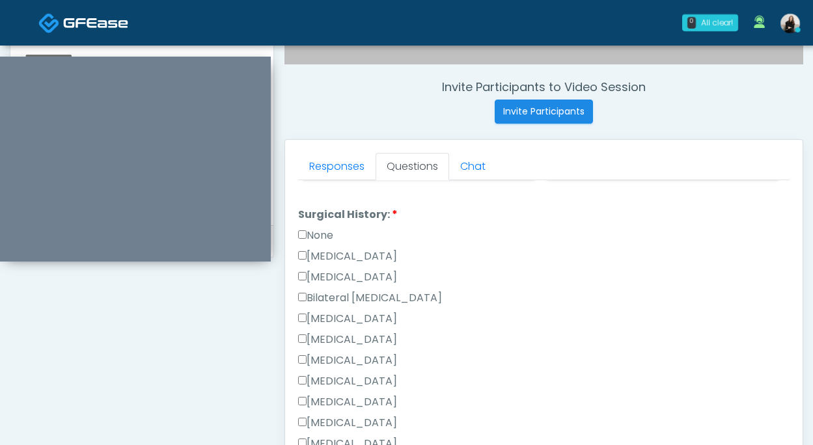
click at [319, 234] on label "None" at bounding box center [315, 236] width 35 height 16
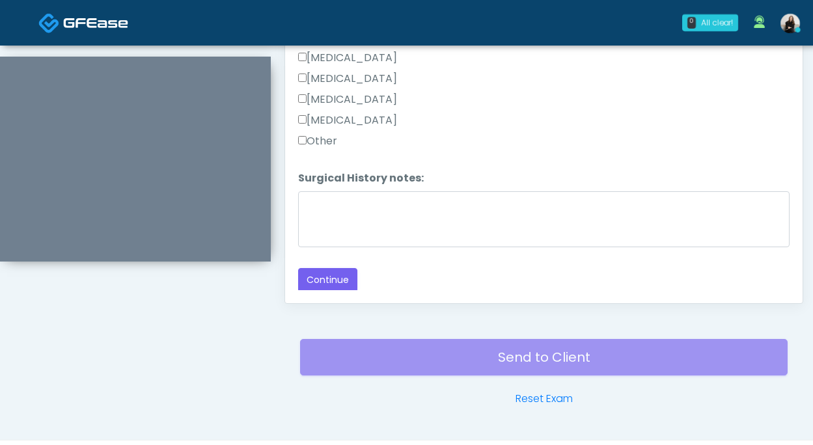
scroll to position [709, 0]
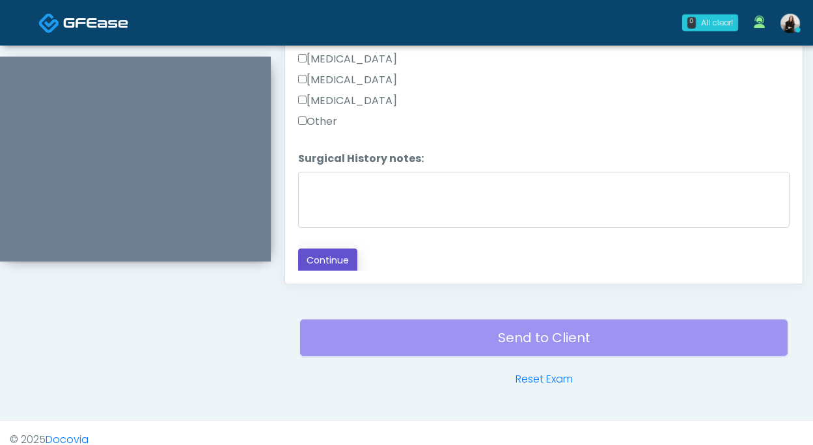
click at [323, 254] on button "Continue" at bounding box center [327, 261] width 59 height 24
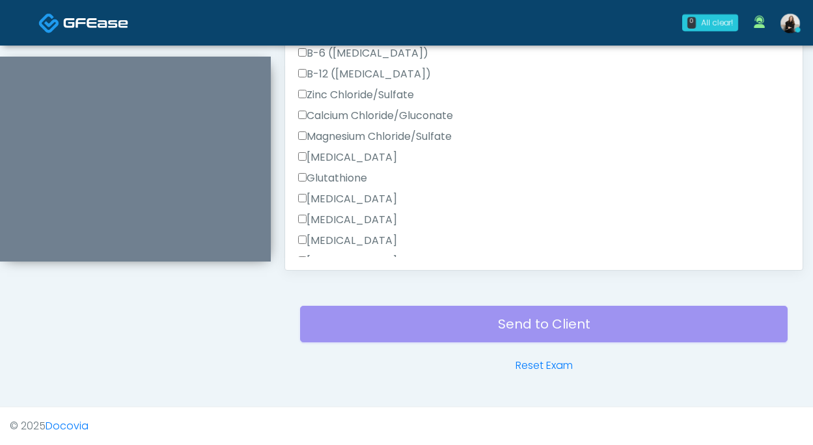
scroll to position [660, 0]
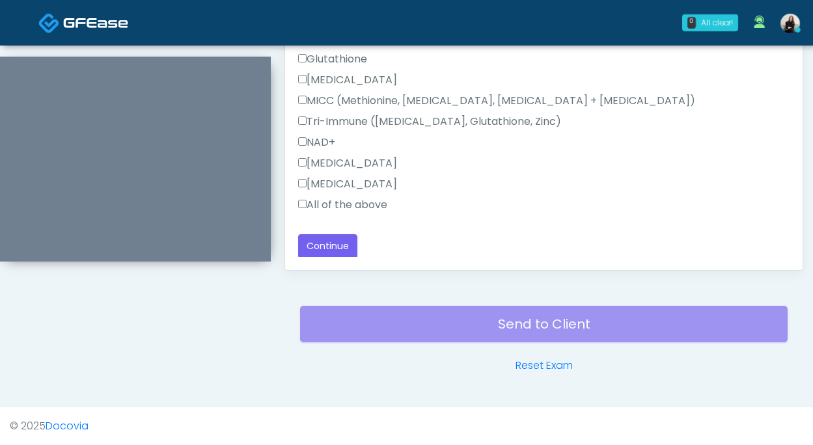
click at [368, 205] on label "All of the above" at bounding box center [342, 205] width 89 height 16
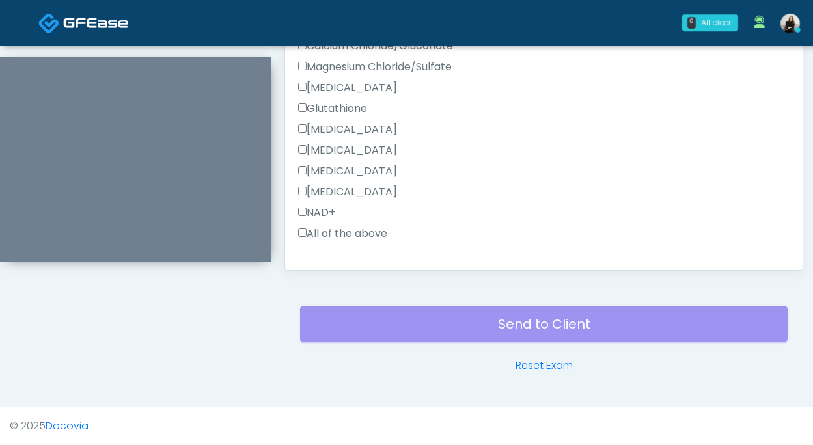
click at [355, 233] on label "All of the above" at bounding box center [342, 234] width 89 height 16
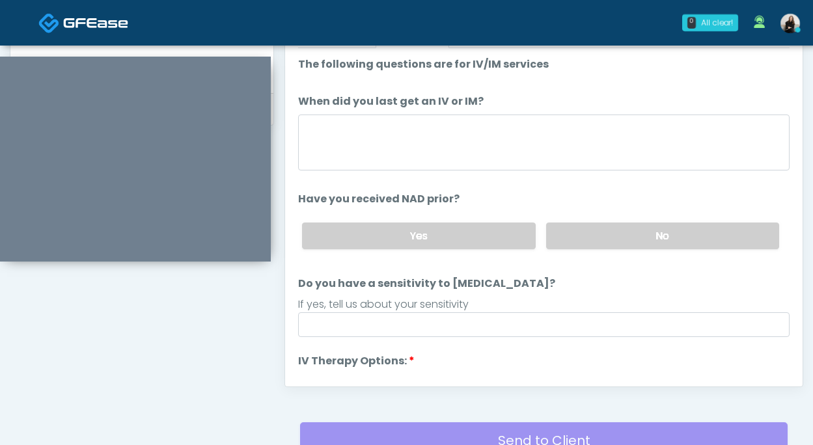
scroll to position [599, 0]
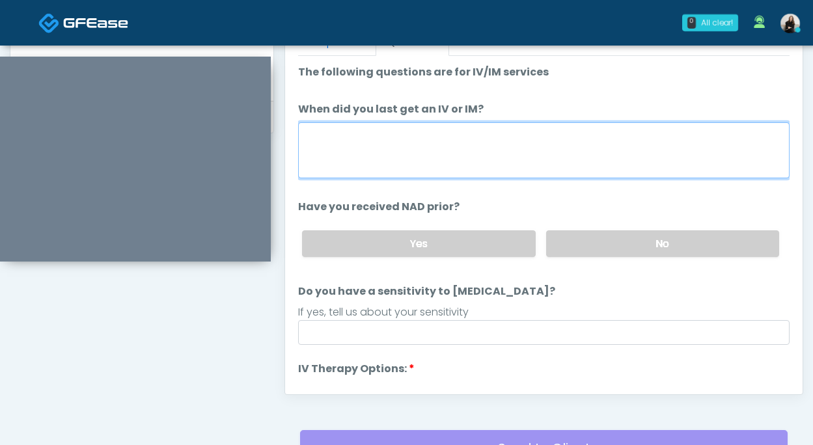
click at [356, 163] on textarea "When did you last get an IV or IM?" at bounding box center [543, 150] width 491 height 56
type textarea "**********"
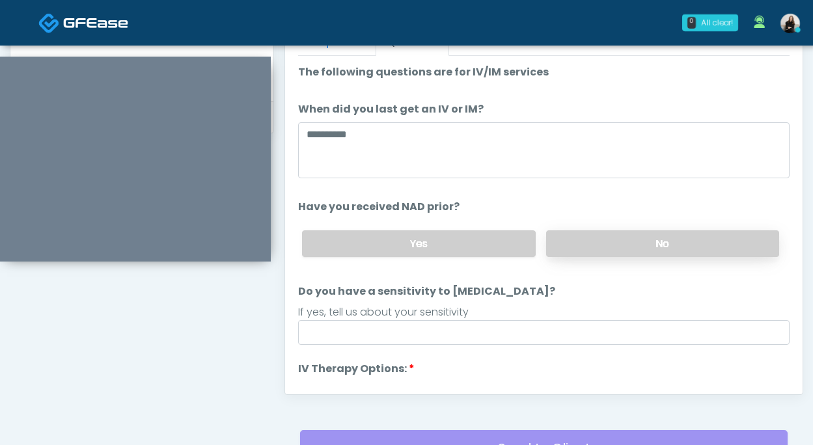
click at [608, 241] on label "No" at bounding box center [662, 243] width 233 height 27
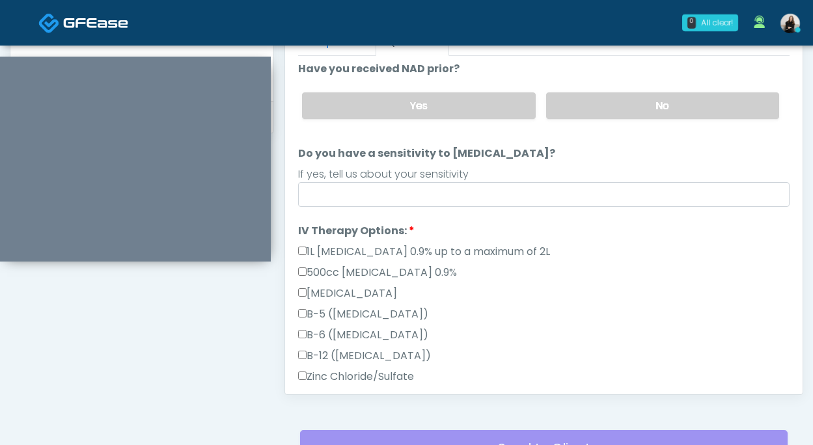
scroll to position [148, 0]
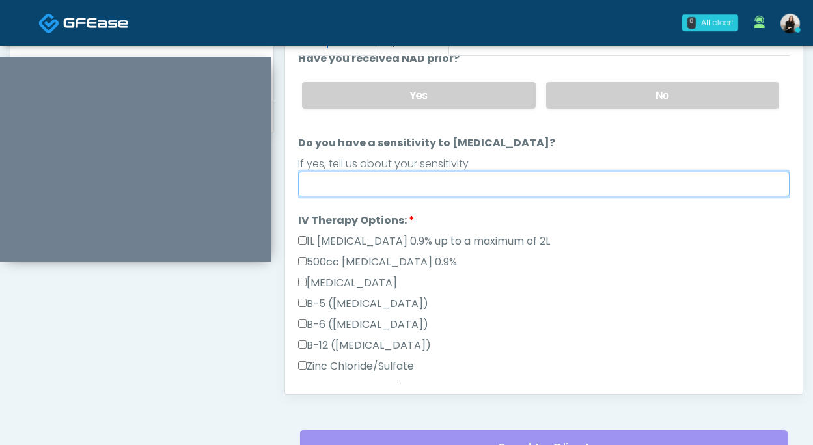
click at [545, 182] on input "Do you have a sensitivity to Niacin?" at bounding box center [543, 184] width 491 height 25
type input "**********"
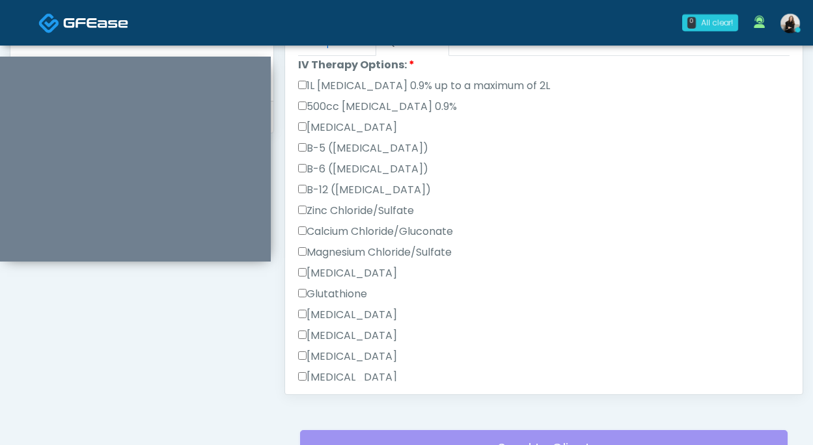
scroll to position [660, 0]
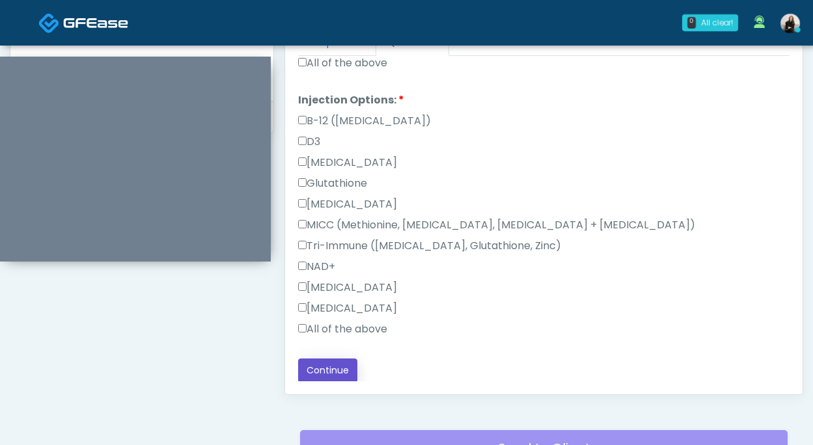
click at [341, 377] on button "Continue" at bounding box center [327, 370] width 59 height 24
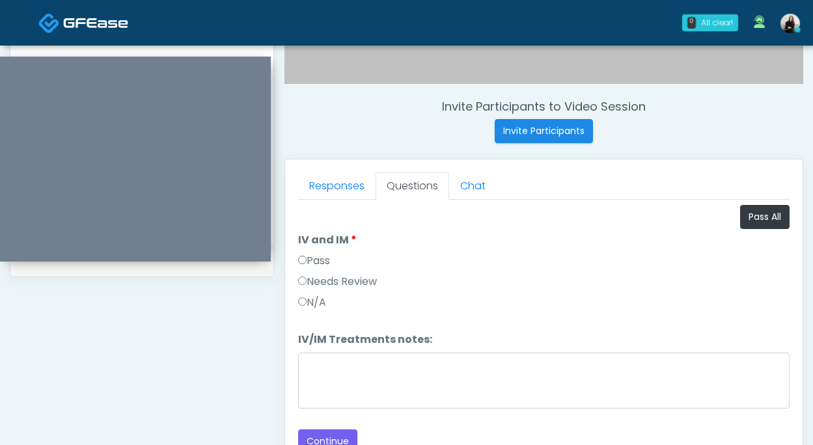
scroll to position [439, 0]
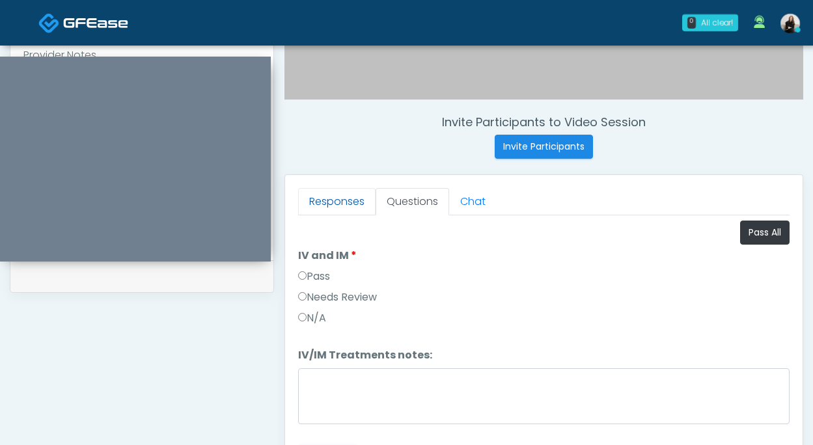
click at [349, 197] on link "Responses" at bounding box center [336, 201] width 77 height 27
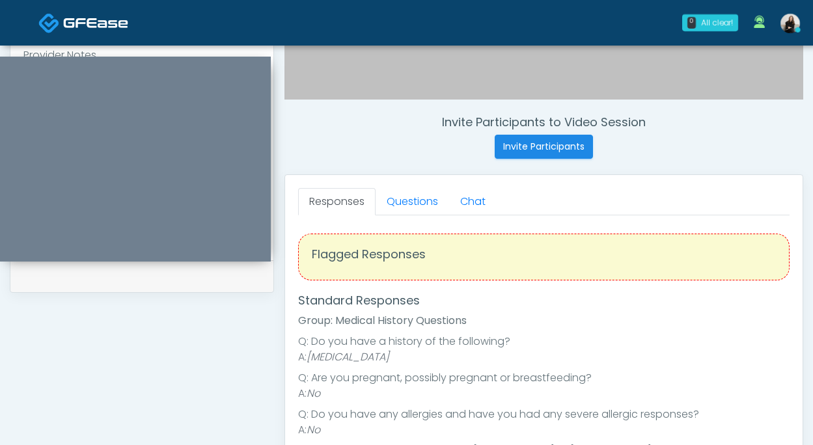
scroll to position [33, 0]
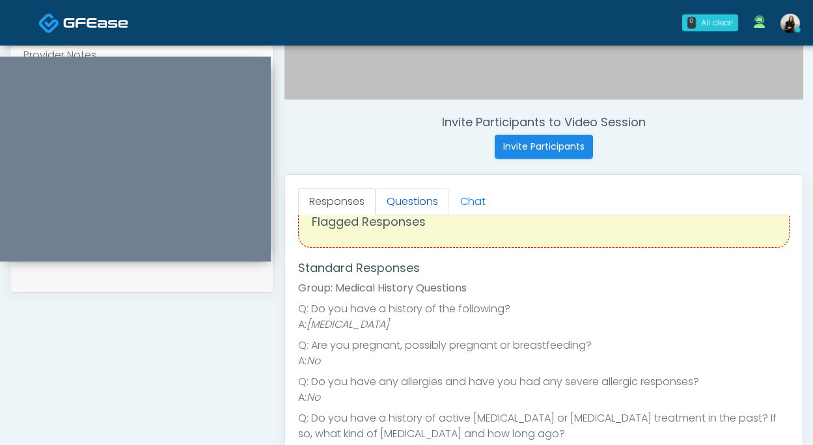
click at [427, 203] on link "Questions" at bounding box center [412, 201] width 74 height 27
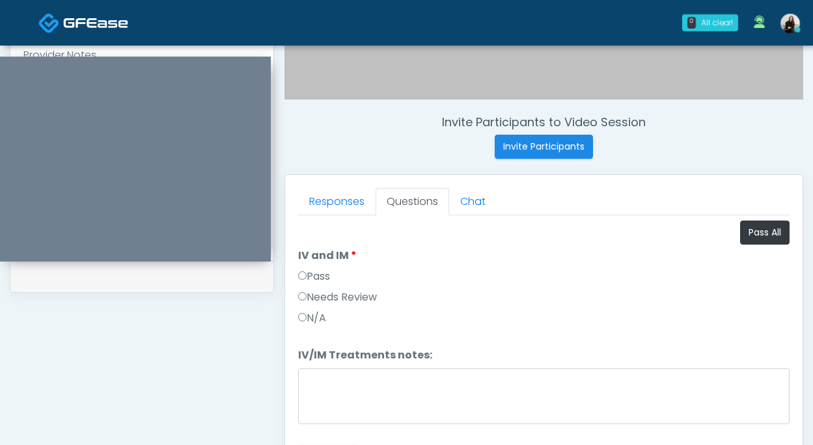
click at [319, 273] on label "Pass" at bounding box center [314, 277] width 32 height 16
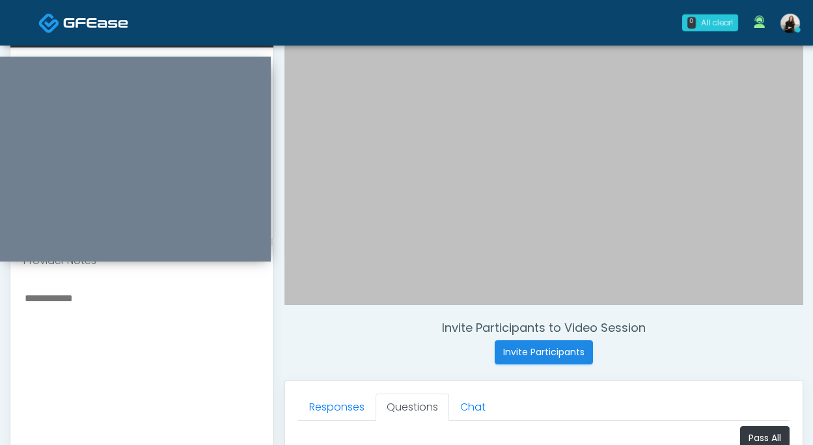
scroll to position [160, 0]
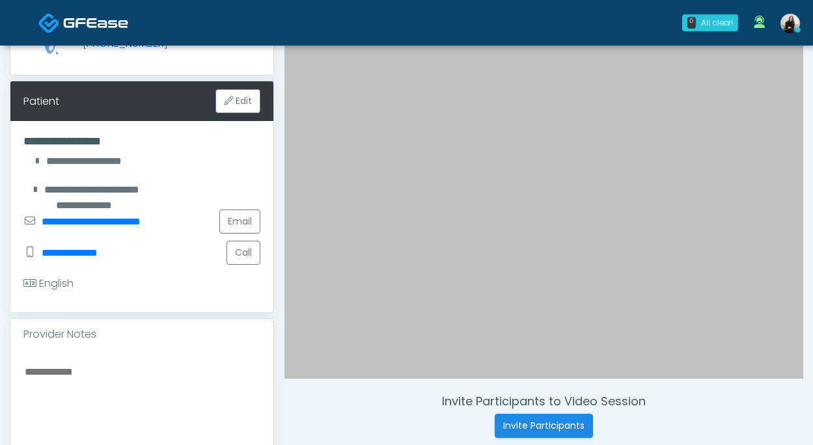
click at [163, 379] on textarea at bounding box center [141, 442] width 237 height 159
click at [62, 384] on textarea "**********" at bounding box center [141, 442] width 237 height 159
click at [239, 390] on textarea "**********" at bounding box center [141, 442] width 237 height 159
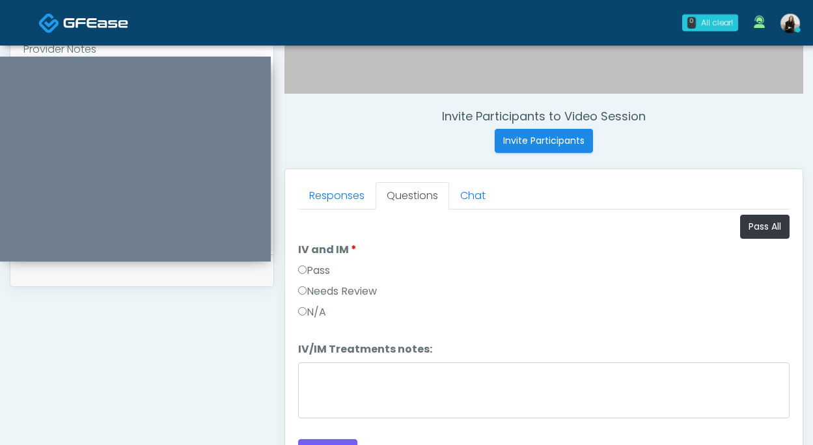
scroll to position [499, 0]
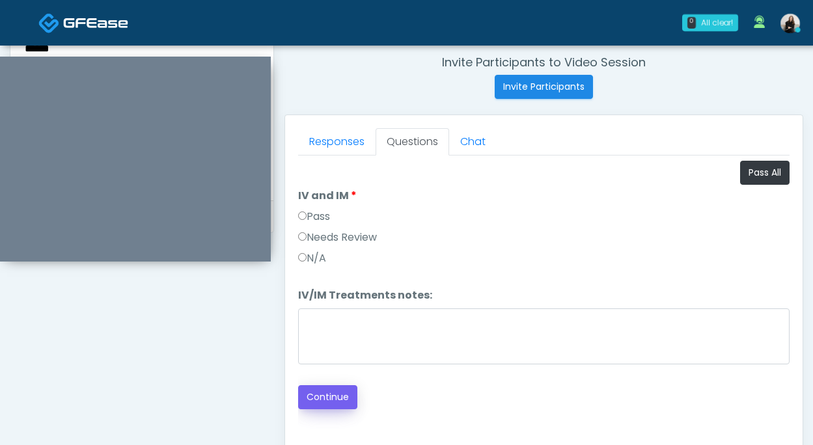
type textarea "**********"
click at [347, 400] on button "Continue" at bounding box center [327, 397] width 59 height 24
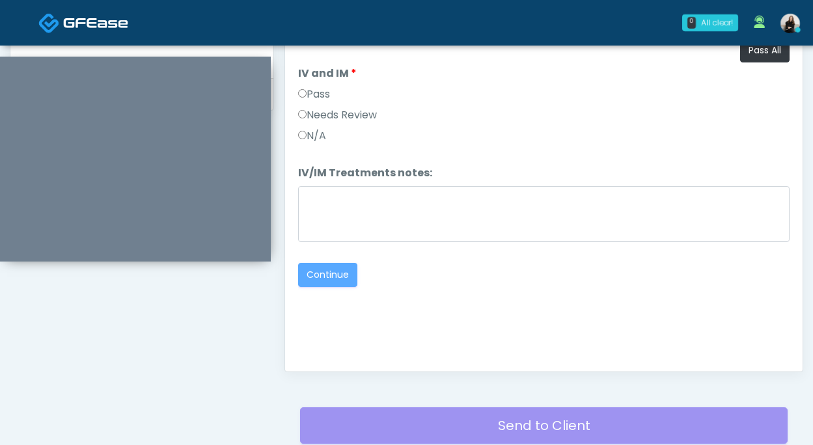
scroll to position [679, 0]
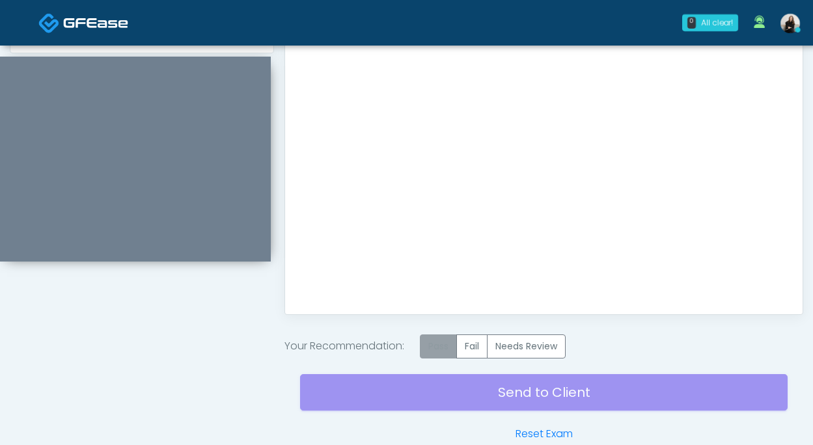
click at [432, 353] on label "Pass" at bounding box center [438, 346] width 37 height 24
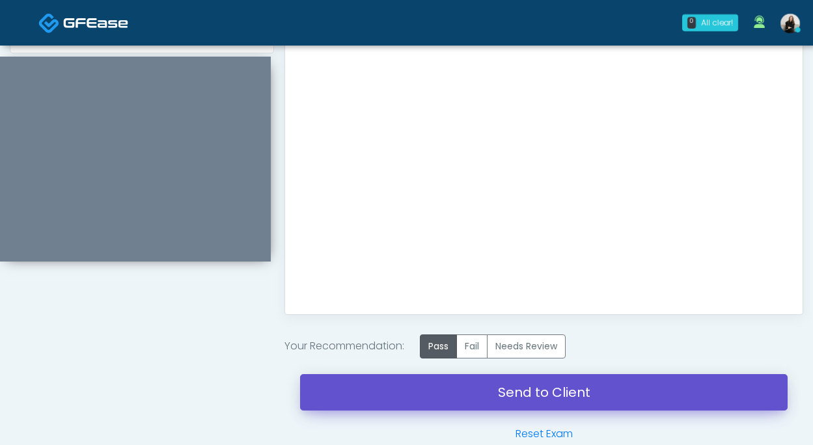
click at [432, 390] on link "Send to Client" at bounding box center [543, 392] width 487 height 36
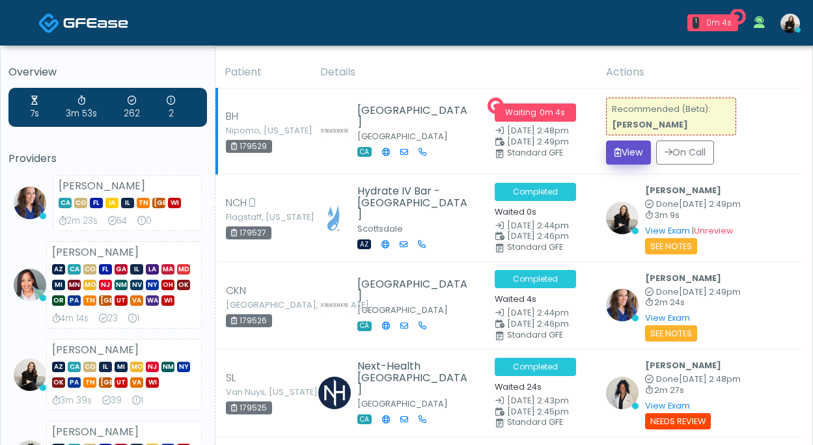
click at [642, 146] on button "View" at bounding box center [628, 153] width 45 height 24
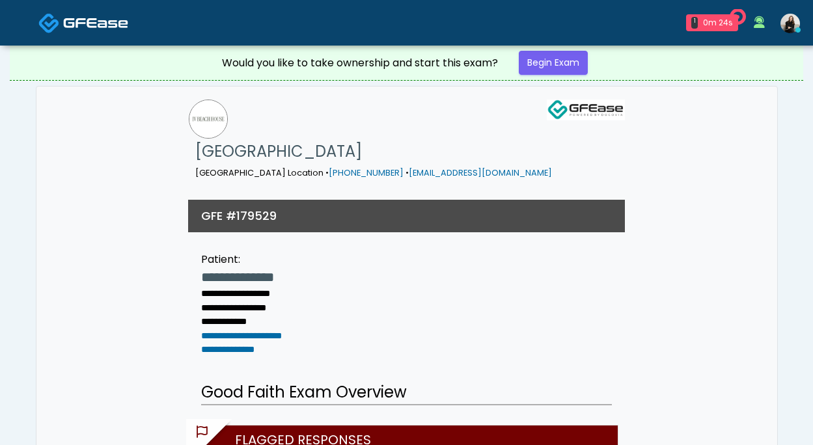
click at [92, 9] on link at bounding box center [83, 22] width 90 height 42
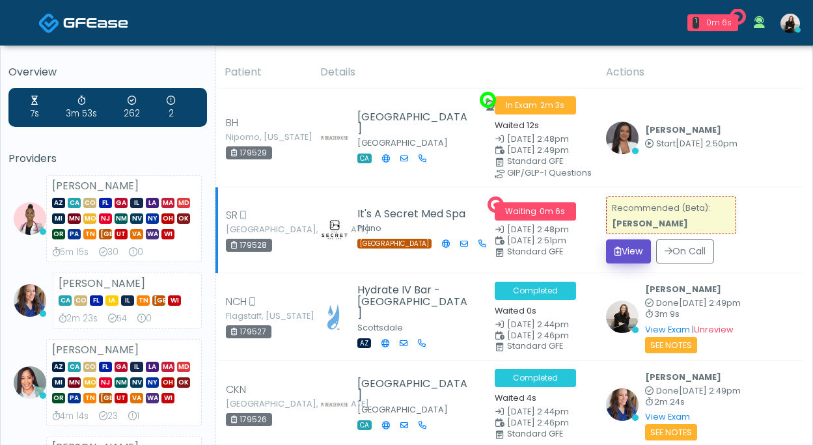
click at [618, 253] on icon "submit" at bounding box center [617, 251] width 7 height 9
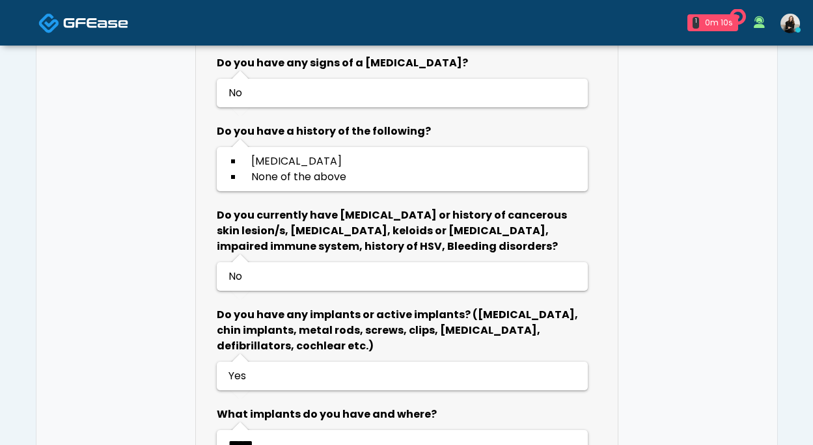
scroll to position [902, 0]
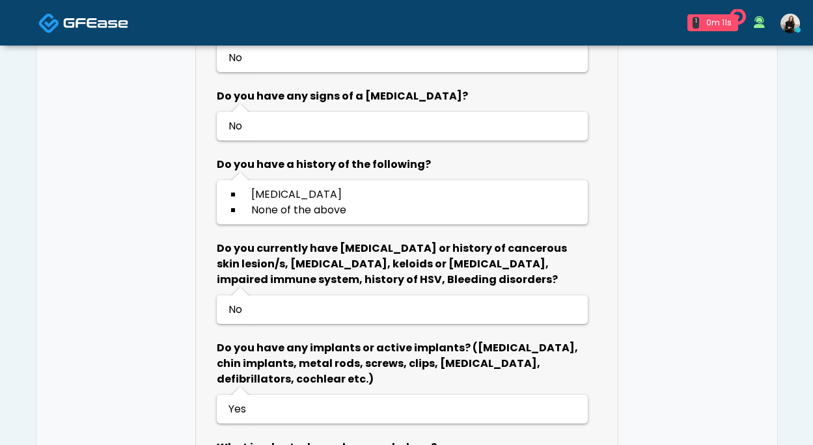
click at [100, 12] on link at bounding box center [83, 22] width 90 height 42
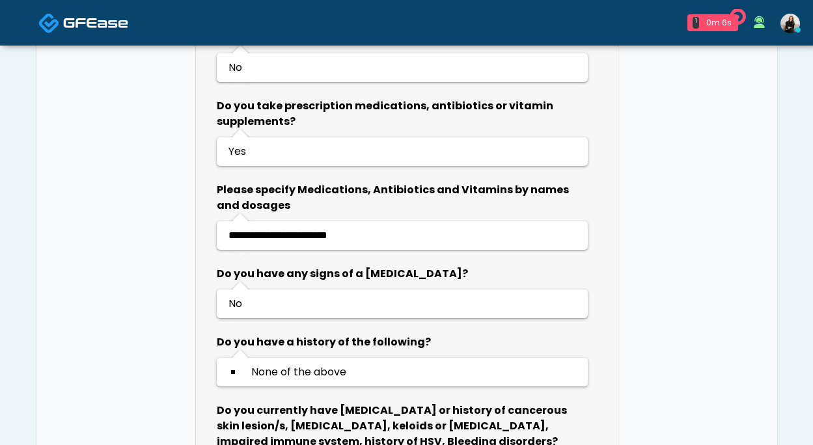
scroll to position [906, 0]
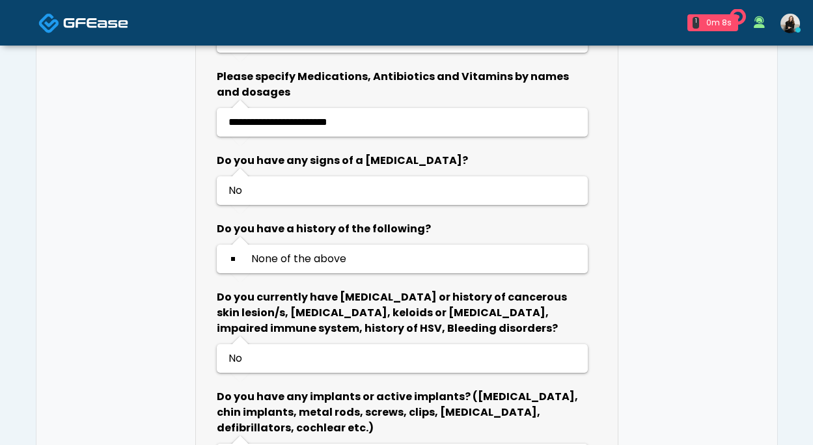
click at [122, 18] on img at bounding box center [95, 22] width 65 height 13
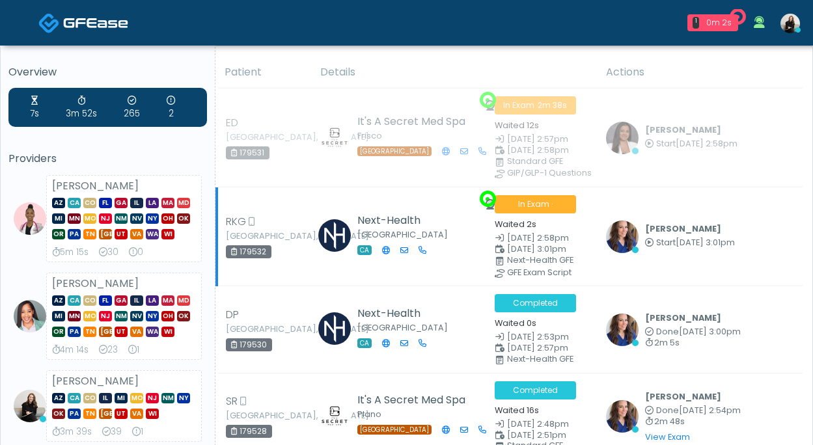
click at [617, 245] on img at bounding box center [622, 237] width 33 height 33
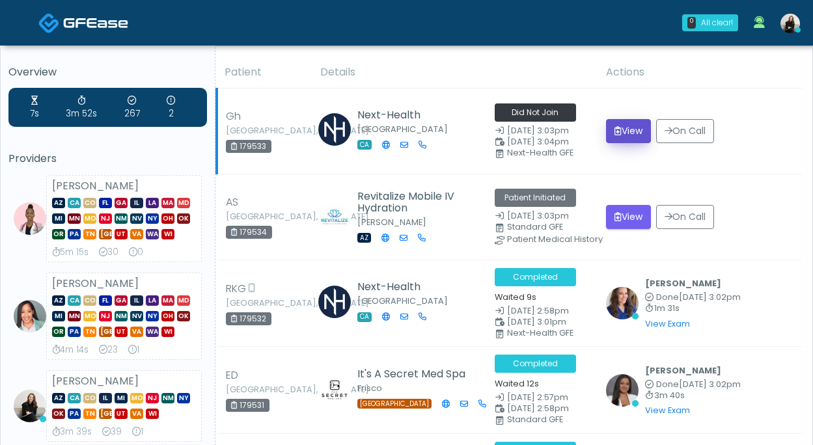
click at [632, 135] on button "View" at bounding box center [628, 131] width 45 height 24
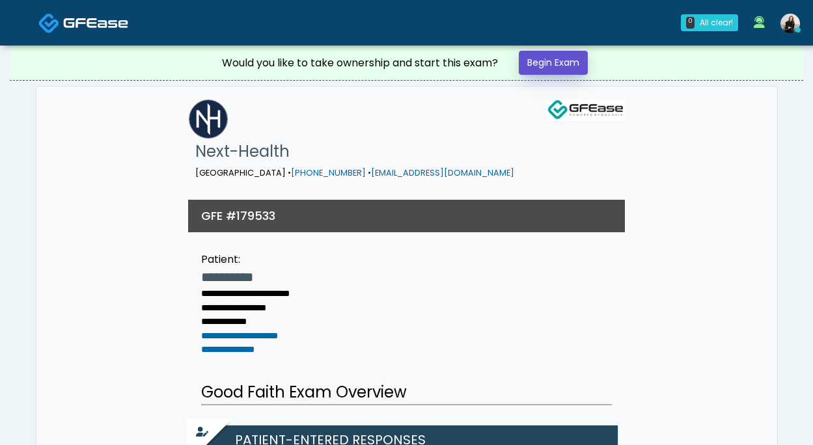
click at [546, 61] on link "Begin Exam" at bounding box center [553, 63] width 69 height 24
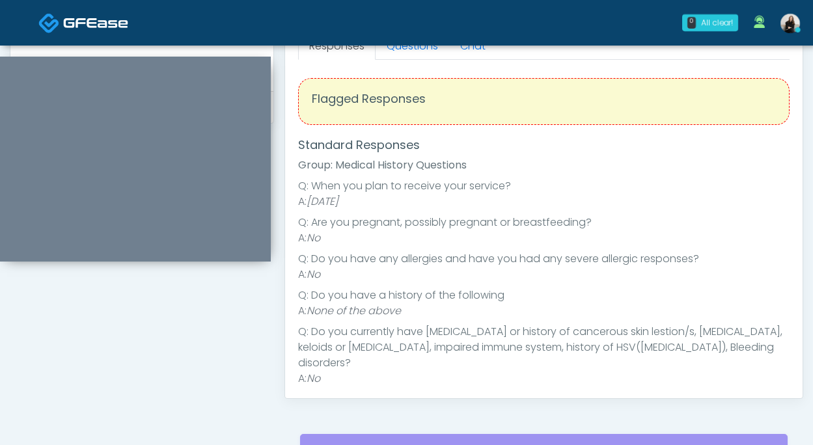
scroll to position [535, 0]
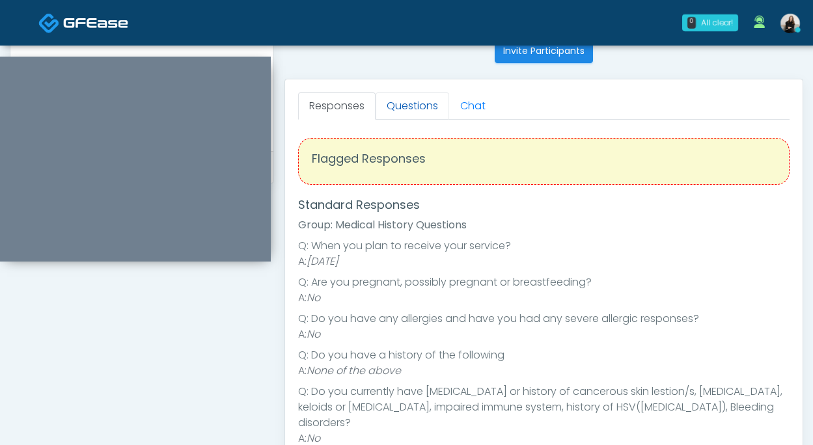
click at [399, 108] on link "Questions" at bounding box center [412, 105] width 74 height 27
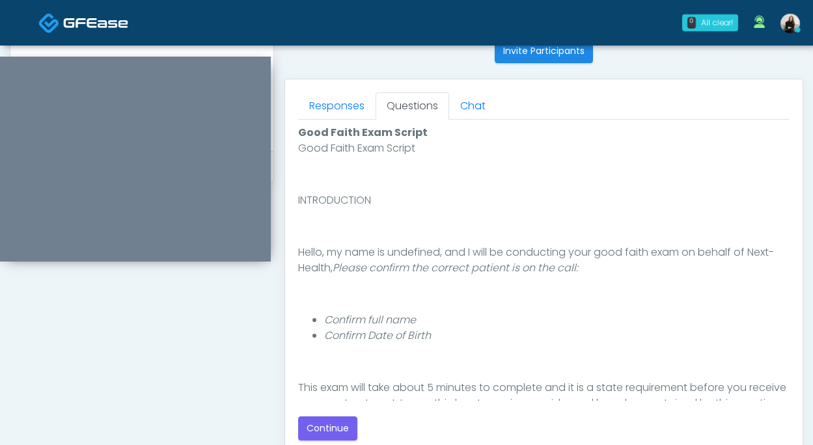
scroll to position [603, 0]
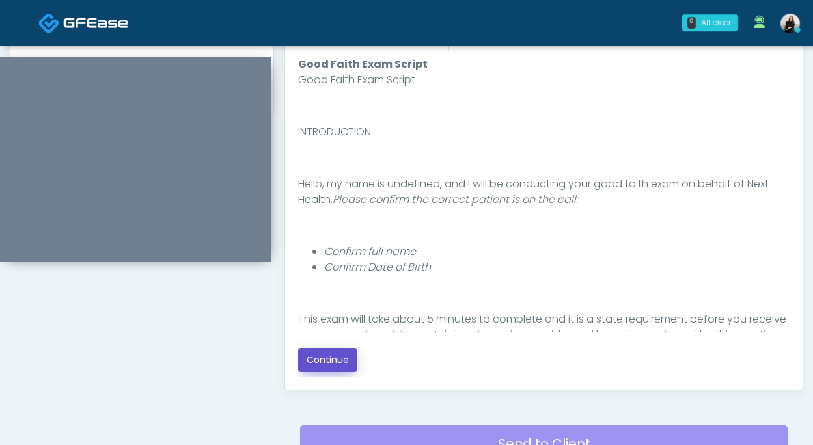
click at [336, 366] on button "Continue" at bounding box center [327, 360] width 59 height 24
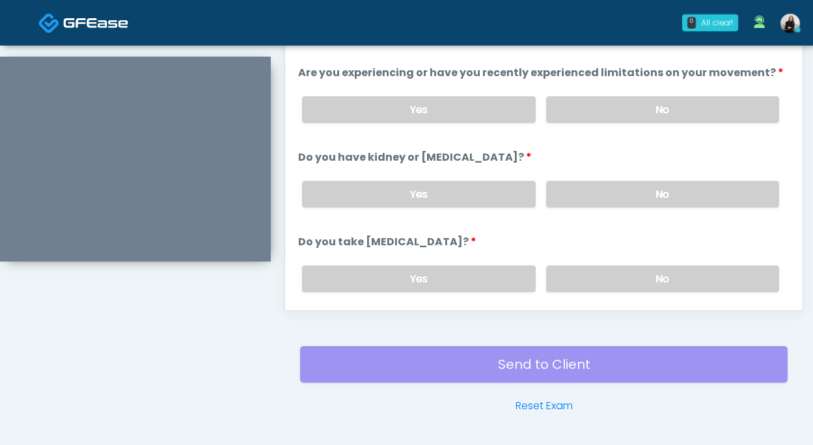
scroll to position [623, 0]
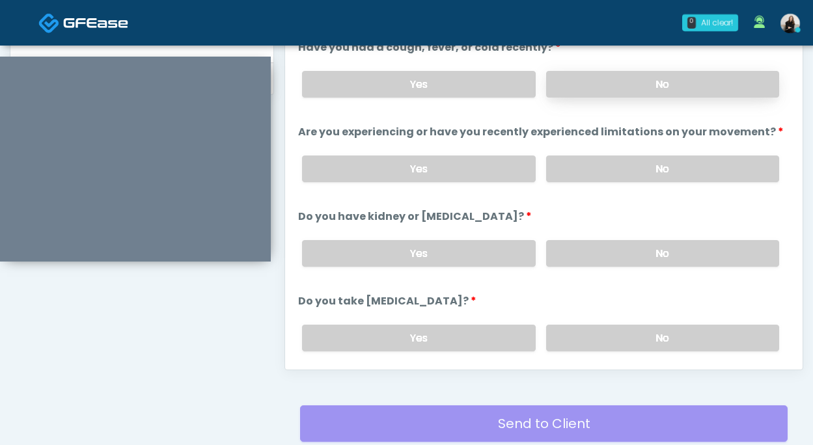
click at [666, 81] on label "No" at bounding box center [662, 84] width 233 height 27
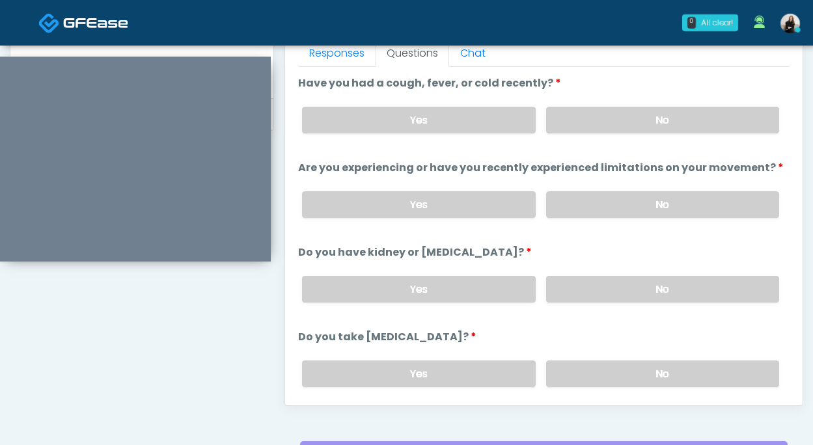
scroll to position [575, 0]
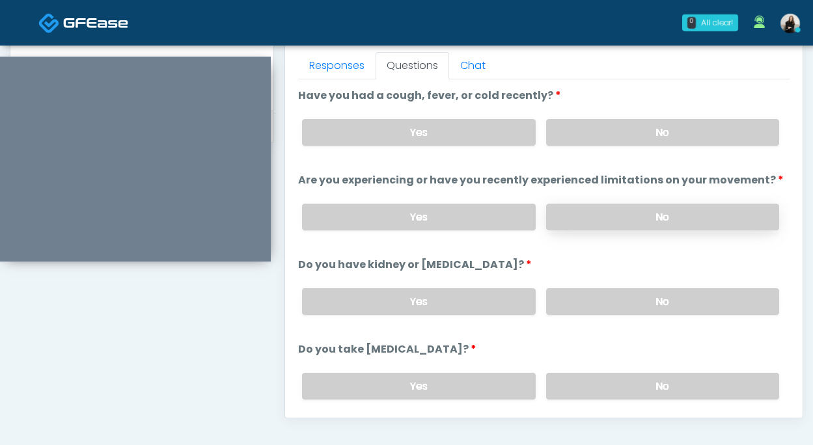
click at [651, 209] on label "No" at bounding box center [662, 217] width 233 height 27
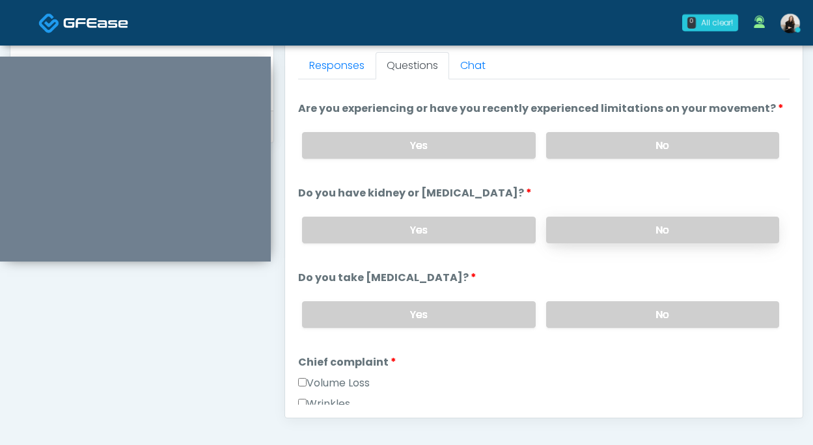
click at [639, 227] on label "No" at bounding box center [662, 230] width 233 height 27
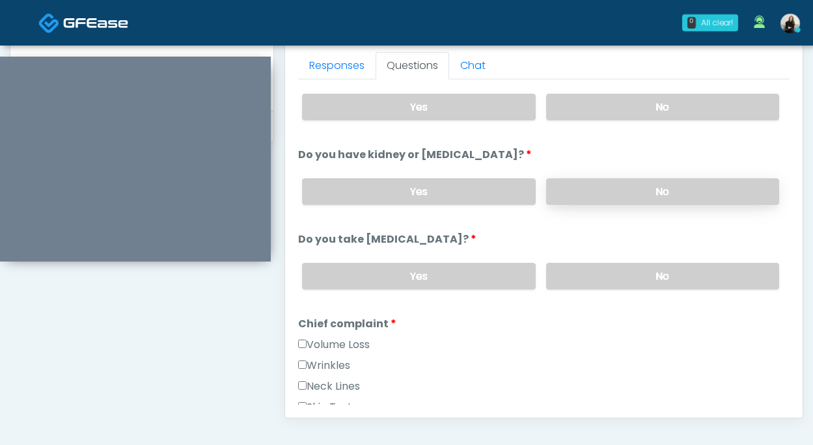
scroll to position [126, 0]
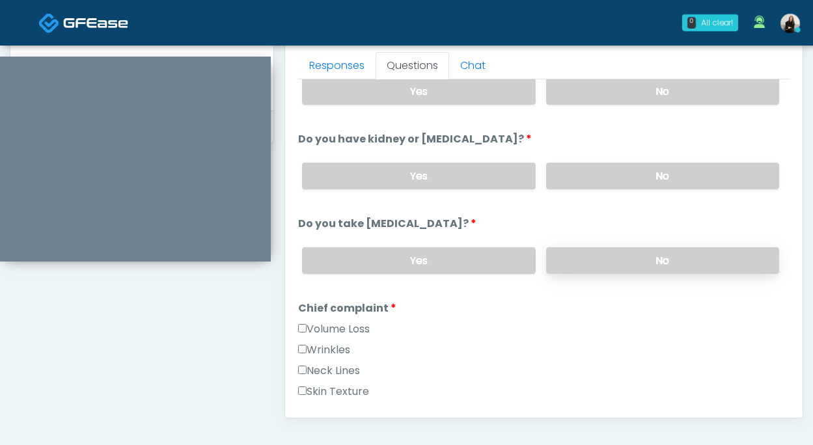
click at [621, 248] on label "No" at bounding box center [662, 260] width 233 height 27
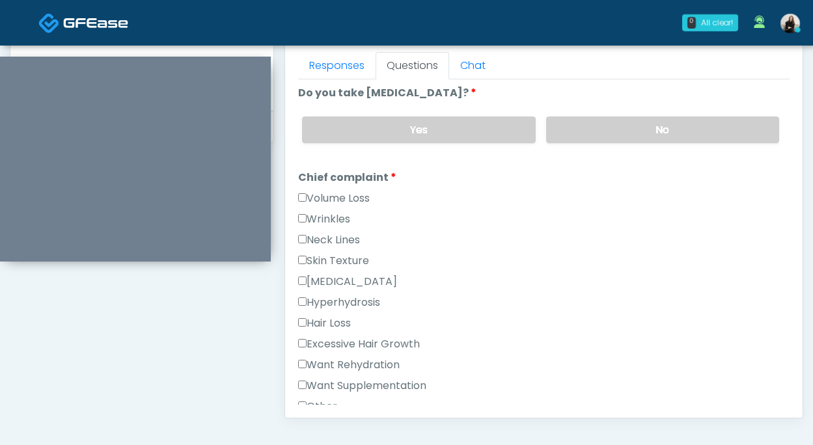
scroll to position [274, 0]
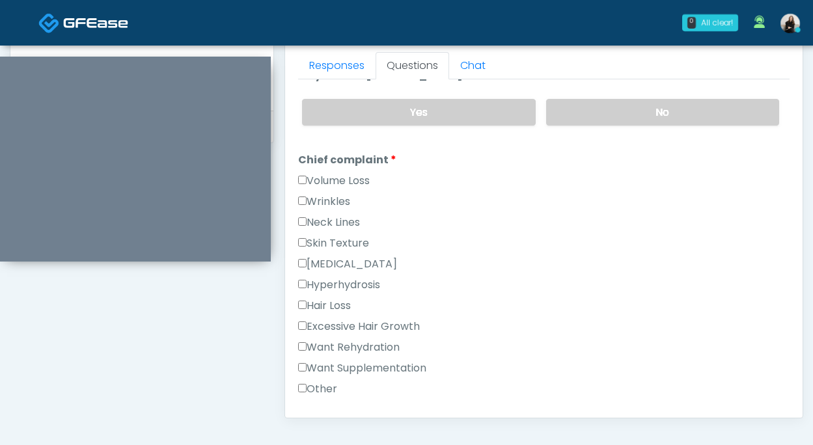
click at [330, 347] on label "Want Rehydration" at bounding box center [348, 348] width 101 height 16
click at [330, 357] on div "Want Rehydration" at bounding box center [543, 350] width 491 height 21
click at [330, 364] on label "Want Supplementation" at bounding box center [362, 368] width 128 height 16
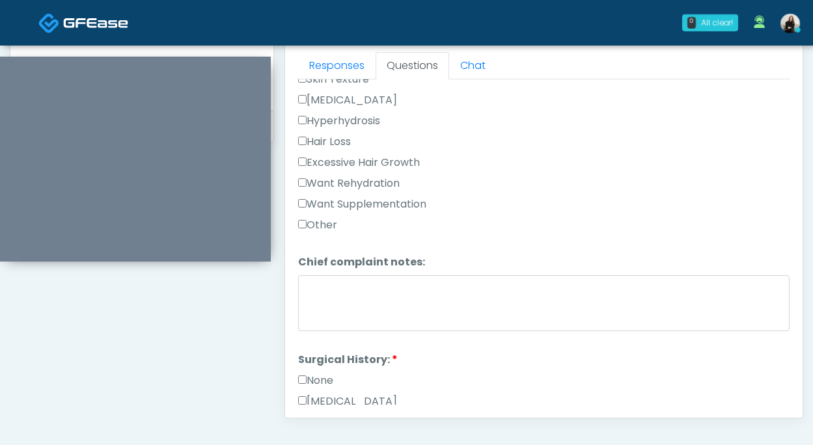
click at [320, 379] on label "None" at bounding box center [315, 381] width 35 height 16
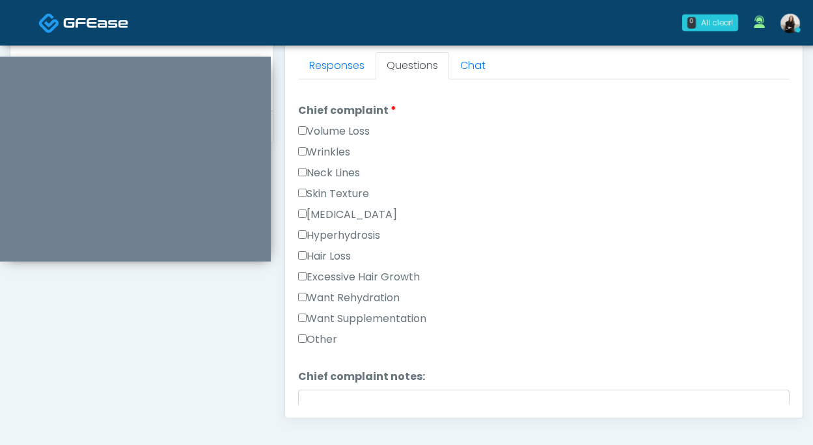
scroll to position [277, 0]
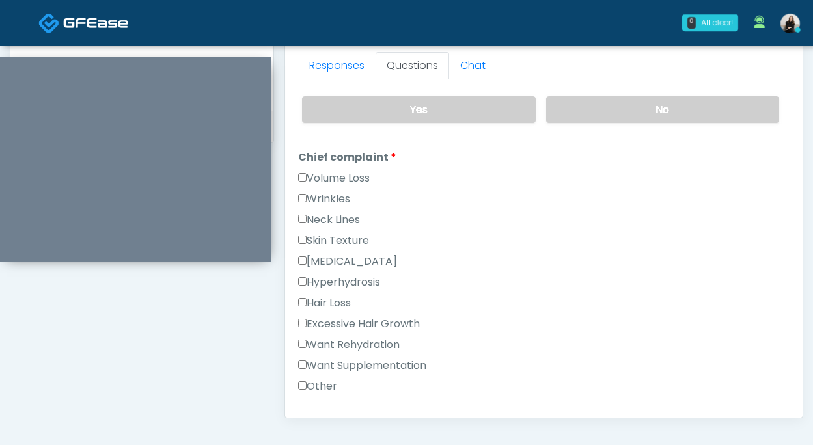
click at [350, 178] on label "Volume Loss" at bounding box center [334, 178] width 72 height 16
click at [340, 345] on label "Want Rehydration" at bounding box center [348, 345] width 101 height 16
click at [340, 360] on label "Want Supplementation" at bounding box center [362, 366] width 128 height 16
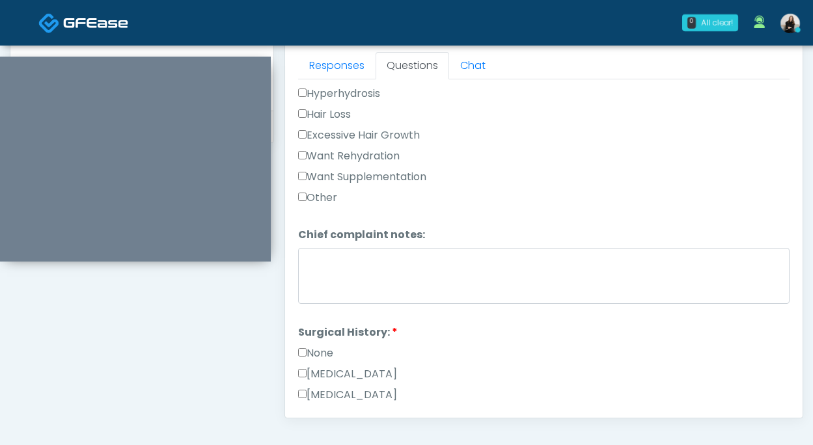
scroll to position [811, 0]
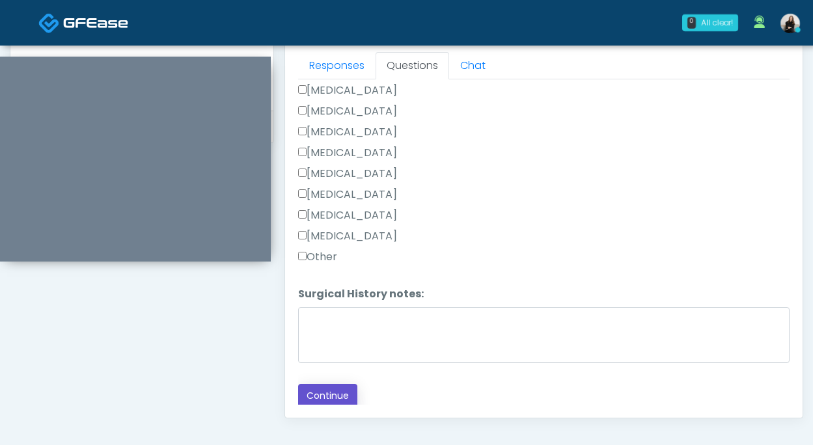
click at [334, 396] on button "Continue" at bounding box center [327, 396] width 59 height 24
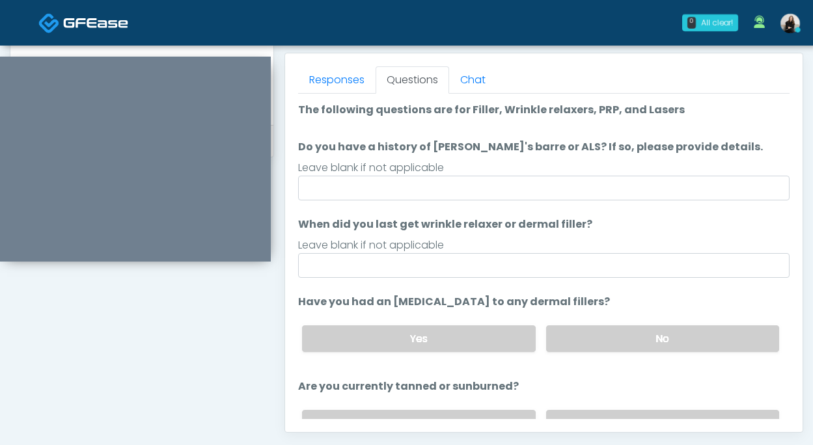
scroll to position [545, 0]
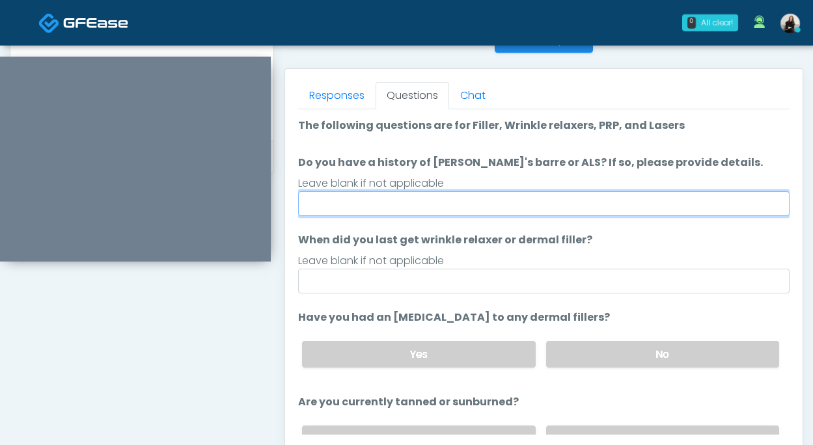
click at [370, 205] on input "Do you have a history of Guillain's barre or ALS? If so, please provide details." at bounding box center [543, 203] width 491 height 25
type input "**"
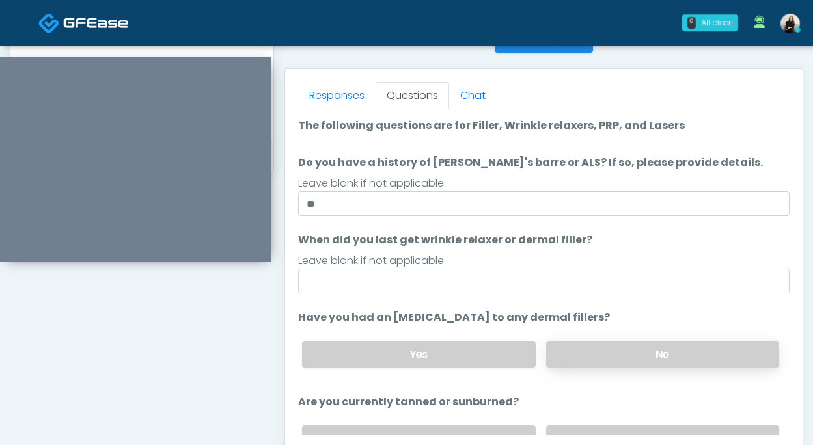
click at [573, 348] on label "No" at bounding box center [662, 354] width 233 height 27
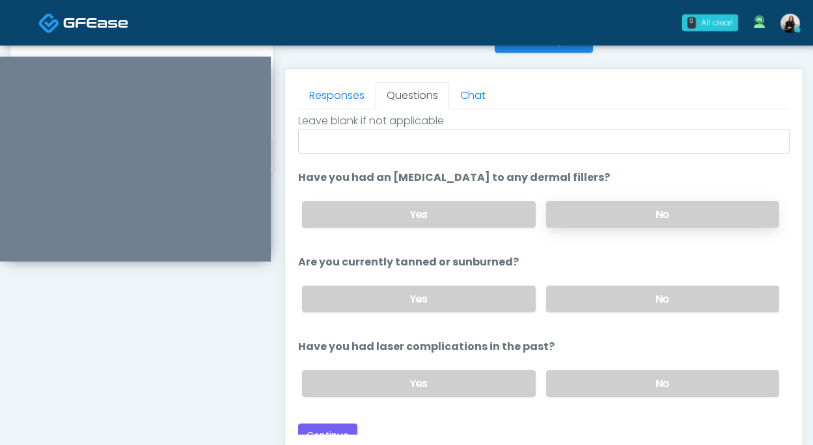
scroll to position [151, 0]
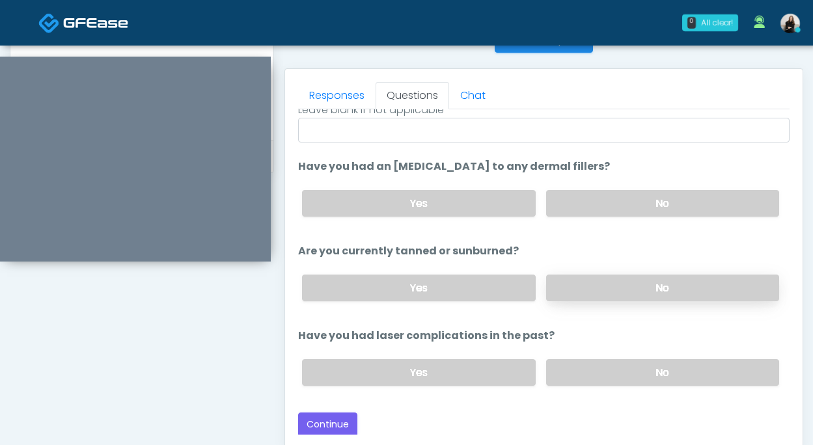
click at [573, 292] on label "No" at bounding box center [662, 288] width 233 height 27
click at [573, 364] on label "No" at bounding box center [662, 372] width 233 height 27
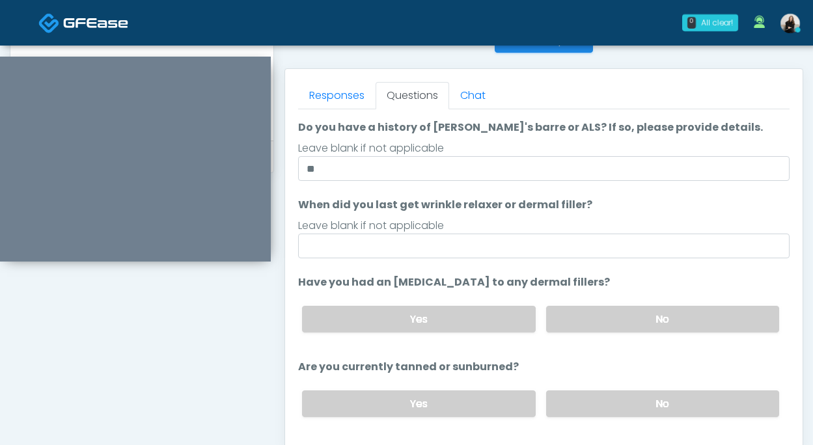
scroll to position [24, 0]
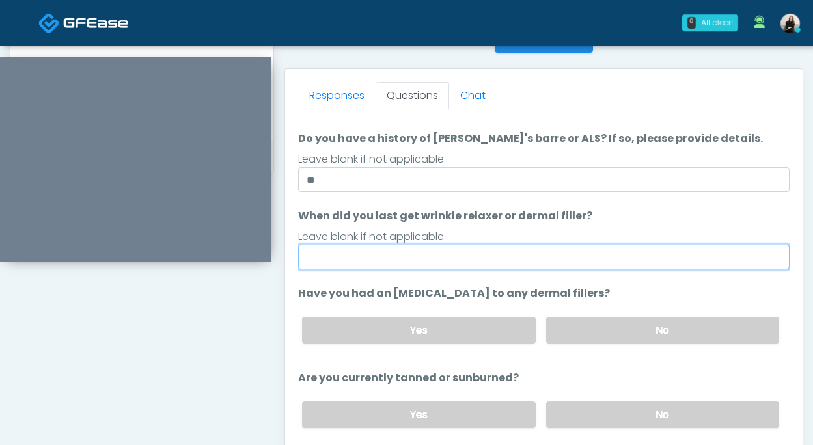
click at [480, 261] on input "When did you last get wrinkle relaxer or dermal filler?" at bounding box center [543, 257] width 491 height 25
drag, startPoint x: 310, startPoint y: 260, endPoint x: 286, endPoint y: 260, distance: 24.7
click at [286, 260] on div "Responses Questions Chat Good Faith Exam Script Good Faith Exam Script INTRODUC…" at bounding box center [543, 258] width 517 height 379
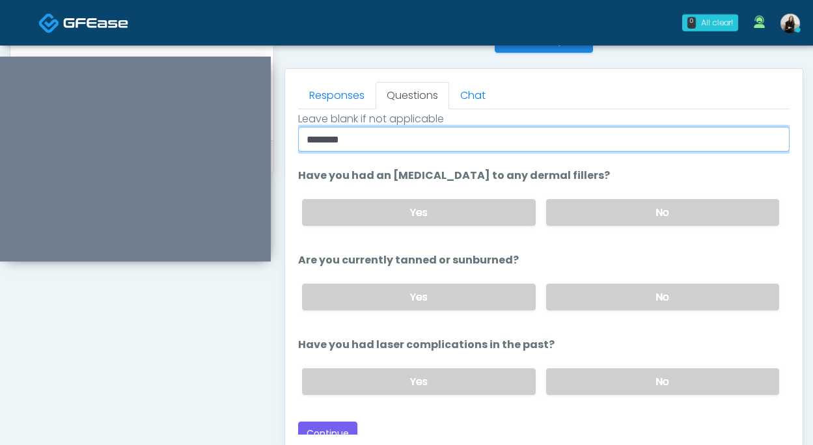
scroll to position [151, 0]
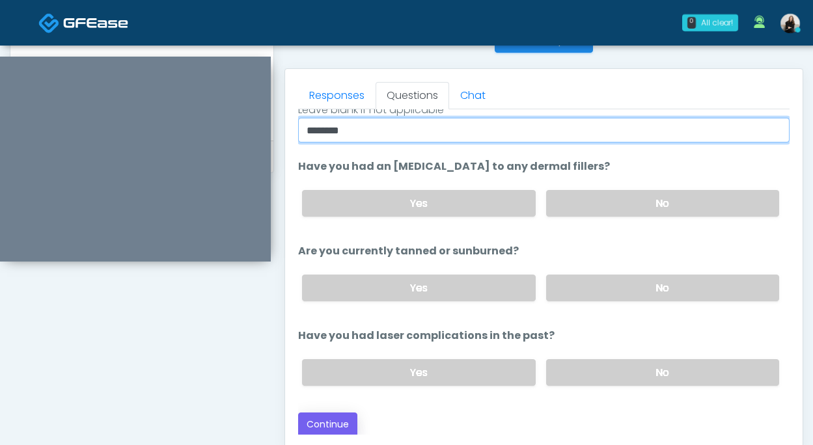
type input "********"
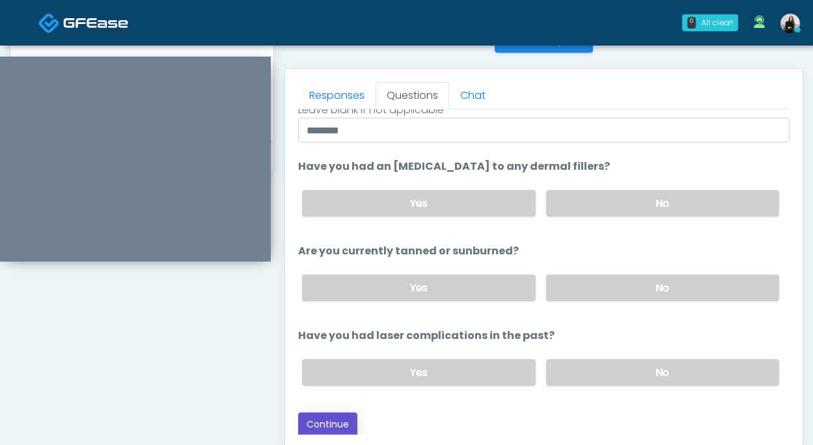
click at [339, 417] on button "Continue" at bounding box center [327, 424] width 59 height 24
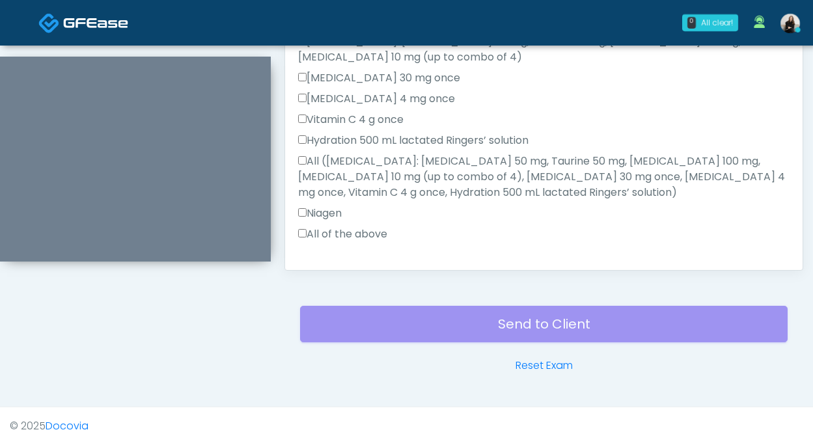
scroll to position [817, 0]
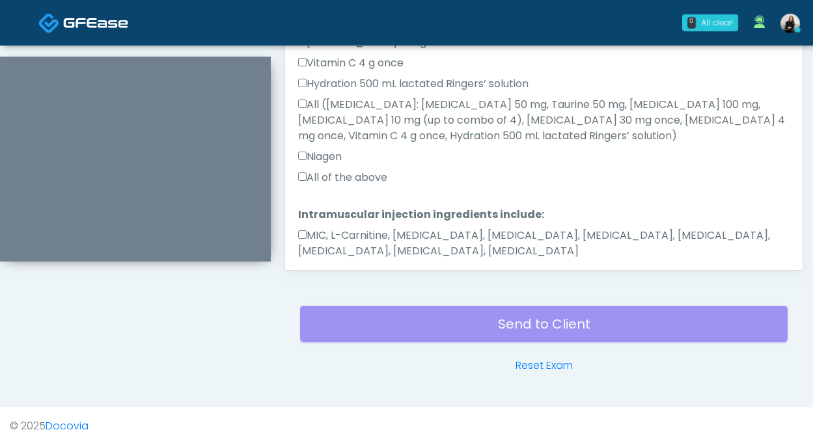
click at [398, 228] on label "MIC, L-Carnitine, Methylcobalamin, Glycine, B-Complex, Lycine, Biotin, Vitamin …" at bounding box center [543, 243] width 491 height 31
click at [360, 170] on label "All of the above" at bounding box center [342, 178] width 89 height 16
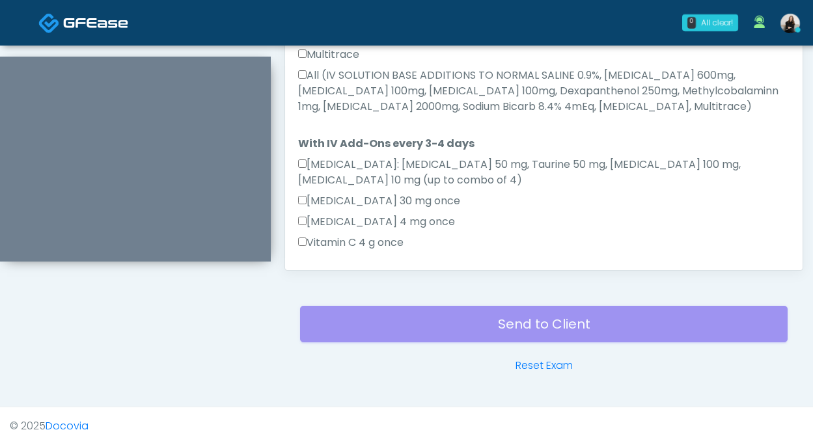
click at [357, 98] on div "All (IV SOLUTION BASE ADDITIONS TO NORMAL SALINE 0.9%, Magnesium Chloride 600mg…" at bounding box center [543, 94] width 491 height 52
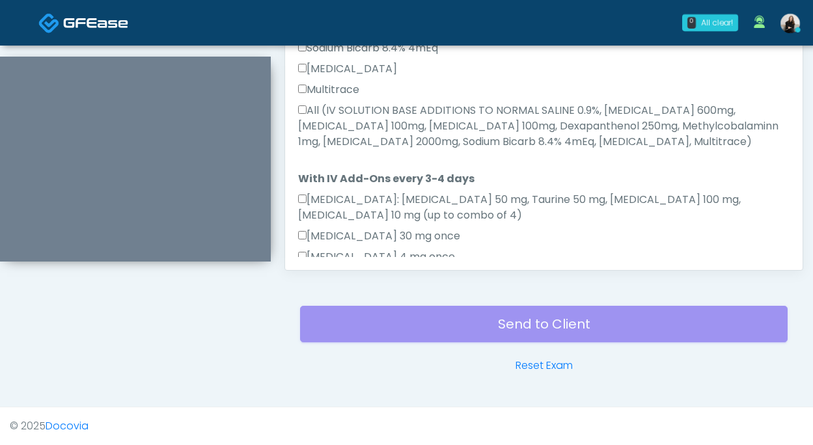
scroll to position [555, 0]
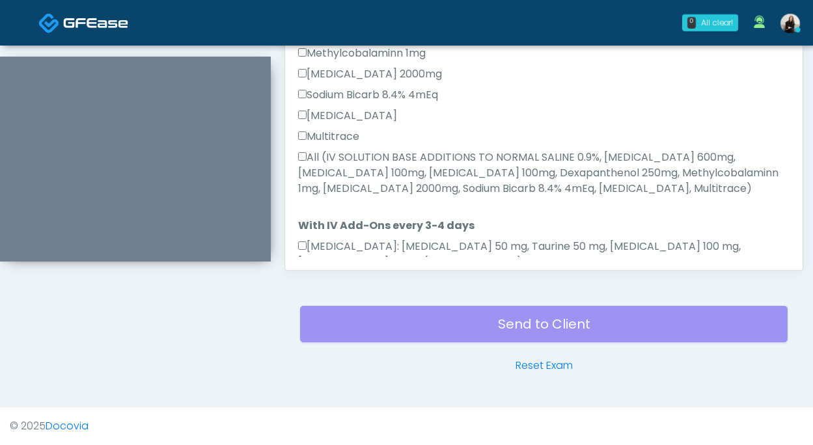
click at [347, 155] on label "All (IV SOLUTION BASE ADDITIONS TO NORMAL SALINE 0.9%, Magnesium Chloride 600mg…" at bounding box center [543, 173] width 491 height 47
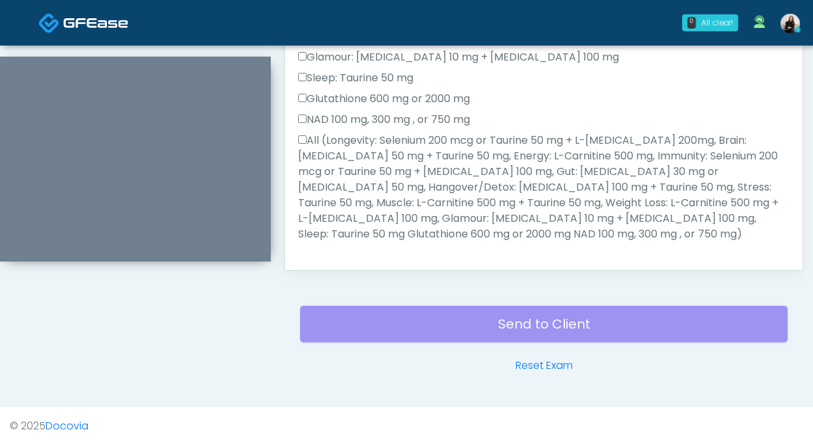
click at [332, 192] on label "All (Longevity: Selenium 200 mcg or Taurine 50 mg + L-Arginine 200mg, Brain: Gl…" at bounding box center [543, 187] width 491 height 109
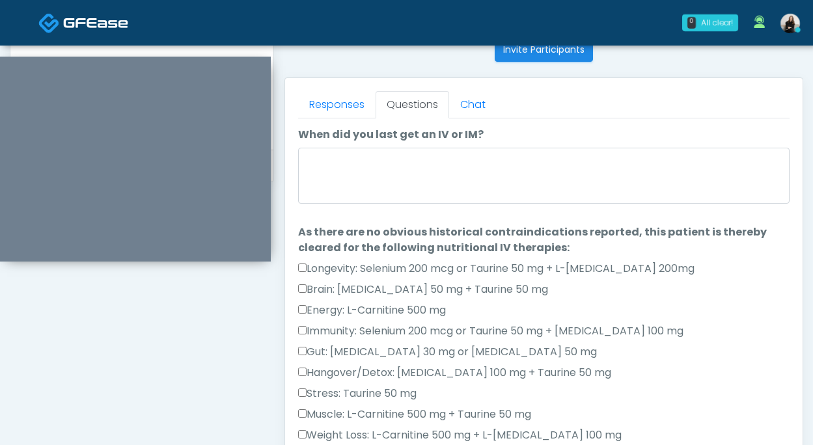
scroll to position [519, 0]
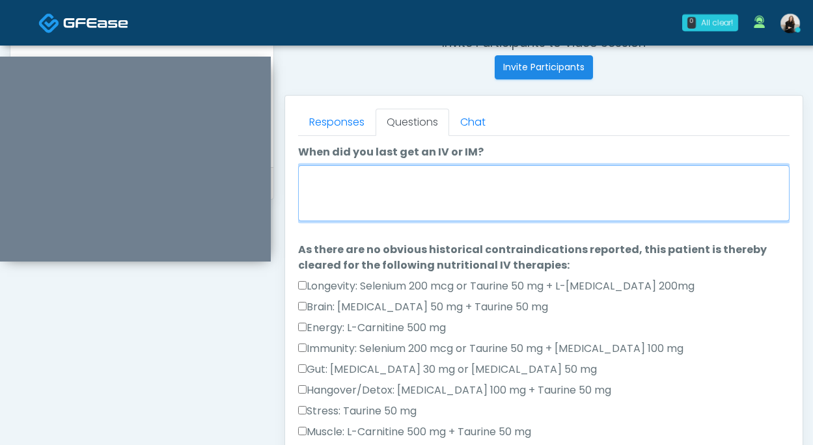
click at [332, 195] on textarea "When did you last get an IV or IM?" at bounding box center [543, 193] width 491 height 56
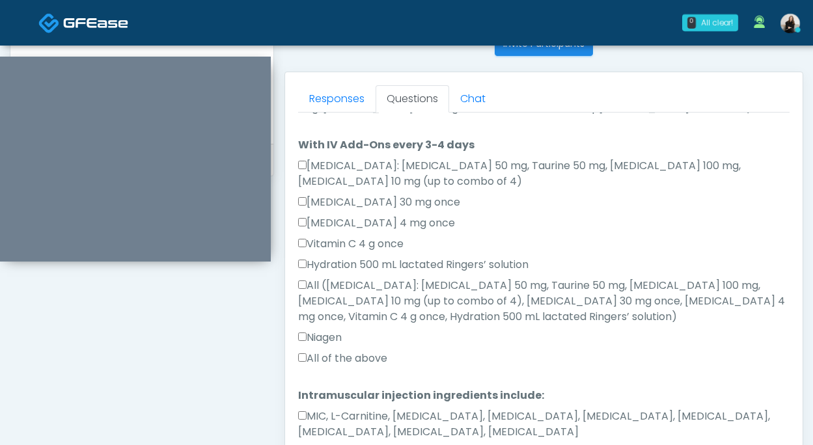
scroll to position [0, 0]
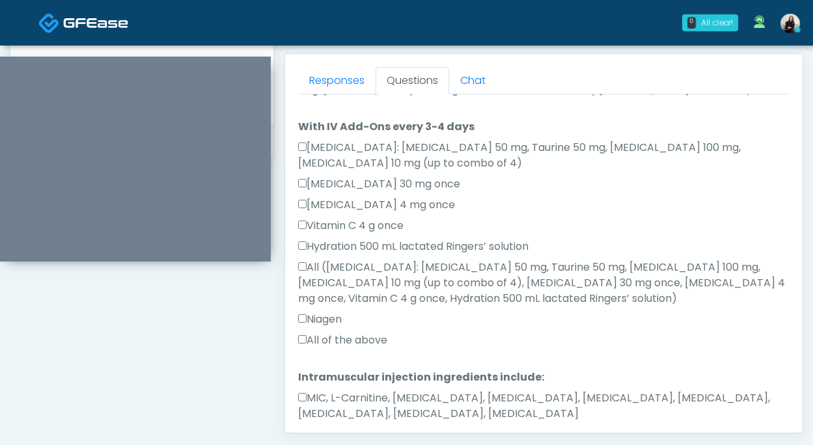
type textarea "******"
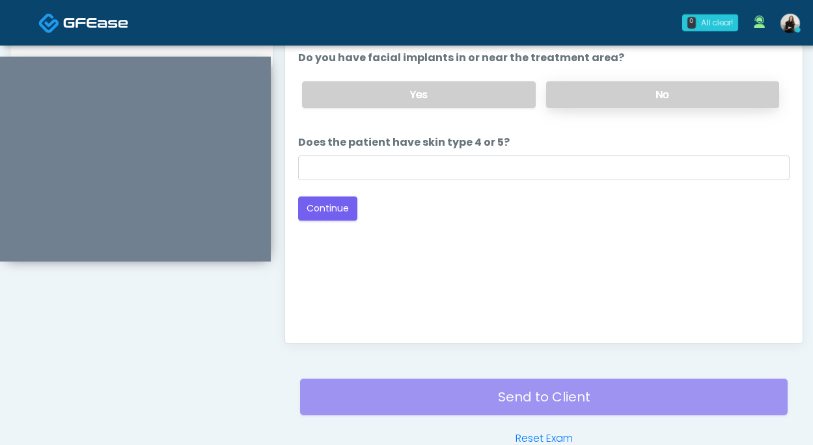
click at [599, 90] on label "No" at bounding box center [662, 94] width 233 height 27
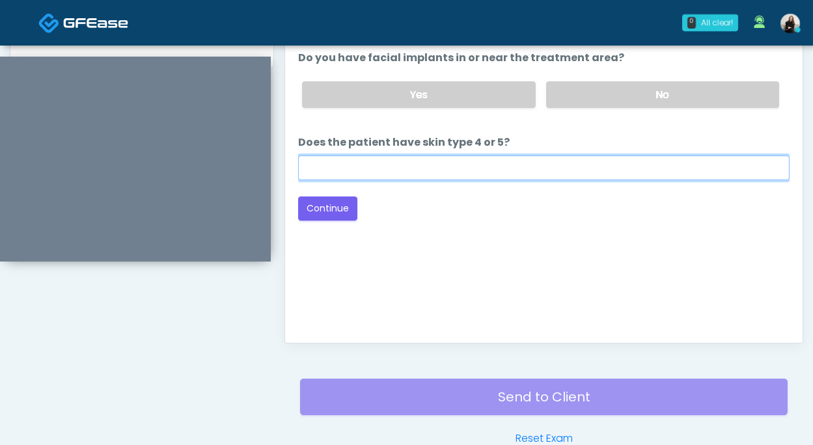
click at [505, 176] on input "Does the patient have skin type 4 or 5?" at bounding box center [543, 167] width 491 height 25
type input "**"
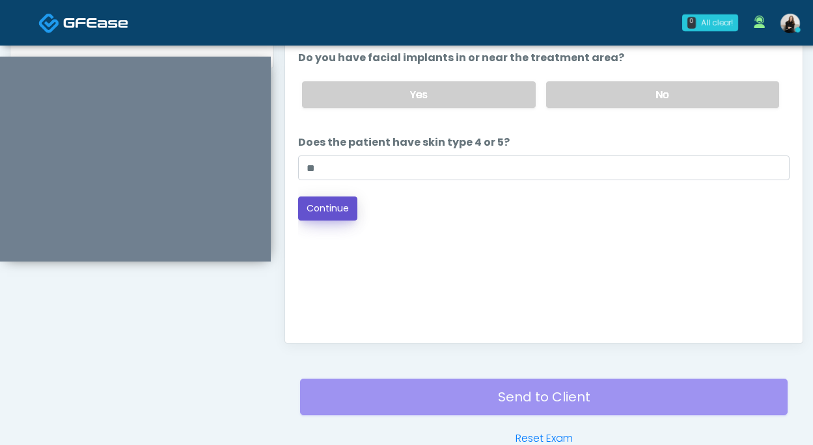
click at [346, 207] on button "Continue" at bounding box center [327, 208] width 59 height 24
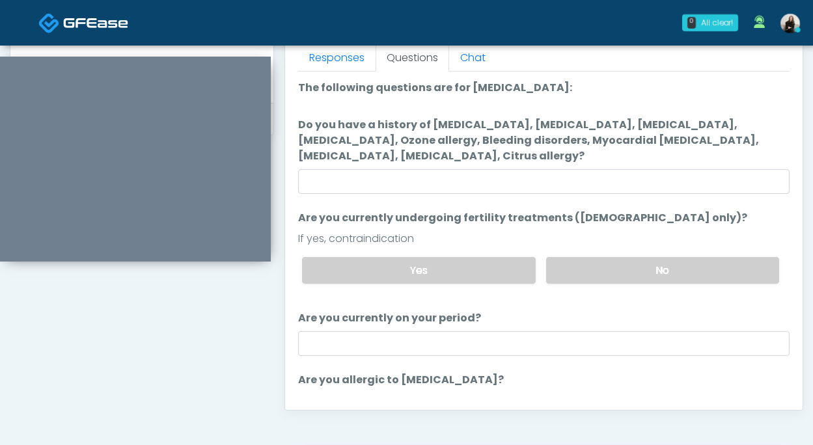
scroll to position [579, 0]
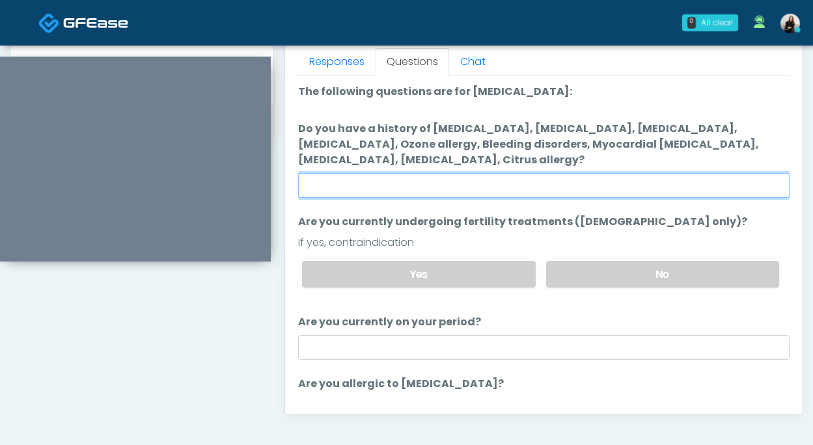
click at [541, 192] on input "Do you have a history of Hyperthyroidism, Hypotension, Hypocalcemia, Hypoglycem…" at bounding box center [543, 185] width 491 height 25
type input "**"
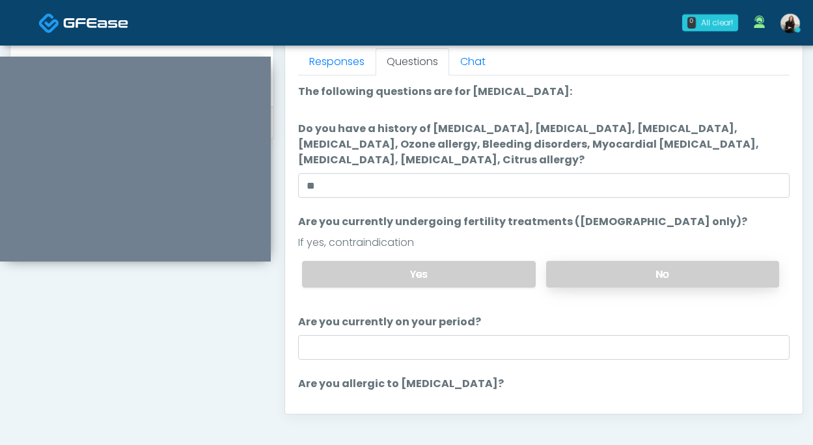
click at [591, 269] on label "No" at bounding box center [662, 274] width 233 height 27
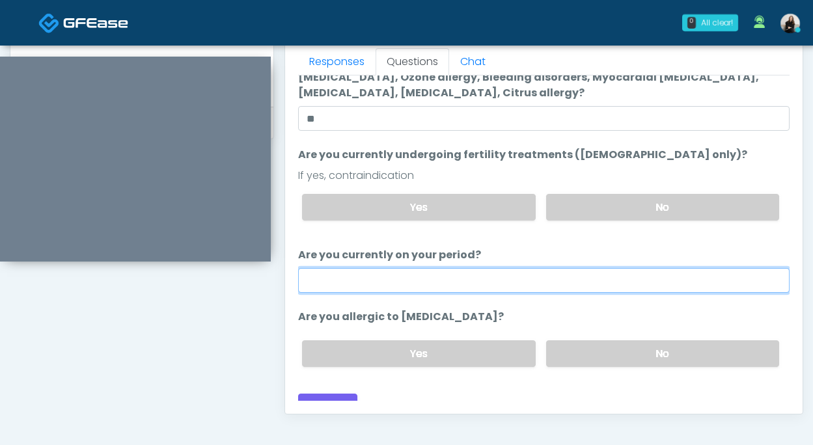
click at [530, 282] on input "Are you currently on your period?" at bounding box center [543, 280] width 491 height 25
type input "**"
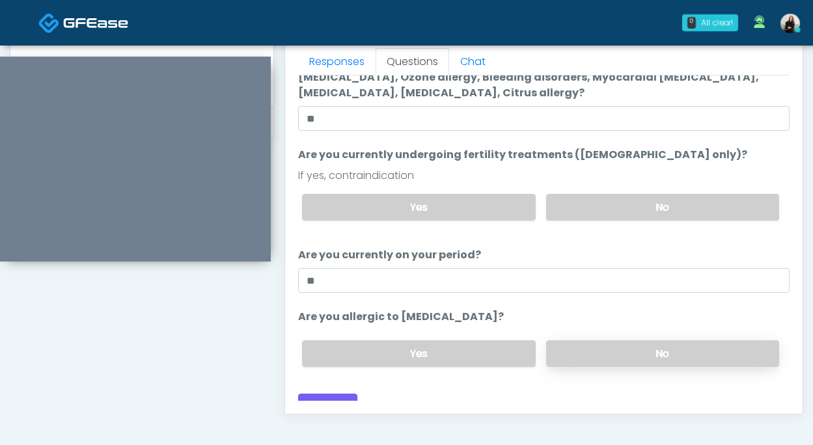
click at [591, 345] on label "No" at bounding box center [662, 353] width 233 height 27
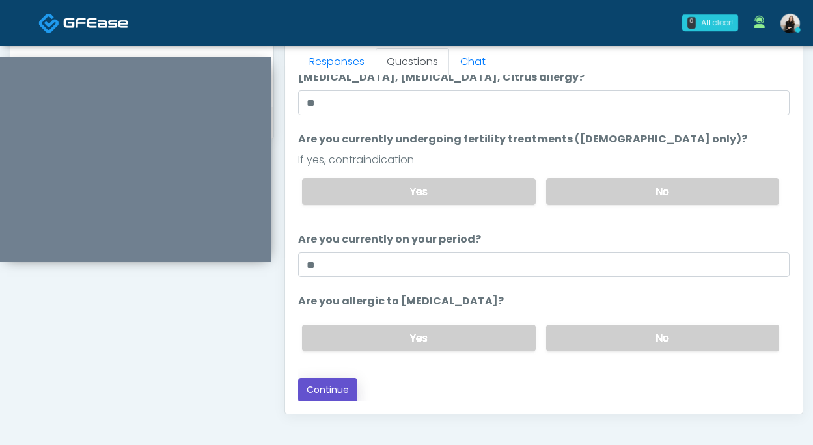
click at [338, 384] on button "Continue" at bounding box center [327, 390] width 59 height 24
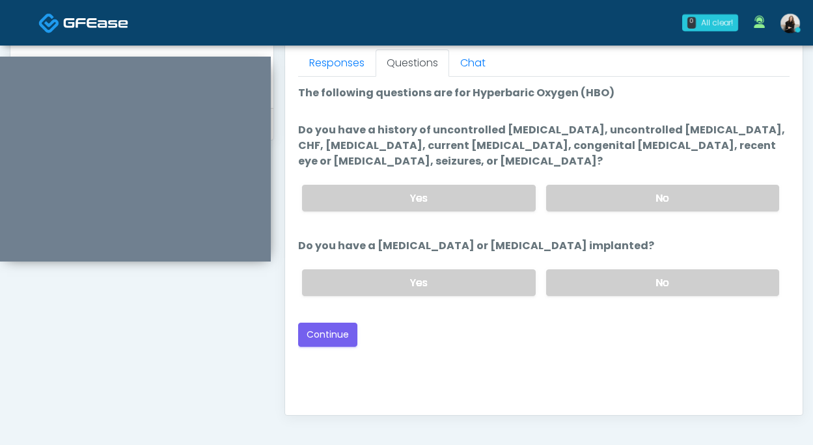
scroll to position [511, 0]
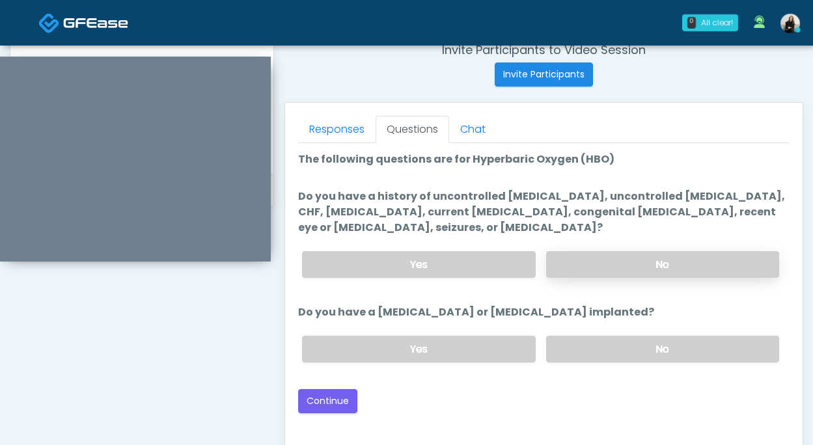
click at [569, 257] on label "No" at bounding box center [662, 264] width 233 height 27
click at [588, 336] on label "No" at bounding box center [662, 349] width 233 height 27
click at [341, 399] on button "Continue" at bounding box center [327, 401] width 59 height 24
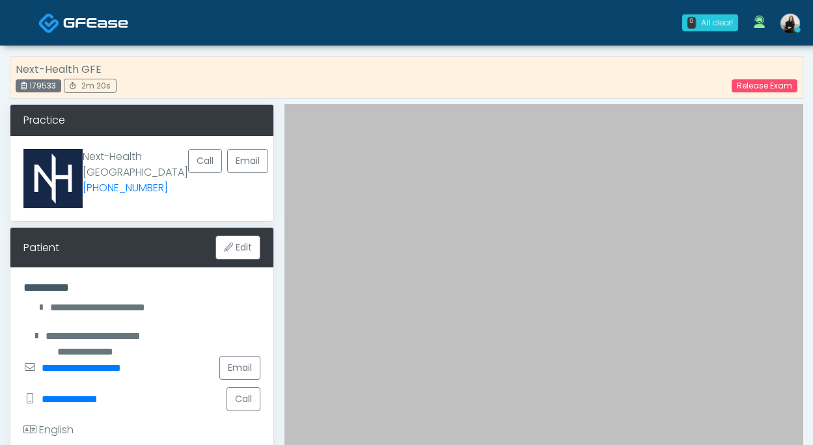
scroll to position [542, 0]
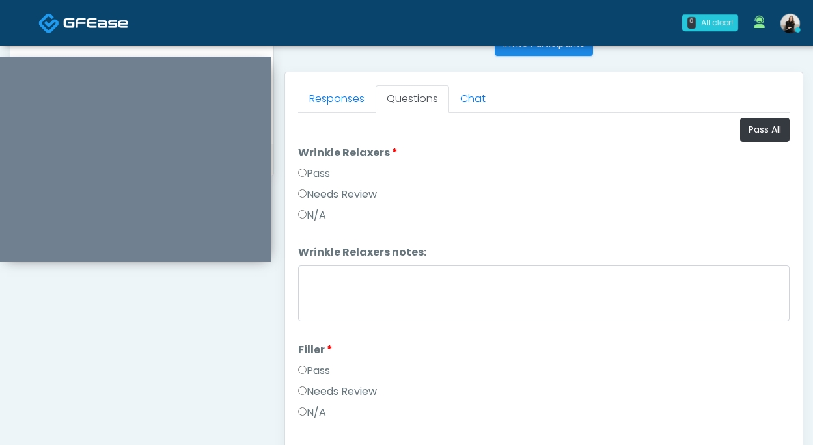
click at [750, 146] on li "Wrinkle Relaxers Wrinkle Relaxers Pass Needs Review N/A" at bounding box center [543, 186] width 491 height 83
click at [750, 138] on button "Pass All" at bounding box center [764, 130] width 49 height 24
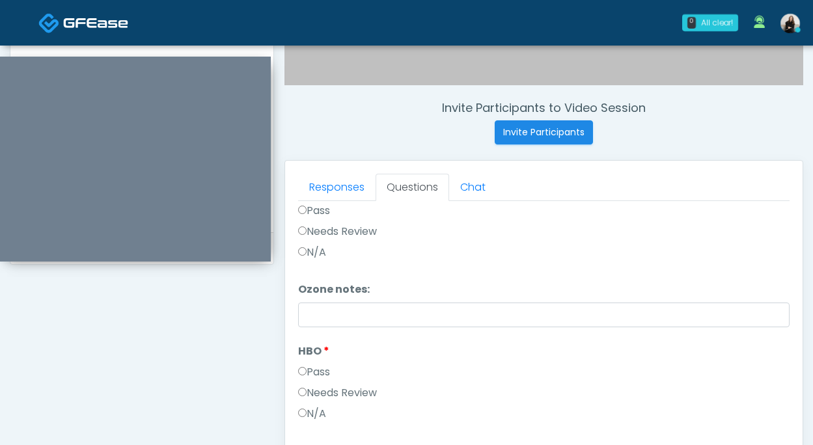
scroll to position [707, 0]
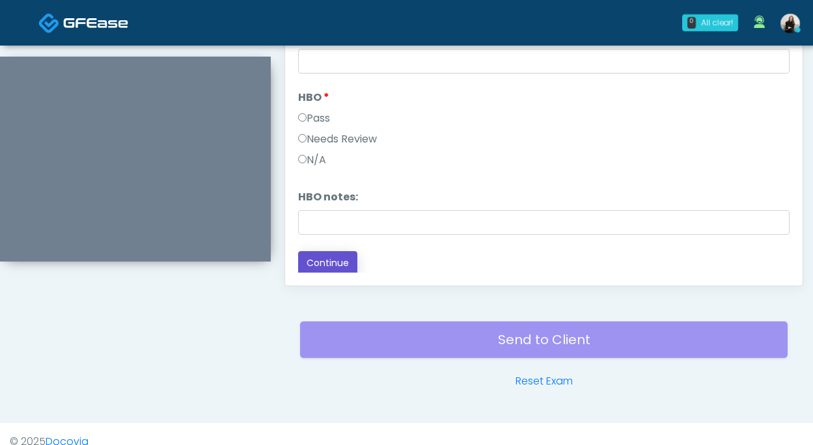
click at [339, 260] on button "Continue" at bounding box center [327, 263] width 59 height 24
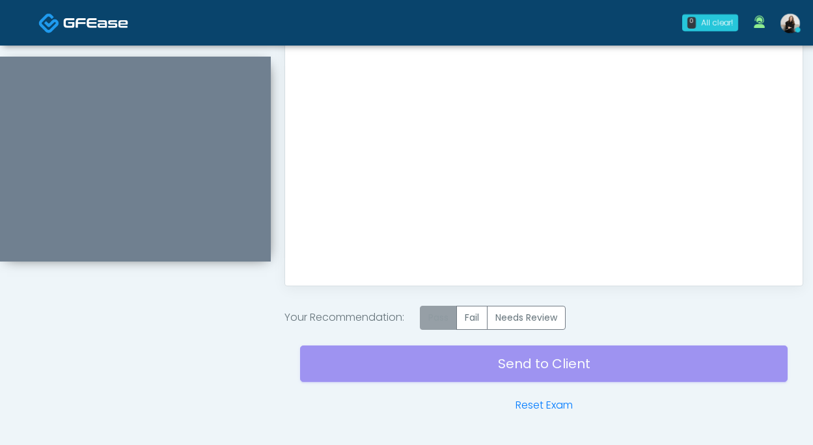
click at [442, 313] on label "Pass" at bounding box center [438, 318] width 37 height 24
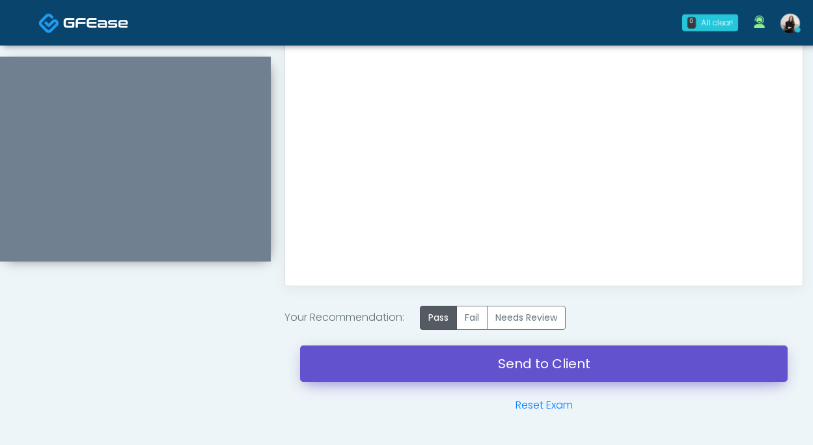
click at [454, 361] on link "Send to Client" at bounding box center [543, 363] width 487 height 36
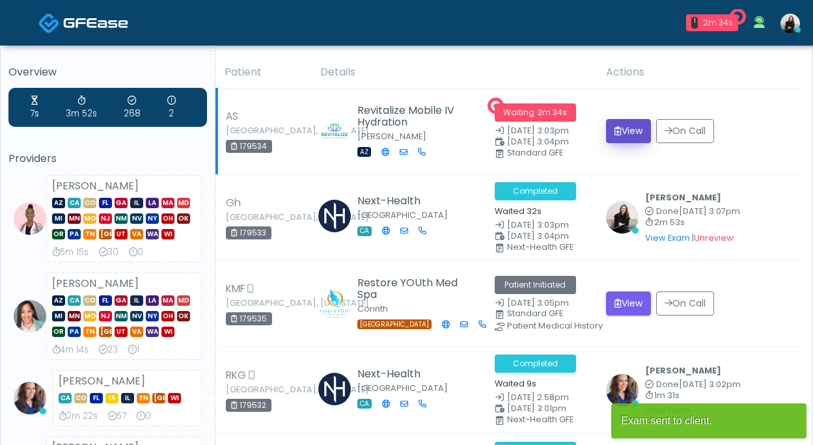
click at [615, 131] on icon "submit" at bounding box center [617, 130] width 7 height 9
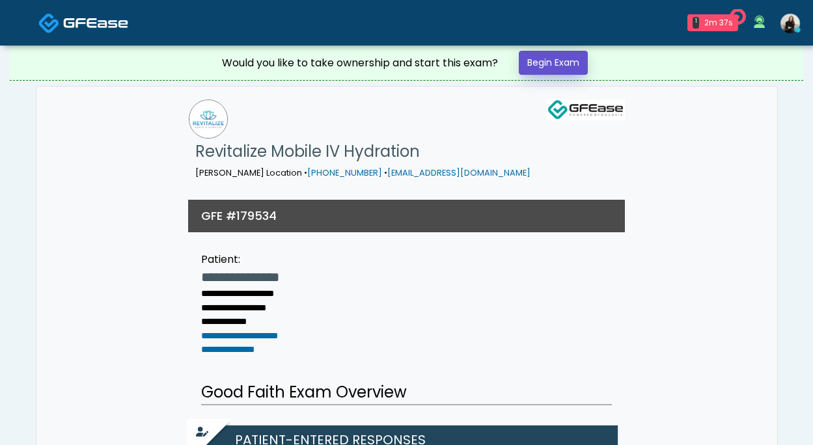
click at [571, 68] on link "Begin Exam" at bounding box center [553, 63] width 69 height 24
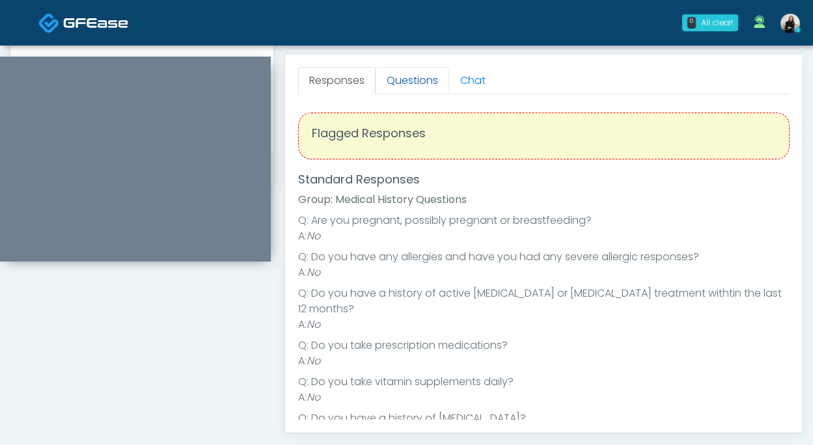
click at [426, 85] on link "Questions" at bounding box center [412, 80] width 74 height 27
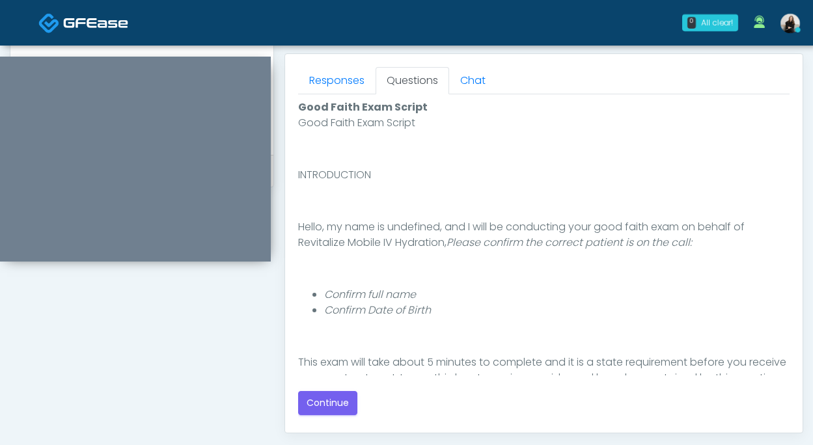
click at [349, 385] on div "Good Faith Exam Script Good Faith Exam Script INTRODUCTION Hello, my name is un…" at bounding box center [543, 258] width 491 height 316
click at [349, 388] on div "Good Faith Exam Script Good Faith Exam Script INTRODUCTION Hello, my name is un…" at bounding box center [543, 258] width 491 height 316
click at [345, 396] on button "Continue" at bounding box center [327, 403] width 59 height 24
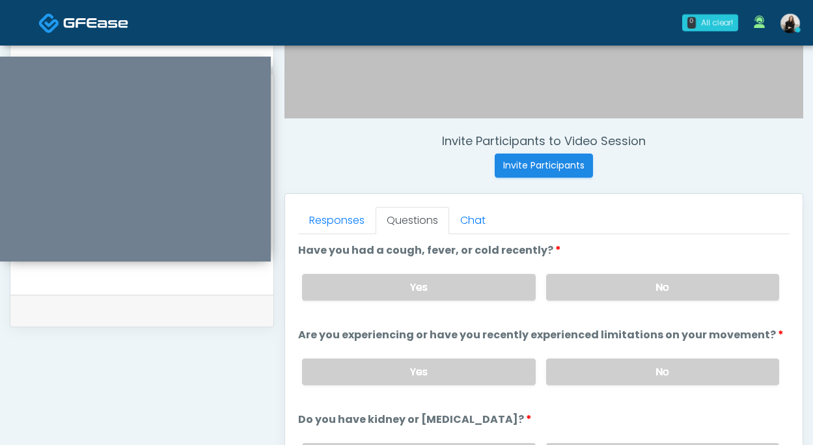
scroll to position [277, 0]
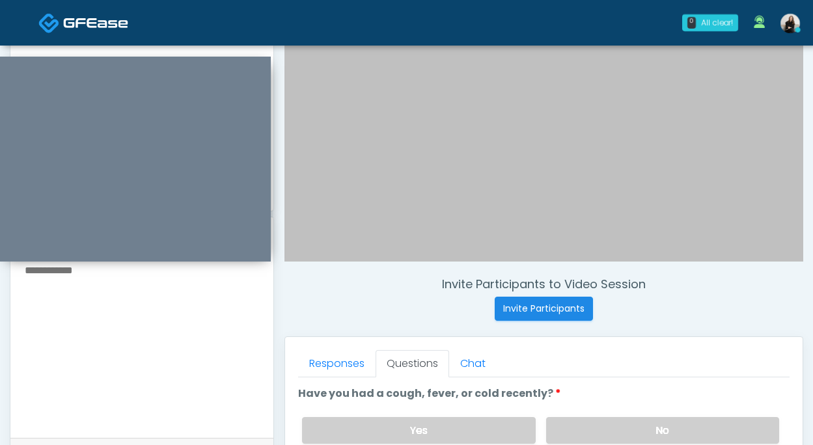
click at [220, 338] on textarea at bounding box center [141, 341] width 237 height 159
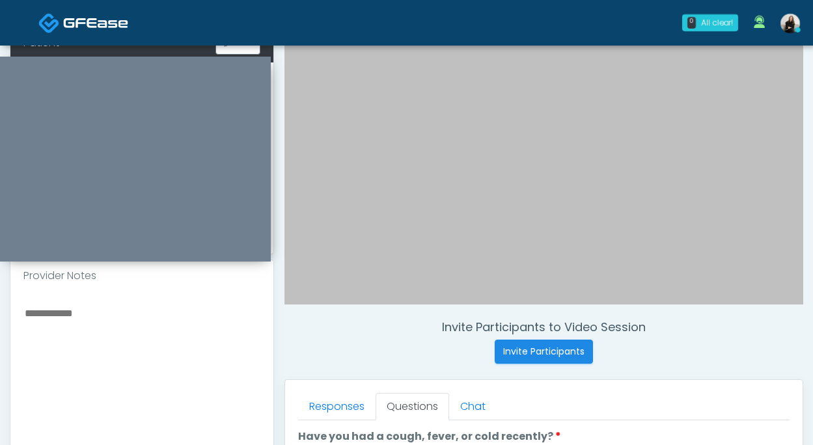
scroll to position [172, 0]
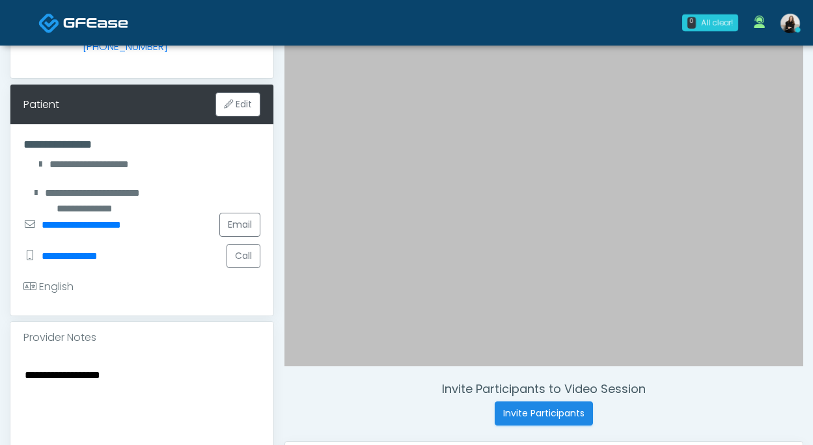
drag, startPoint x: 105, startPoint y: 360, endPoint x: 144, endPoint y: 360, distance: 38.4
click at [144, 366] on textarea "**********" at bounding box center [141, 445] width 237 height 159
paste textarea
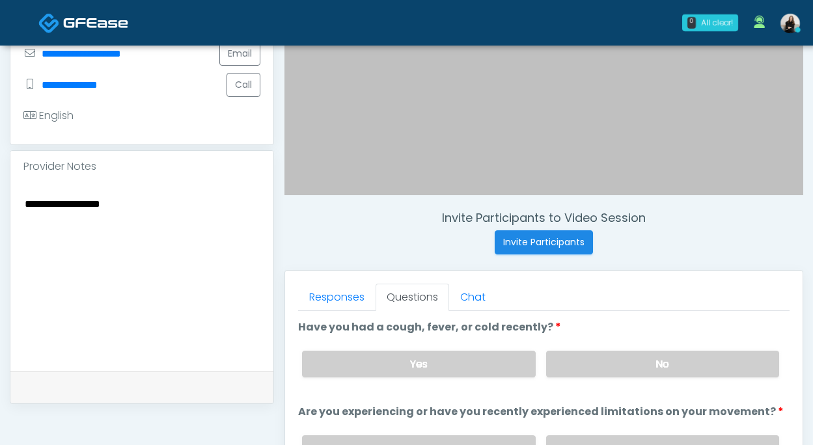
scroll to position [440, 0]
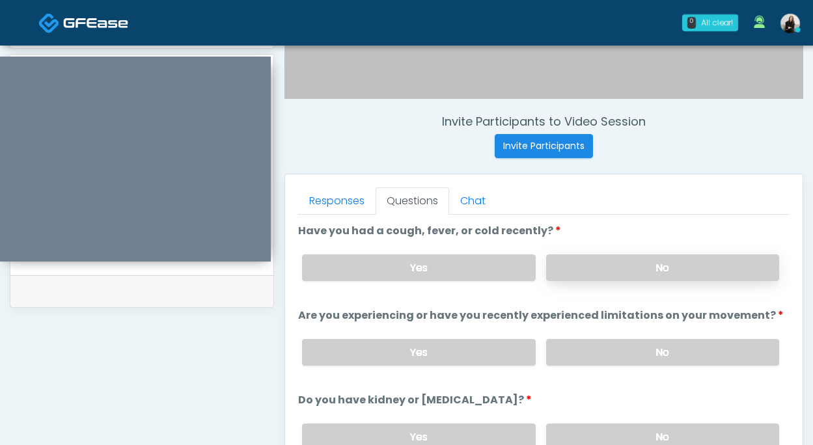
type textarea "**********"
click at [584, 268] on label "No" at bounding box center [662, 267] width 233 height 27
click at [580, 350] on label "No" at bounding box center [662, 352] width 233 height 27
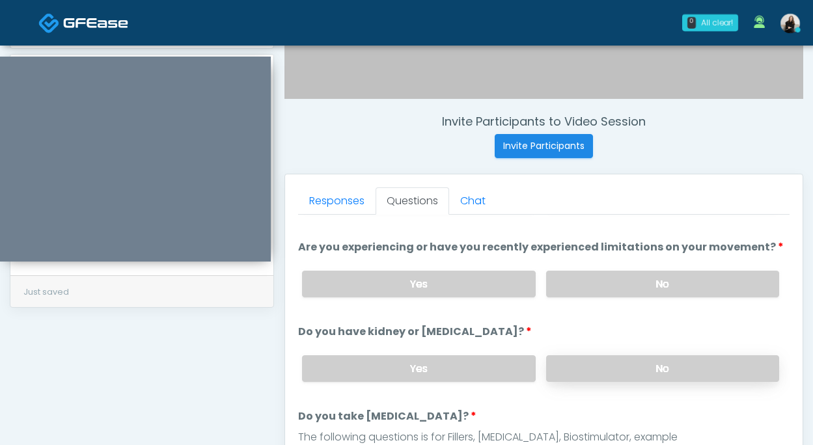
click at [576, 372] on label "No" at bounding box center [662, 368] width 233 height 27
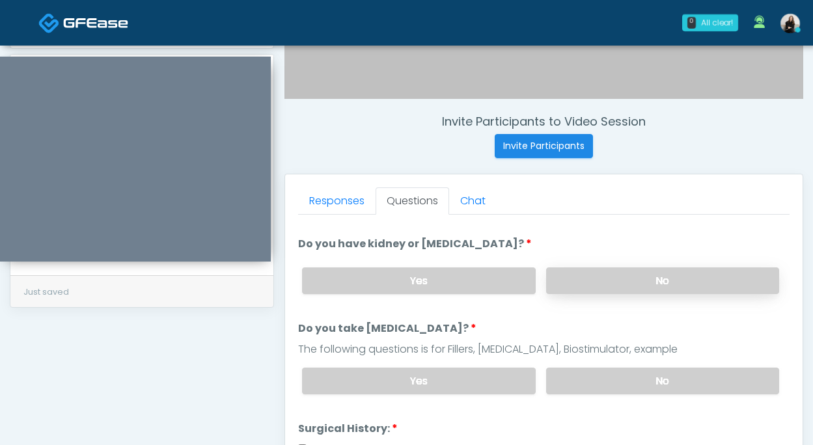
click at [576, 372] on label "No" at bounding box center [662, 381] width 233 height 27
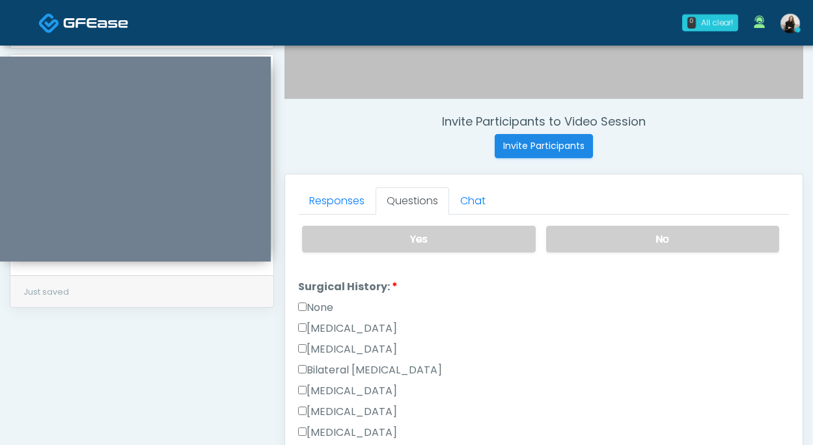
scroll to position [344, 0]
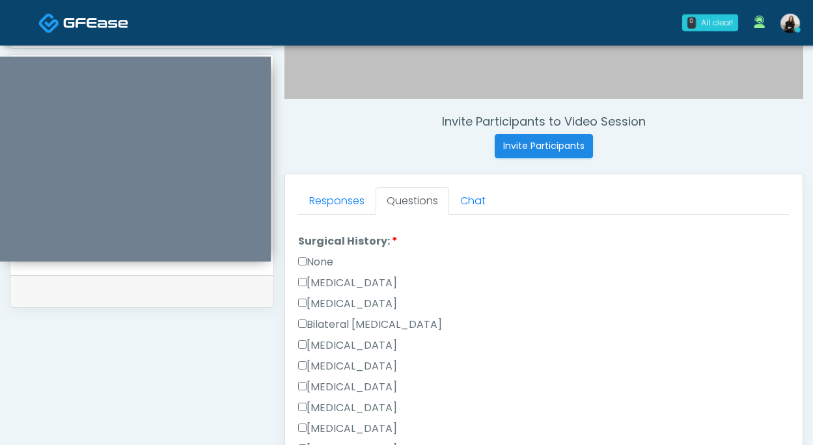
click at [312, 260] on label "None" at bounding box center [315, 262] width 35 height 16
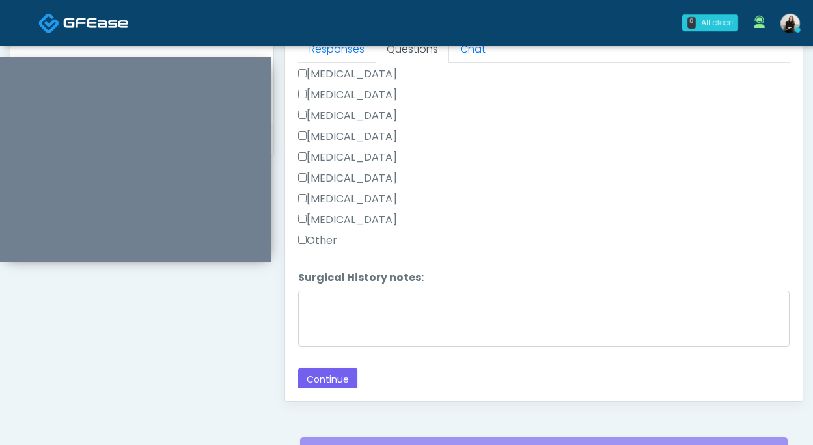
scroll to position [643, 0]
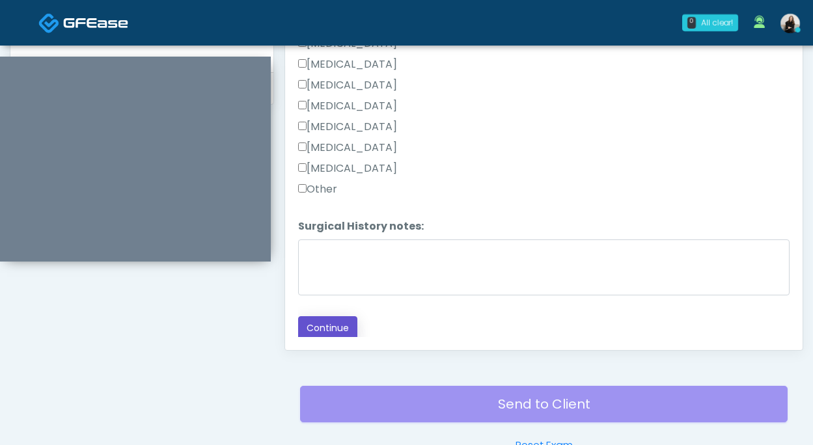
click at [307, 318] on button "Continue" at bounding box center [327, 328] width 59 height 24
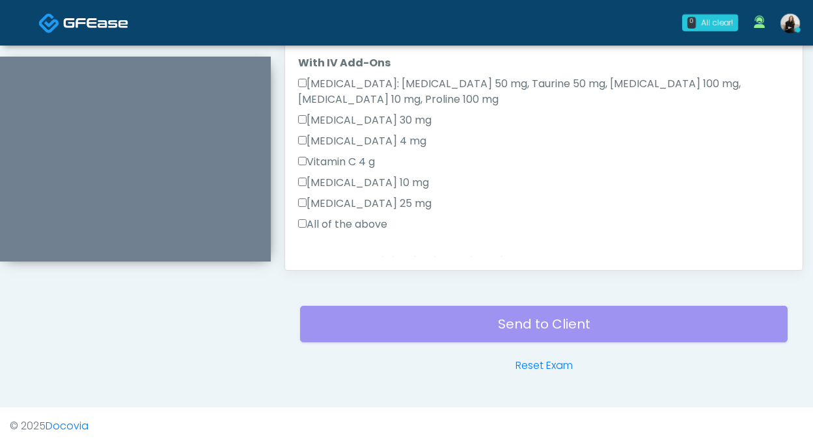
scroll to position [713, 0]
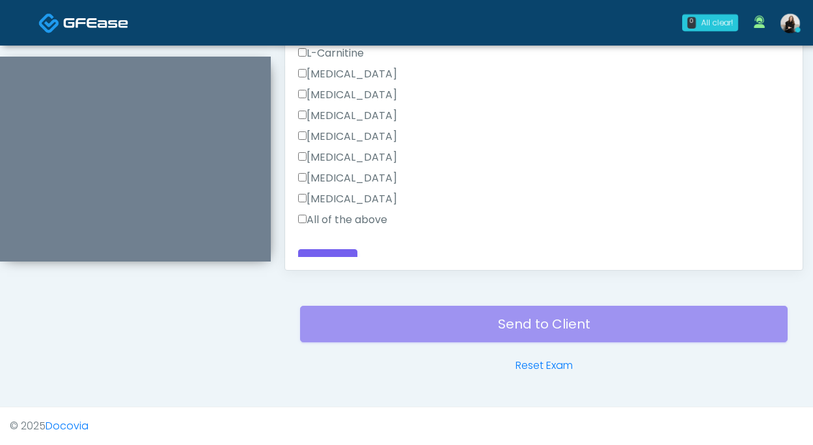
click at [349, 212] on label "All of the above" at bounding box center [342, 220] width 89 height 16
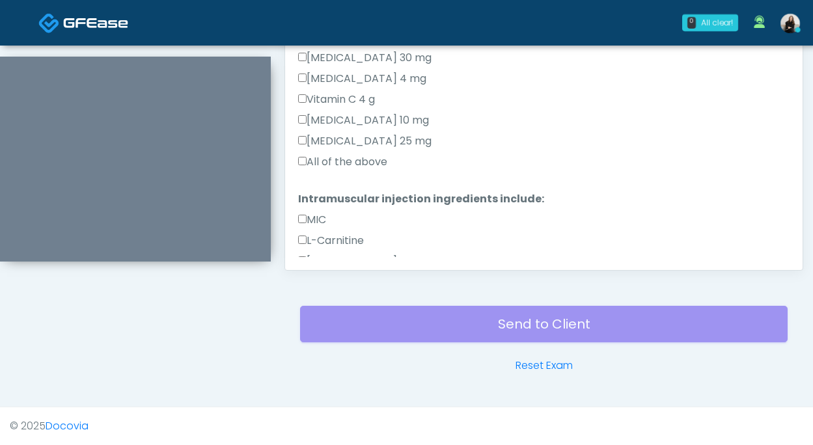
click at [343, 154] on label "All of the above" at bounding box center [342, 162] width 89 height 16
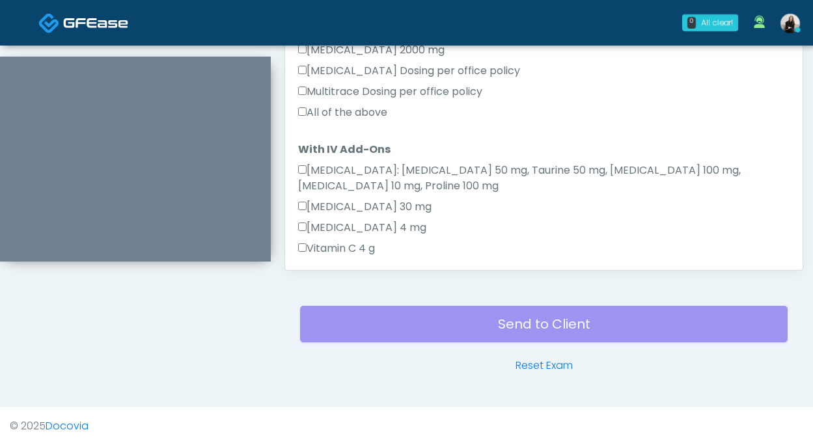
click at [341, 113] on label "All of the above" at bounding box center [342, 113] width 89 height 16
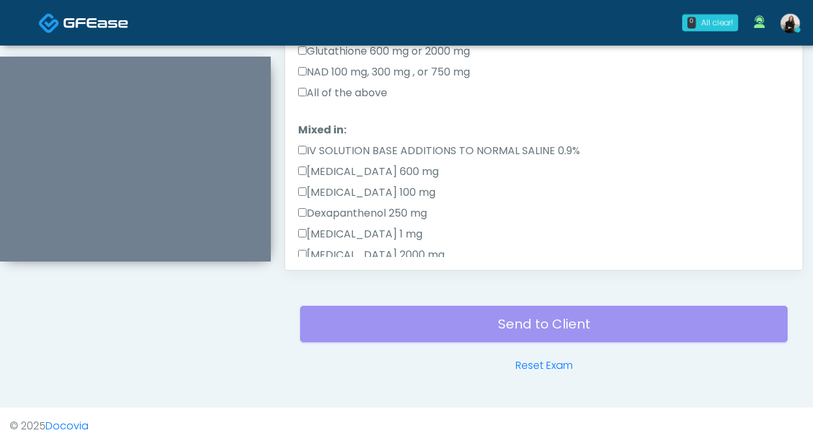
scroll to position [62, 0]
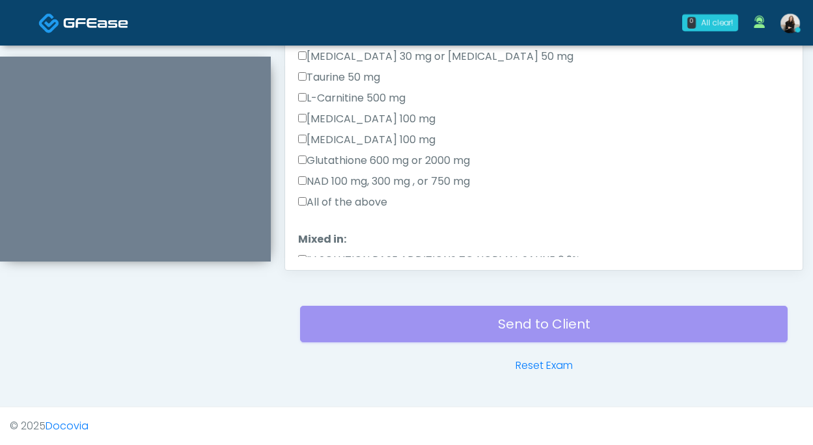
click at [326, 198] on label "All of the above" at bounding box center [342, 203] width 89 height 16
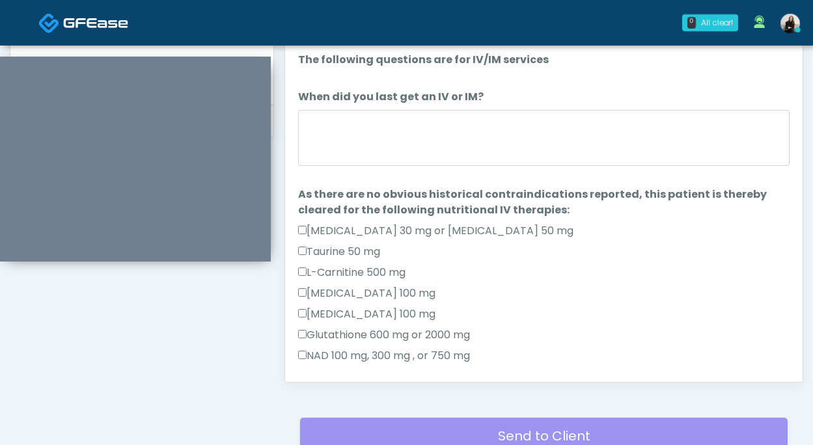
scroll to position [595, 0]
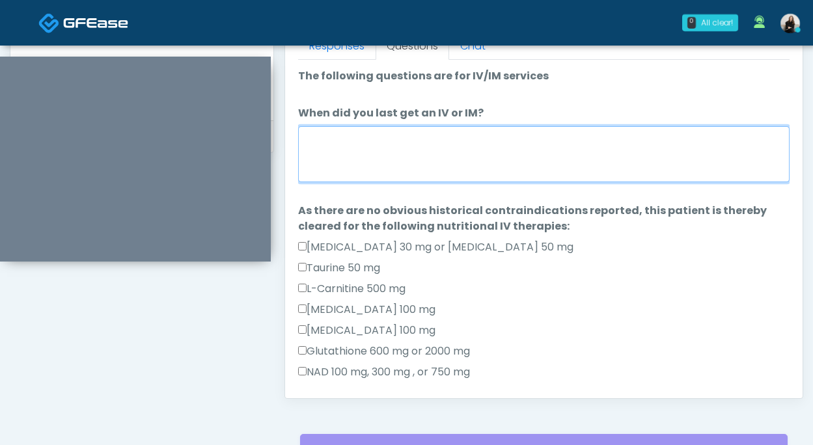
click at [326, 167] on textarea "When did you last get an IV or IM?" at bounding box center [543, 154] width 491 height 56
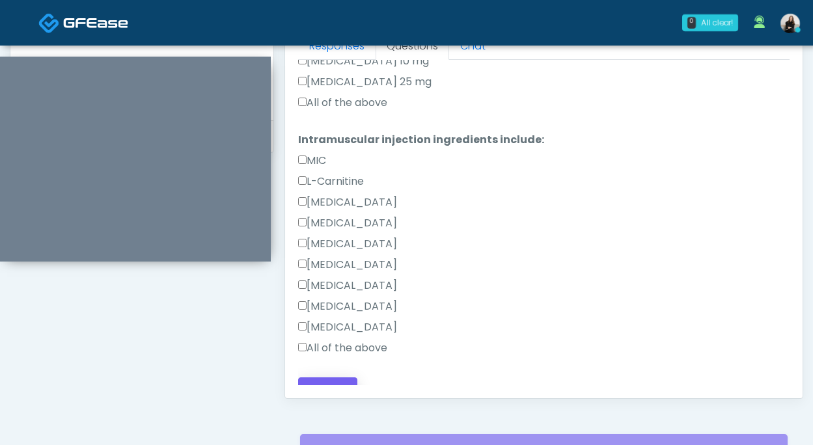
type textarea "*********"
click at [310, 377] on button "Continue" at bounding box center [327, 389] width 59 height 24
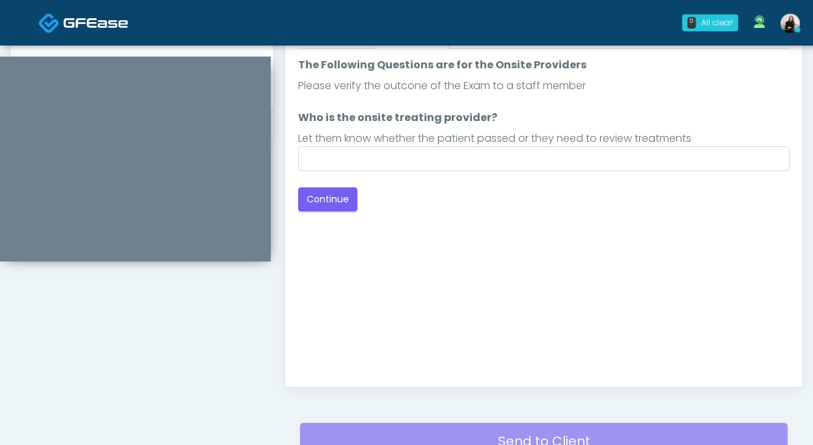
scroll to position [603, 0]
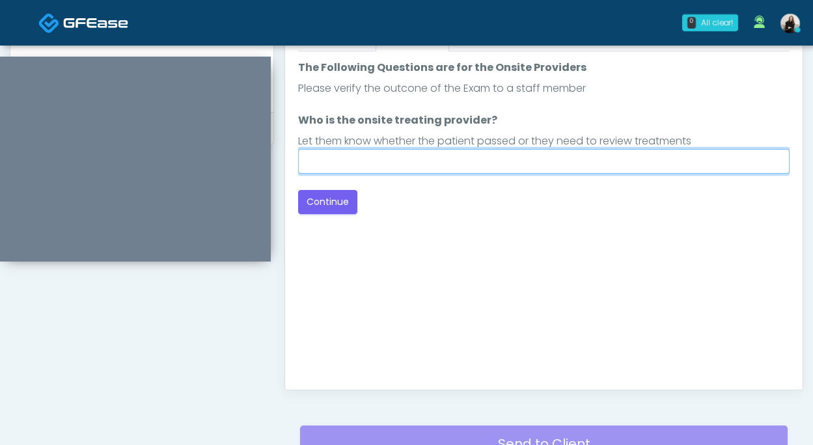
click at [450, 167] on input "Who is the onsite treating provider?" at bounding box center [543, 161] width 491 height 25
type input "*******"
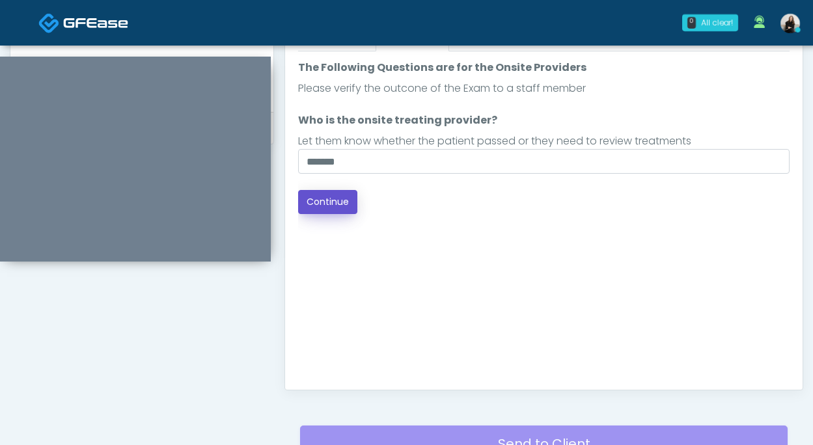
click at [343, 202] on button "Continue" at bounding box center [327, 202] width 59 height 24
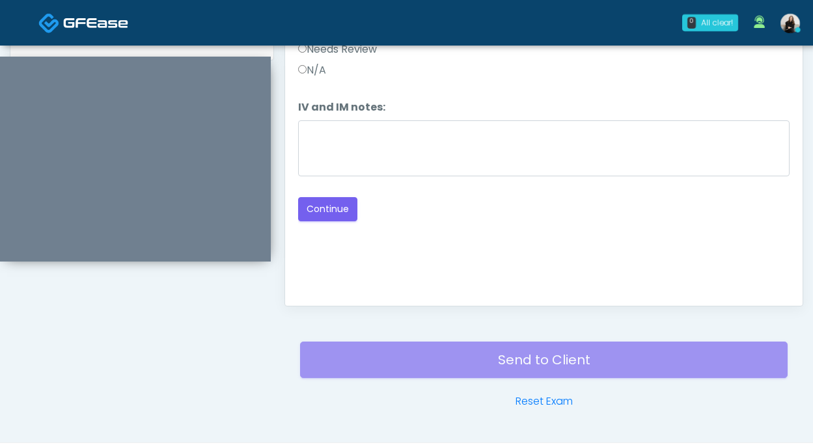
scroll to position [633, 0]
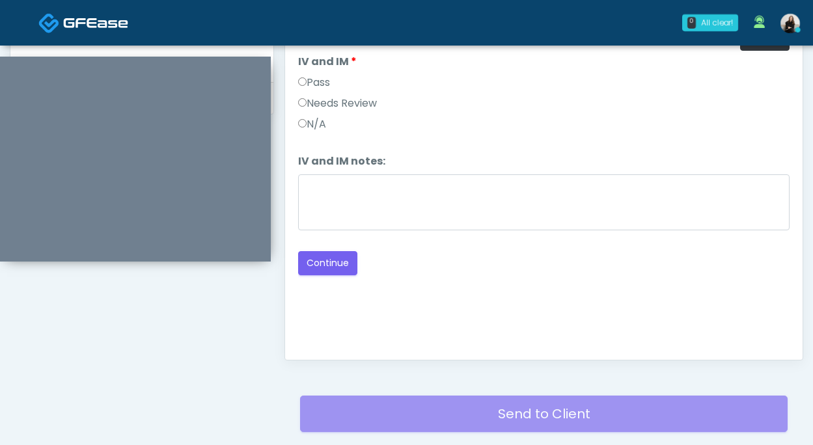
click at [323, 86] on label "Pass" at bounding box center [314, 83] width 32 height 16
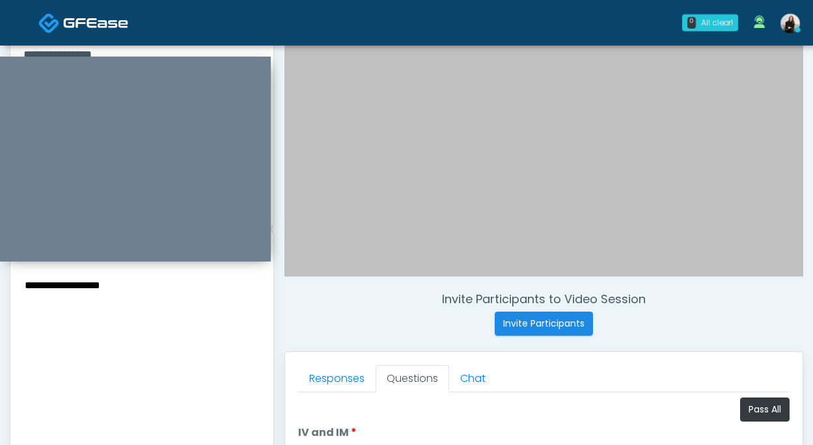
scroll to position [201, 0]
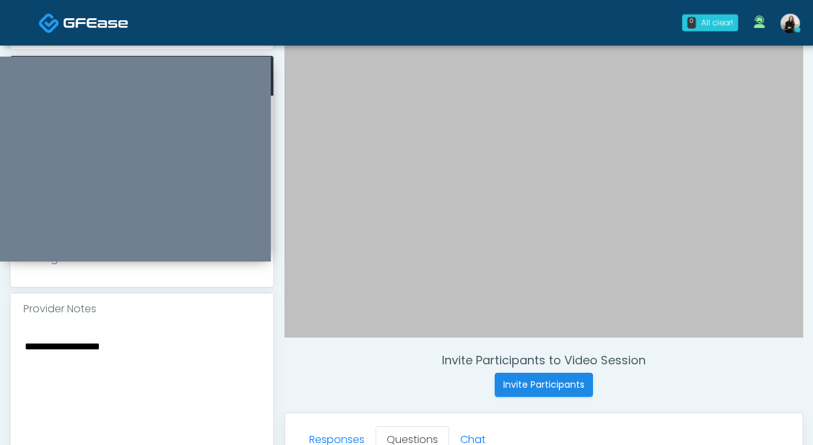
click at [23, 338] on textarea "**********" at bounding box center [141, 417] width 237 height 159
click at [181, 338] on textarea "**********" at bounding box center [141, 417] width 237 height 159
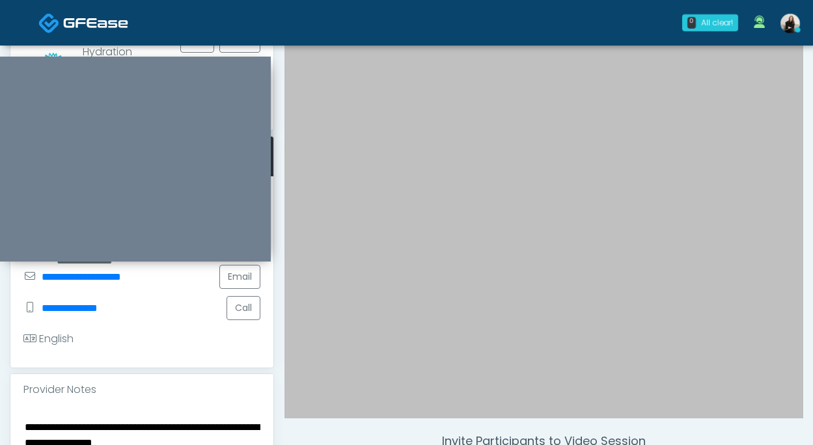
scroll to position [11, 0]
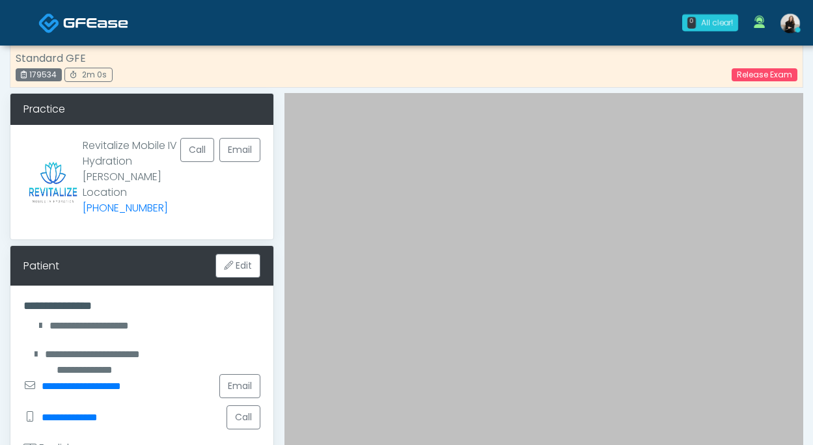
type textarea "**********"
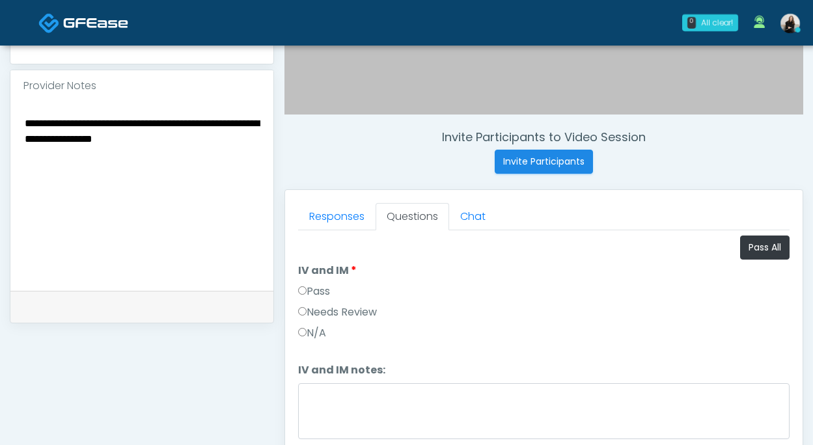
scroll to position [480, 0]
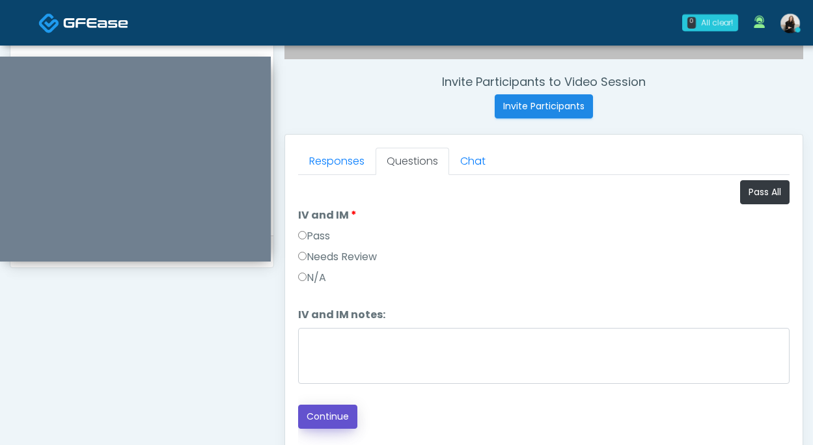
click at [310, 409] on button "Continue" at bounding box center [327, 417] width 59 height 24
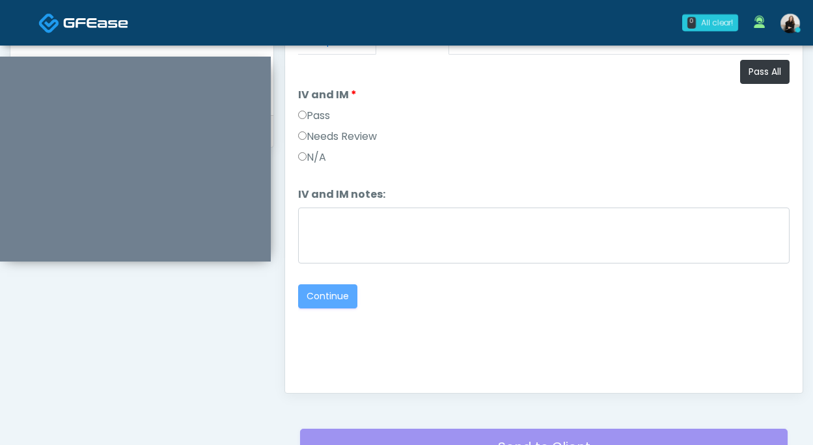
scroll to position [678, 0]
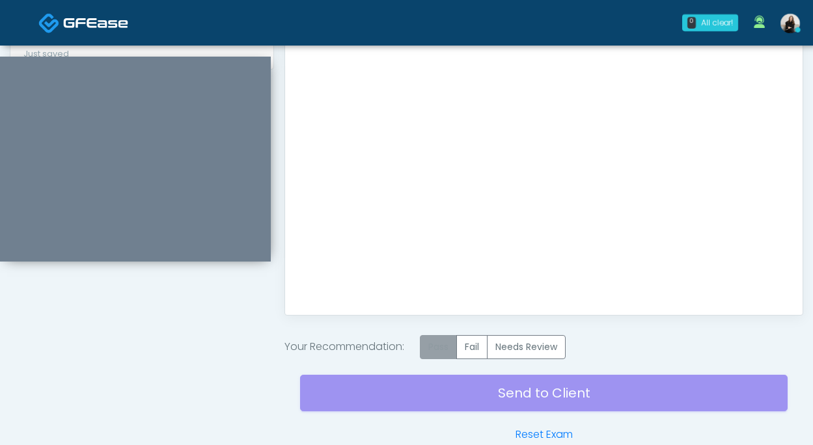
click at [444, 338] on label "Pass" at bounding box center [438, 347] width 37 height 24
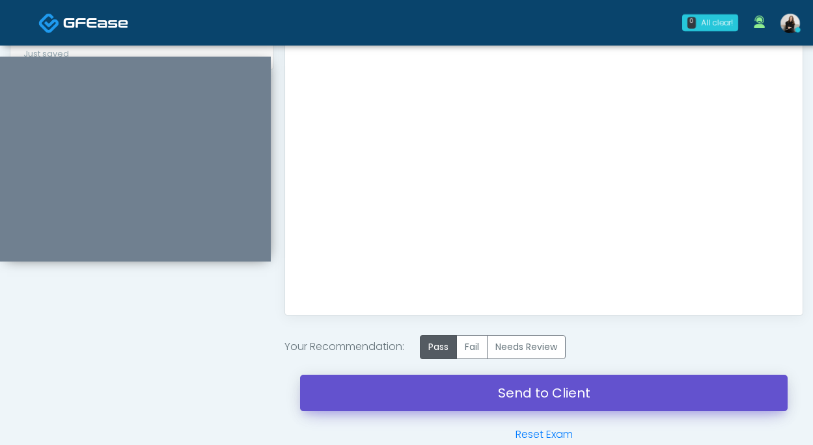
click at [444, 388] on link "Send to Client" at bounding box center [543, 393] width 487 height 36
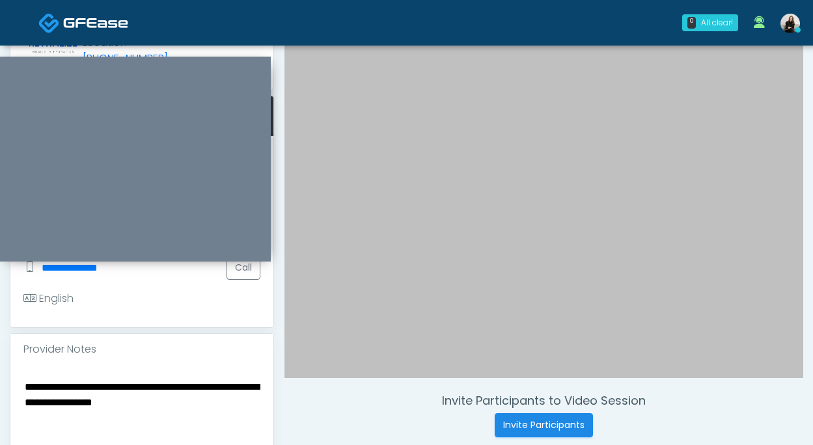
scroll to position [159, 0]
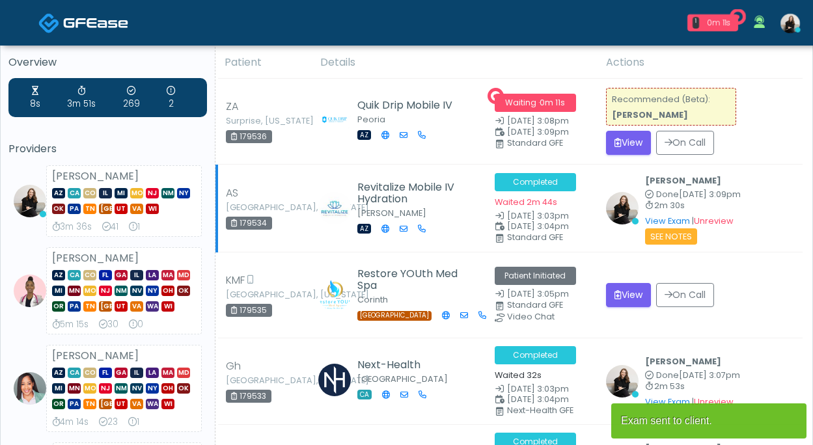
scroll to position [1, 0]
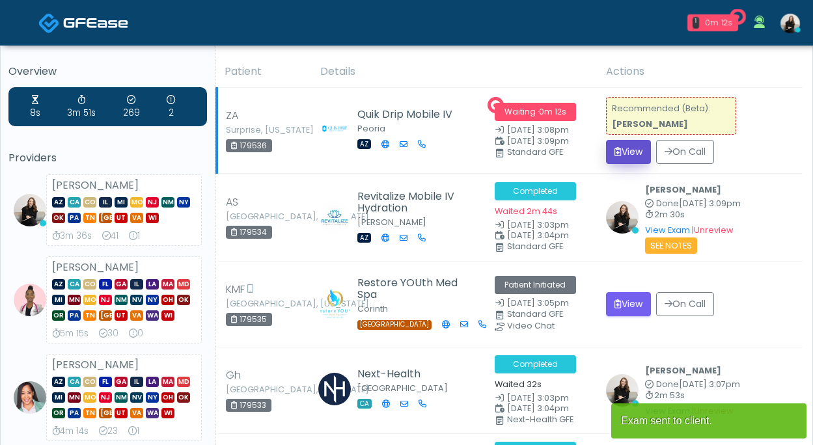
click at [635, 146] on button "View" at bounding box center [628, 152] width 45 height 24
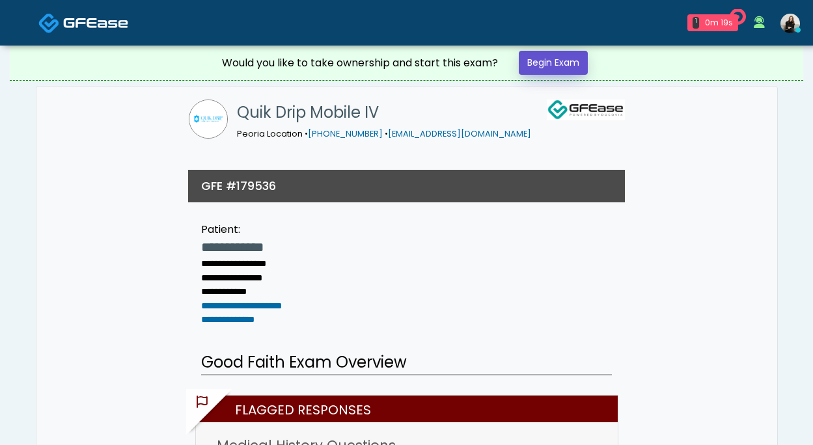
click at [552, 68] on link "Begin Exam" at bounding box center [553, 63] width 69 height 24
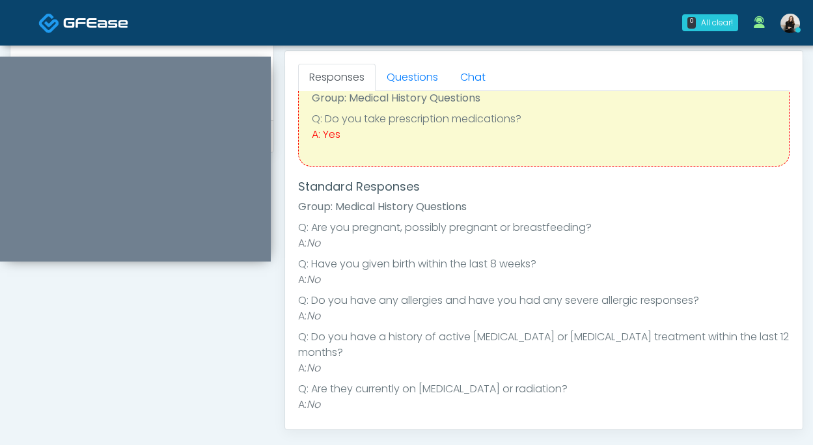
scroll to position [30, 0]
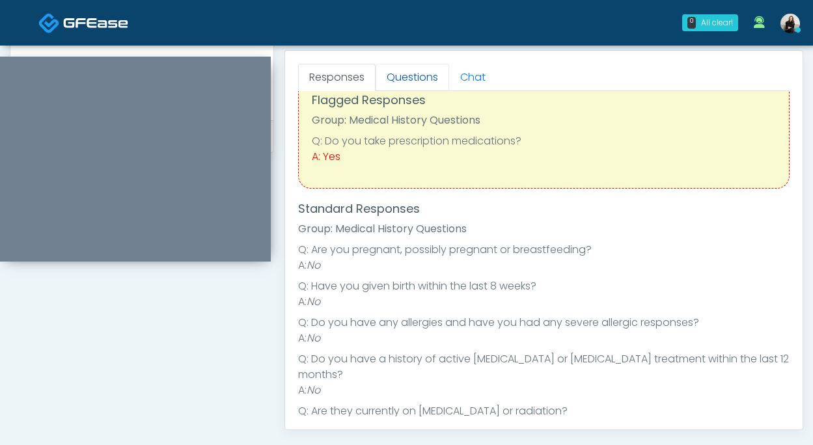
click at [413, 87] on link "Questions" at bounding box center [412, 77] width 74 height 27
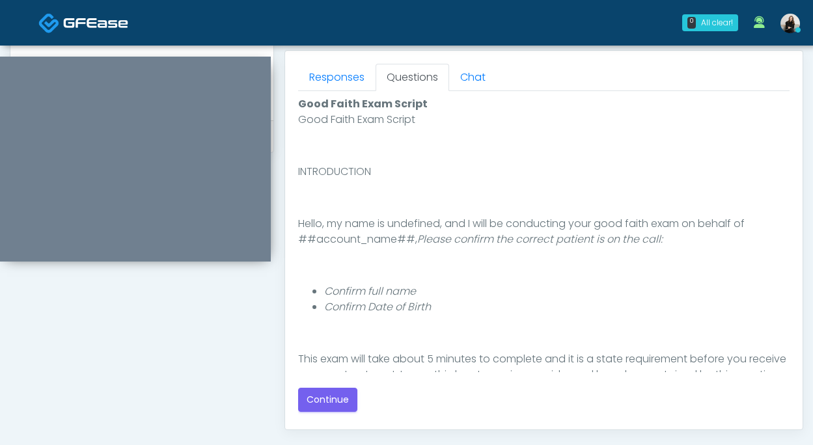
scroll to position [146, 0]
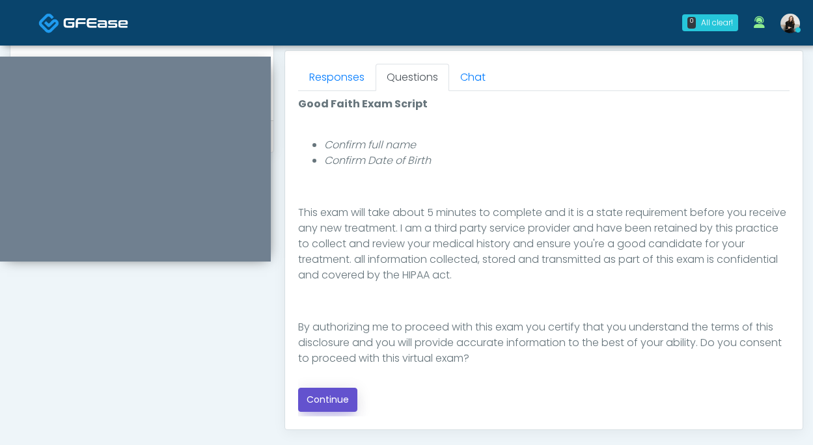
click at [314, 398] on button "Continue" at bounding box center [327, 400] width 59 height 24
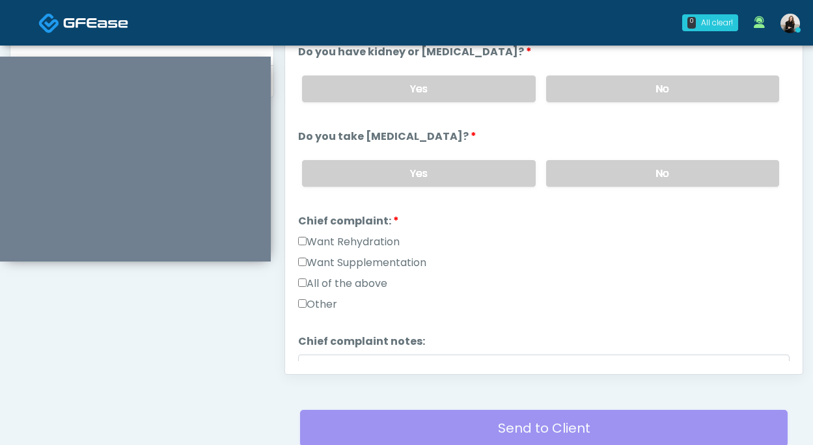
scroll to position [454, 0]
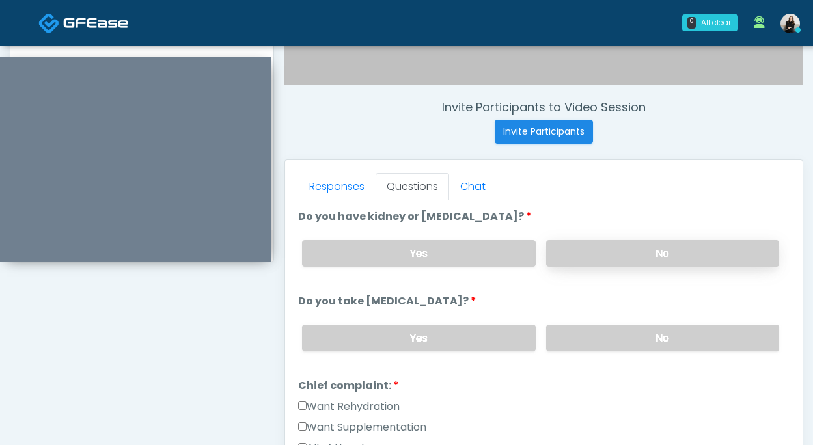
click at [559, 254] on label "No" at bounding box center [662, 253] width 233 height 27
click at [563, 338] on label "No" at bounding box center [662, 338] width 233 height 27
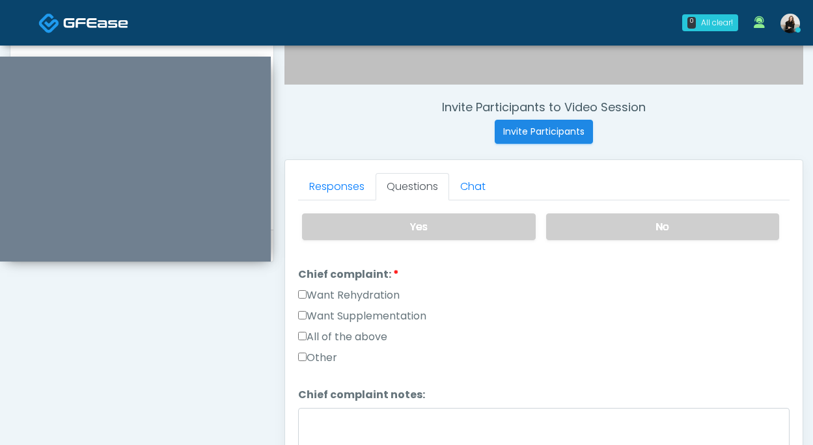
click at [391, 296] on label "Want Rehydration" at bounding box center [348, 296] width 101 height 16
click at [391, 308] on label "Want Supplementation" at bounding box center [362, 316] width 128 height 16
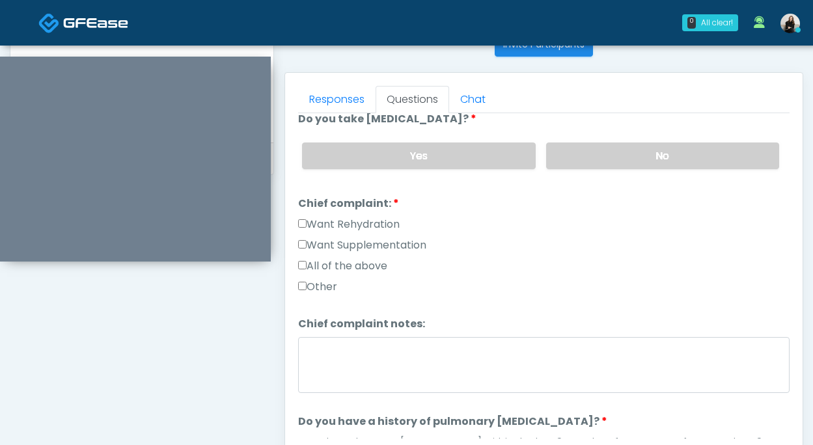
scroll to position [208, 0]
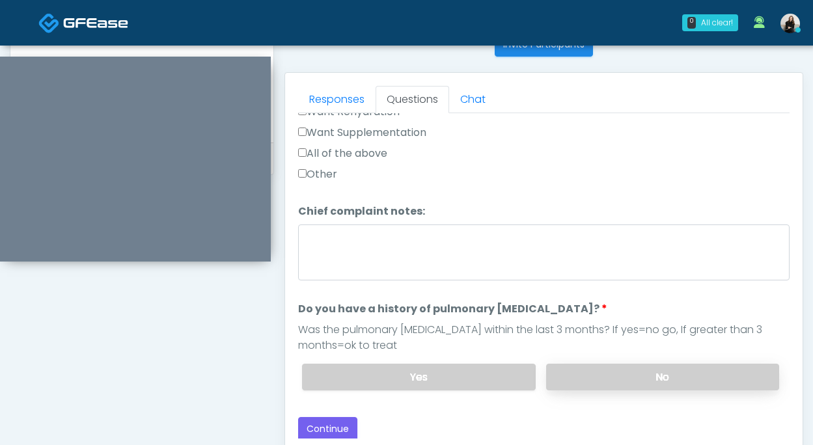
click at [587, 377] on label "No" at bounding box center [662, 377] width 233 height 27
click at [327, 420] on button "Continue" at bounding box center [327, 429] width 59 height 24
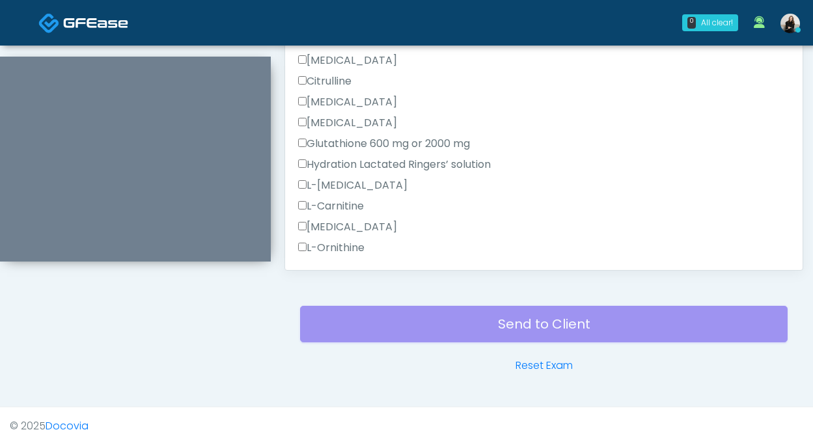
scroll to position [992, 0]
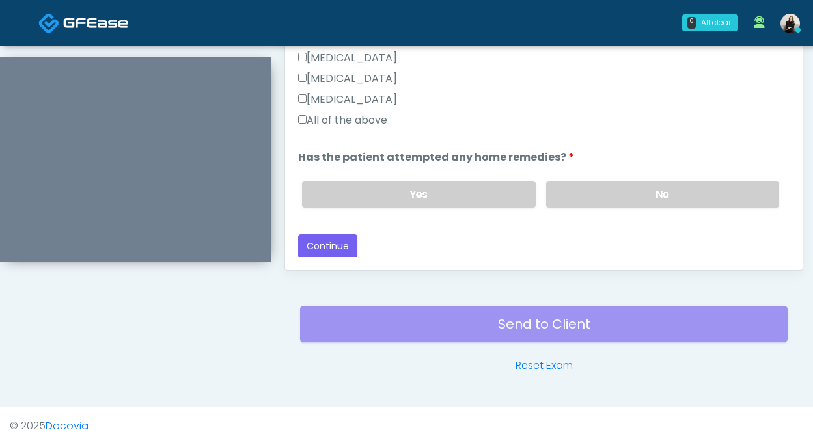
click at [322, 119] on label "All of the above" at bounding box center [342, 121] width 89 height 16
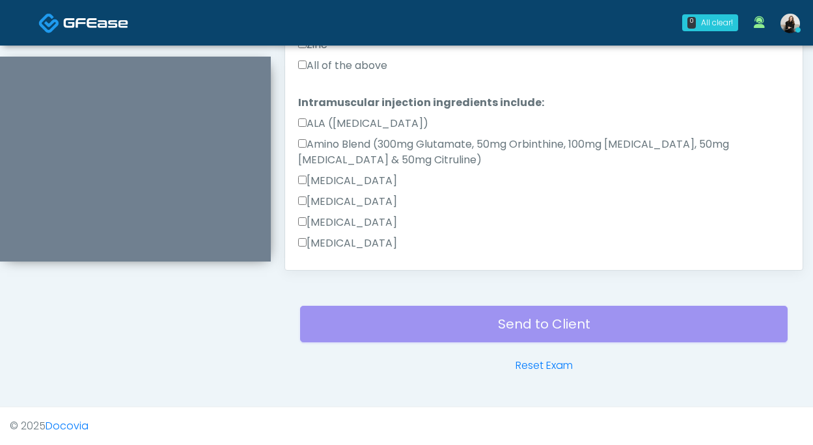
scroll to position [510, 0]
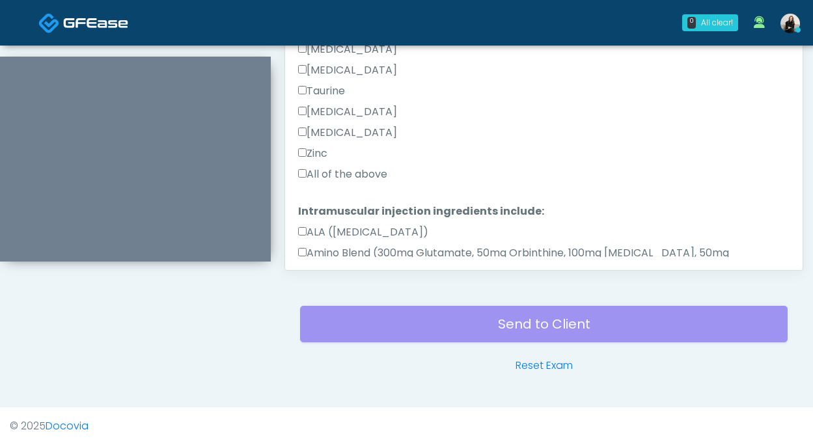
click at [322, 167] on label "All of the above" at bounding box center [342, 175] width 89 height 16
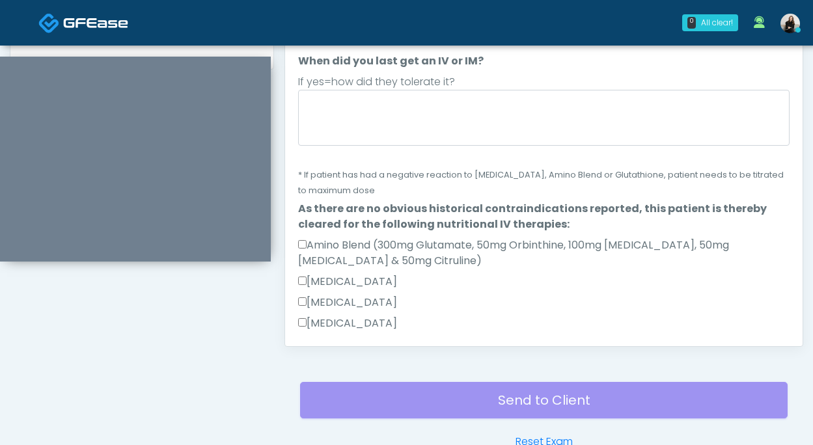
scroll to position [632, 0]
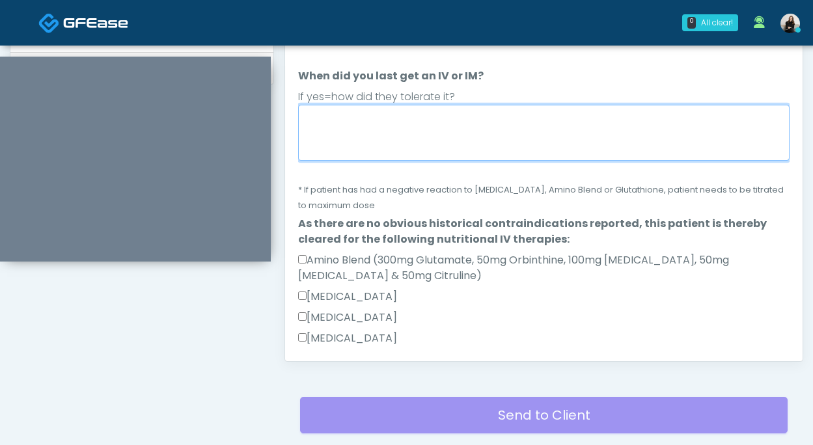
click at [331, 135] on textarea "When did you last get an IV or IM?" at bounding box center [543, 133] width 491 height 56
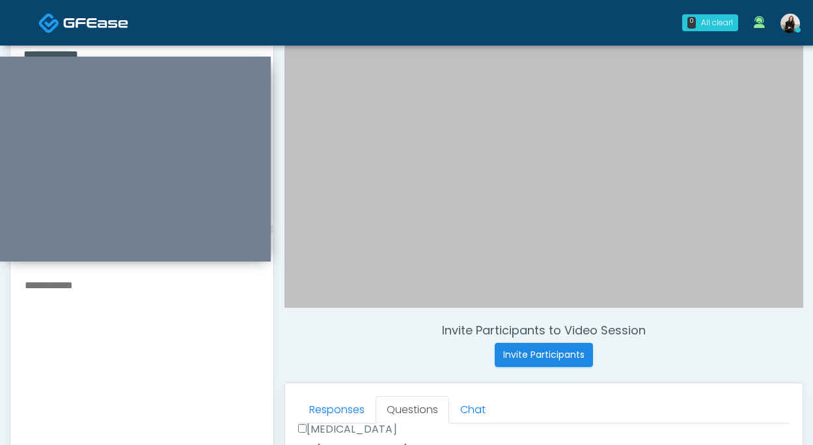
scroll to position [229, 0]
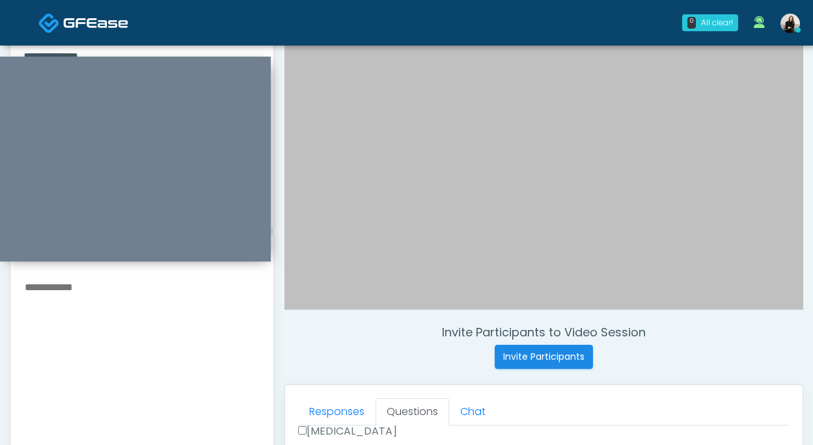
type textarea "******"
click at [214, 360] on textarea at bounding box center [141, 357] width 237 height 159
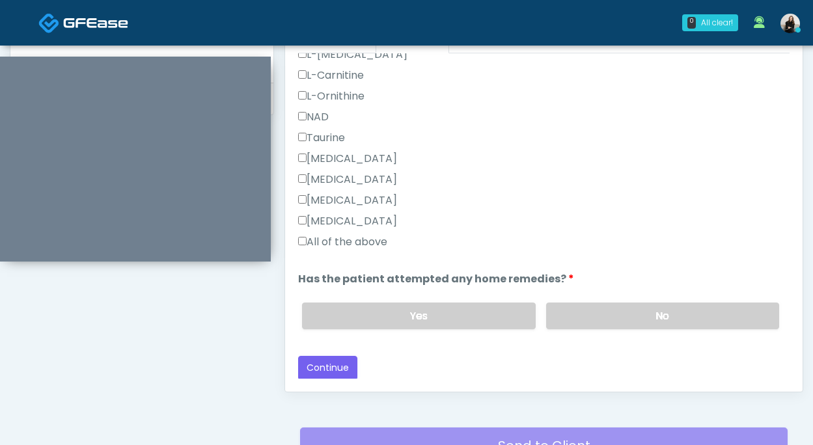
scroll to position [621, 0]
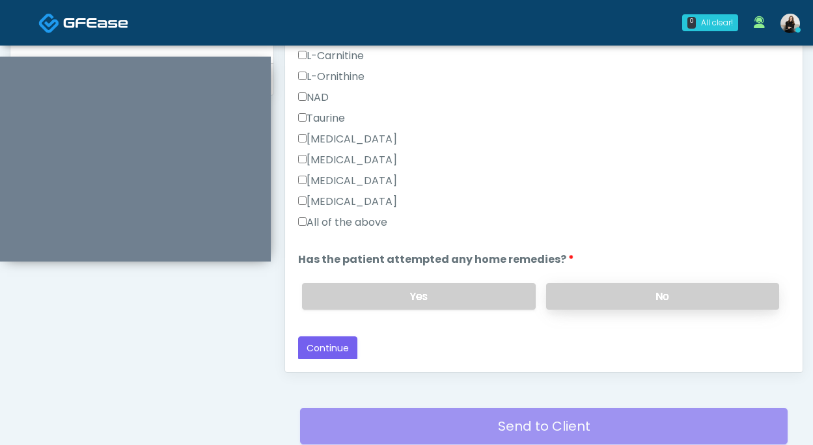
click at [631, 288] on label "No" at bounding box center [662, 296] width 233 height 27
click at [352, 344] on button "Continue" at bounding box center [327, 348] width 59 height 24
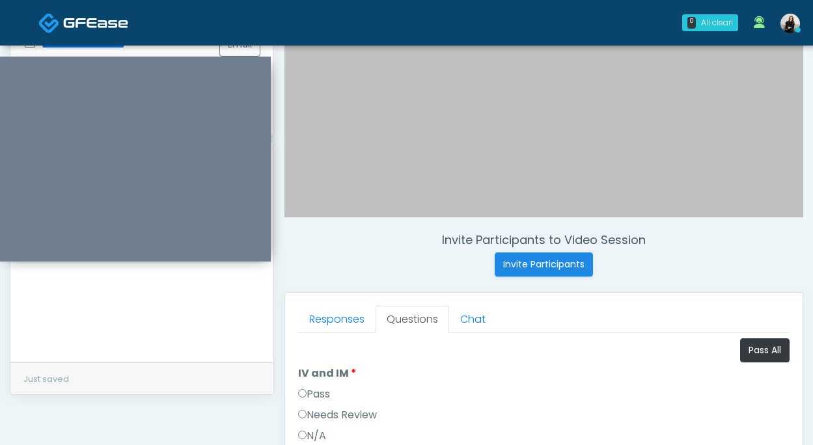
scroll to position [235, 0]
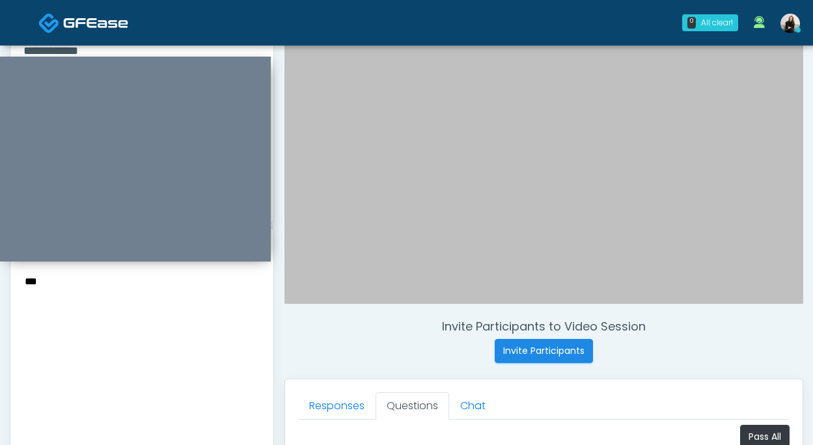
click at [202, 331] on textarea "***" at bounding box center [141, 352] width 237 height 159
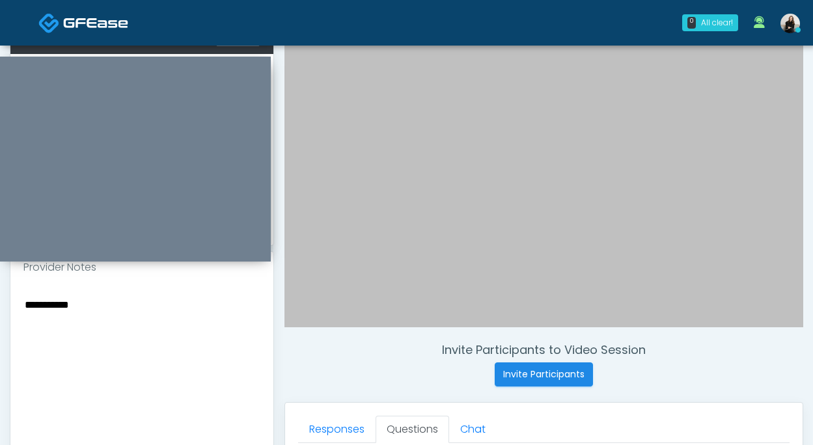
scroll to position [202, 0]
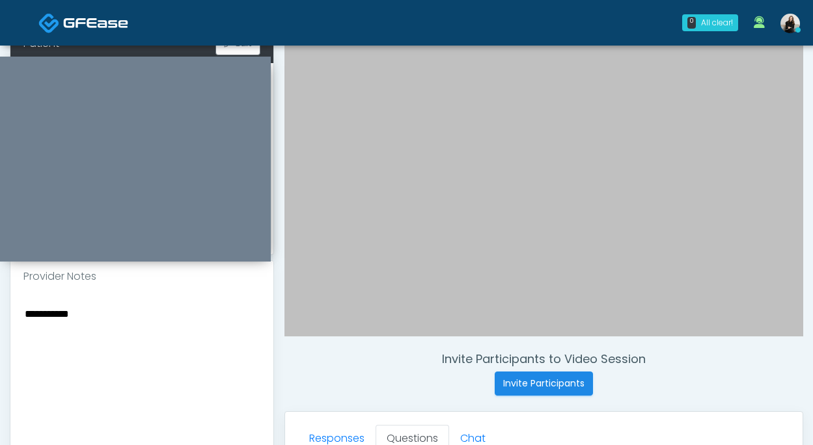
click at [25, 319] on textarea "**********" at bounding box center [141, 384] width 237 height 159
click at [150, 316] on textarea "**********" at bounding box center [141, 384] width 237 height 159
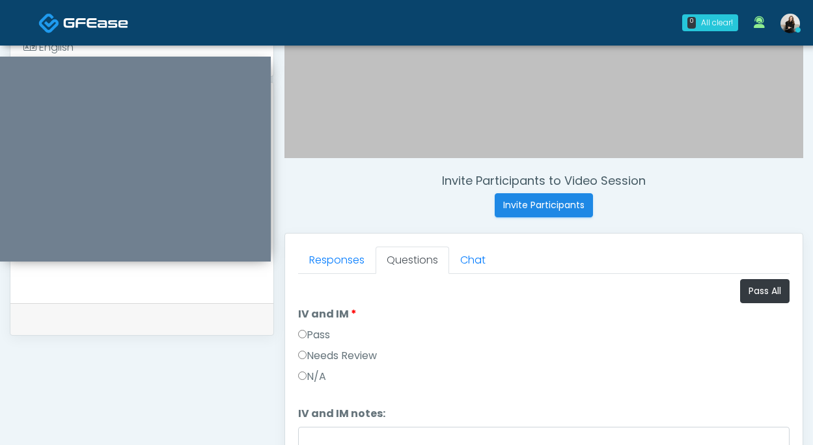
scroll to position [404, 0]
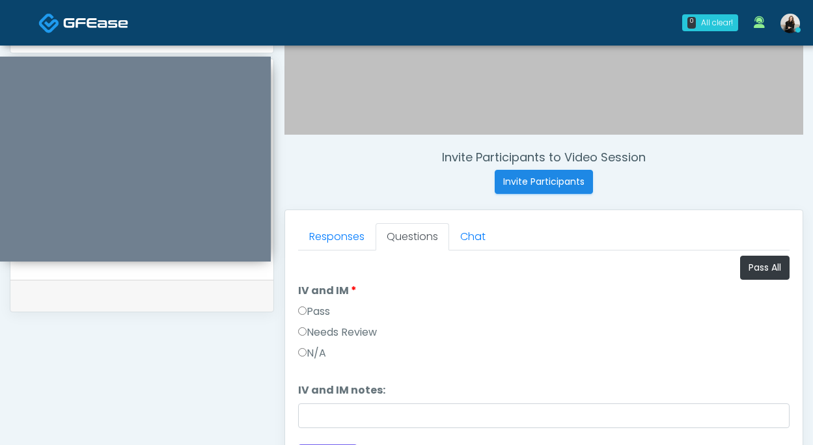
type textarea "**********"
click at [330, 308] on label "Pass" at bounding box center [314, 312] width 32 height 16
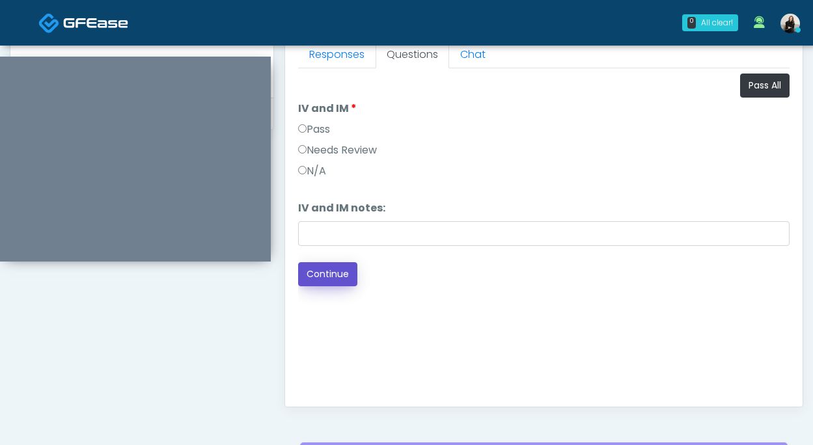
click at [334, 282] on button "Continue" at bounding box center [327, 274] width 59 height 24
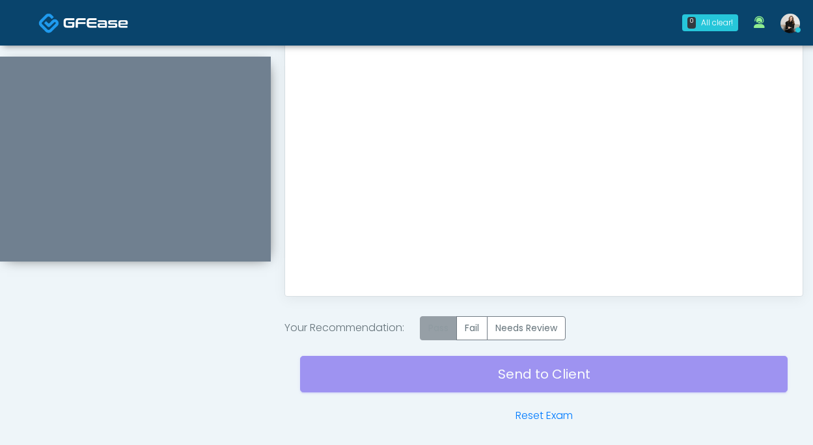
click at [441, 325] on label "Pass" at bounding box center [438, 328] width 37 height 24
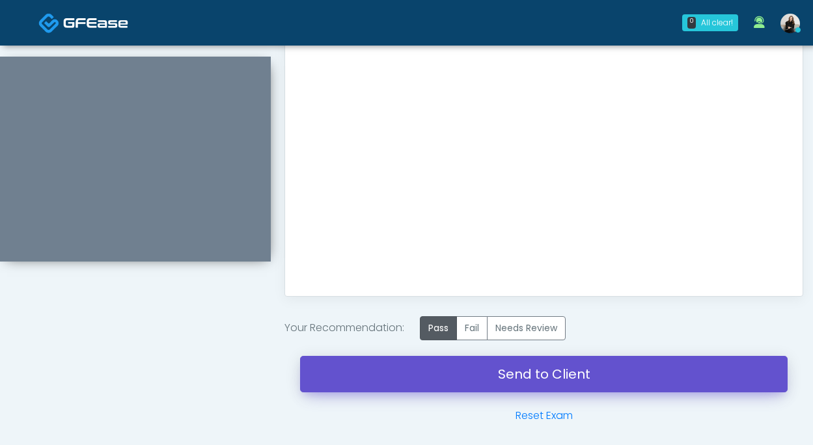
click at [444, 372] on link "Send to Client" at bounding box center [543, 374] width 487 height 36
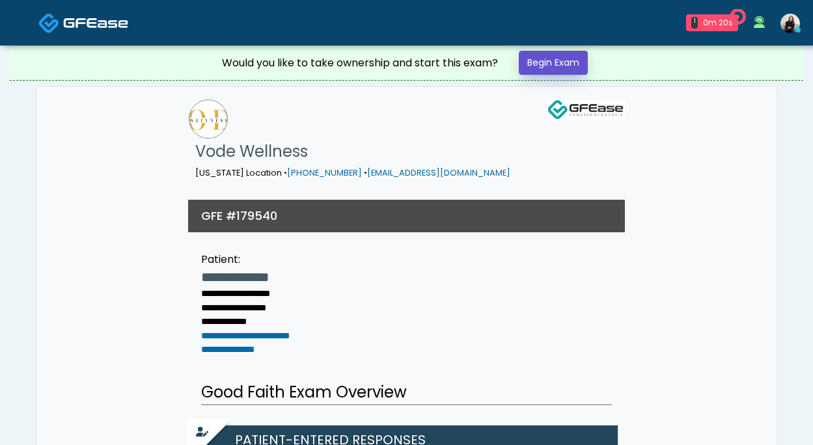
click at [549, 66] on link "Begin Exam" at bounding box center [553, 63] width 69 height 24
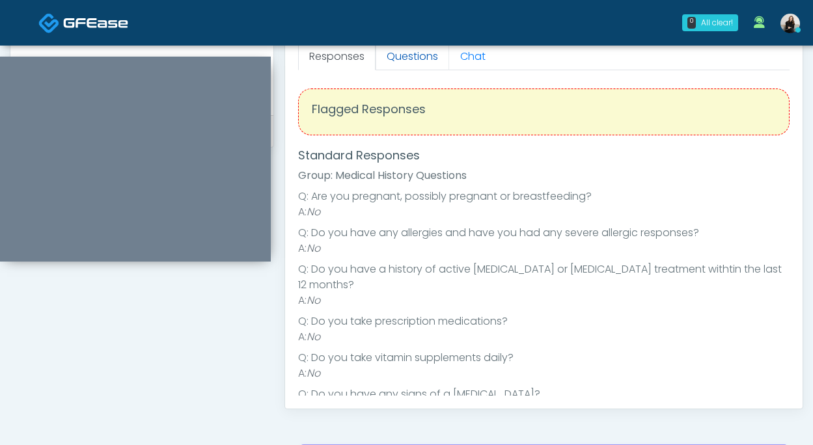
click at [426, 63] on link "Questions" at bounding box center [412, 56] width 74 height 27
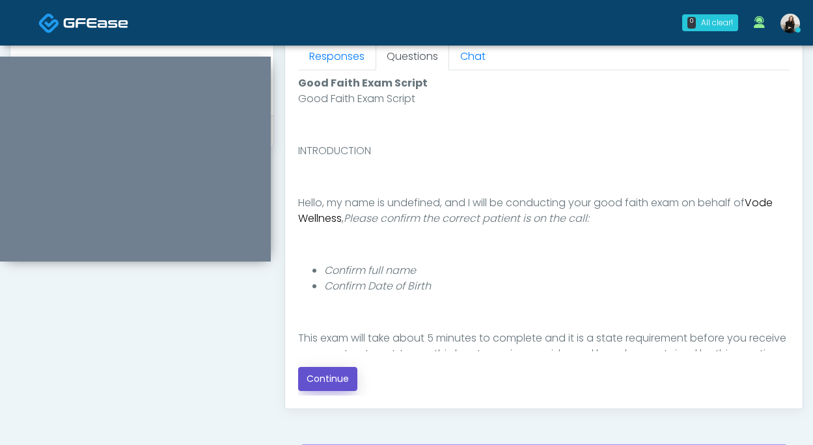
click at [338, 384] on button "Continue" at bounding box center [327, 379] width 59 height 24
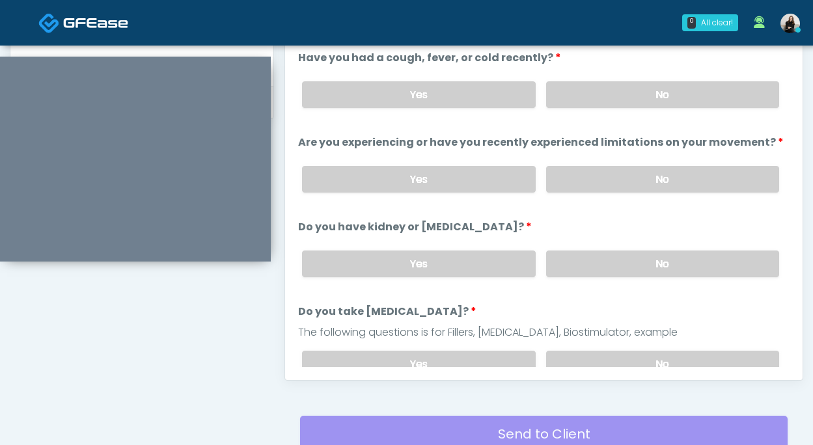
scroll to position [588, 0]
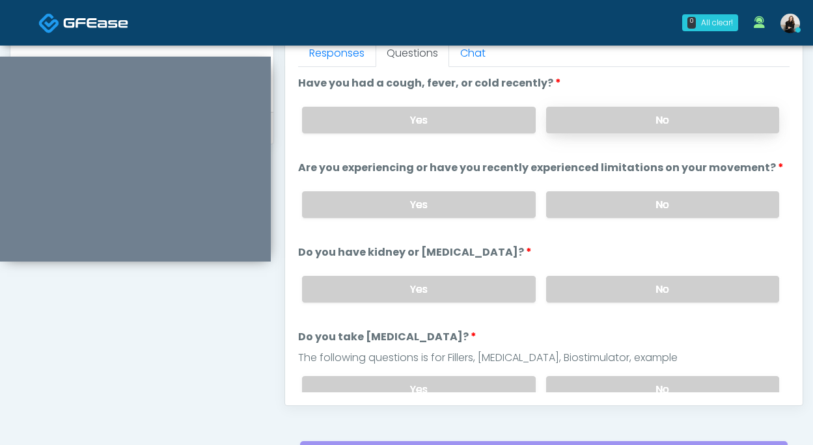
click at [620, 113] on label "No" at bounding box center [662, 120] width 233 height 27
click at [588, 204] on label "No" at bounding box center [662, 204] width 233 height 27
click at [572, 285] on label "No" at bounding box center [662, 289] width 233 height 27
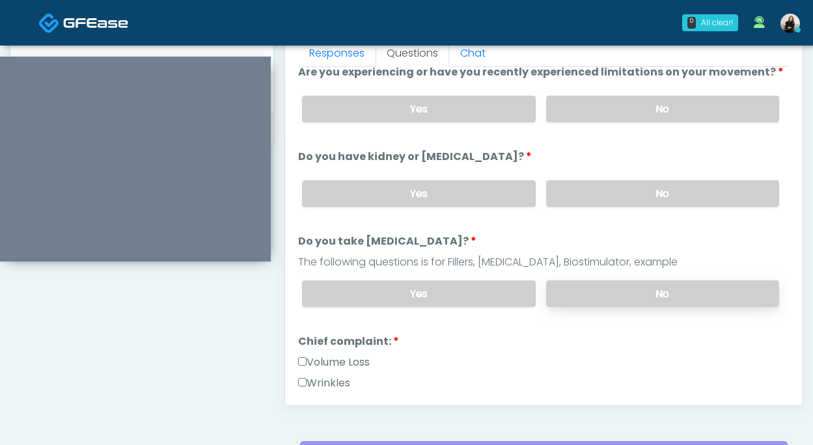
click at [571, 293] on label "No" at bounding box center [662, 293] width 233 height 27
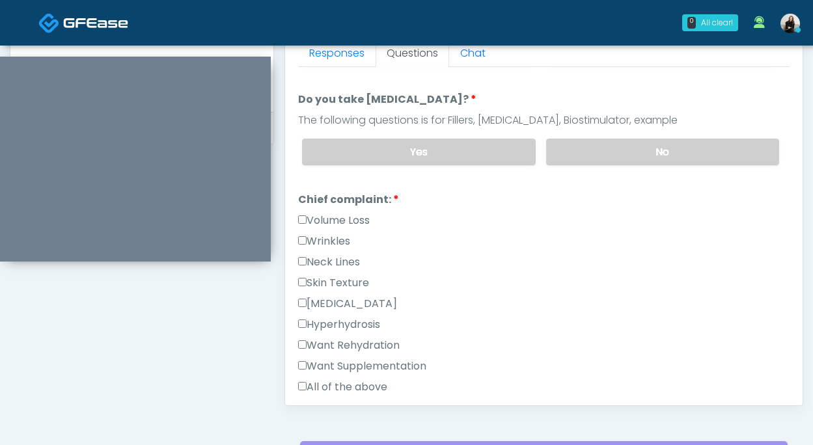
scroll to position [237, 0]
click at [337, 217] on label "Volume Loss" at bounding box center [334, 221] width 72 height 16
click at [335, 240] on label "Wrinkles" at bounding box center [324, 242] width 52 height 16
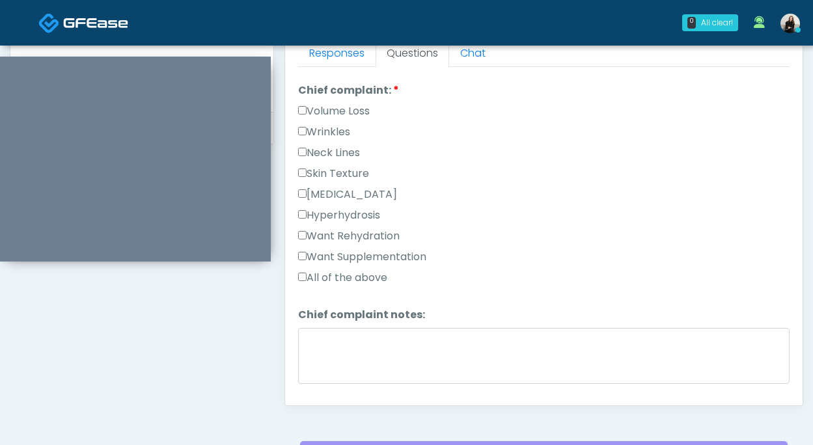
scroll to position [623, 0]
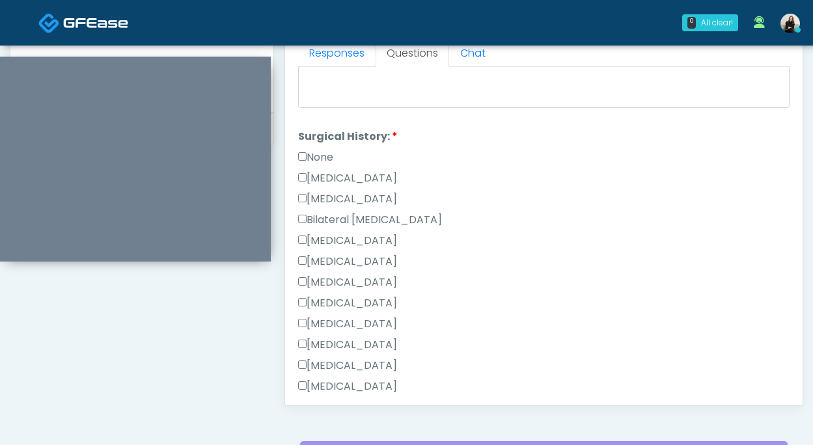
click at [327, 154] on label "None" at bounding box center [315, 158] width 35 height 16
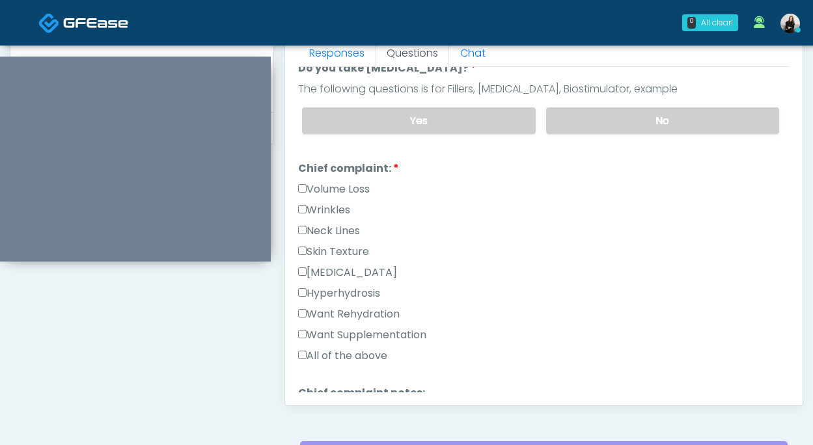
scroll to position [785, 0]
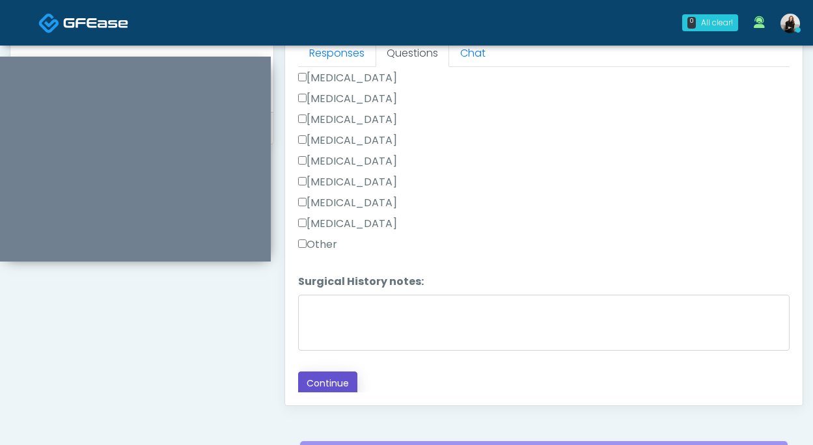
click at [328, 379] on button "Continue" at bounding box center [327, 384] width 59 height 24
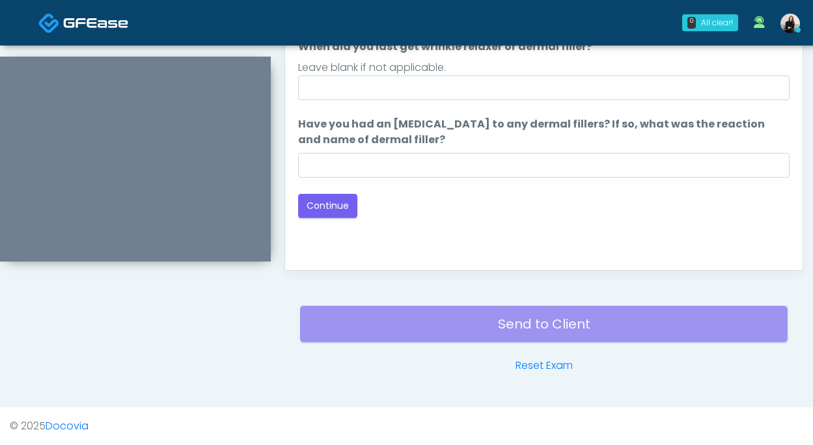
scroll to position [515, 0]
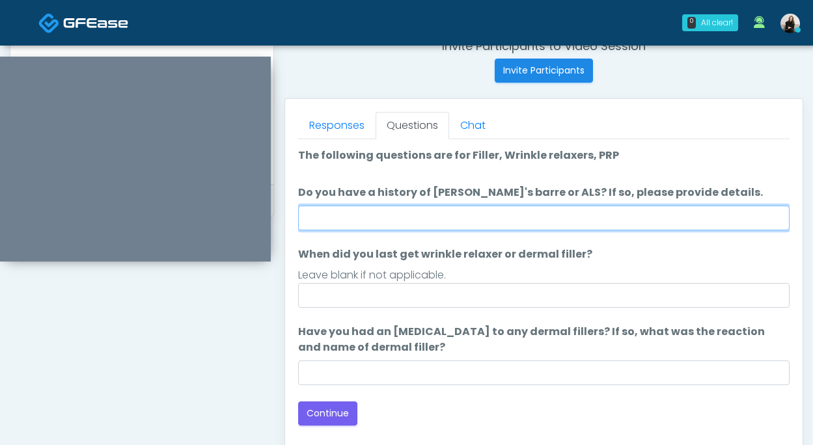
click at [399, 217] on input "Do you have a history of [PERSON_NAME]'s barre or ALS? If so, please provide de…" at bounding box center [543, 218] width 491 height 25
type input "**"
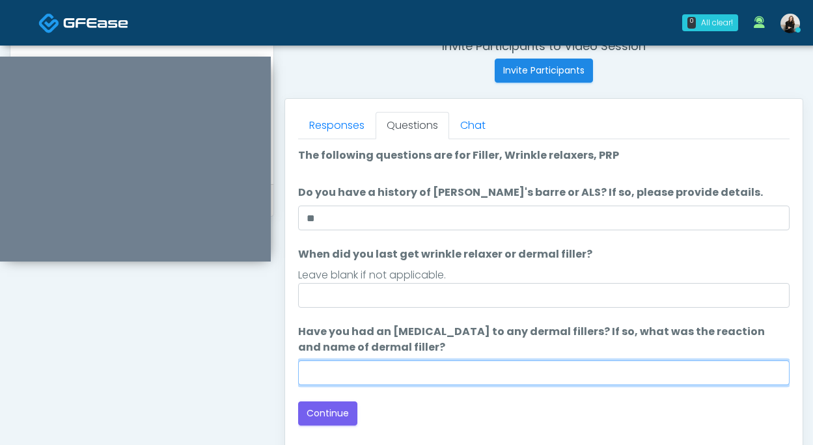
click at [388, 368] on input "Have you had an allergic response to any dermal fillers? If so, what was the re…" at bounding box center [543, 372] width 491 height 25
type input "**"
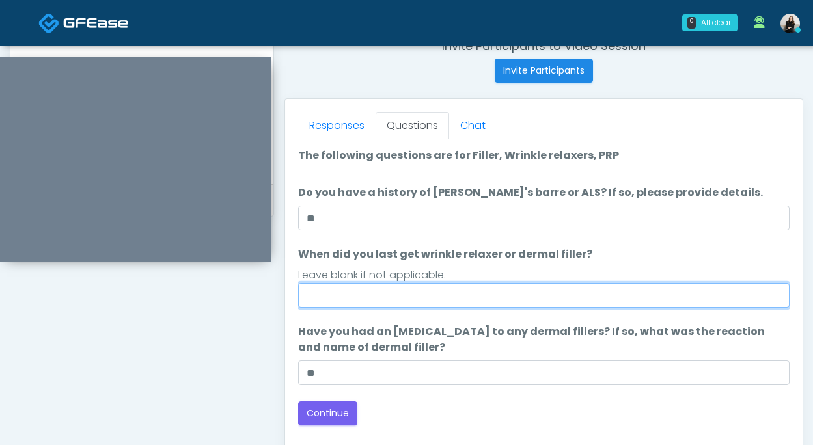
click at [360, 291] on input "When did you last get wrinkle relaxer or dermal filler?" at bounding box center [543, 295] width 491 height 25
type input "**********"
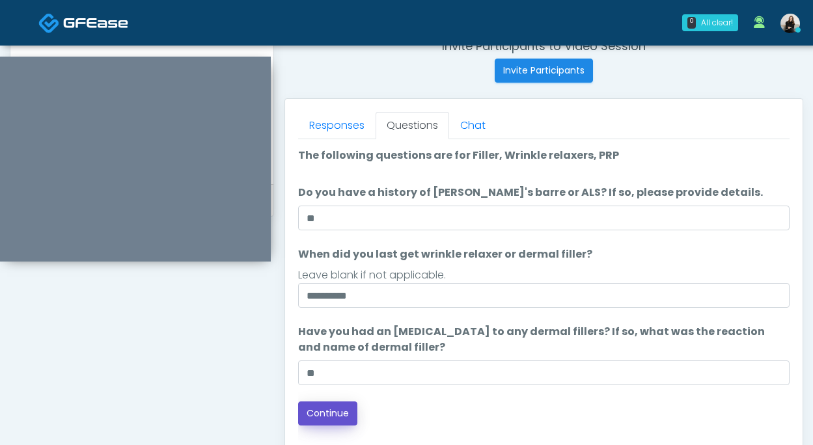
click at [331, 409] on button "Continue" at bounding box center [327, 413] width 59 height 24
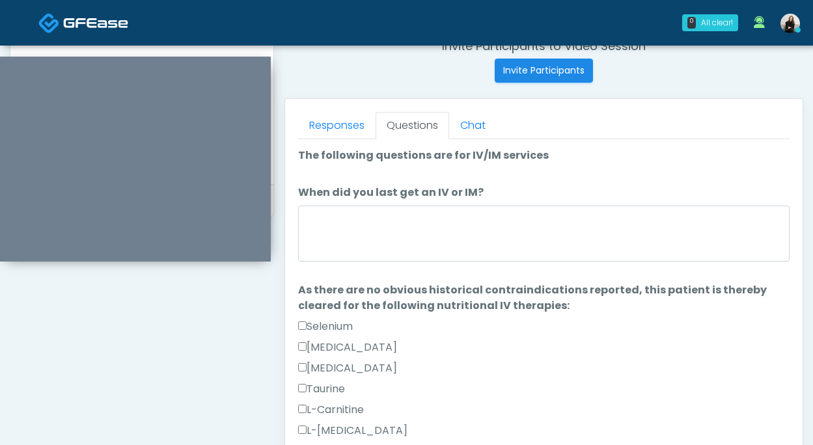
scroll to position [723, 0]
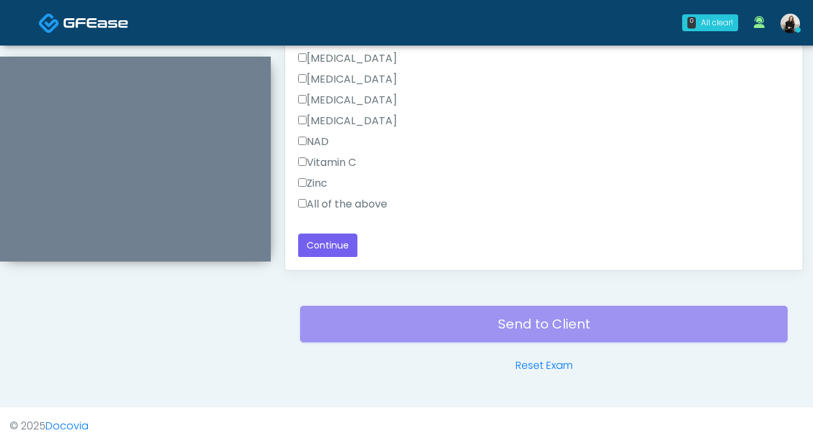
click at [360, 198] on label "All of the above" at bounding box center [342, 204] width 89 height 16
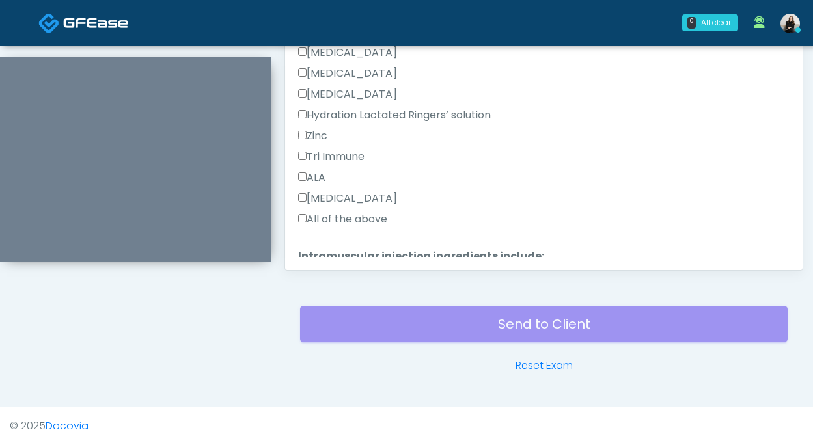
click at [353, 220] on label "All of the above" at bounding box center [342, 219] width 89 height 16
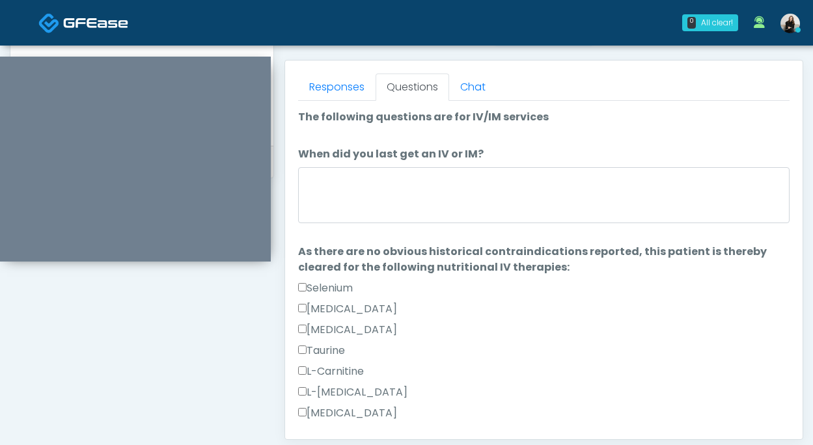
scroll to position [549, 0]
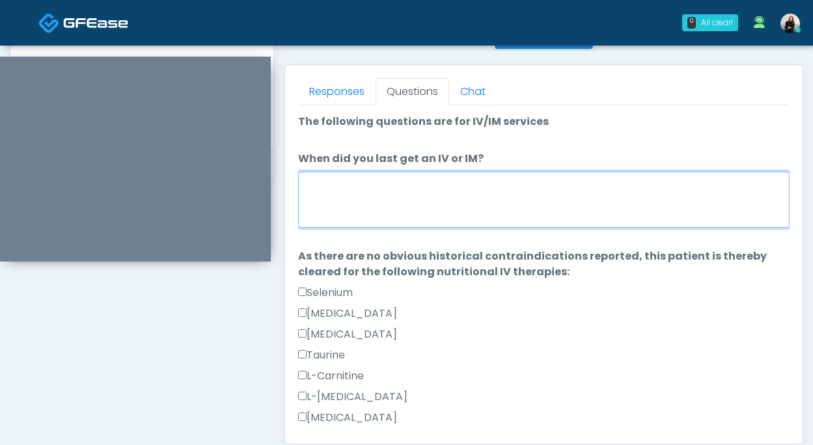
click at [353, 219] on textarea "When did you last get an IV or IM?" at bounding box center [543, 200] width 491 height 56
click at [316, 186] on textarea "*********" at bounding box center [543, 200] width 491 height 56
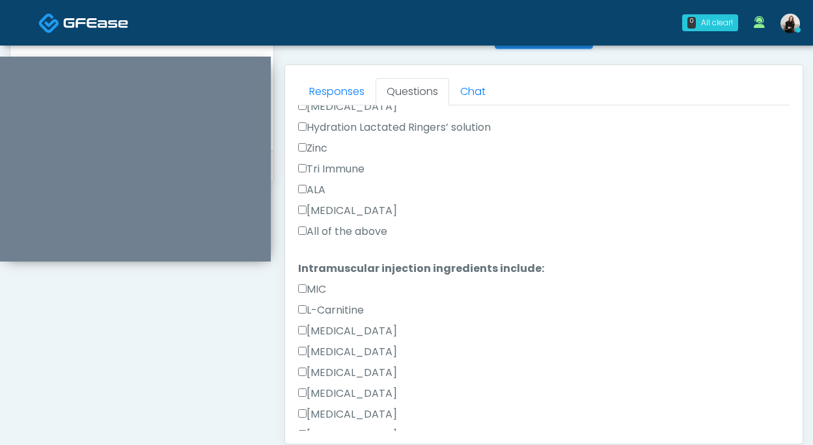
scroll to position [785, 0]
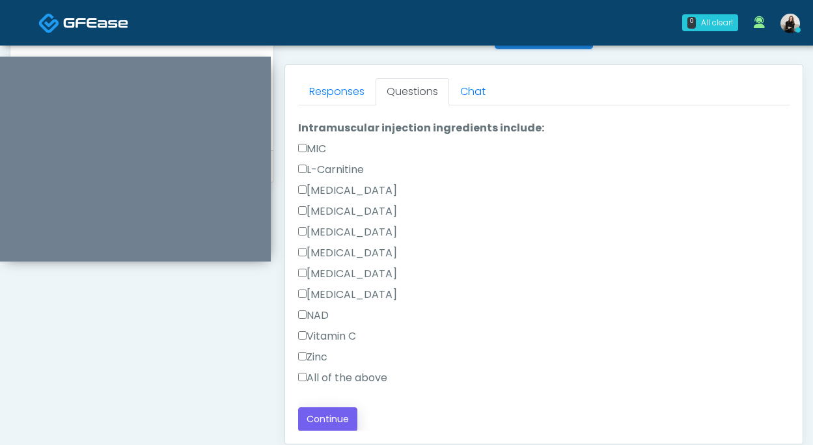
type textarea "********"
click at [304, 418] on button "Continue" at bounding box center [327, 419] width 59 height 24
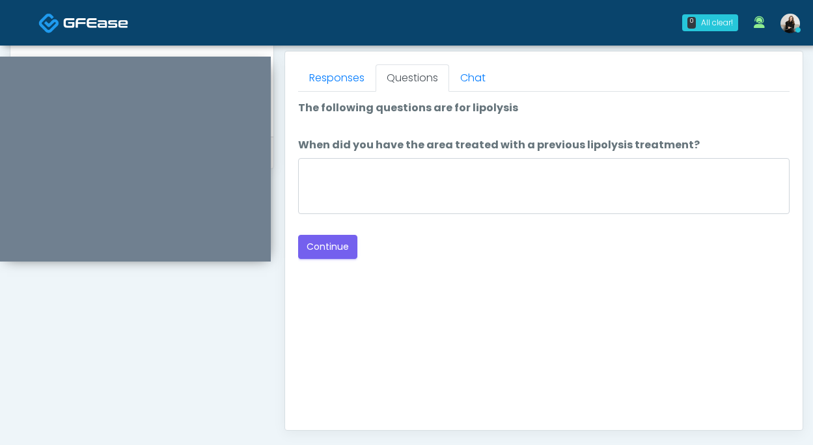
scroll to position [558, 0]
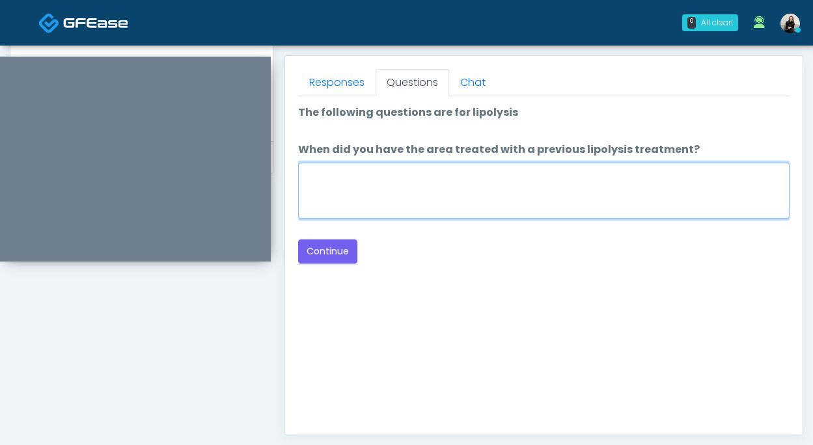
click at [502, 203] on textarea "When did you have the area treated with a previous lipolysis treatment?" at bounding box center [543, 191] width 491 height 56
type textarea "*****"
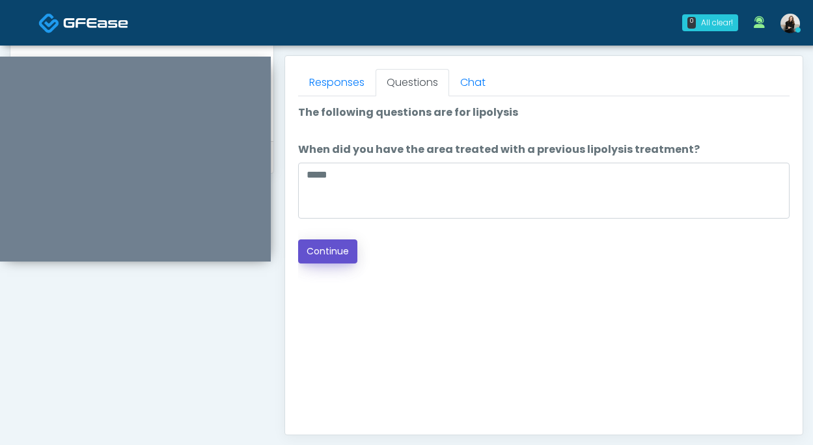
drag, startPoint x: 331, startPoint y: 248, endPoint x: 461, endPoint y: 231, distance: 131.2
click at [461, 231] on div "Loading... Connecting to your agent... Please wait while we prepare your person…" at bounding box center [543, 184] width 491 height 159
click at [333, 247] on button "Continue" at bounding box center [327, 251] width 59 height 24
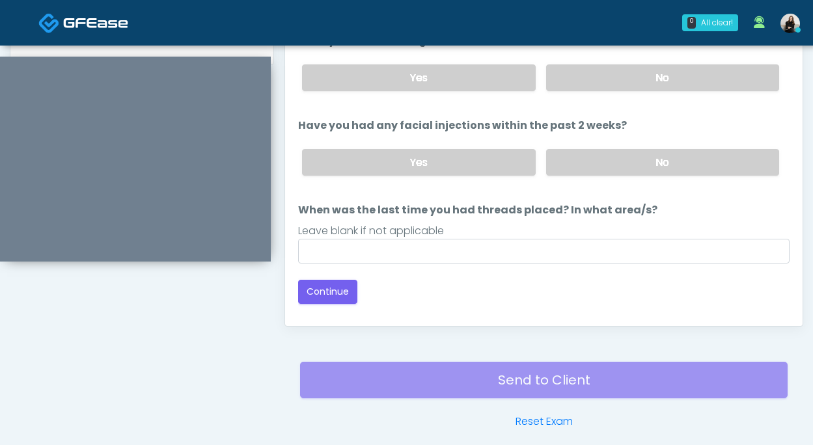
scroll to position [617, 0]
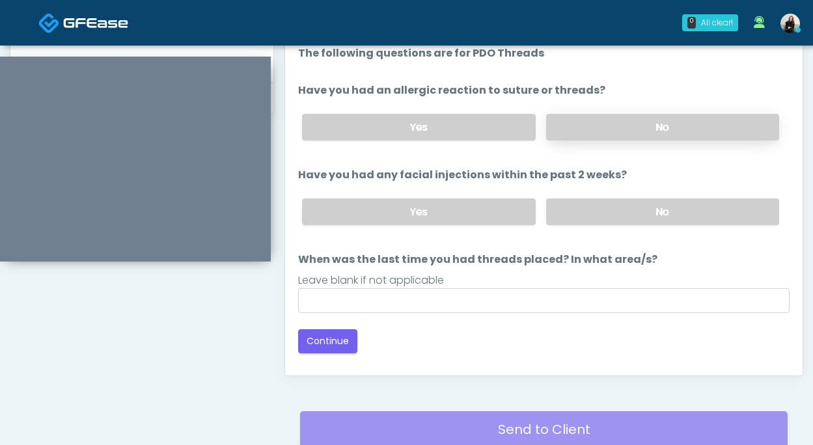
click at [593, 125] on label "No" at bounding box center [662, 127] width 233 height 27
click at [594, 209] on label "No" at bounding box center [662, 211] width 233 height 27
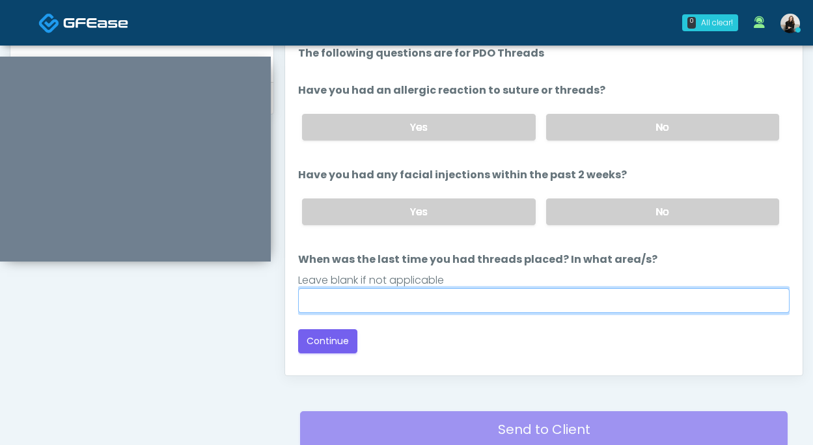
click at [511, 303] on input "When was the last time you had threads placed? In what area/s?" at bounding box center [543, 300] width 491 height 25
type input "**"
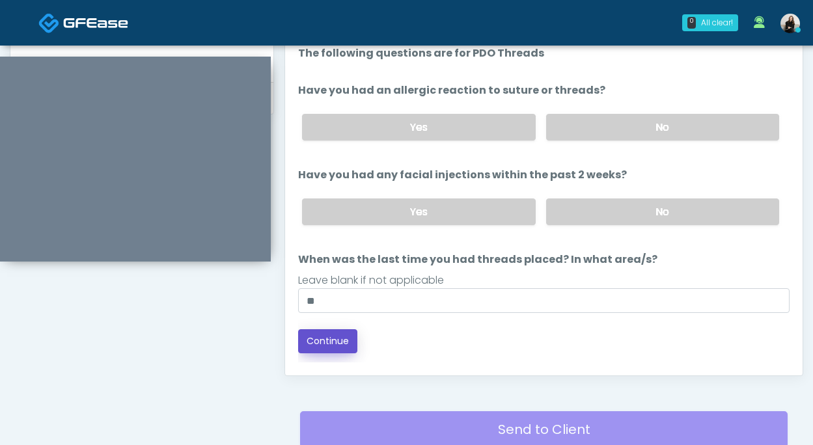
click at [332, 342] on button "Continue" at bounding box center [327, 341] width 59 height 24
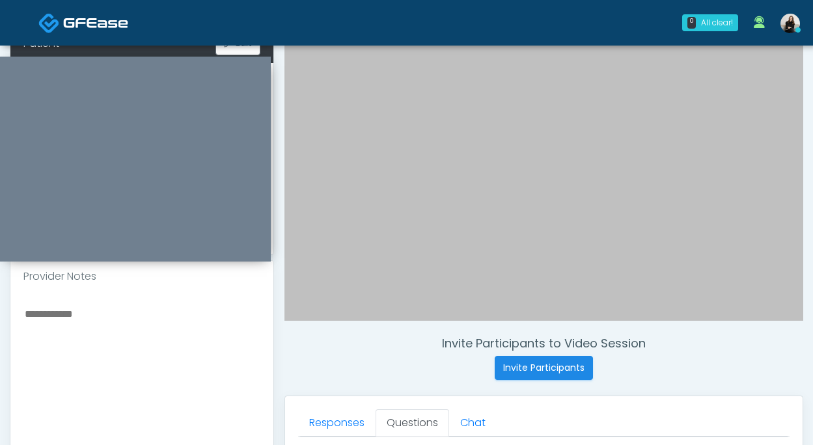
scroll to position [198, 0]
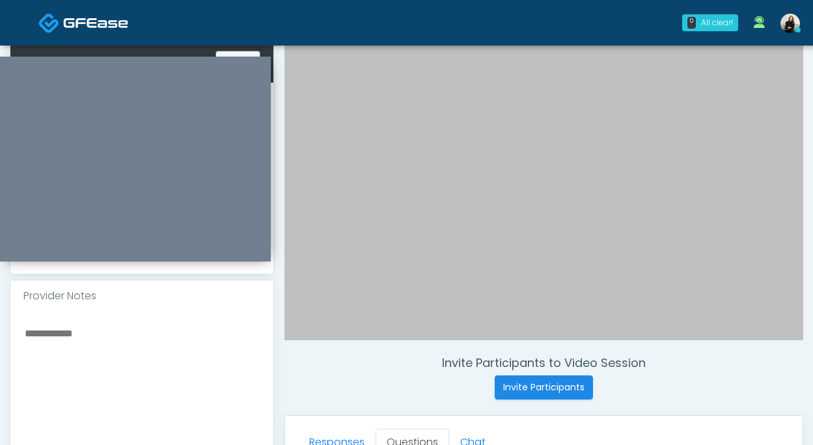
click at [158, 336] on textarea at bounding box center [141, 404] width 237 height 159
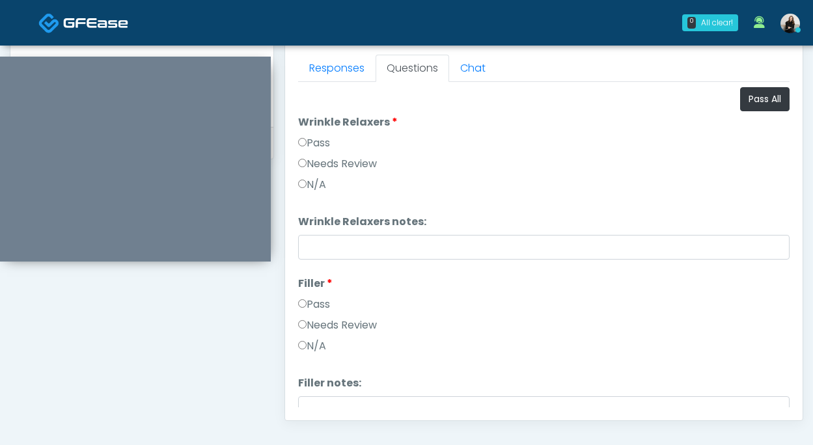
scroll to position [534, 0]
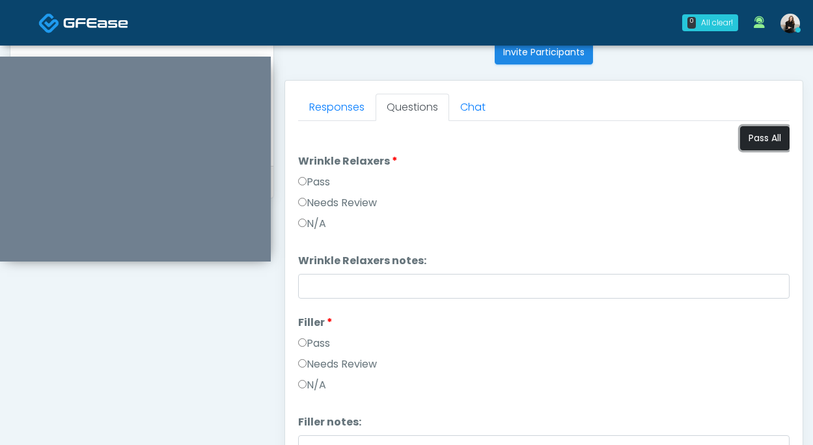
click at [764, 132] on button "Pass All" at bounding box center [764, 138] width 49 height 24
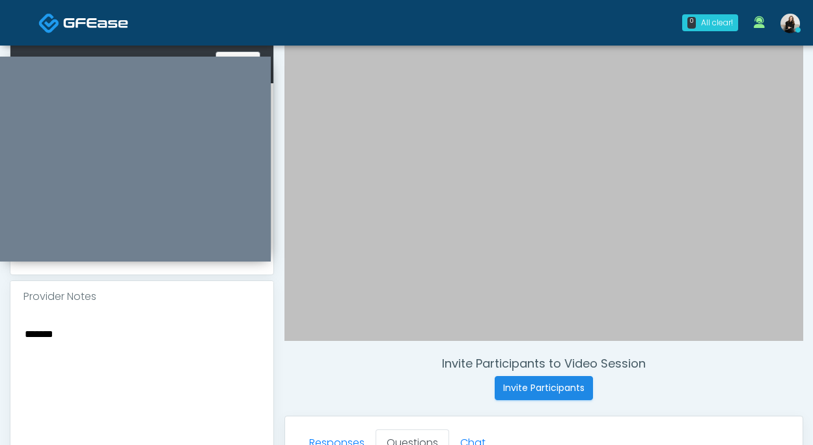
scroll to position [188, 0]
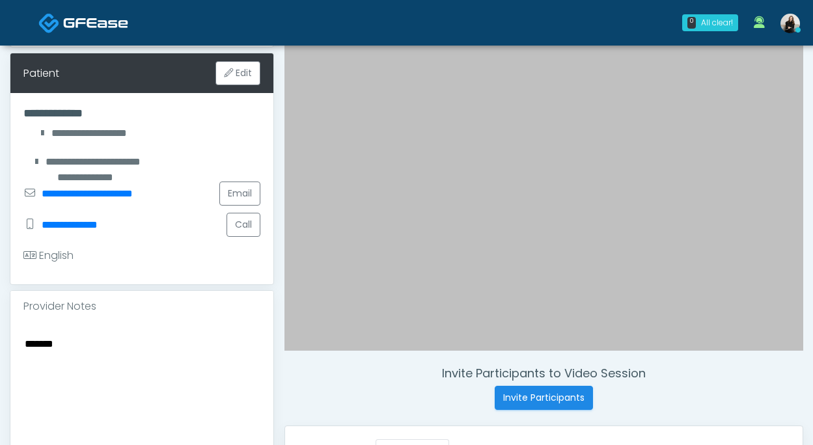
click at [27, 335] on textarea "*******" at bounding box center [141, 414] width 237 height 159
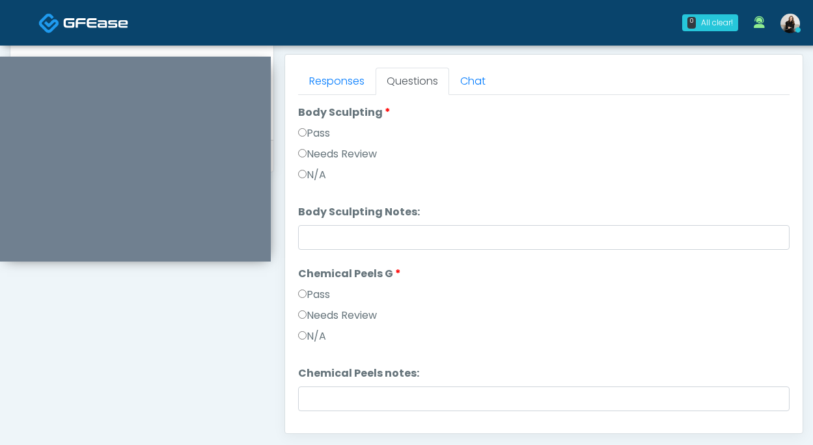
scroll to position [1668, 0]
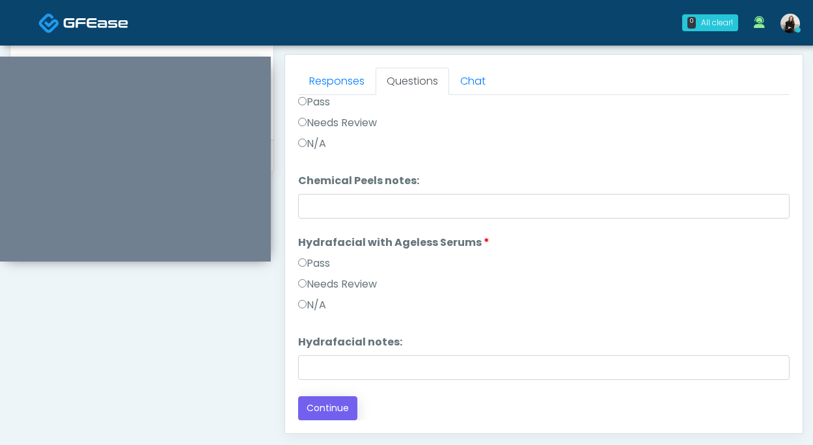
type textarea "**********"
click at [336, 404] on button "Continue" at bounding box center [327, 408] width 59 height 24
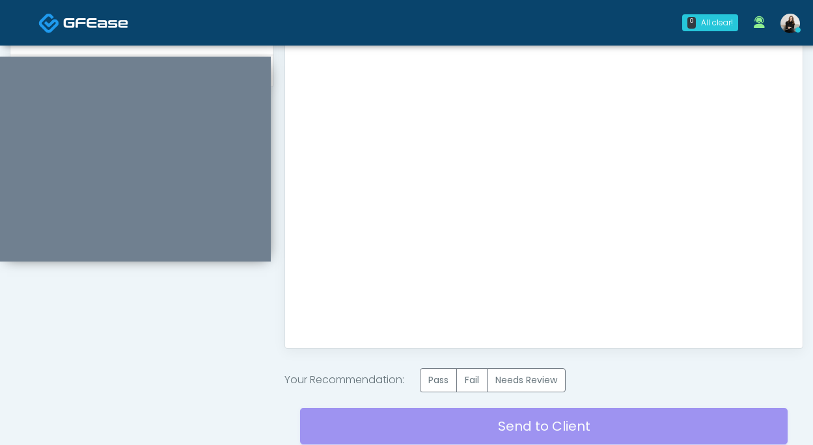
scroll to position [0, 0]
click at [446, 378] on label "Pass" at bounding box center [438, 380] width 37 height 24
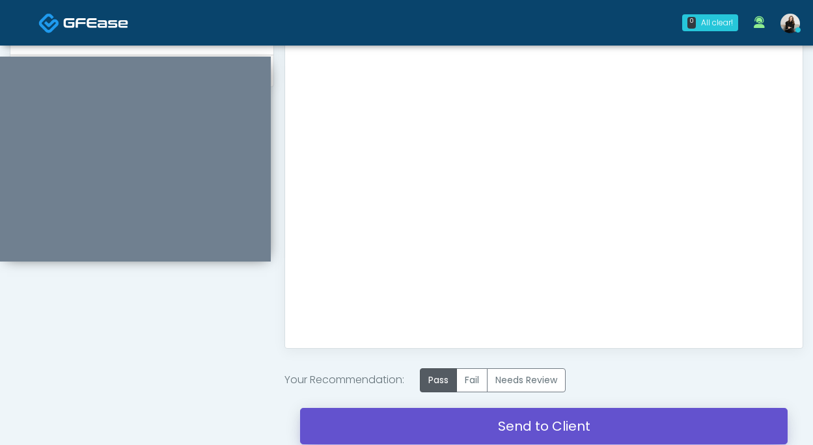
click at [458, 425] on link "Send to Client" at bounding box center [543, 426] width 487 height 36
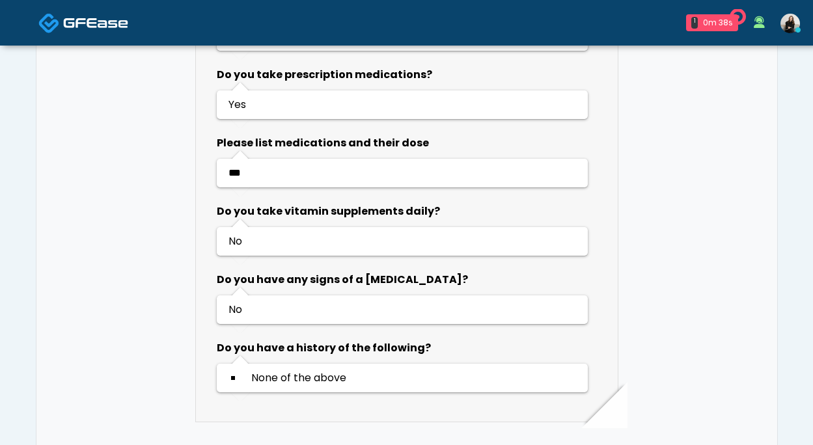
scroll to position [1184, 0]
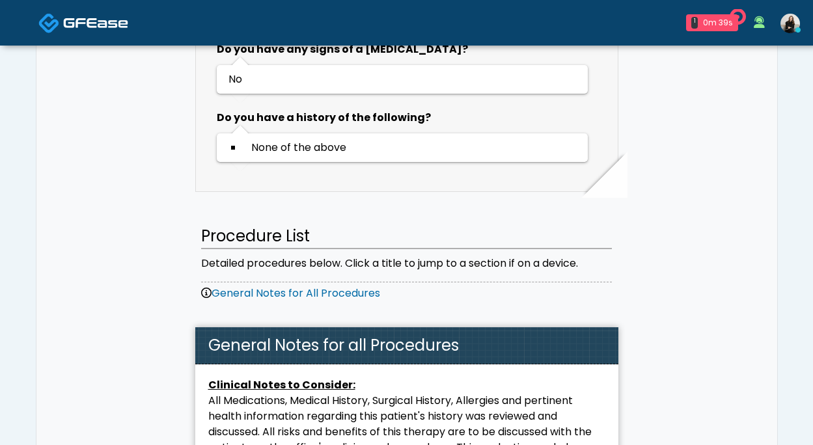
click at [126, 21] on img at bounding box center [95, 22] width 65 height 13
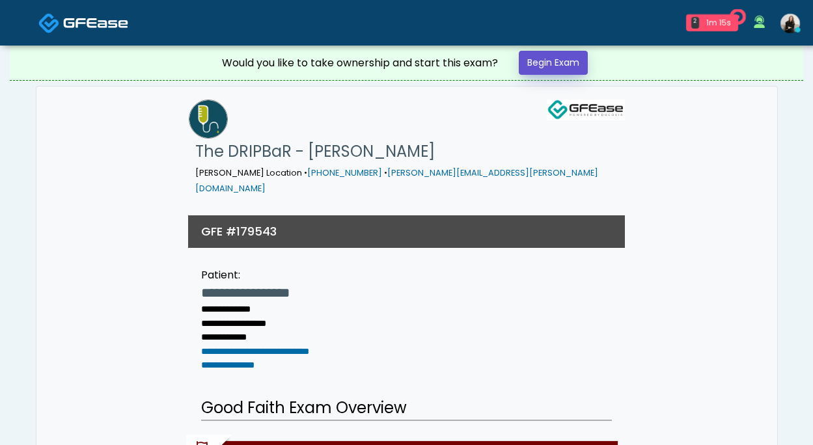
click at [568, 65] on link "Begin Exam" at bounding box center [553, 63] width 69 height 24
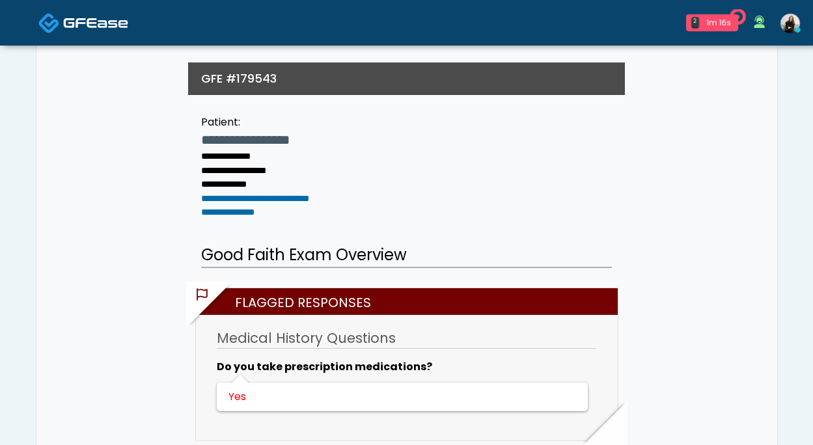
scroll to position [183, 0]
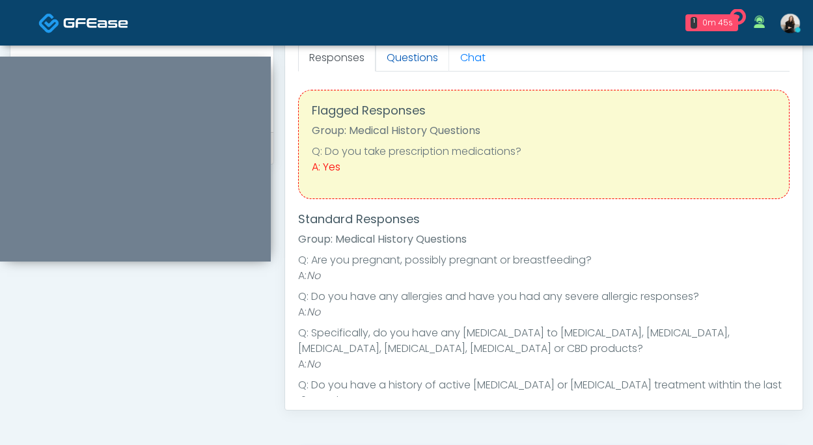
click at [411, 67] on link "Questions" at bounding box center [412, 57] width 74 height 27
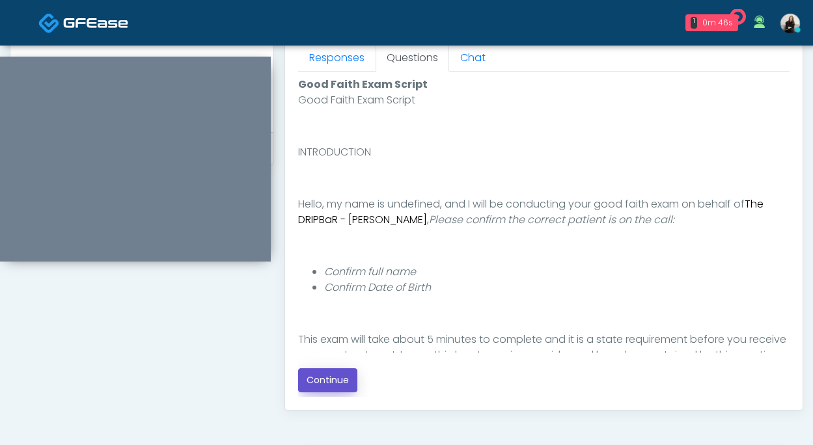
click at [327, 388] on button "Continue" at bounding box center [327, 380] width 59 height 24
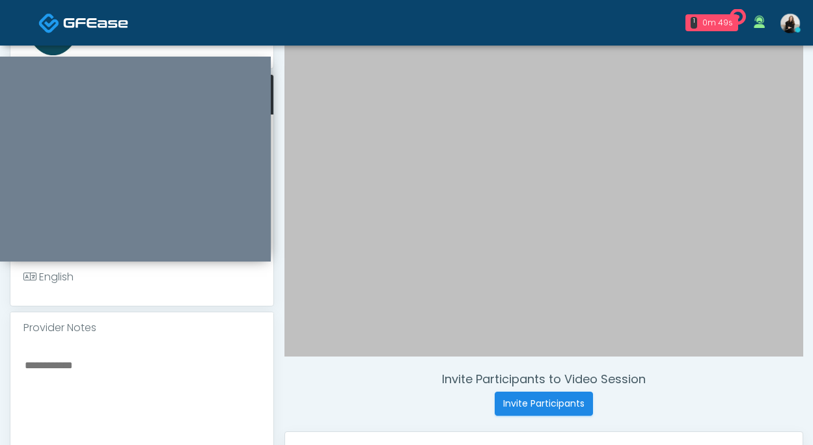
scroll to position [172, 0]
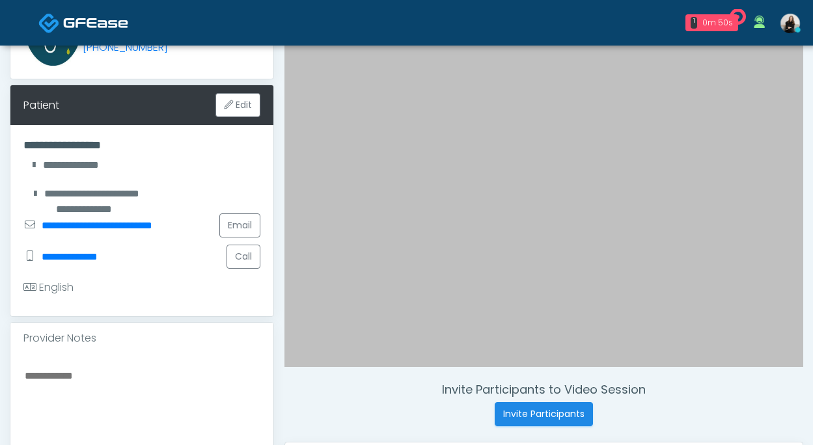
click at [223, 375] on textarea at bounding box center [141, 446] width 237 height 159
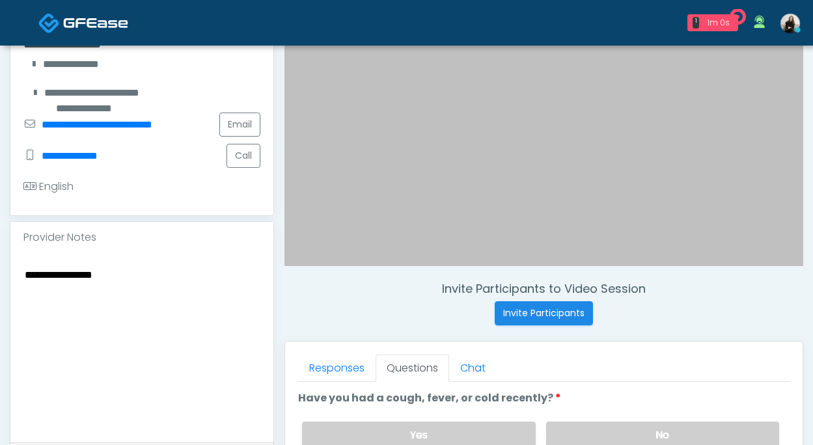
scroll to position [539, 0]
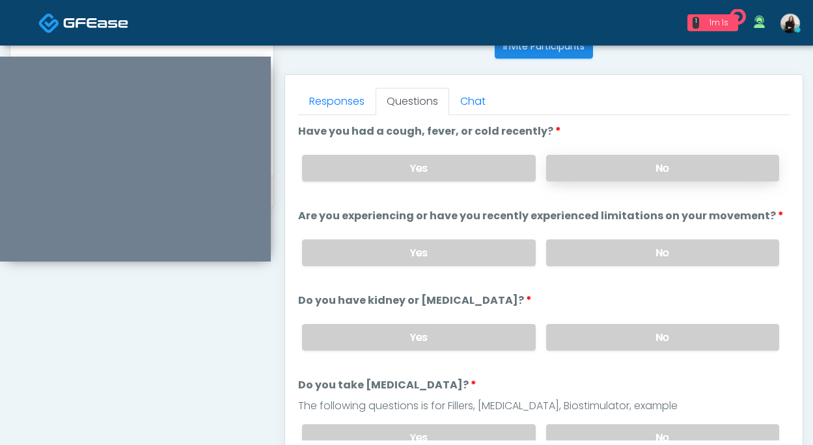
type textarea "**********"
click at [596, 155] on label "No" at bounding box center [662, 168] width 233 height 27
click at [581, 263] on label "No" at bounding box center [662, 252] width 233 height 27
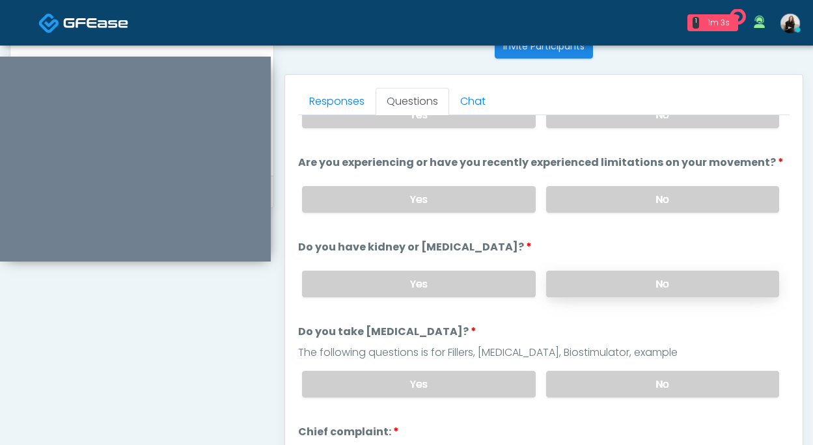
click at [582, 290] on label "No" at bounding box center [662, 284] width 233 height 27
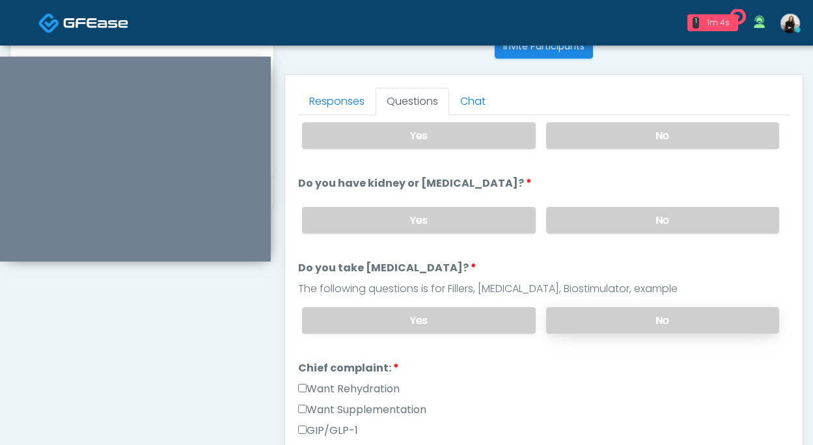
click at [582, 325] on label "No" at bounding box center [662, 320] width 233 height 27
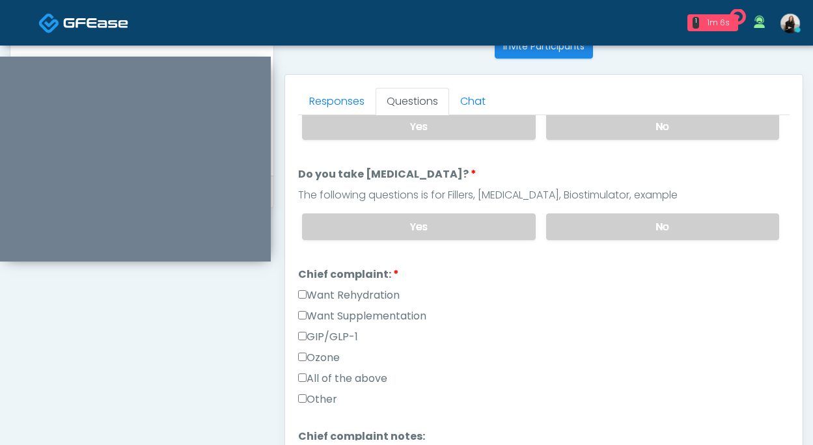
click at [386, 293] on label "Want Rehydration" at bounding box center [348, 296] width 101 height 16
click at [386, 317] on label "Want Supplementation" at bounding box center [362, 316] width 128 height 16
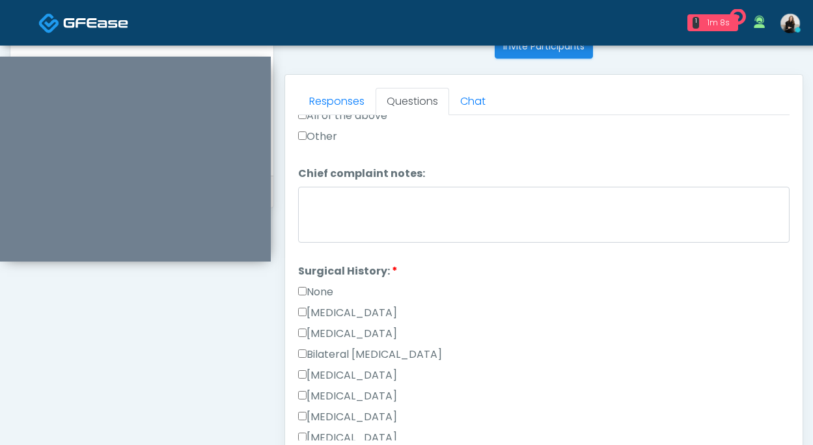
scroll to position [535, 0]
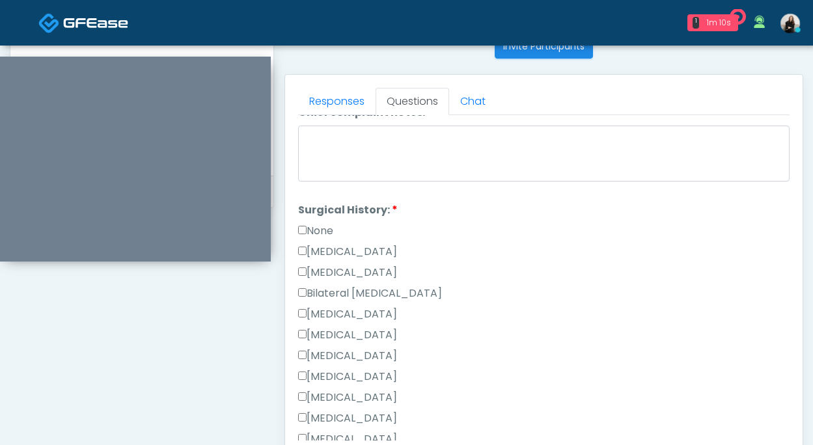
click at [323, 228] on label "None" at bounding box center [315, 231] width 35 height 16
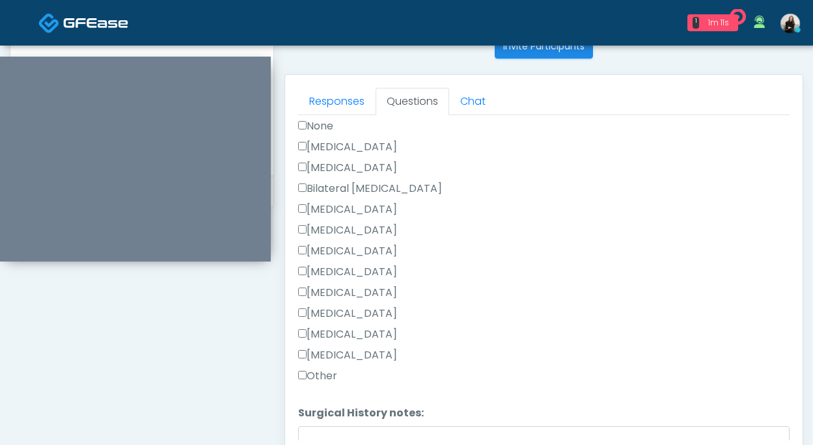
scroll to position [723, 0]
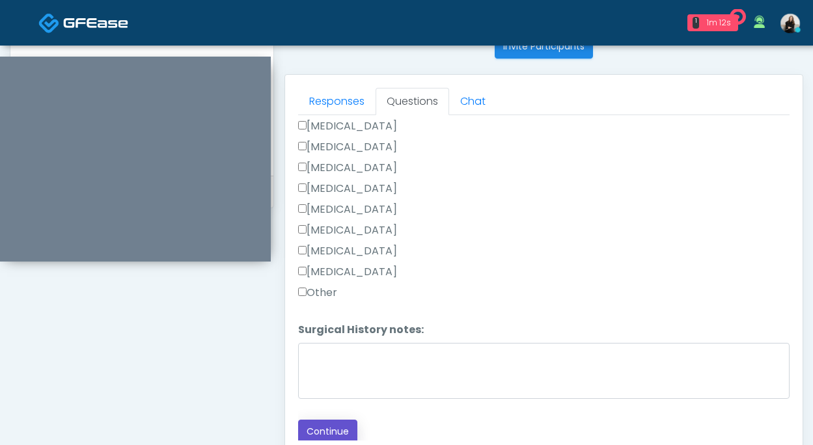
click at [318, 420] on button "Continue" at bounding box center [327, 432] width 59 height 24
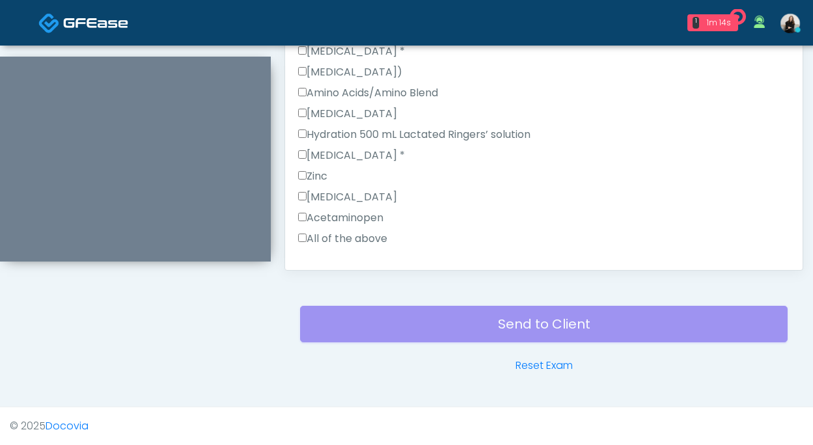
click at [373, 231] on label "All of the above" at bounding box center [342, 239] width 89 height 16
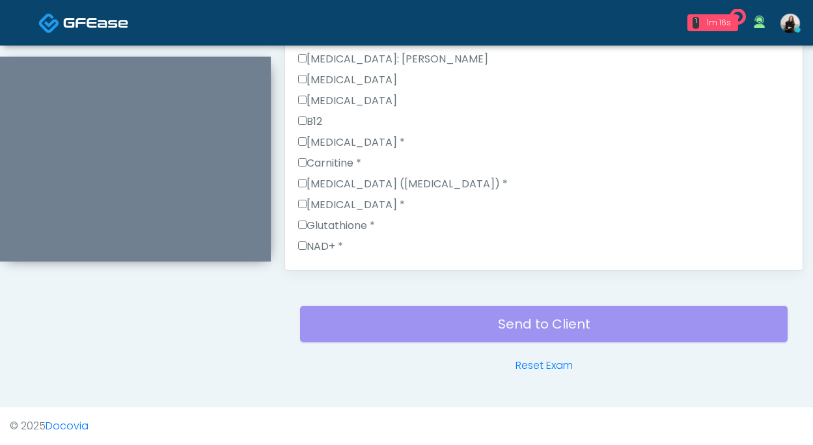
scroll to position [772, 0]
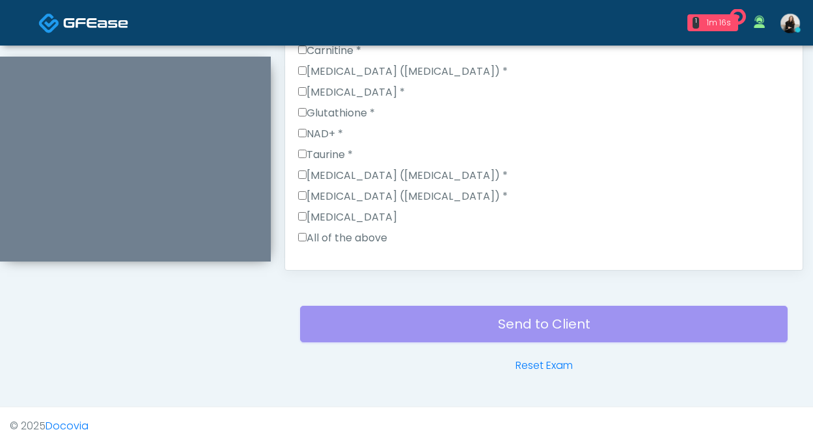
click at [374, 230] on label "All of the above" at bounding box center [342, 238] width 89 height 16
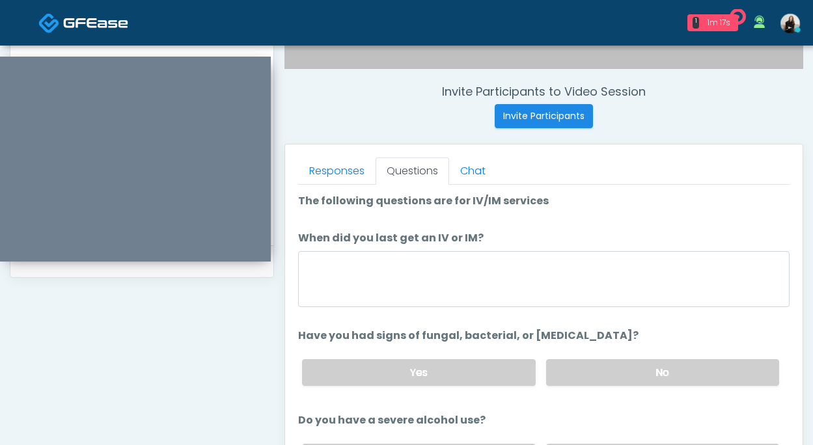
scroll to position [405, 0]
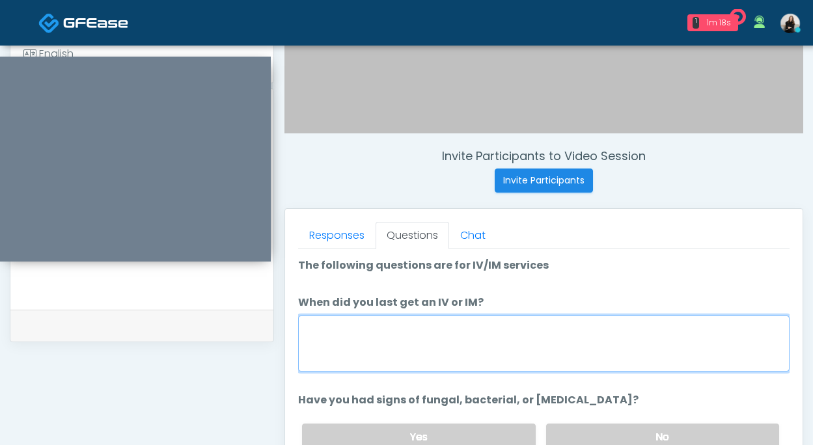
click at [370, 368] on textarea "When did you last get an IV or IM?" at bounding box center [543, 344] width 491 height 56
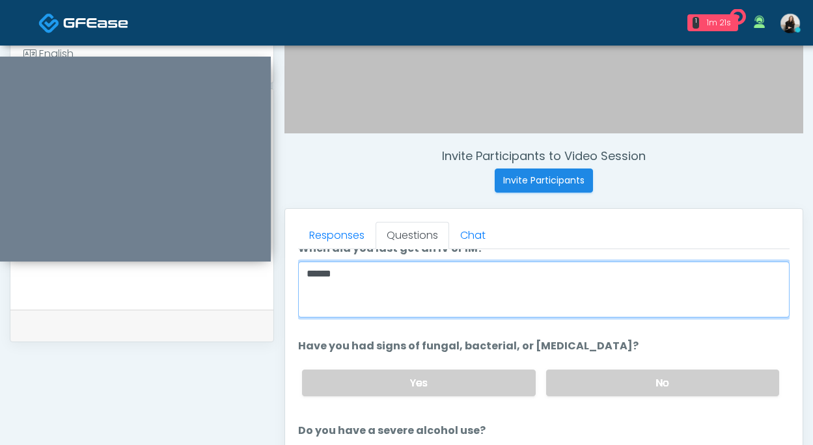
scroll to position [79, 0]
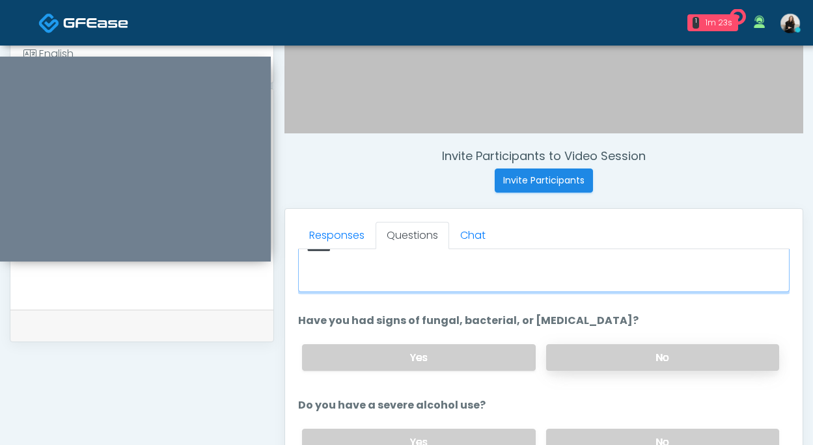
type textarea "******"
click at [623, 345] on label "No" at bounding box center [662, 357] width 233 height 27
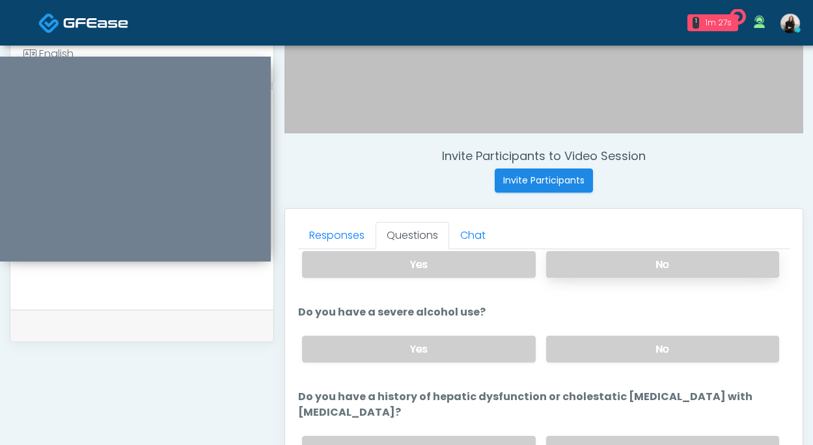
scroll to position [181, 0]
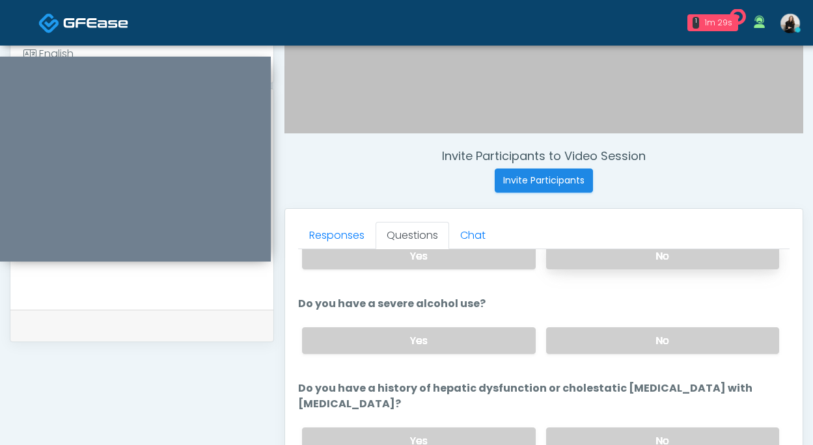
click at [623, 345] on label "No" at bounding box center [662, 340] width 233 height 27
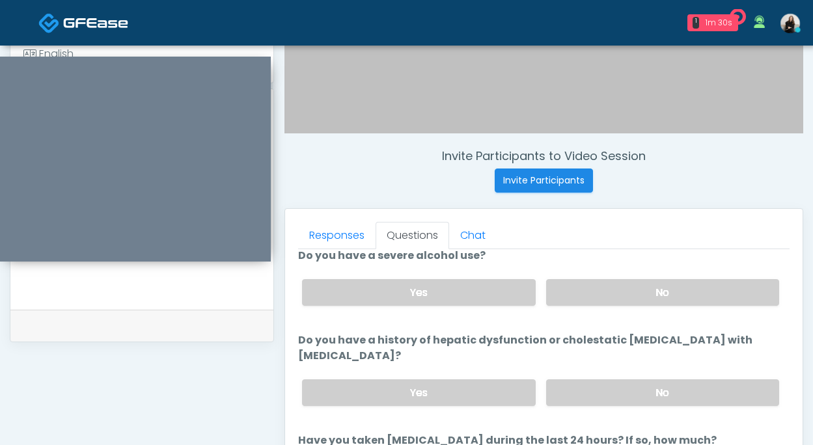
scroll to position [270, 0]
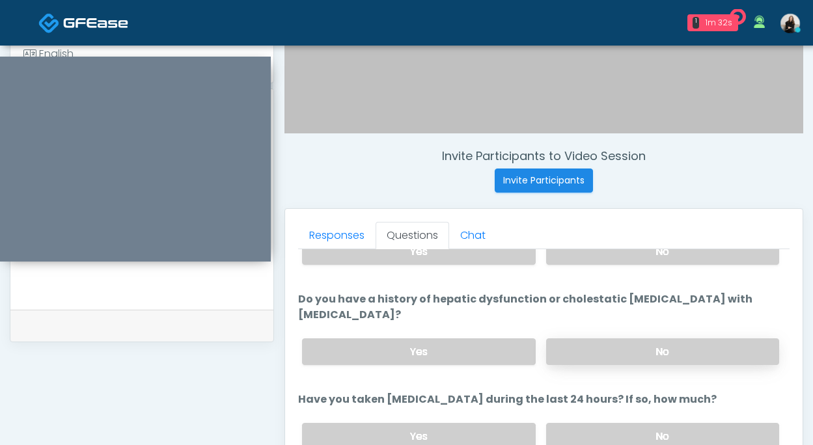
click at [625, 338] on label "No" at bounding box center [662, 351] width 233 height 27
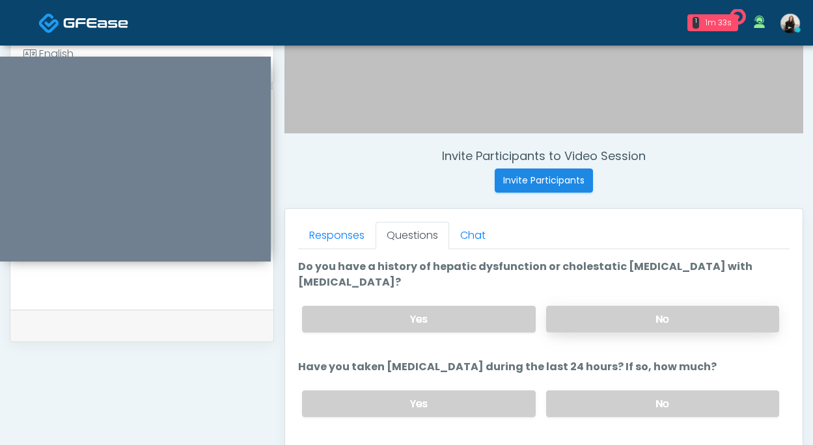
scroll to position [308, 0]
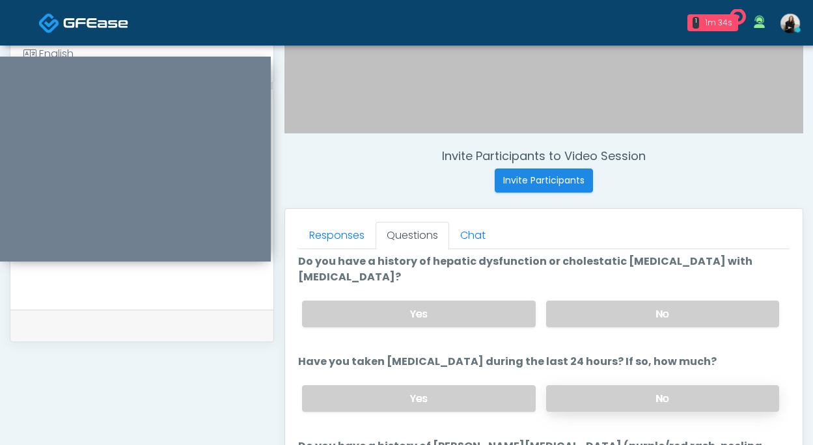
click at [627, 385] on label "No" at bounding box center [662, 398] width 233 height 27
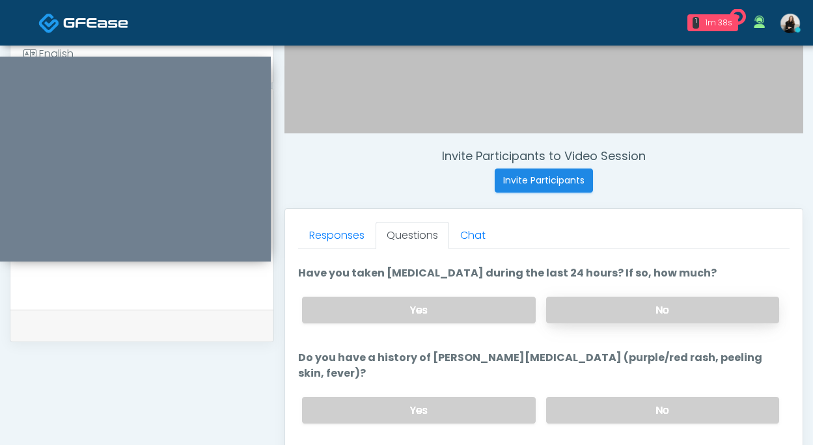
scroll to position [427, 0]
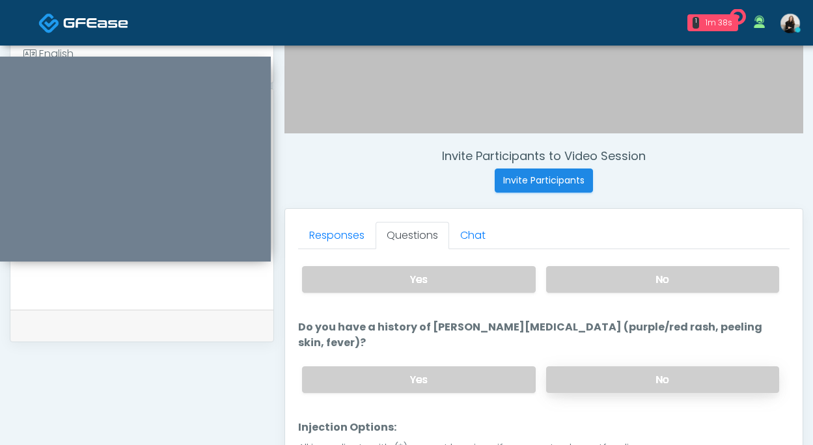
click at [625, 366] on label "No" at bounding box center [662, 379] width 233 height 27
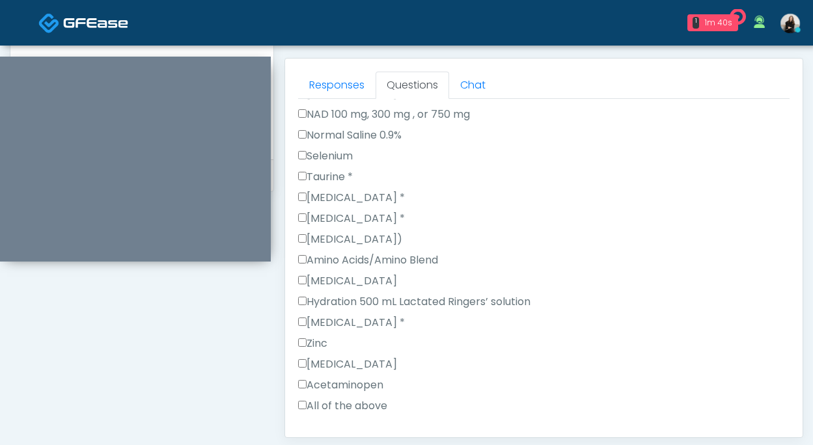
scroll to position [586, 0]
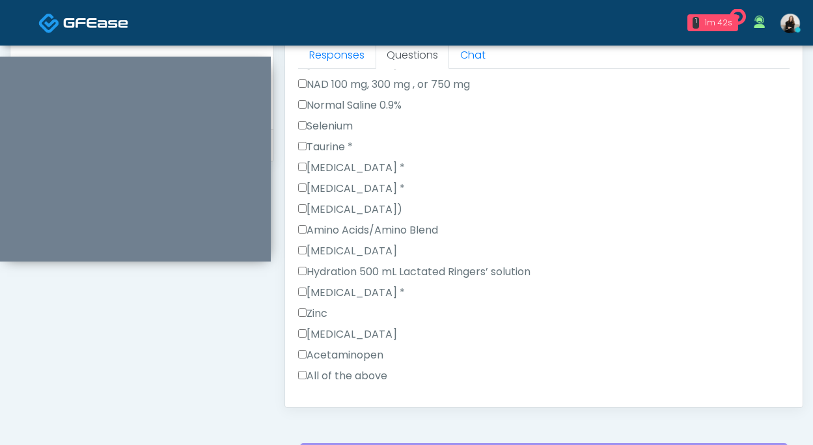
click at [336, 405] on button "Continue" at bounding box center [327, 417] width 59 height 24
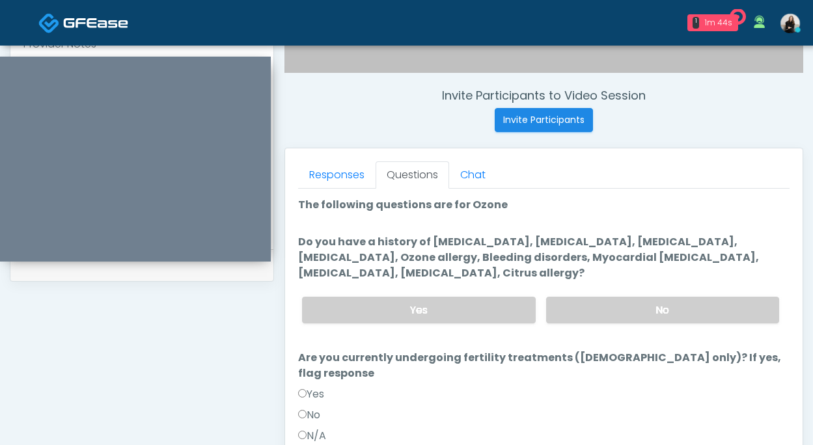
scroll to position [453, 0]
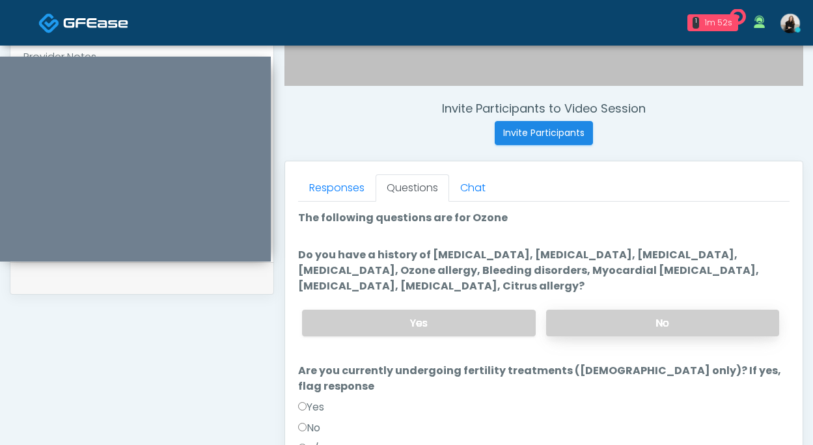
click at [583, 327] on label "No" at bounding box center [662, 323] width 233 height 27
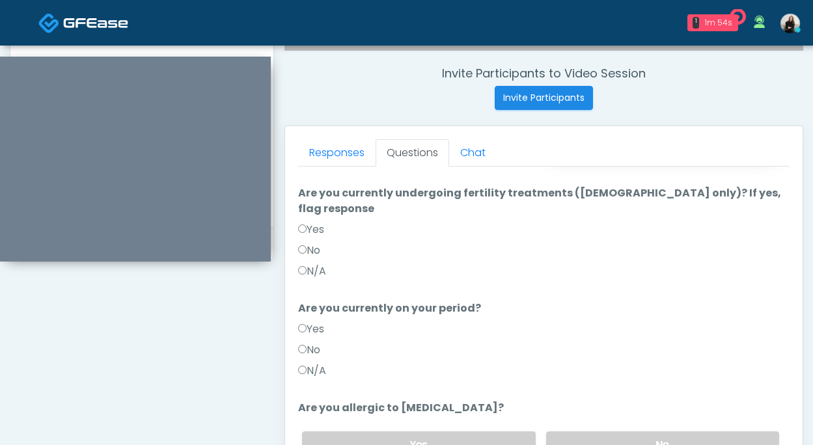
scroll to position [539, 0]
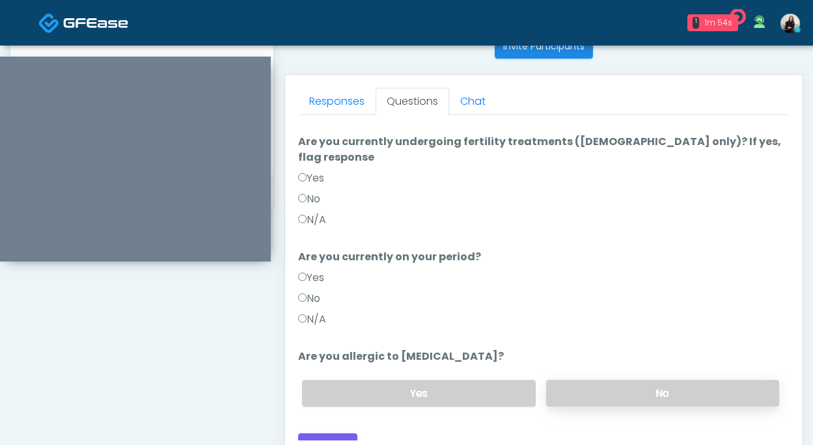
click at [578, 380] on label "No" at bounding box center [662, 393] width 233 height 27
click at [323, 292] on div "No" at bounding box center [543, 301] width 491 height 21
click at [320, 312] on label "N/A" at bounding box center [312, 320] width 28 height 16
click at [314, 212] on label "N/A" at bounding box center [312, 220] width 28 height 16
click at [312, 433] on button "Continue" at bounding box center [327, 445] width 59 height 24
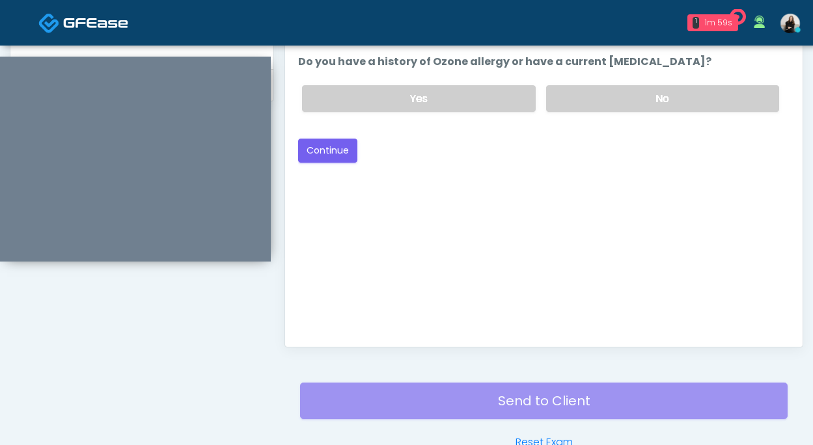
scroll to position [547, 0]
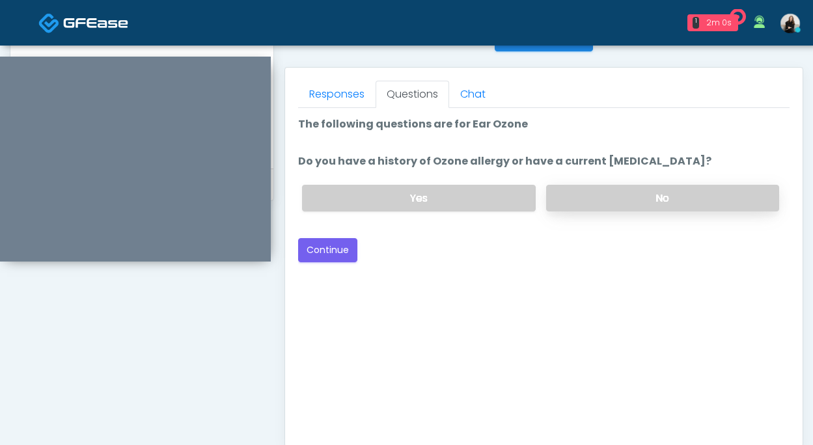
click at [625, 199] on label "No" at bounding box center [662, 198] width 233 height 27
click at [339, 249] on button "Continue" at bounding box center [327, 250] width 59 height 24
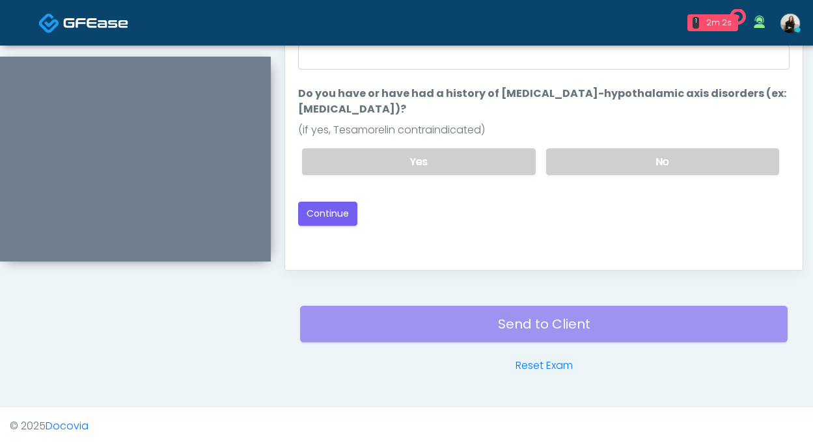
scroll to position [621, 0]
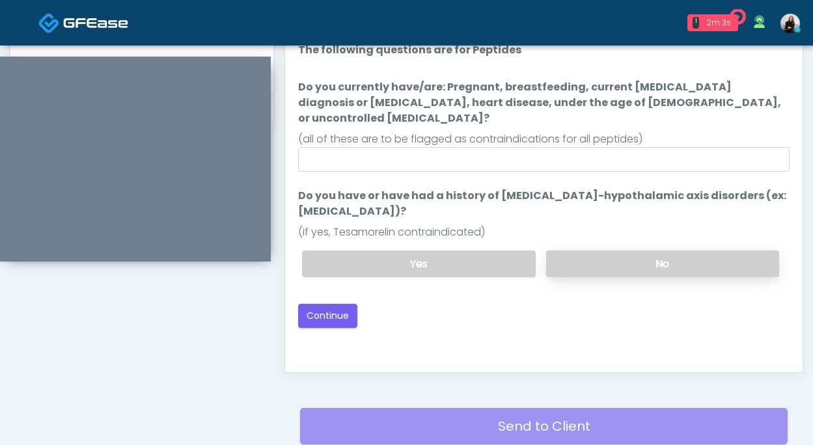
click at [573, 250] on label "No" at bounding box center [662, 263] width 233 height 27
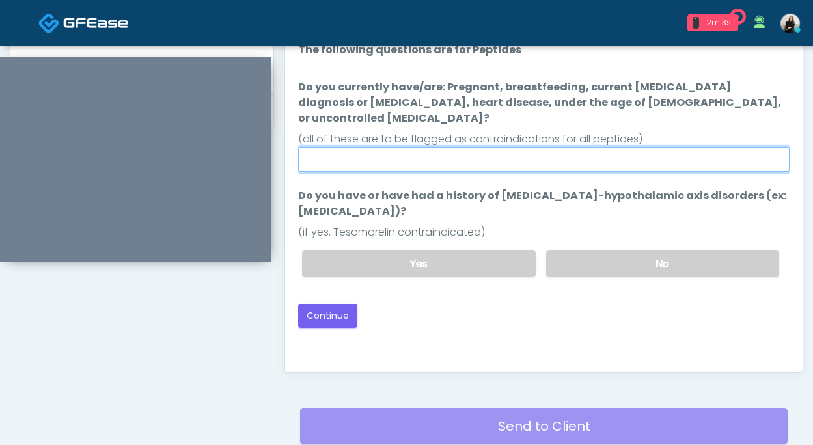
click at [539, 147] on input "Do you currently have/are: Pregnant, breastfeeding, current cancer diagnosis or…" at bounding box center [543, 159] width 491 height 25
type input "**"
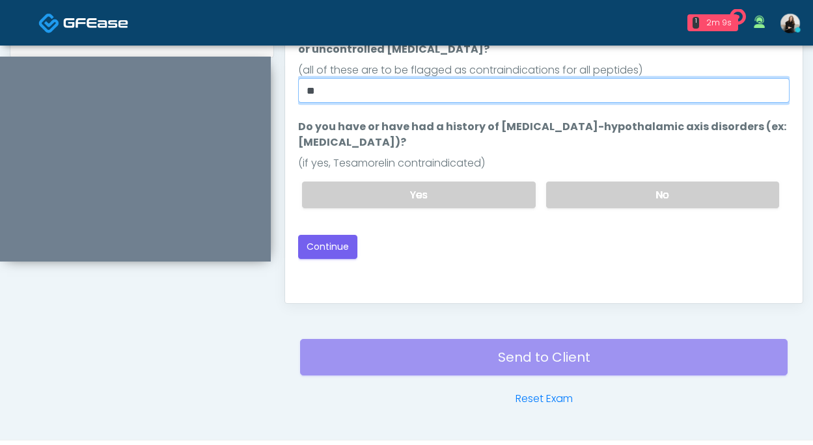
scroll to position [723, 0]
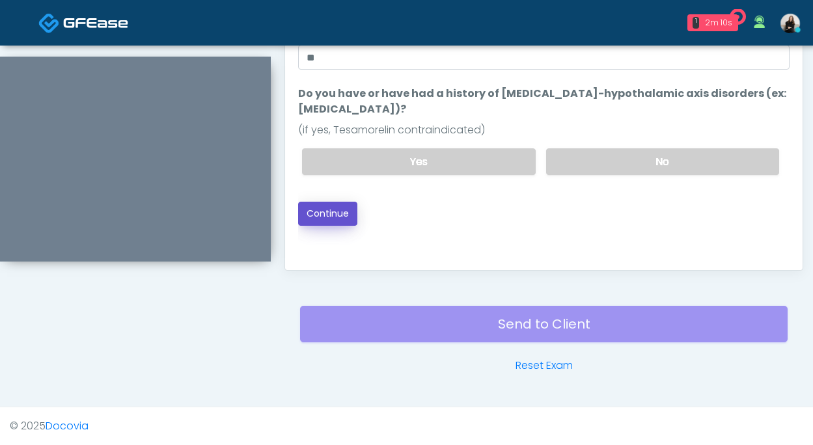
click at [346, 202] on button "Continue" at bounding box center [327, 214] width 59 height 24
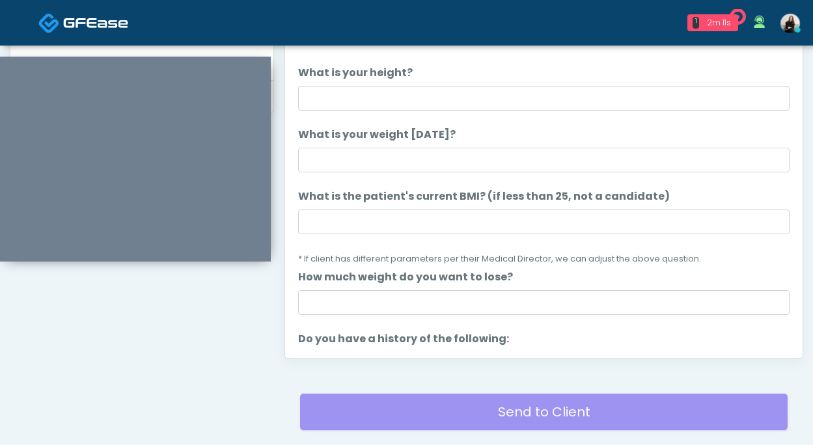
scroll to position [569, 0]
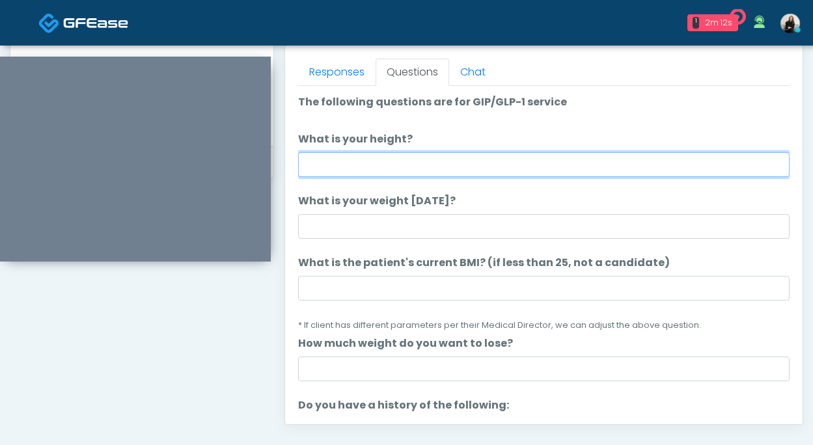
click at [438, 160] on input "What is your height?" at bounding box center [543, 164] width 491 height 25
type input "***"
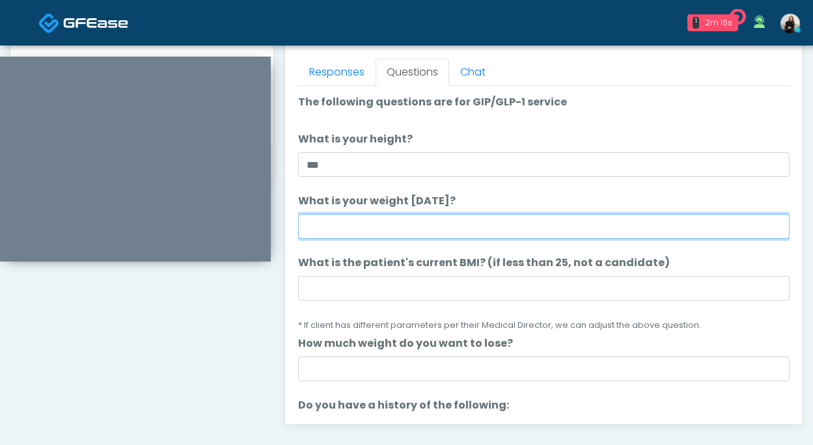
click at [331, 234] on input "What is your weight today?" at bounding box center [543, 226] width 491 height 25
type input "***"
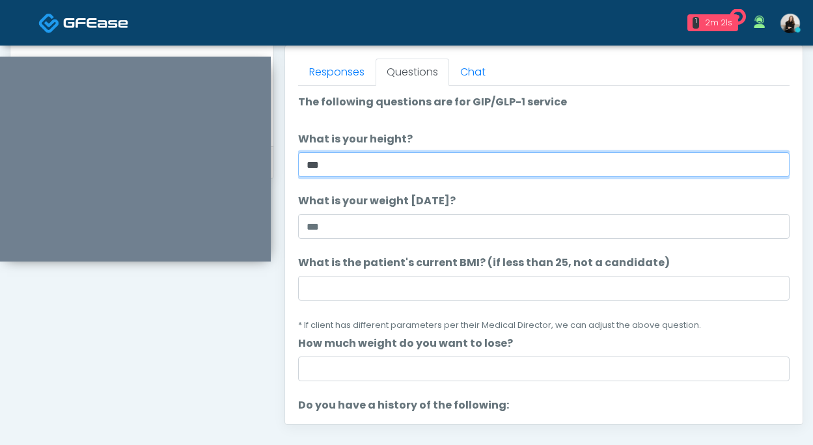
drag, startPoint x: 347, startPoint y: 157, endPoint x: 264, endPoint y: 163, distance: 82.8
click at [274, 90] on div "Invite Participants to Video Session Invite Participants Responses Questions Ch…" at bounding box center [538, 31] width 529 height 992
type input "*******"
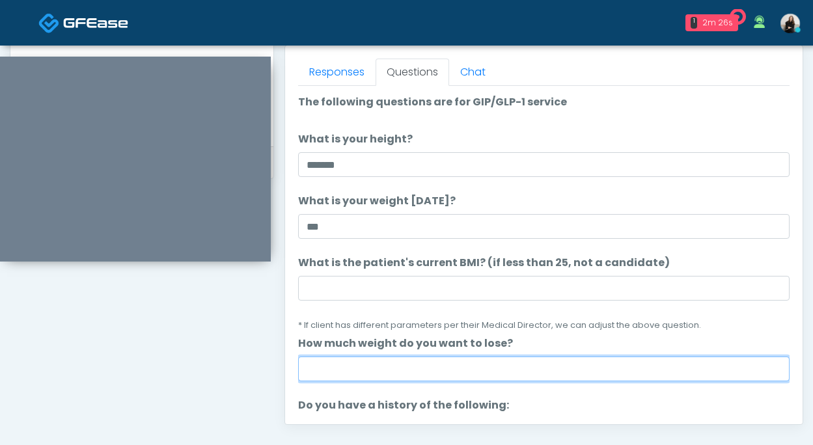
click at [355, 372] on input "How much weight do you want to lose?" at bounding box center [543, 369] width 491 height 25
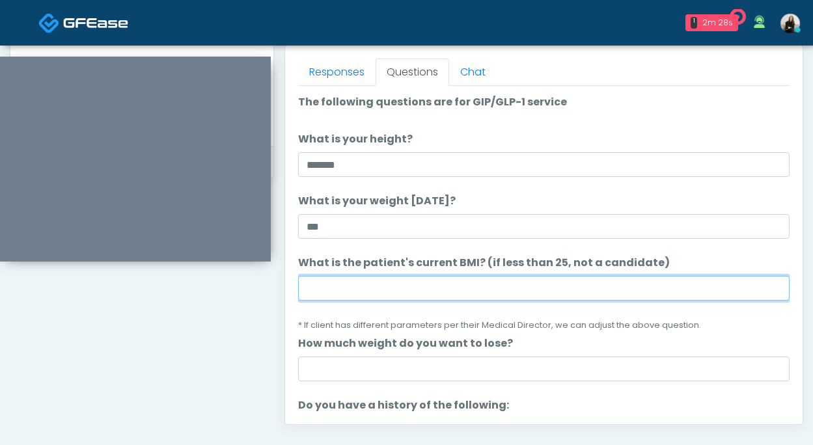
click at [327, 284] on input "What is the patient's current BMI? (if less than 25, not a candidate)" at bounding box center [543, 288] width 491 height 25
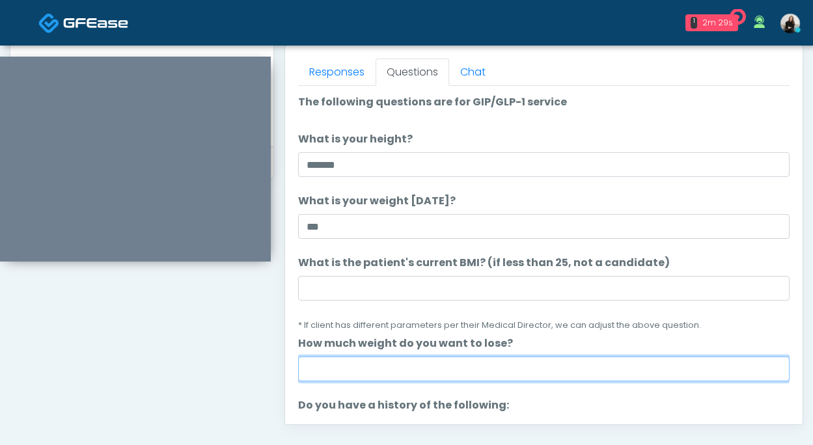
click at [336, 377] on input "How much weight do you want to lose?" at bounding box center [543, 369] width 491 height 25
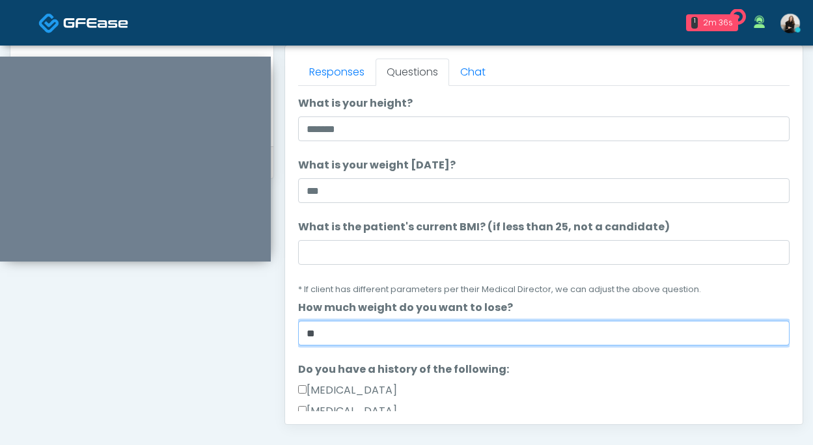
scroll to position [31, 0]
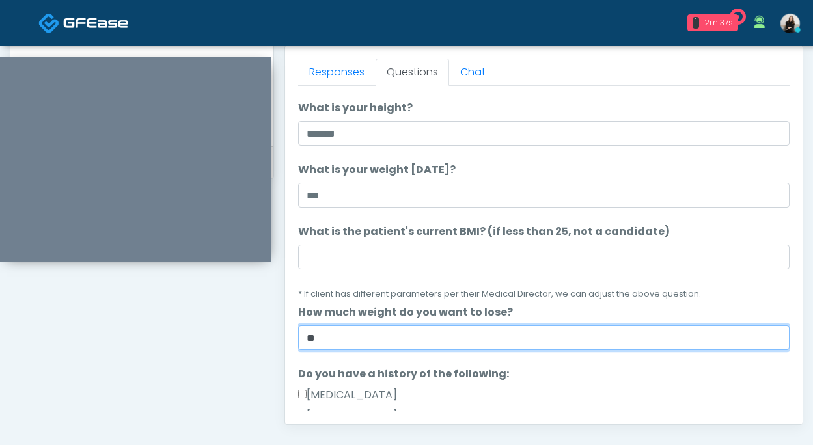
type input "**"
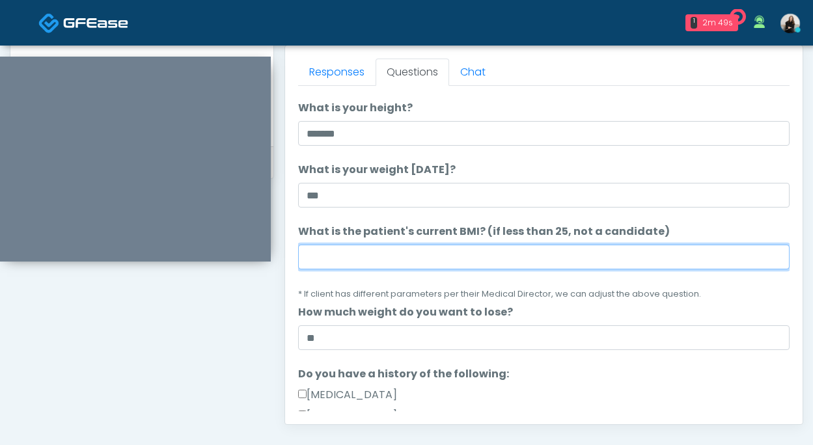
click at [364, 257] on input "What is the patient's current BMI? (if less than 25, not a candidate)" at bounding box center [543, 257] width 491 height 25
paste input "****"
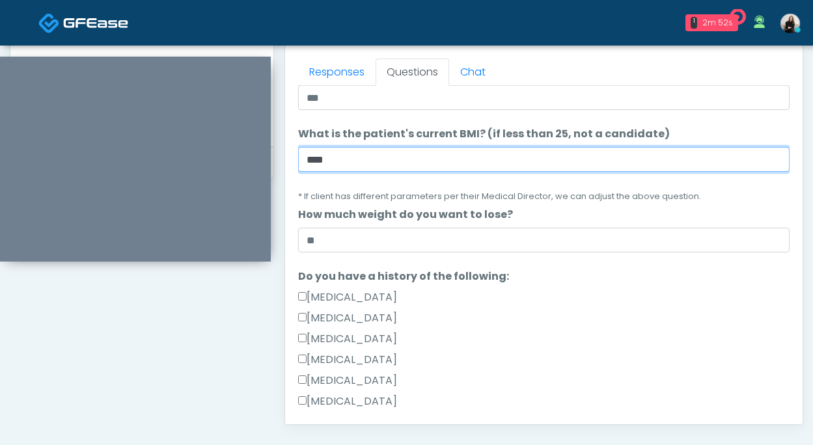
scroll to position [346, 0]
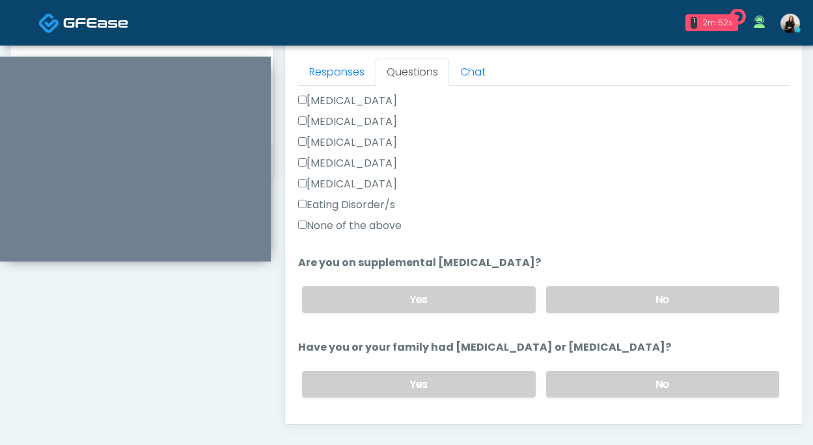
type input "****"
click at [346, 225] on label "None of the above" at bounding box center [349, 226] width 103 height 16
click at [564, 307] on label "No" at bounding box center [662, 299] width 233 height 27
click at [569, 375] on label "No" at bounding box center [662, 384] width 233 height 27
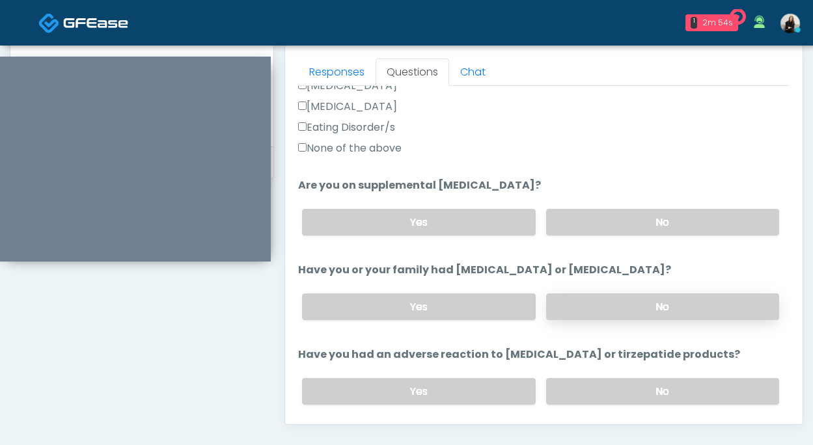
scroll to position [421, 0]
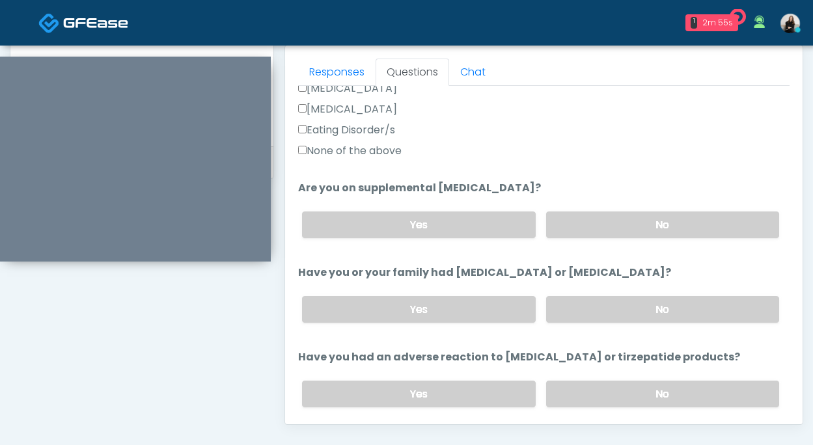
click at [569, 376] on div "Yes No" at bounding box center [540, 393] width 498 height 47
click at [569, 388] on label "No" at bounding box center [662, 394] width 233 height 27
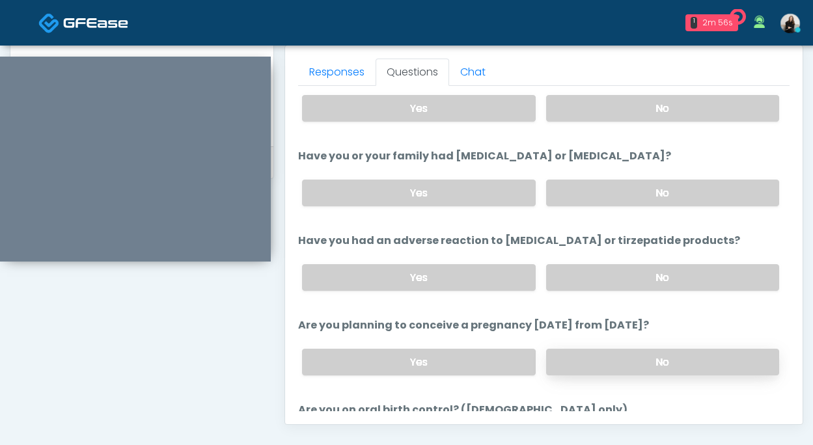
click at [569, 370] on label "No" at bounding box center [662, 362] width 233 height 27
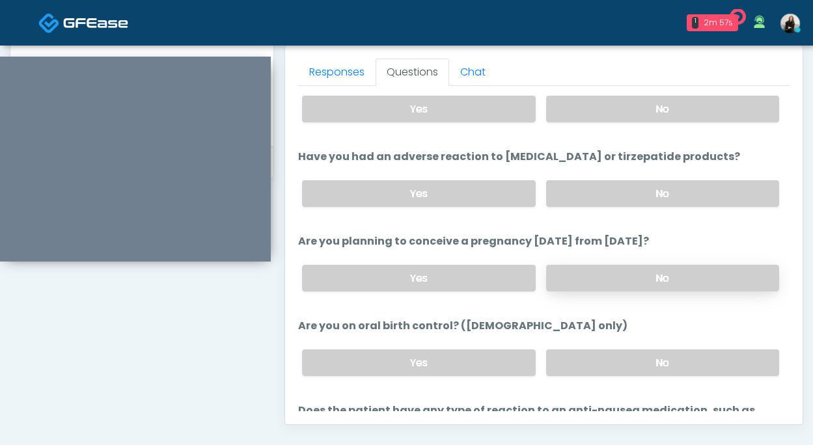
click at [569, 370] on label "No" at bounding box center [662, 362] width 233 height 27
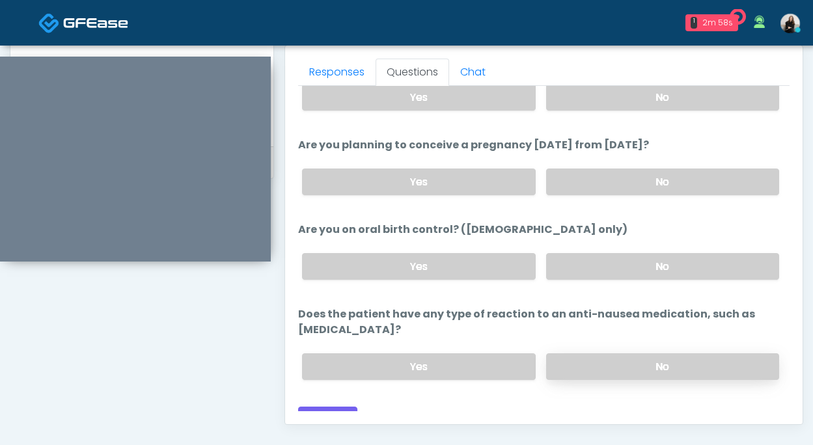
click at [576, 353] on label "No" at bounding box center [662, 366] width 233 height 27
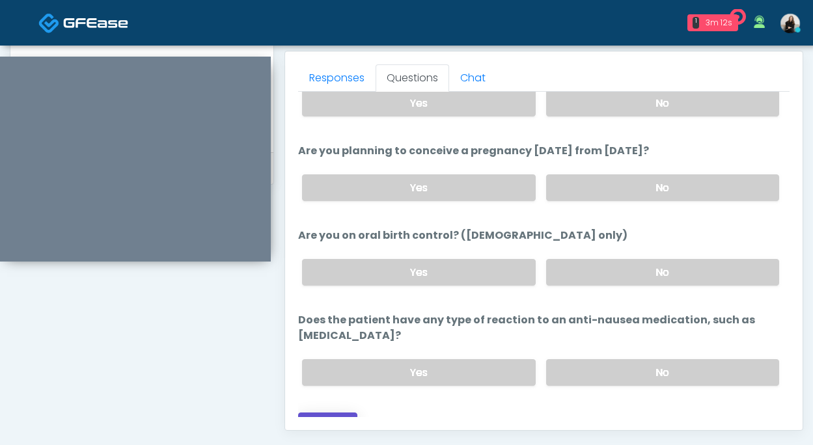
click at [338, 412] on button "Continue" at bounding box center [327, 424] width 59 height 24
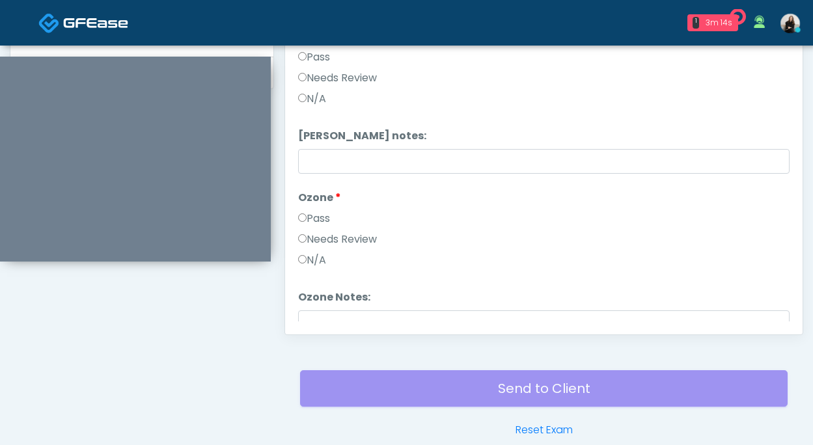
scroll to position [596, 0]
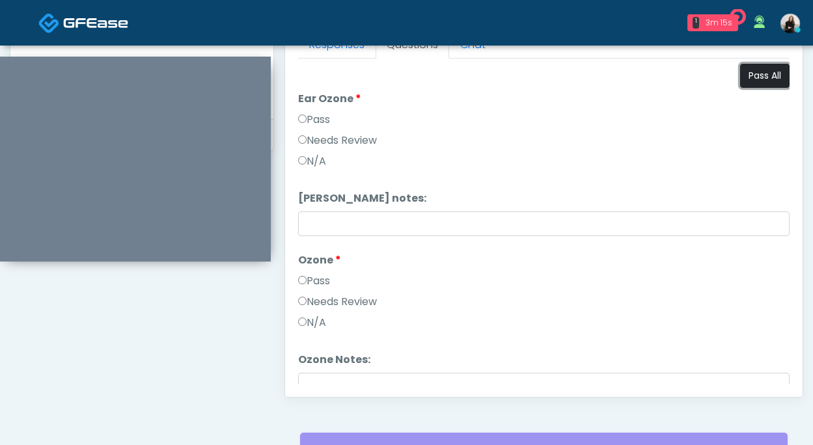
click at [772, 79] on button "Pass All" at bounding box center [764, 76] width 49 height 24
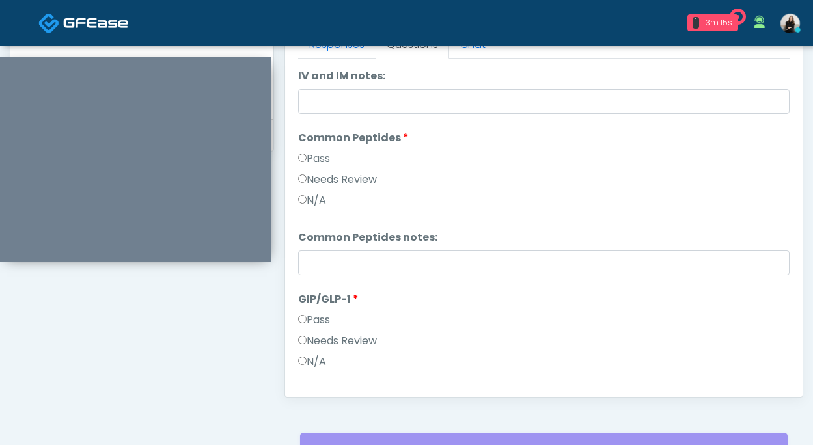
scroll to position [538, 0]
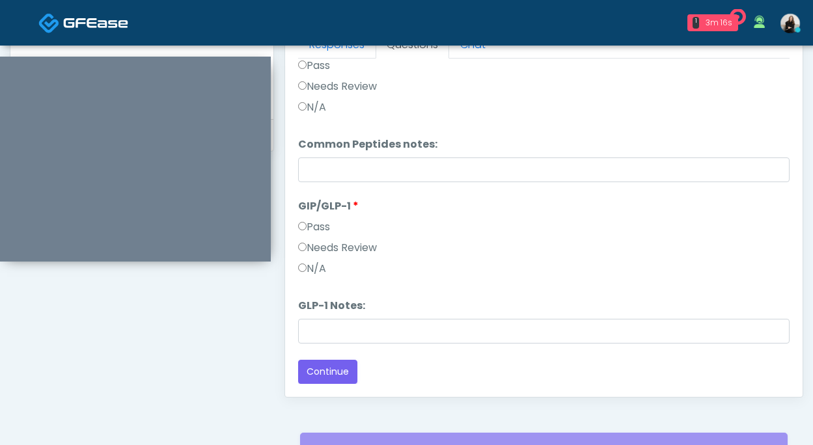
click at [513, 318] on li "GLP-1 Notes: GLP-1 Notes:" at bounding box center [543, 321] width 491 height 46
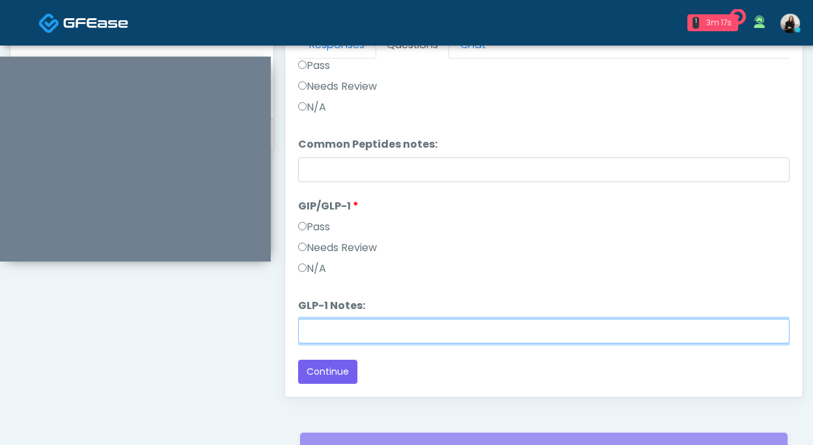
click at [512, 335] on input "GLP-1 Notes:" at bounding box center [543, 331] width 491 height 25
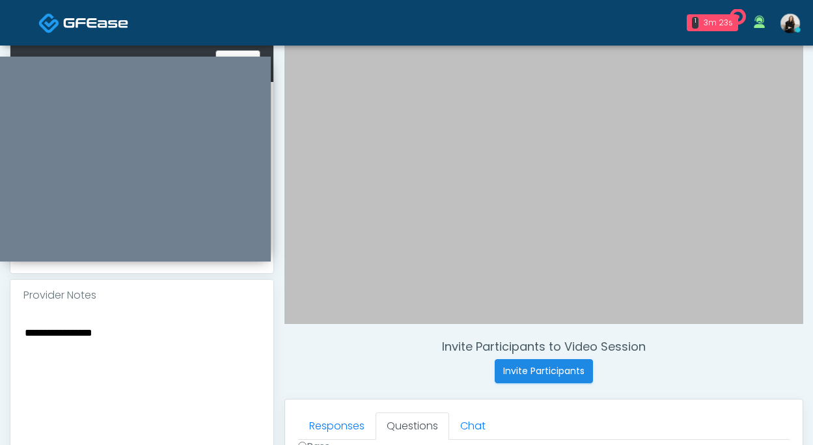
scroll to position [184, 0]
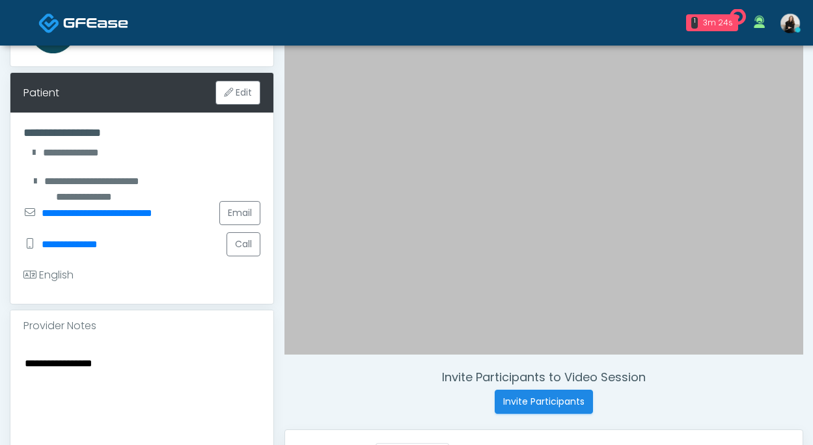
type input "**********"
click at [167, 355] on textarea "**********" at bounding box center [141, 434] width 237 height 159
click at [24, 355] on textarea "**********" at bounding box center [141, 434] width 237 height 159
click at [188, 364] on textarea "**********" at bounding box center [141, 434] width 237 height 159
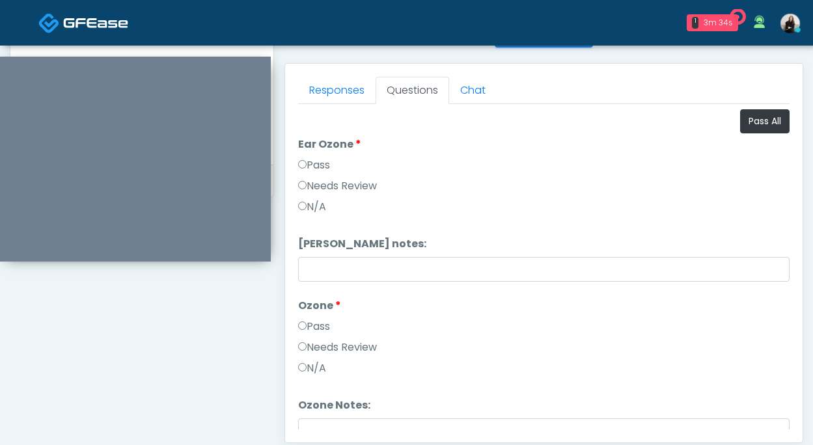
scroll to position [538, 0]
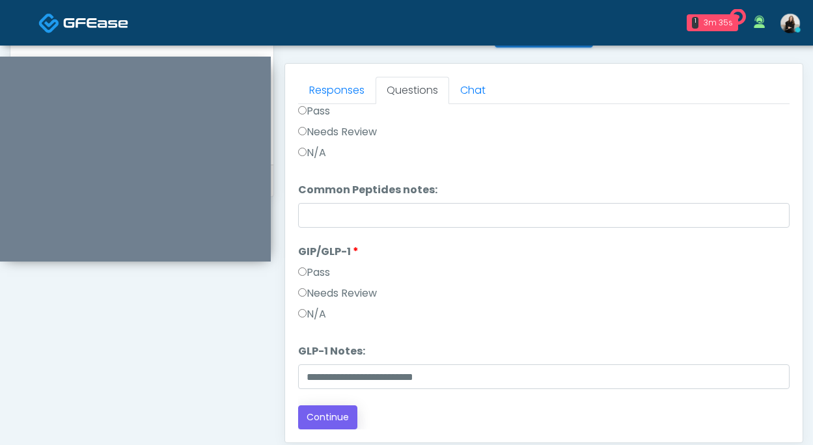
type textarea "**********"
click at [310, 420] on button "Continue" at bounding box center [327, 417] width 59 height 24
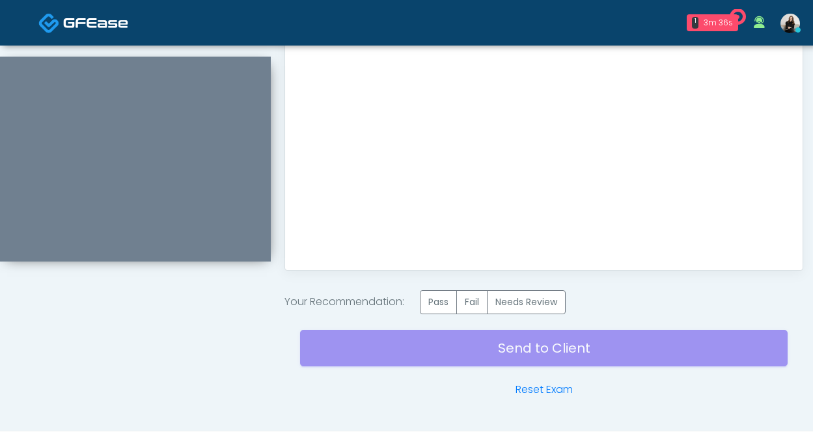
scroll to position [747, 0]
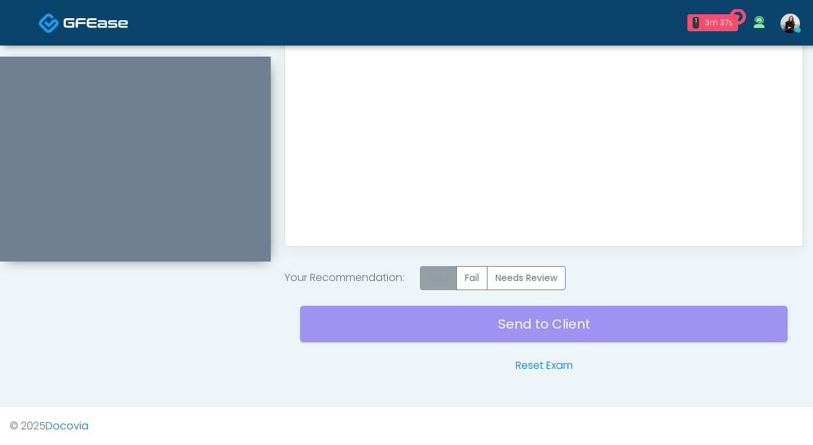
click at [438, 273] on label "Pass" at bounding box center [438, 278] width 37 height 24
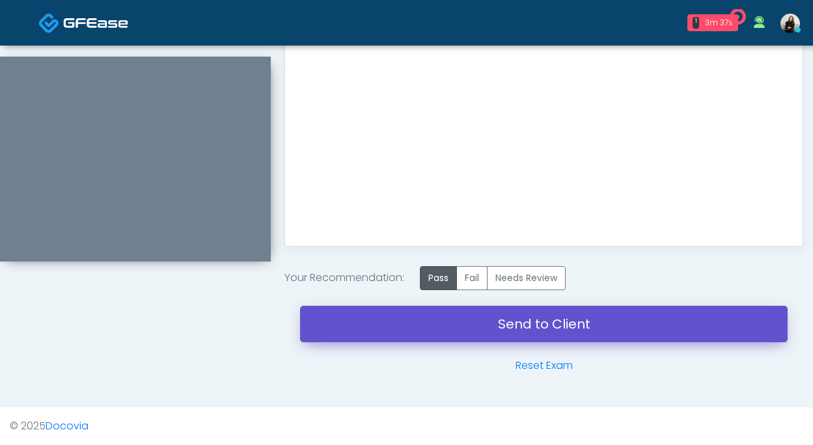
click at [440, 321] on link "Send to Client" at bounding box center [543, 324] width 487 height 36
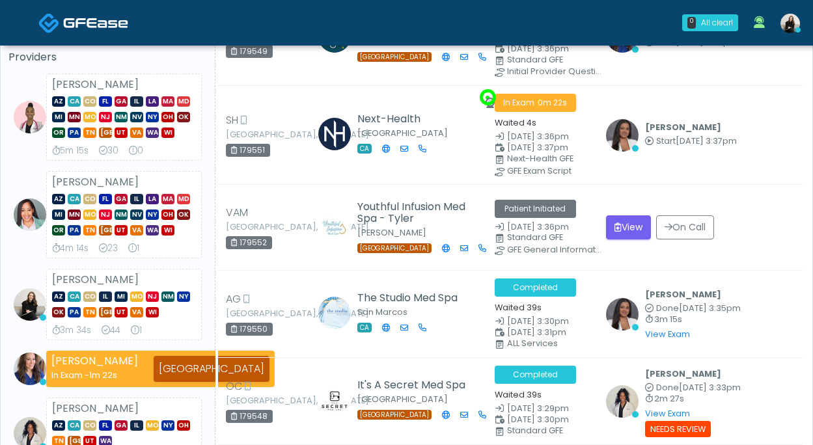
scroll to position [103, 0]
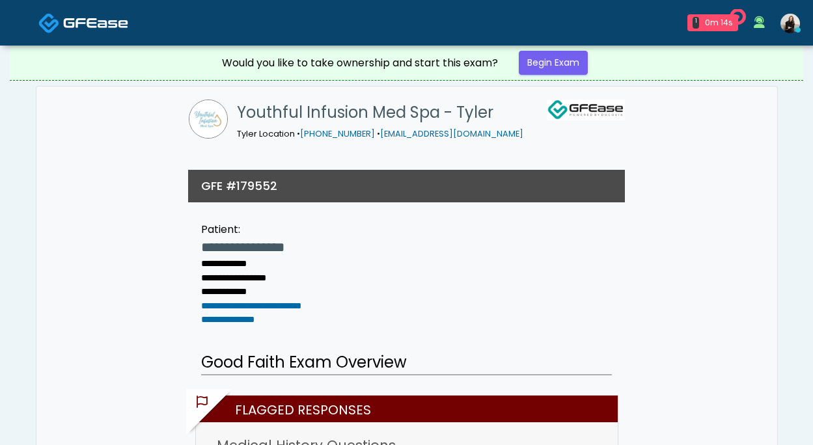
click at [126, 30] on span at bounding box center [95, 22] width 65 height 18
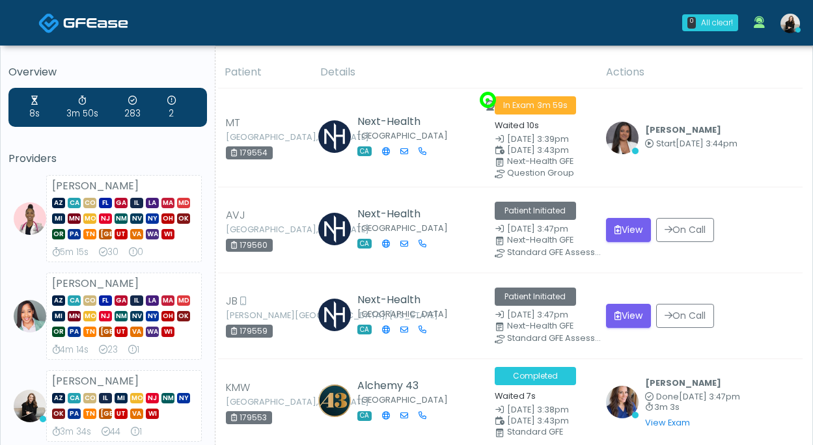
click at [671, 344] on td "View On Call" at bounding box center [700, 316] width 204 height 86
click at [628, 236] on button "View" at bounding box center [628, 230] width 45 height 24
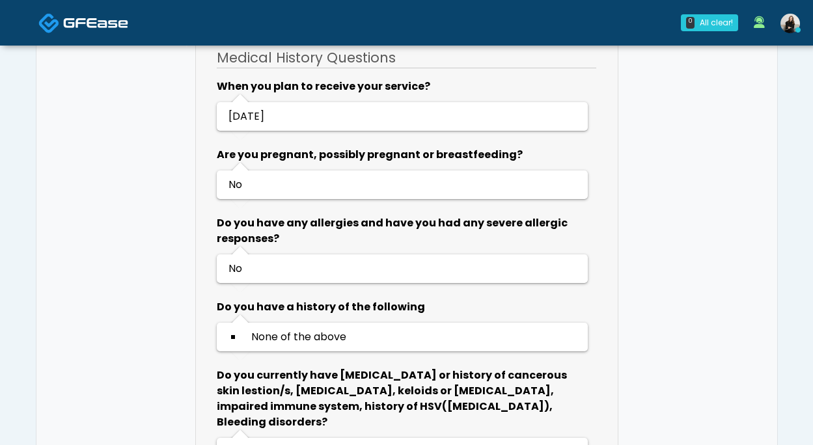
click at [99, 33] on link at bounding box center [83, 22] width 90 height 42
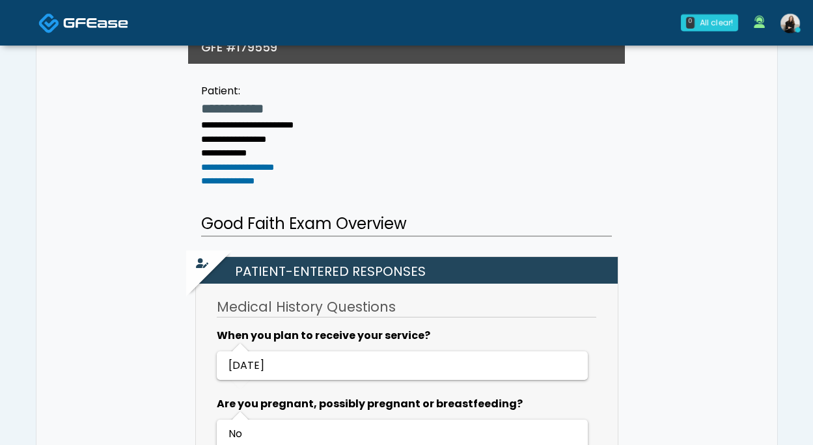
scroll to position [390, 0]
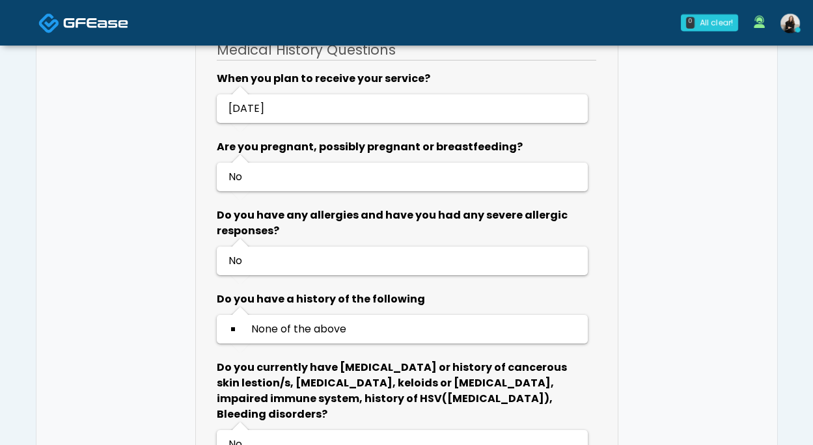
click at [130, 25] on div at bounding box center [83, 22] width 156 height 43
click at [101, 25] on img at bounding box center [95, 22] width 65 height 13
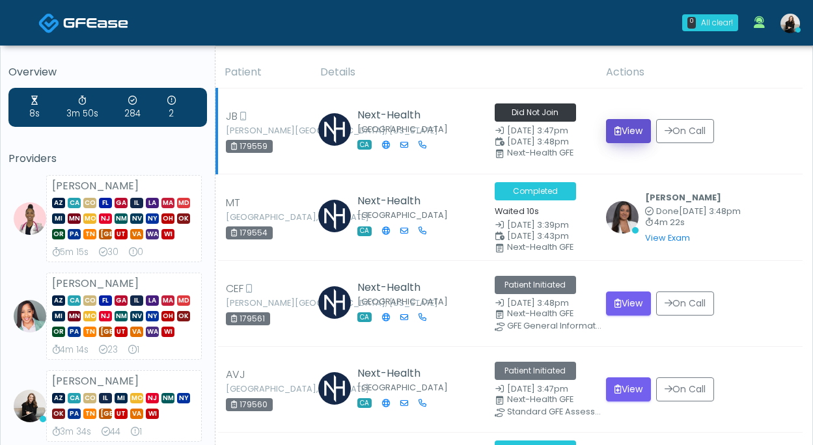
click at [622, 131] on button "View" at bounding box center [628, 131] width 45 height 24
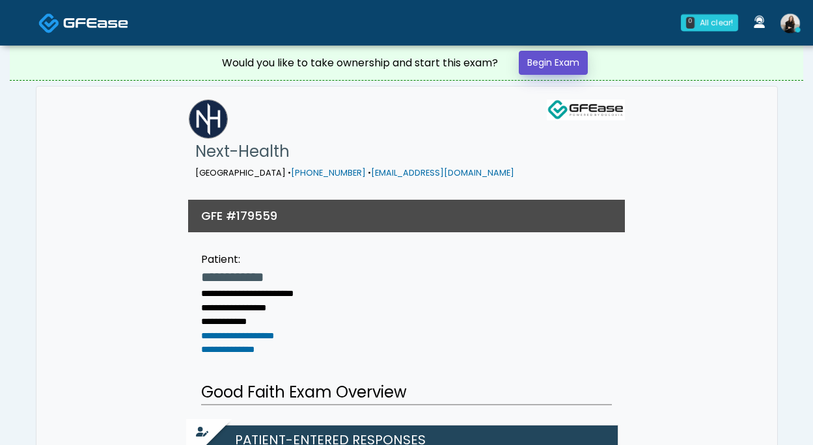
click at [531, 59] on link "Begin Exam" at bounding box center [553, 63] width 69 height 24
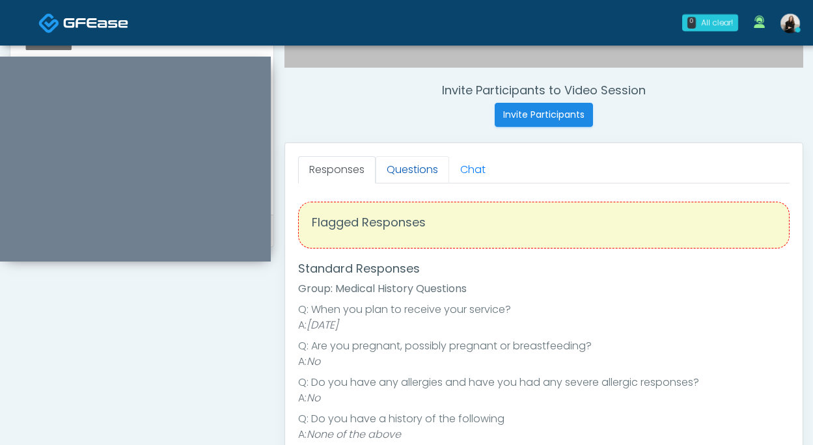
click at [405, 173] on link "Questions" at bounding box center [412, 169] width 74 height 27
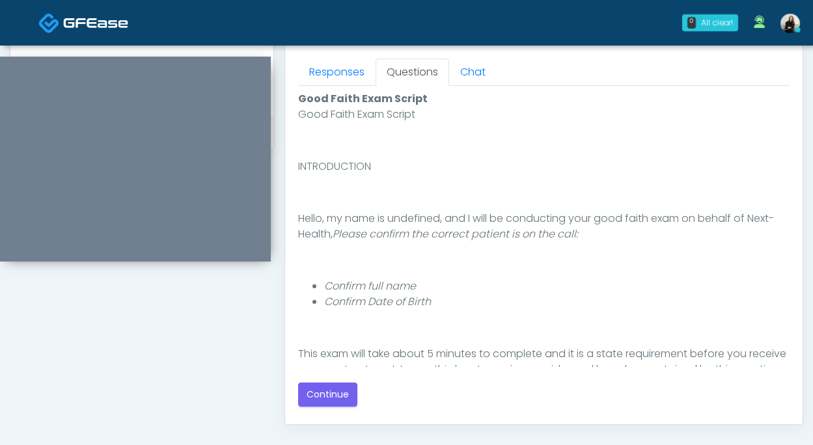
scroll to position [612, 0]
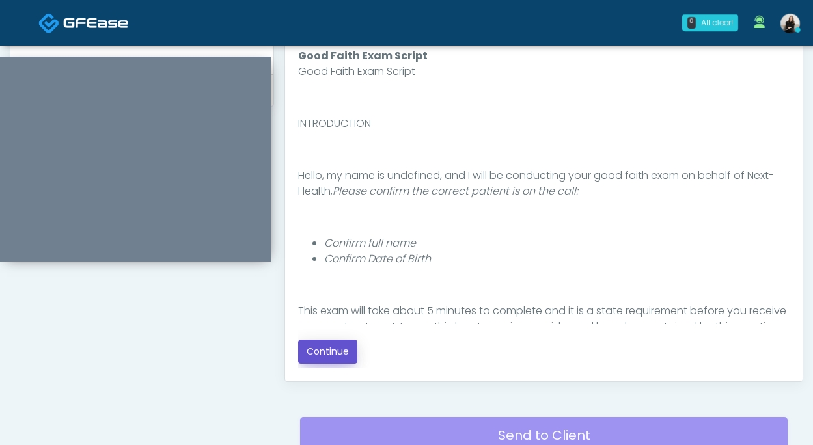
click at [337, 347] on button "Continue" at bounding box center [327, 352] width 59 height 24
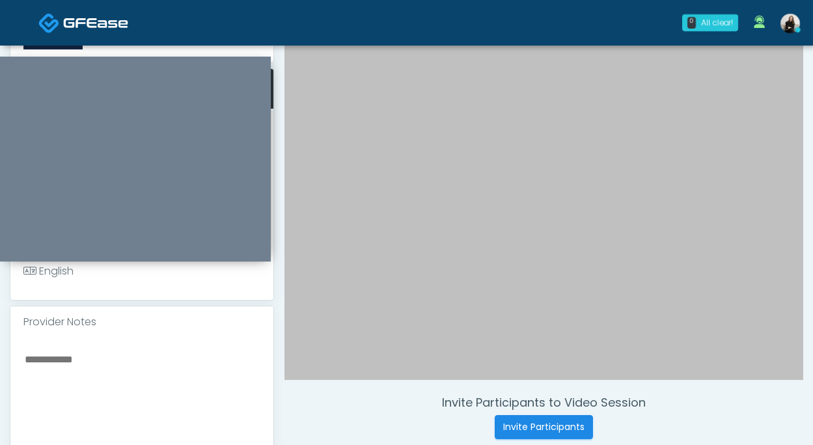
click at [204, 349] on div at bounding box center [141, 432] width 263 height 189
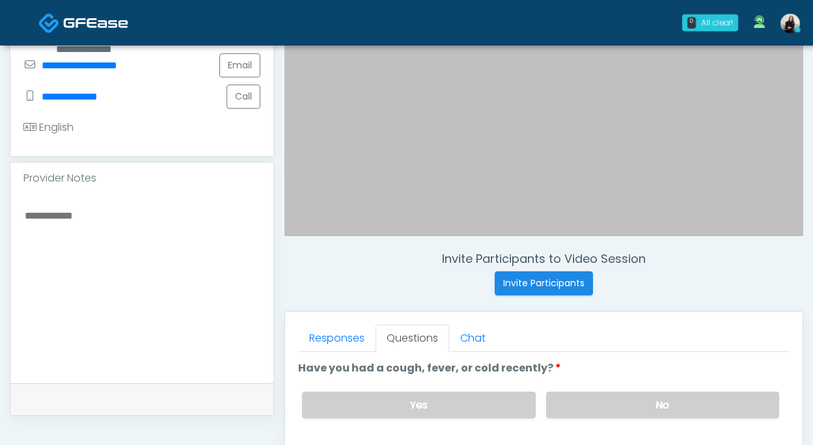
scroll to position [430, 0]
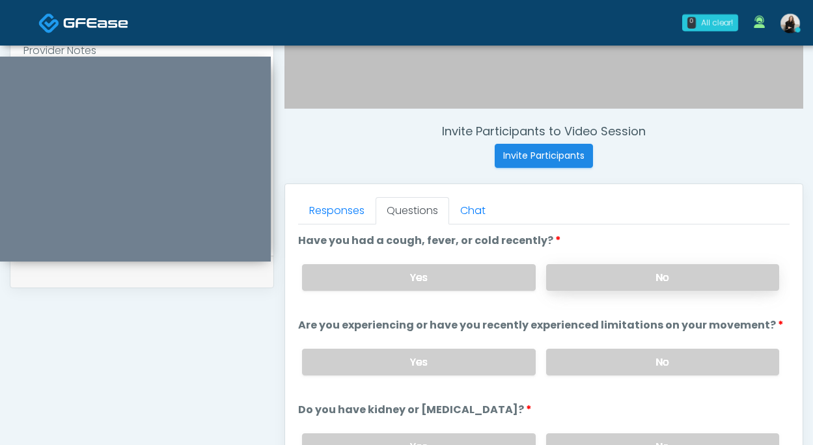
click at [627, 278] on label "No" at bounding box center [662, 277] width 233 height 27
click at [605, 373] on label "No" at bounding box center [662, 362] width 233 height 27
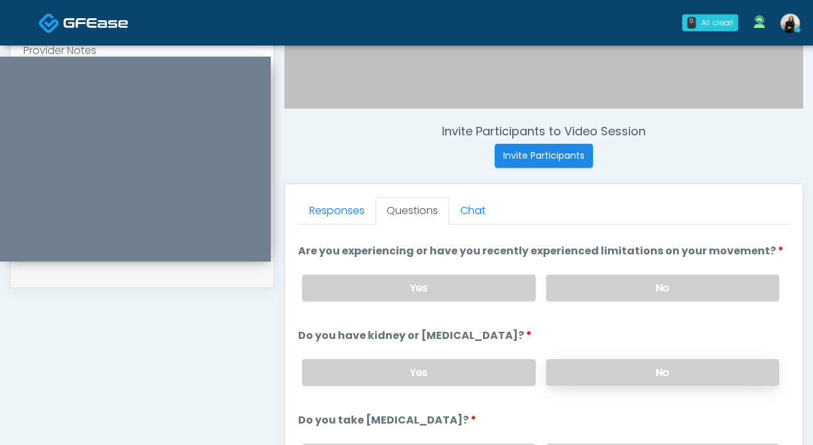
click at [602, 382] on label "No" at bounding box center [662, 372] width 233 height 27
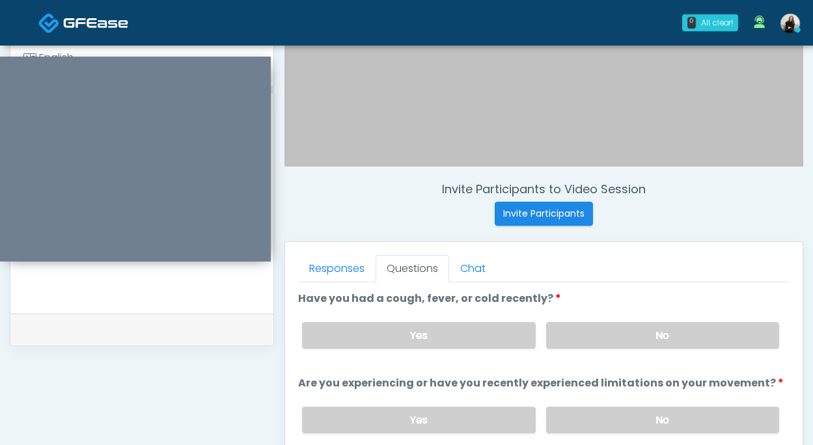
scroll to position [241, 0]
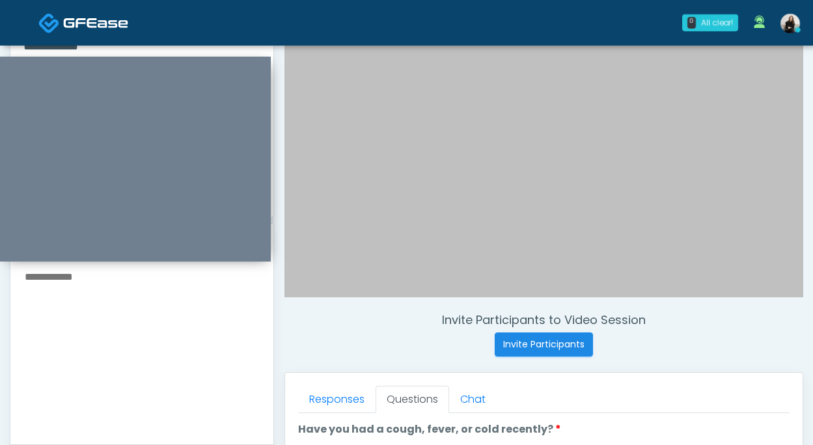
click at [131, 358] on textarea at bounding box center [141, 347] width 237 height 159
click at [26, 277] on textarea "**********" at bounding box center [141, 347] width 237 height 159
click at [102, 276] on textarea "**********" at bounding box center [141, 347] width 237 height 159
click at [103, 294] on textarea "**********" at bounding box center [141, 347] width 237 height 159
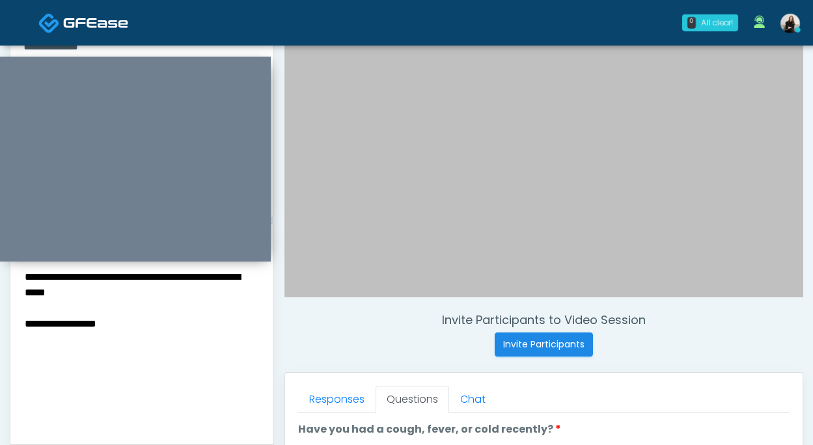
click at [103, 276] on textarea "**********" at bounding box center [141, 347] width 237 height 159
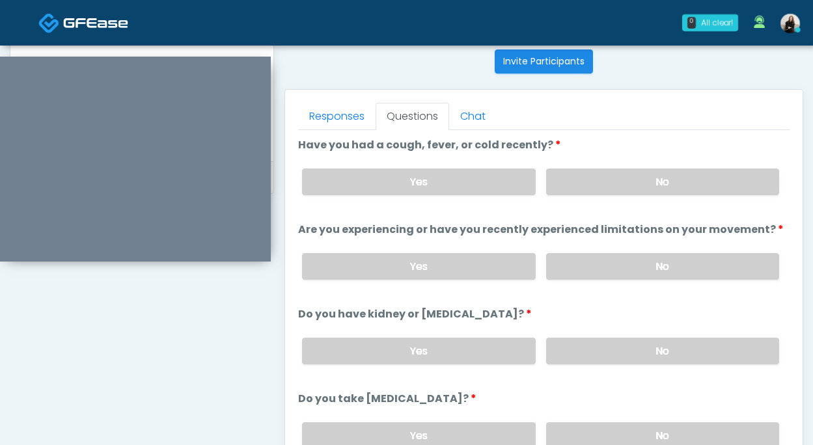
scroll to position [0, 0]
click at [496, 169] on div "Yes No" at bounding box center [540, 182] width 498 height 47
click at [494, 175] on label "Yes" at bounding box center [418, 183] width 233 height 27
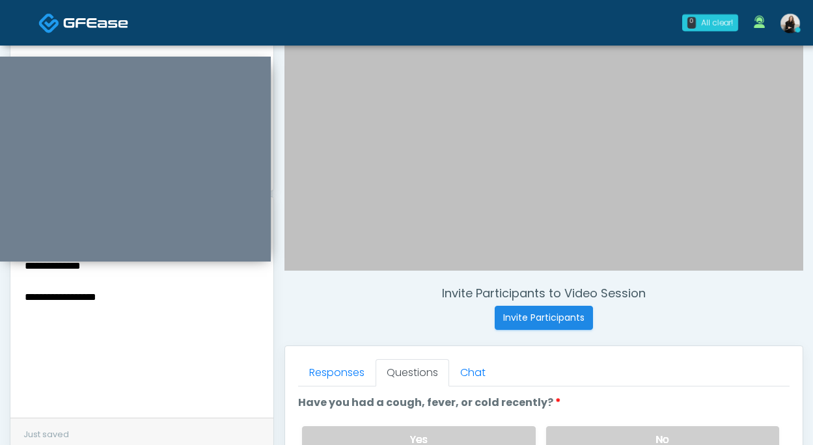
click at [161, 293] on textarea "**********" at bounding box center [141, 320] width 237 height 159
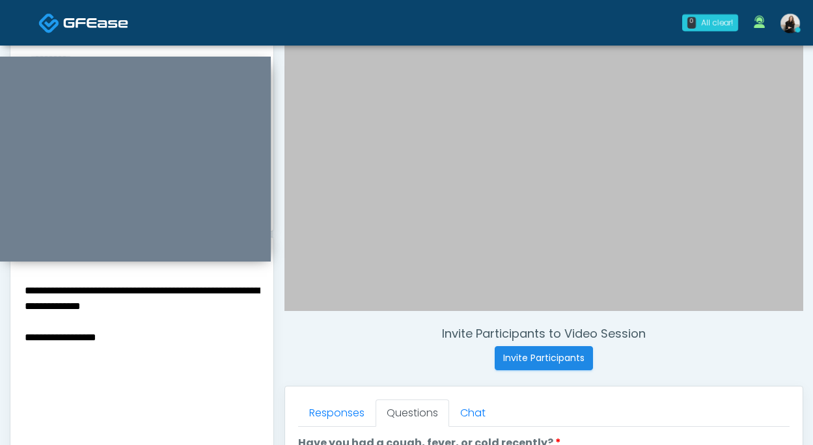
scroll to position [224, 0]
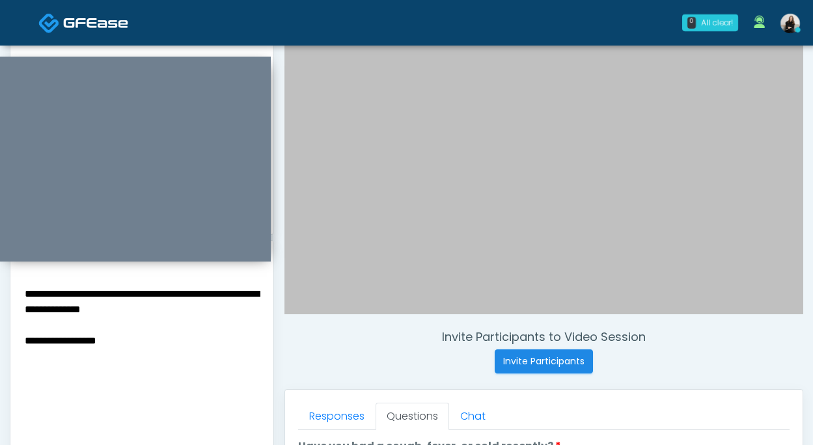
click at [162, 312] on textarea "**********" at bounding box center [141, 364] width 237 height 159
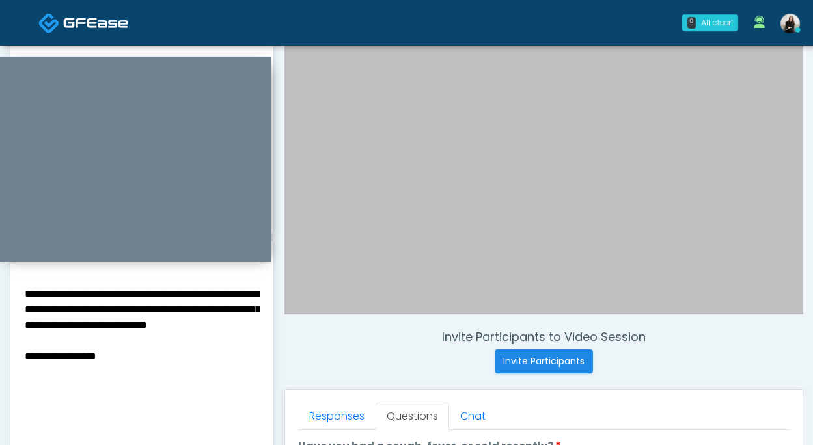
click at [178, 374] on textarea "**********" at bounding box center [141, 364] width 237 height 159
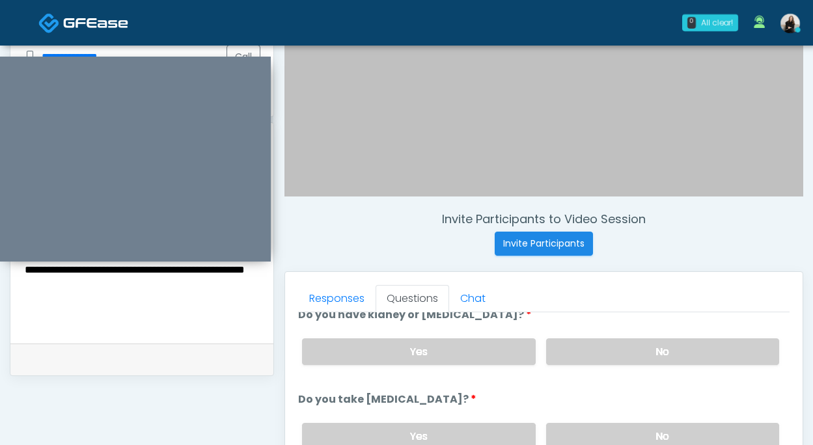
scroll to position [234, 0]
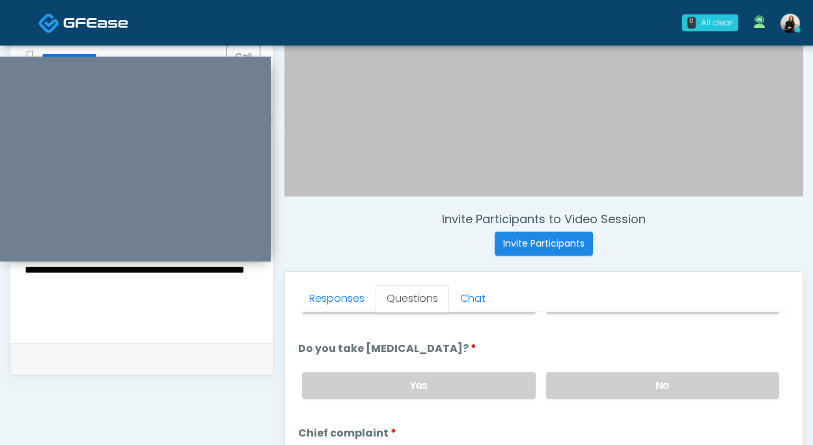
type textarea "**********"
click at [561, 384] on label "No" at bounding box center [662, 385] width 233 height 27
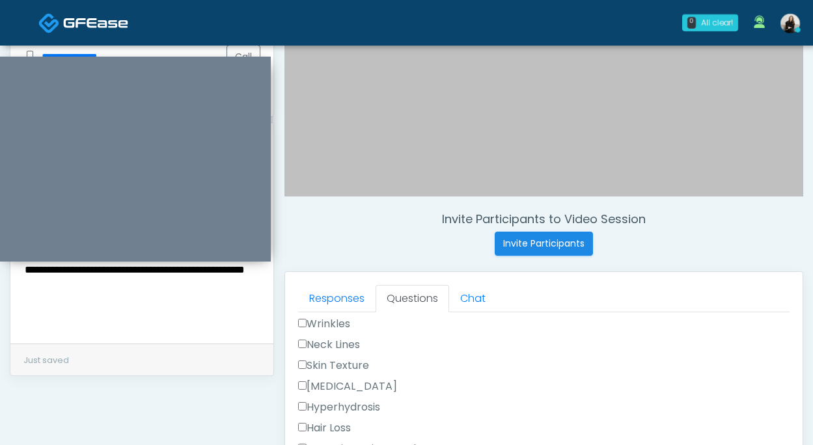
scroll to position [362, 0]
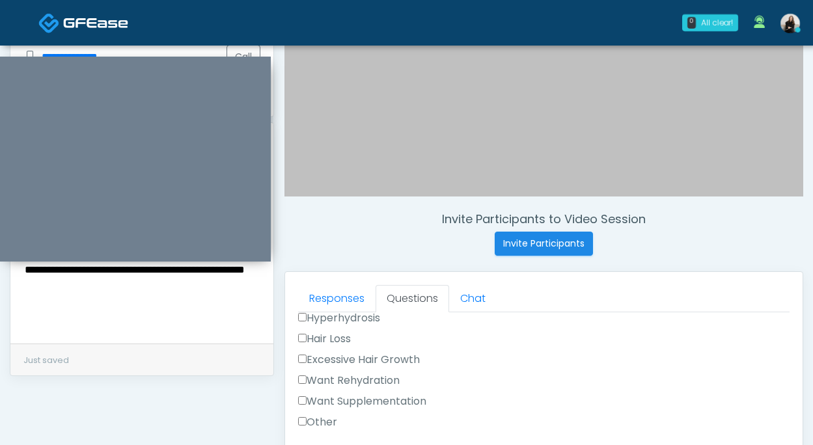
click at [336, 381] on label "Want Rehydration" at bounding box center [348, 381] width 101 height 16
click at [336, 394] on label "Want Supplementation" at bounding box center [362, 402] width 128 height 16
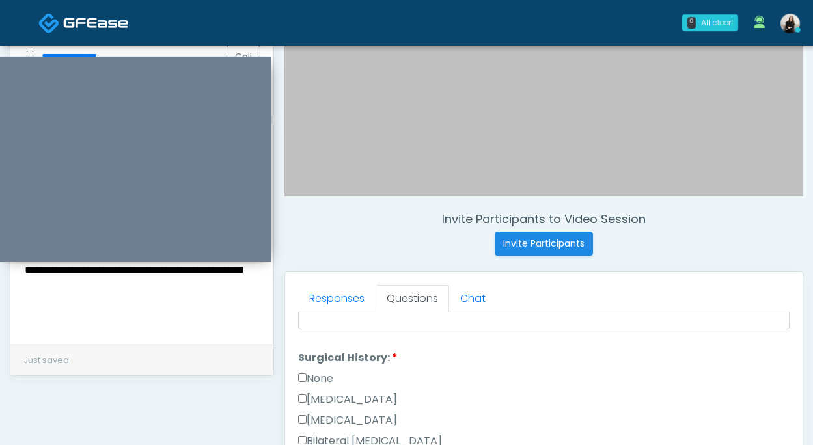
click at [327, 375] on label "None" at bounding box center [315, 379] width 35 height 16
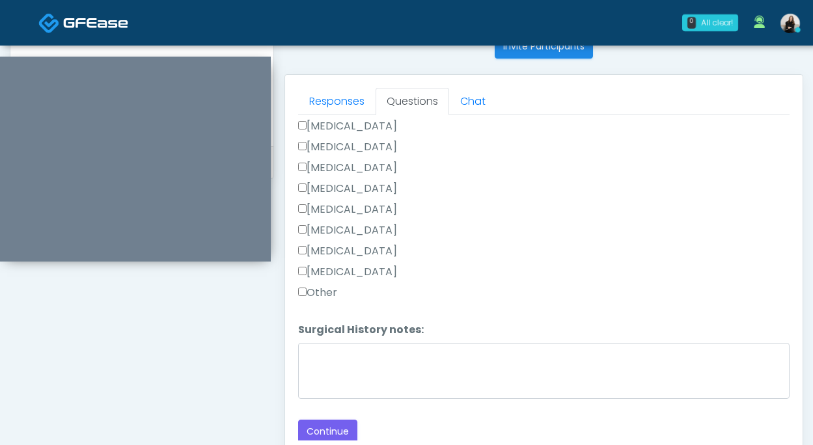
scroll to position [584, 0]
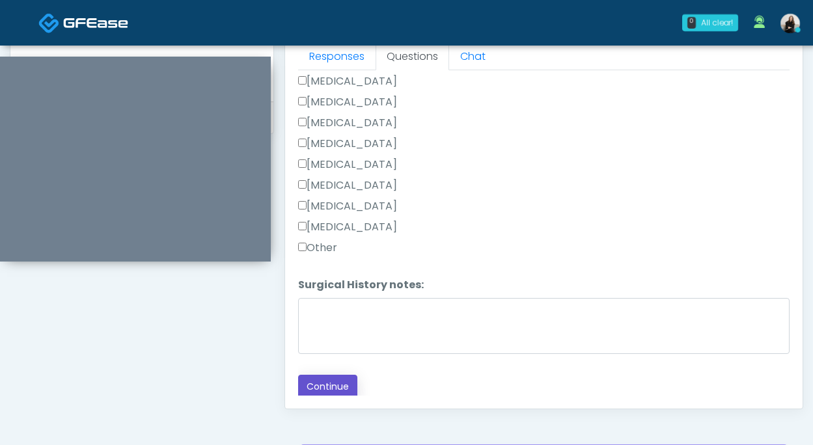
click at [321, 377] on button "Continue" at bounding box center [327, 387] width 59 height 24
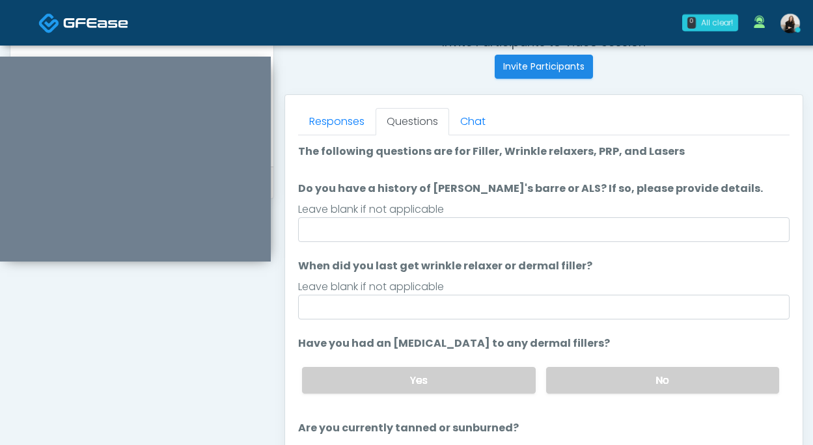
scroll to position [492, 0]
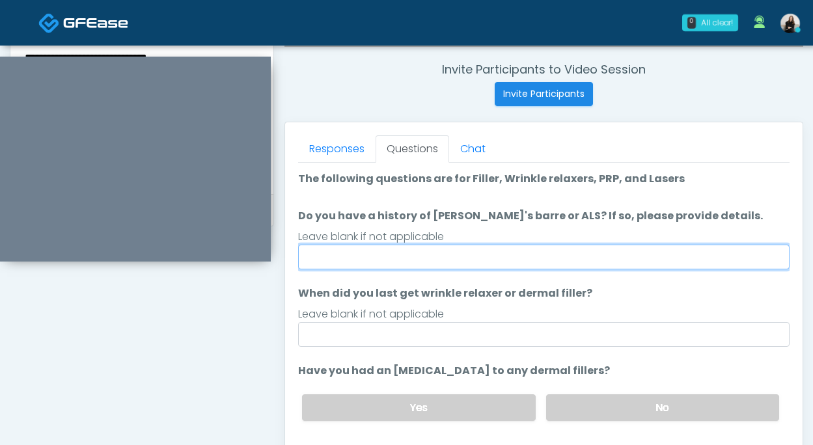
click at [403, 250] on input "Do you have a history of Guillain's barre or ALS? If so, please provide details." at bounding box center [543, 257] width 491 height 25
type input "**"
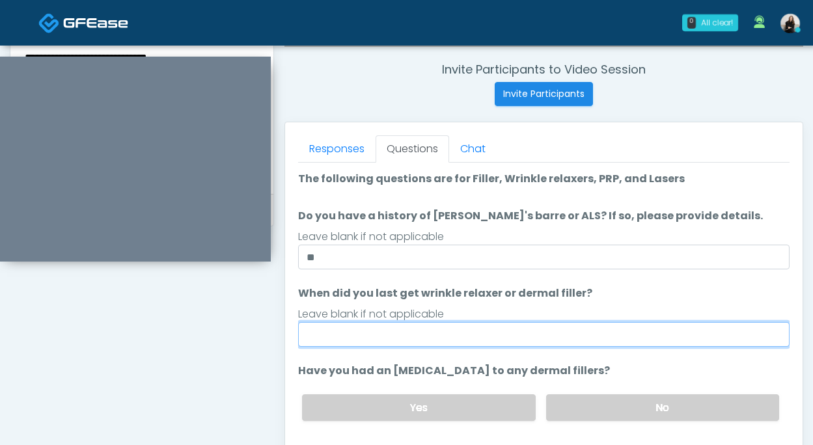
click at [373, 338] on input "When did you last get wrinkle relaxer or dermal filler?" at bounding box center [543, 334] width 491 height 25
type input "*********"
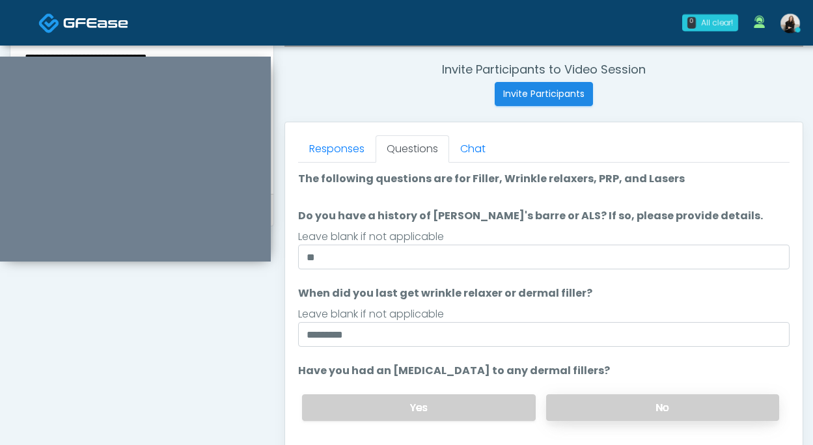
click at [567, 415] on label "No" at bounding box center [662, 407] width 233 height 27
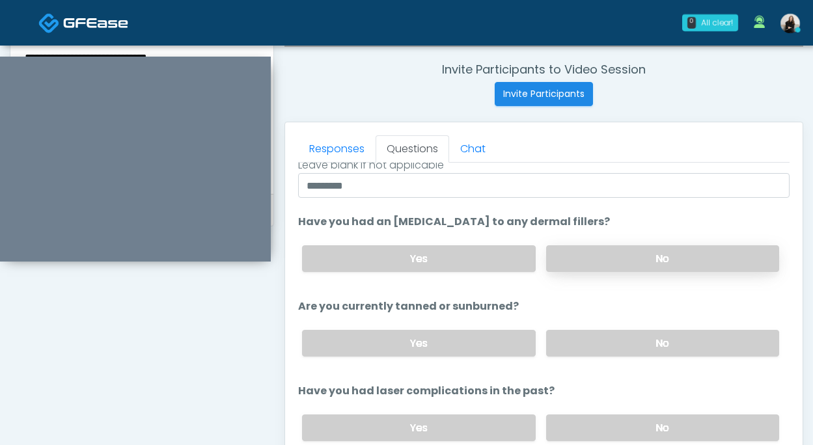
scroll to position [151, 0]
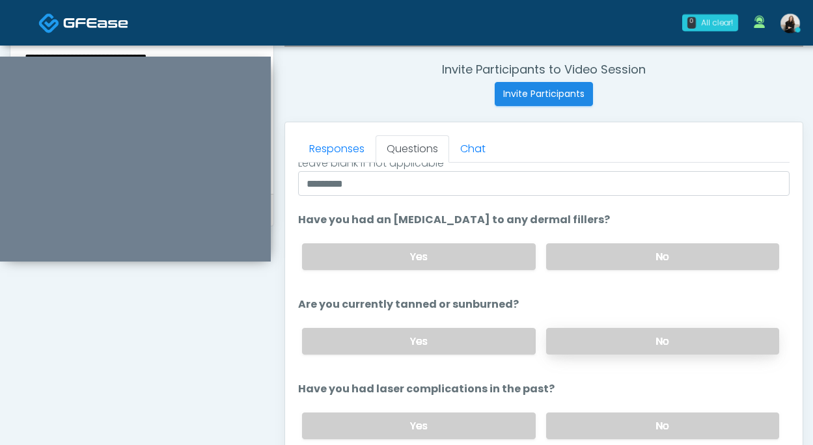
click at [571, 347] on label "No" at bounding box center [662, 341] width 233 height 27
click at [568, 418] on label "No" at bounding box center [662, 425] width 233 height 27
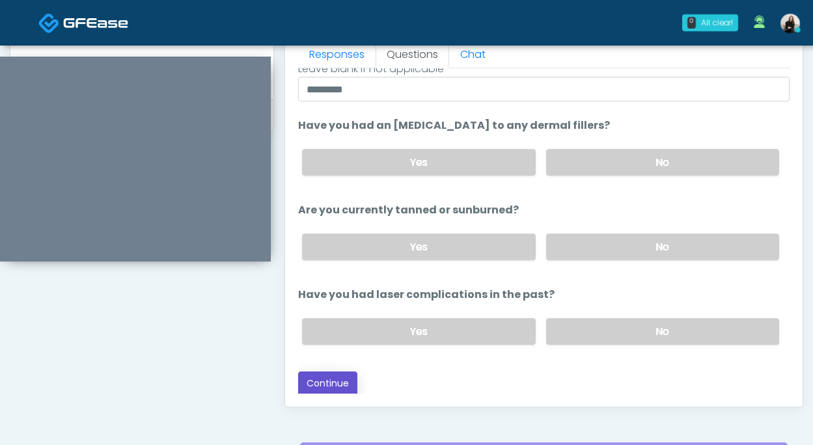
click at [332, 381] on button "Continue" at bounding box center [327, 384] width 59 height 24
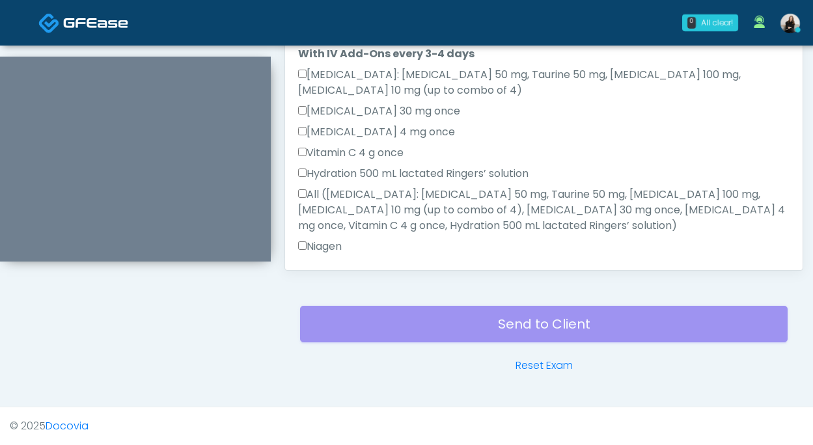
scroll to position [817, 0]
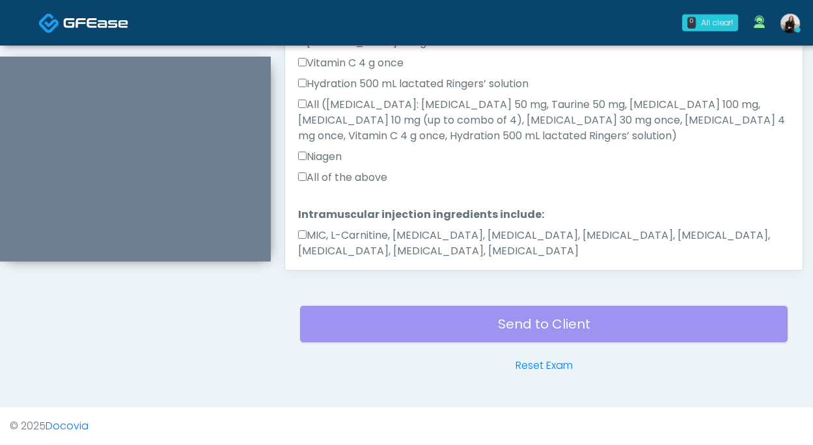
click at [416, 228] on label "MIC, L-Carnitine, Methylcobalamin, Glycine, B-Complex, Lycine, Biotin, Vitamin …" at bounding box center [543, 243] width 491 height 31
click at [360, 170] on label "All of the above" at bounding box center [342, 178] width 89 height 16
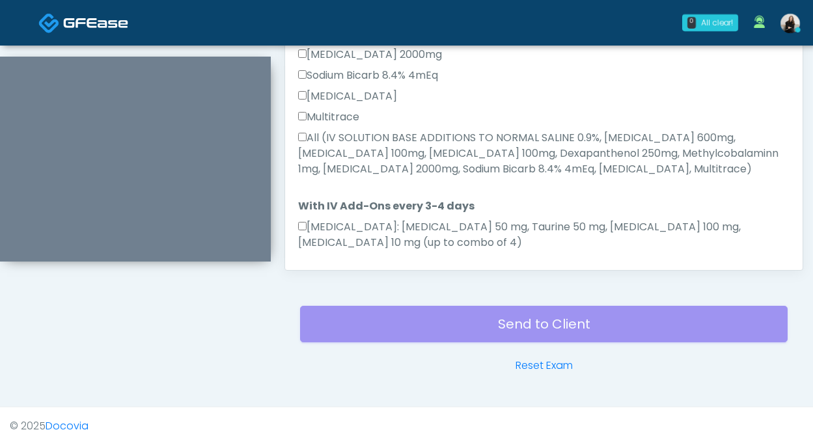
click at [360, 144] on label "All (IV SOLUTION BASE ADDITIONS TO NORMAL SALINE 0.9%, Magnesium Chloride 600mg…" at bounding box center [543, 153] width 491 height 47
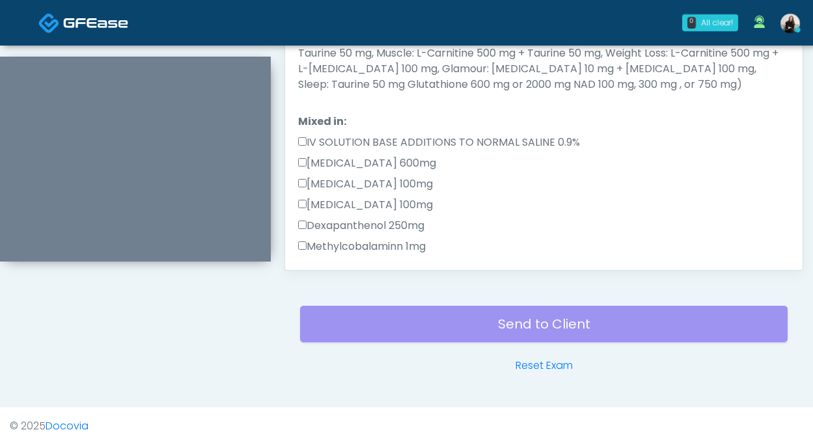
scroll to position [256, 0]
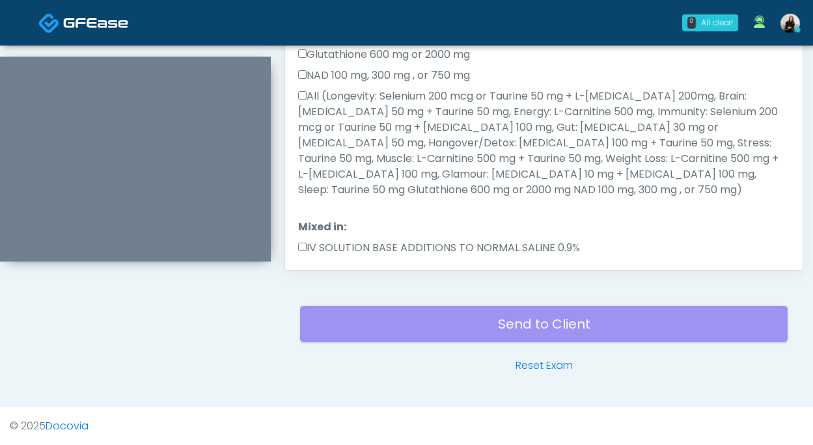
click at [360, 144] on label "All (Longevity: Selenium 200 mcg or Taurine 50 mg + L-Arginine 200mg, Brain: Gl…" at bounding box center [543, 142] width 491 height 109
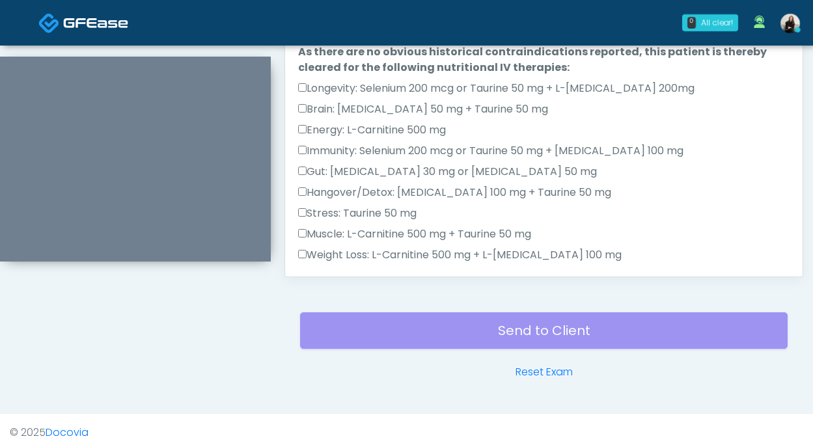
scroll to position [550, 0]
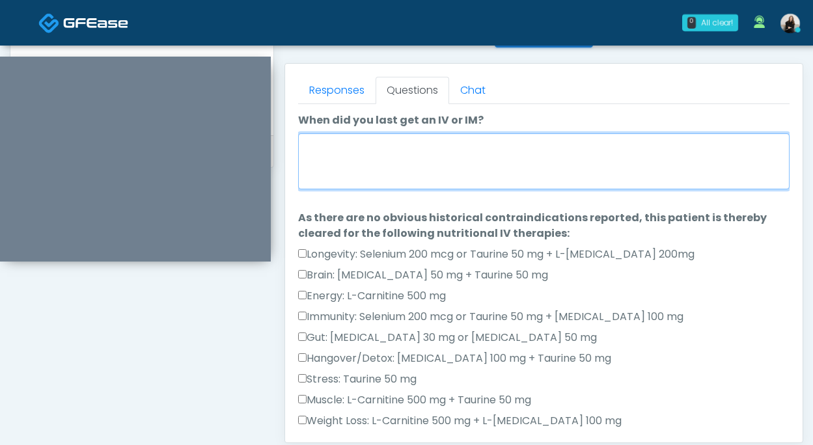
click at [342, 155] on textarea "When did you last get an IV or IM?" at bounding box center [543, 161] width 491 height 56
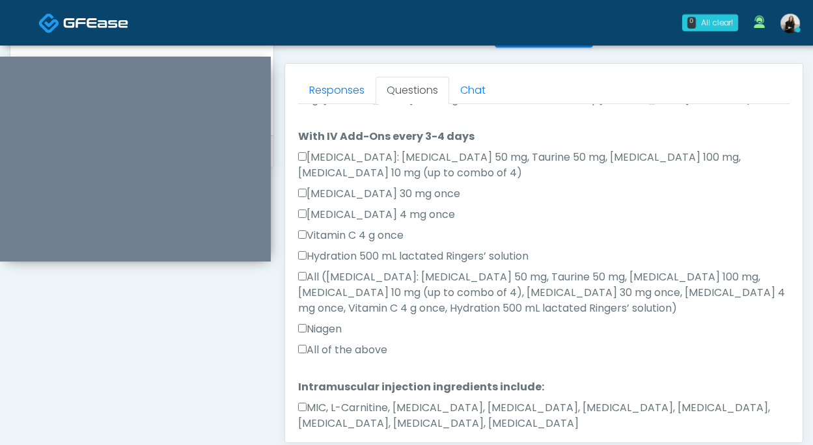
type textarea "**********"
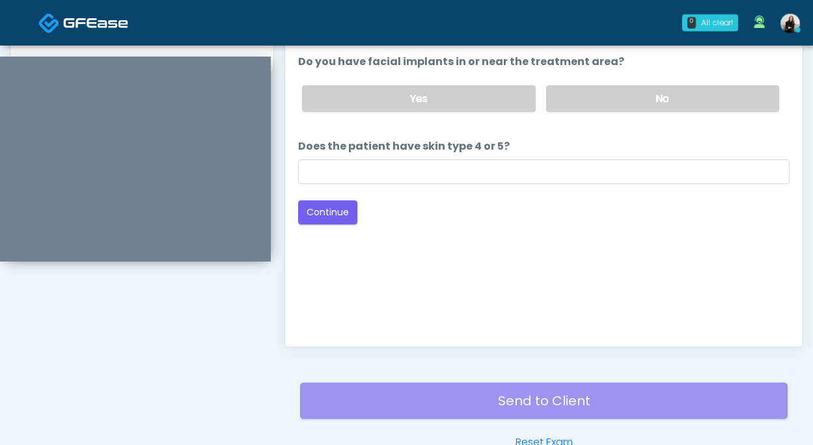
scroll to position [552, 0]
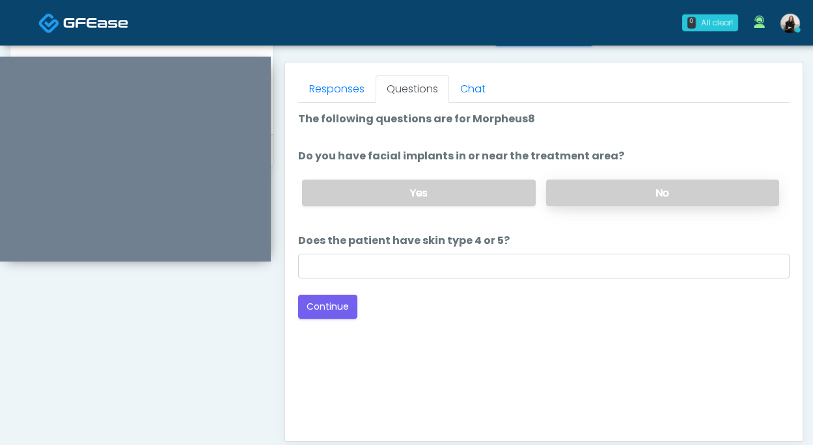
click at [597, 187] on label "No" at bounding box center [662, 193] width 233 height 27
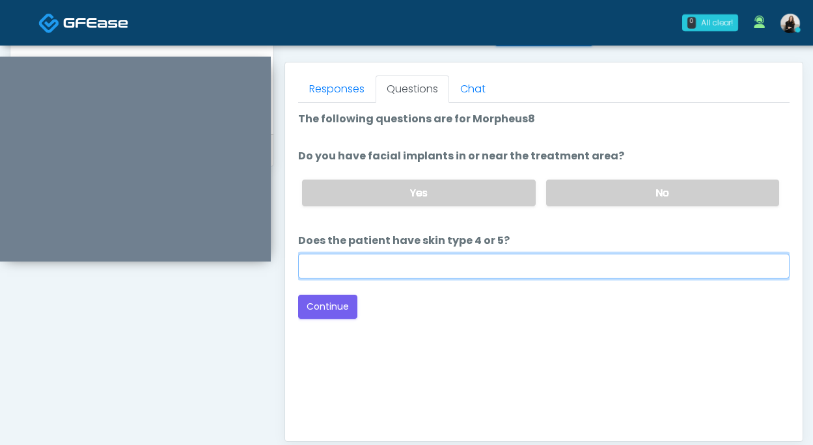
click at [494, 260] on input "Does the patient have skin type 4 or 5?" at bounding box center [543, 266] width 491 height 25
type input "**"
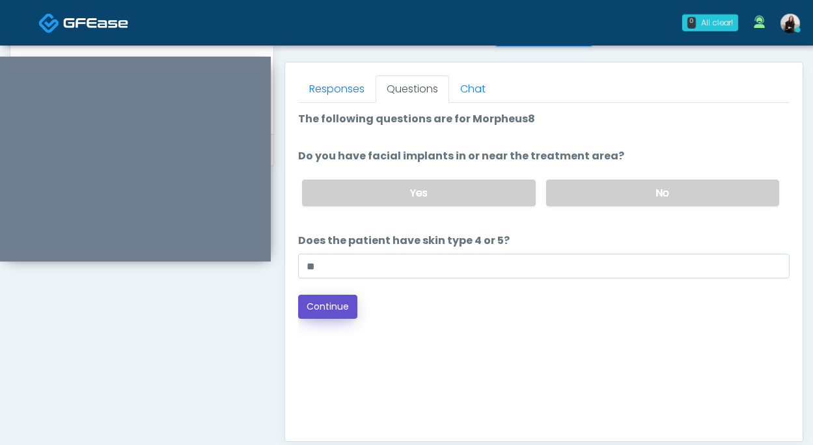
click at [309, 312] on button "Continue" at bounding box center [327, 307] width 59 height 24
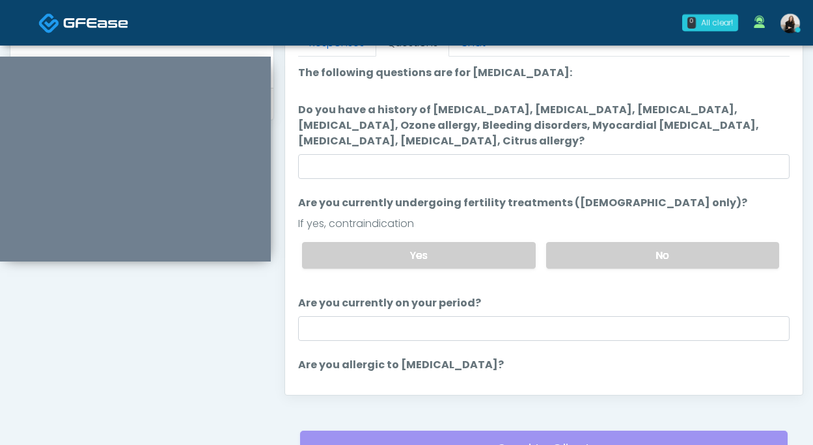
scroll to position [593, 0]
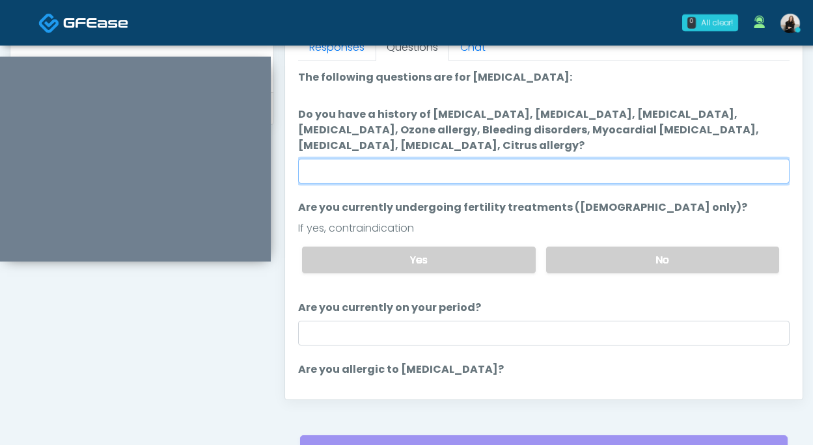
click at [495, 160] on input "Do you have a history of Hyperthyroidism, Hypotension, Hypocalcemia, Hypoglycem…" at bounding box center [543, 171] width 491 height 25
type input "**"
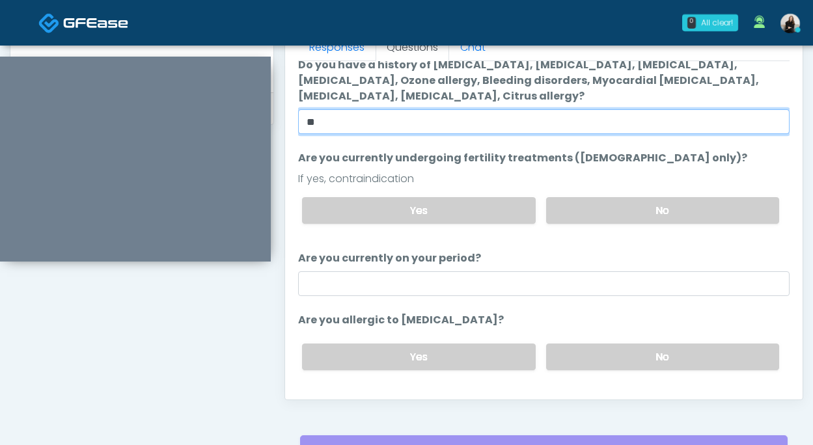
scroll to position [83, 0]
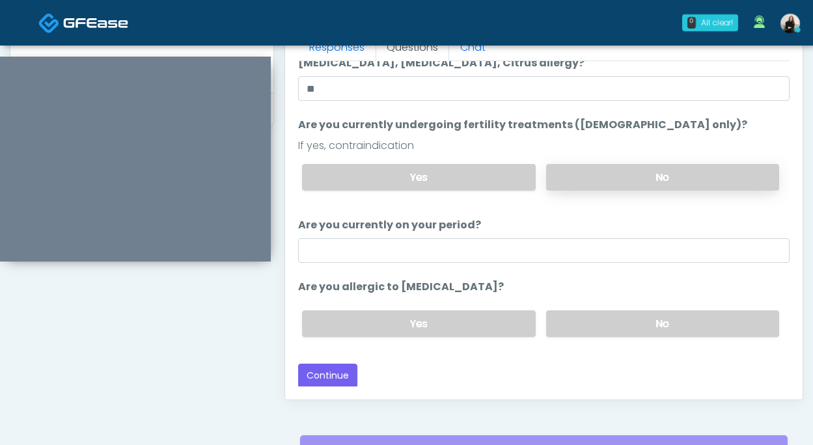
click at [617, 184] on label "No" at bounding box center [662, 177] width 233 height 27
click at [582, 321] on label "No" at bounding box center [662, 323] width 233 height 27
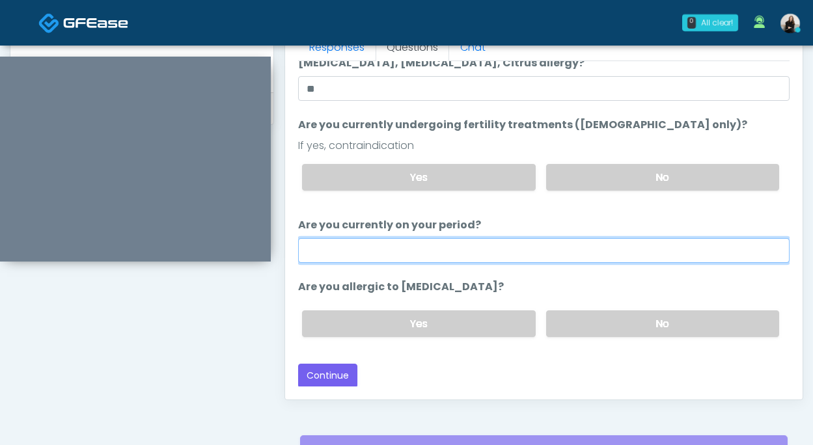
click at [538, 259] on input "Are you currently on your period?" at bounding box center [543, 250] width 491 height 25
type input "**"
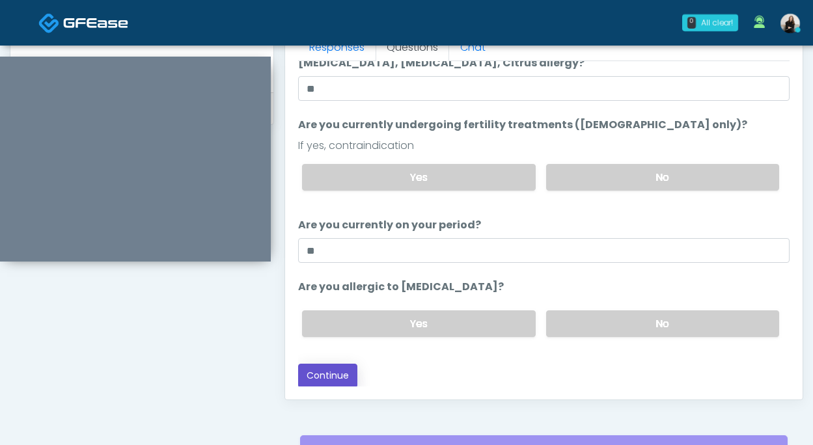
click at [321, 375] on button "Continue" at bounding box center [327, 376] width 59 height 24
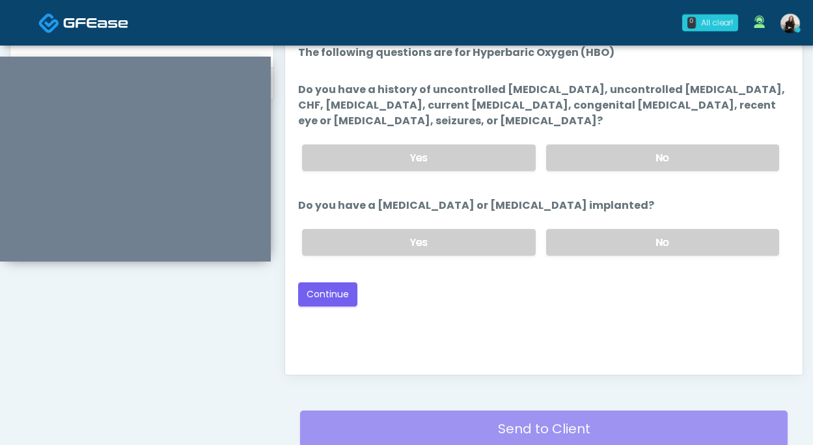
scroll to position [619, 0]
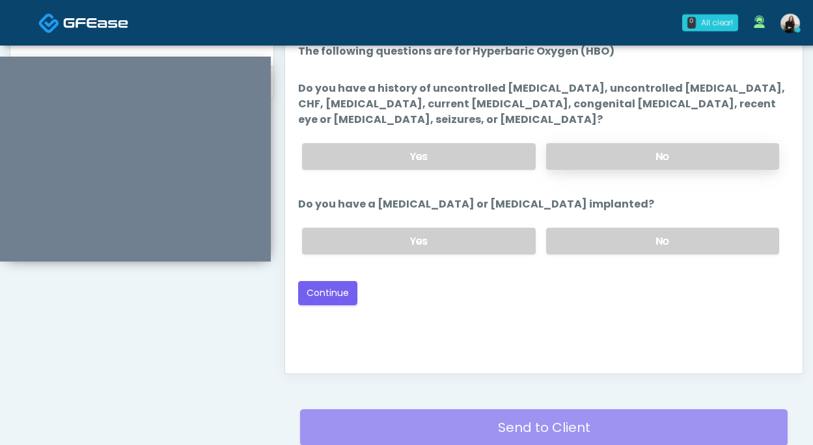
click at [575, 153] on label "No" at bounding box center [662, 156] width 233 height 27
click at [581, 224] on div "Yes No" at bounding box center [540, 240] width 498 height 47
click at [570, 233] on label "No" at bounding box center [662, 241] width 233 height 27
click at [327, 285] on button "Continue" at bounding box center [327, 293] width 59 height 24
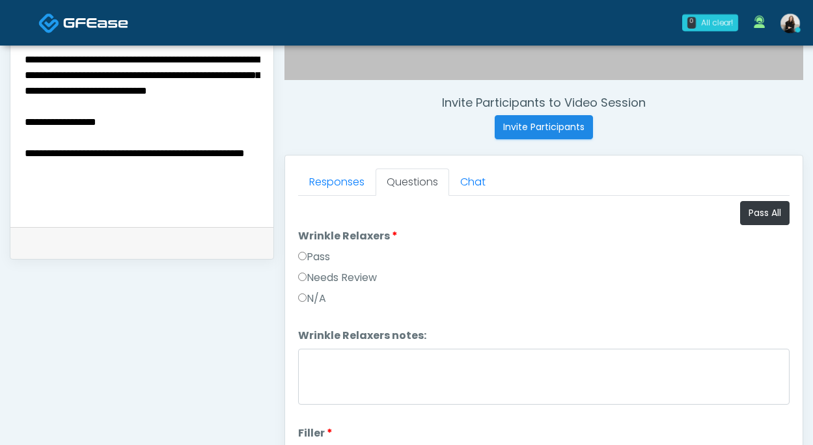
scroll to position [542, 0]
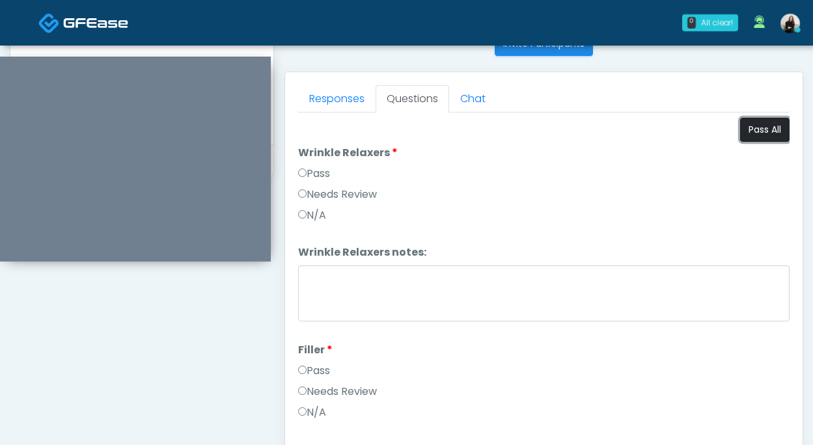
click at [771, 128] on button "Pass All" at bounding box center [764, 130] width 49 height 24
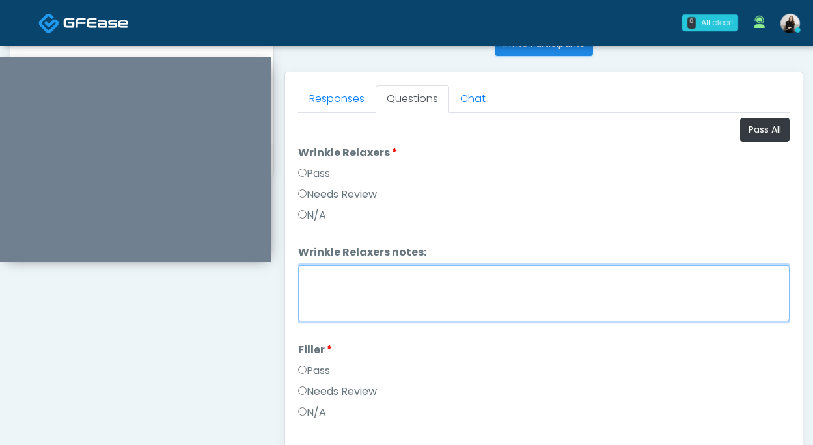
click at [324, 274] on textarea "Wrinkle Relaxers notes:" at bounding box center [543, 293] width 491 height 56
drag, startPoint x: 429, startPoint y: 288, endPoint x: 327, endPoint y: 276, distance: 102.2
click at [327, 276] on textarea "**********" at bounding box center [543, 293] width 491 height 56
click at [323, 276] on textarea "**********" at bounding box center [543, 293] width 491 height 56
drag, startPoint x: 310, startPoint y: 277, endPoint x: 420, endPoint y: 278, distance: 109.3
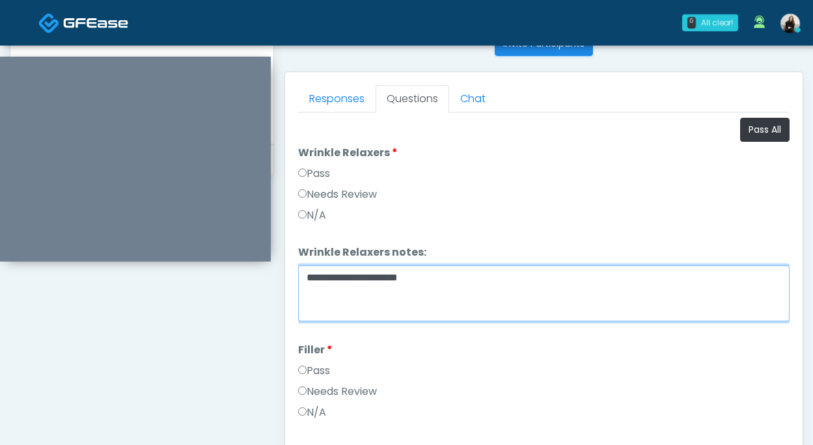
click at [420, 278] on textarea "**********" at bounding box center [543, 293] width 491 height 56
type textarea "*"
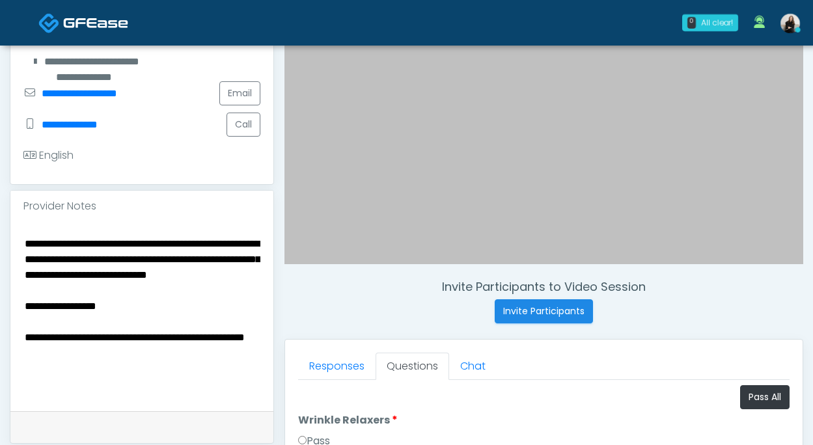
scroll to position [299, 0]
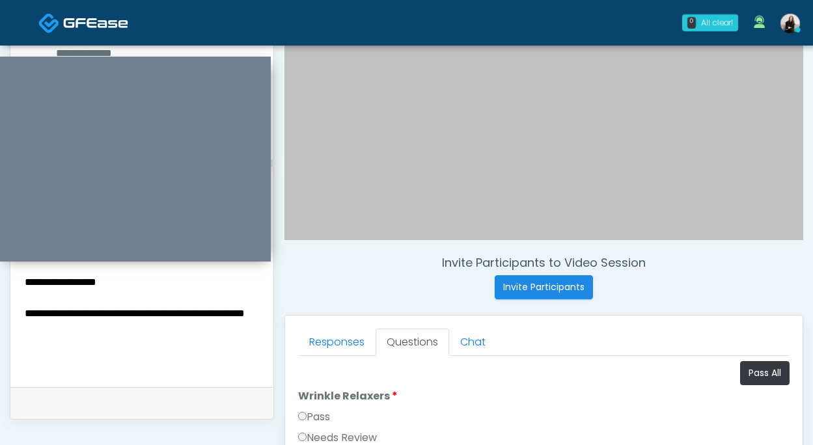
click at [189, 353] on textarea "**********" at bounding box center [141, 290] width 237 height 159
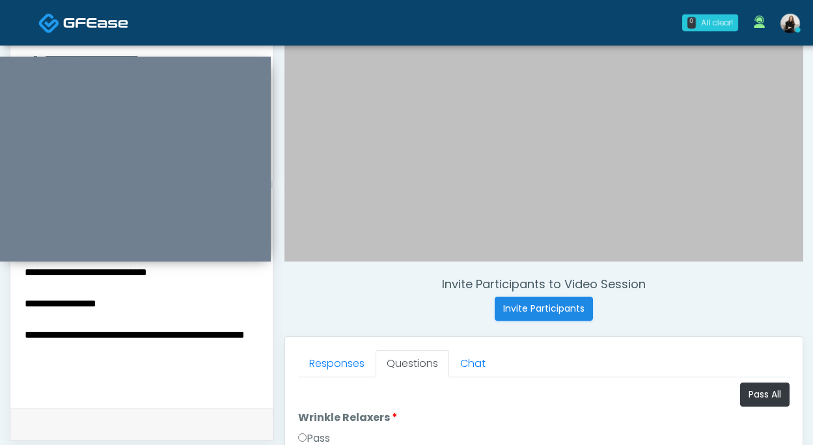
scroll to position [254, 0]
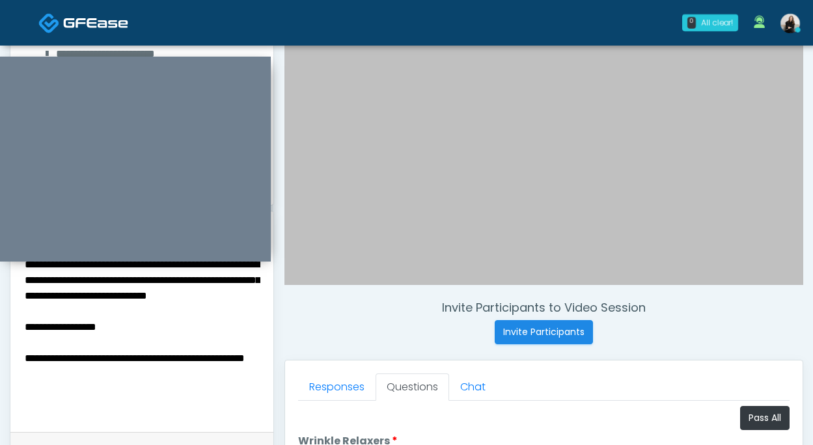
click at [25, 342] on textarea "**********" at bounding box center [141, 335] width 237 height 159
drag, startPoint x: 122, startPoint y: 342, endPoint x: -10, endPoint y: 339, distance: 132.8
click at [0, 339] on html "0 All clear! All clear! Janaira Villalobos AZ CA CO FL GA IL LA MA MD MI MN MO …" at bounding box center [406, 330] width 813 height 1168
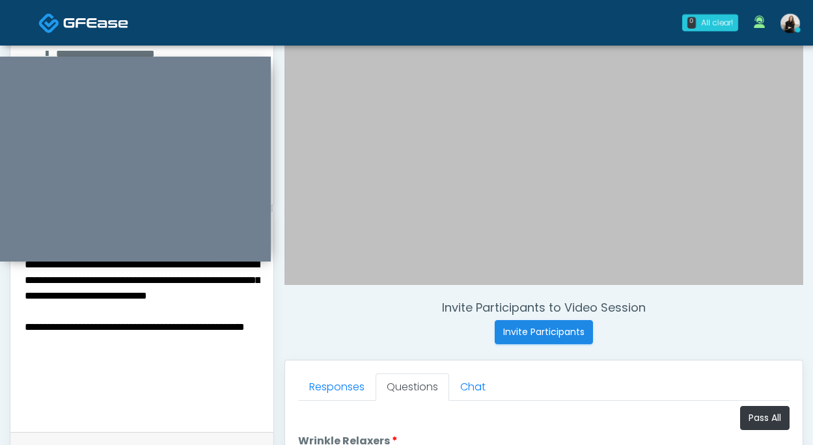
click at [23, 344] on textarea "**********" at bounding box center [141, 335] width 237 height 159
click at [178, 343] on textarea "**********" at bounding box center [141, 335] width 237 height 159
click at [184, 359] on textarea "**********" at bounding box center [141, 335] width 237 height 159
click at [202, 362] on textarea "**********" at bounding box center [141, 335] width 237 height 159
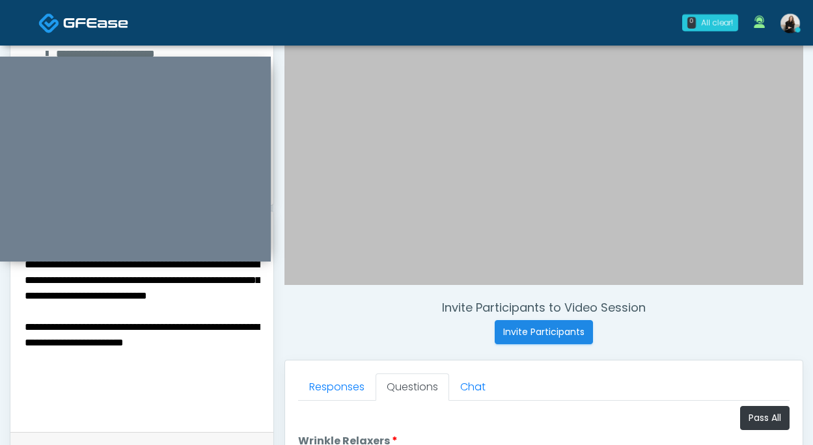
click at [235, 362] on textarea "**********" at bounding box center [141, 335] width 237 height 159
click at [135, 366] on textarea "**********" at bounding box center [141, 335] width 237 height 159
click at [118, 373] on textarea "**********" at bounding box center [141, 335] width 237 height 159
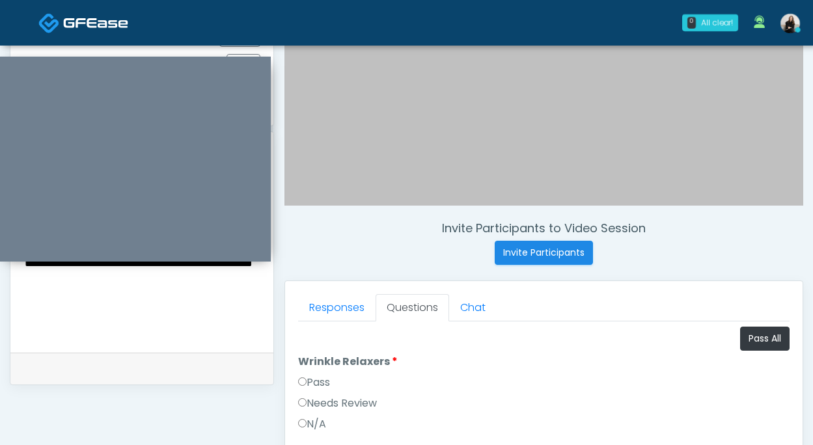
scroll to position [344, 0]
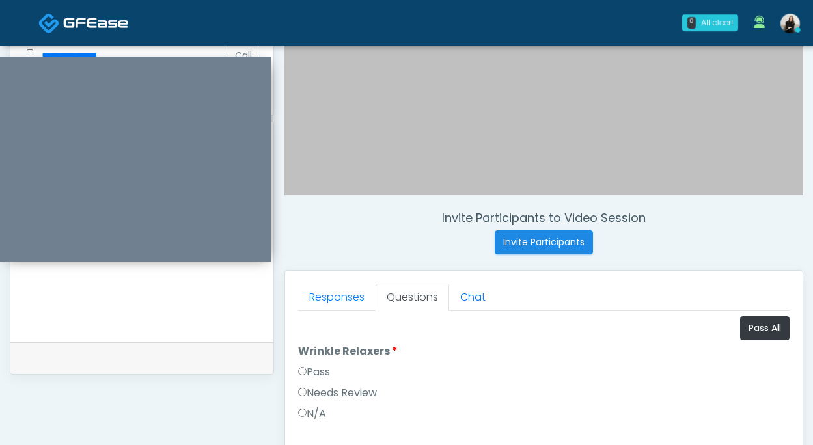
paste textarea "**********"
click at [31, 307] on textarea "**********" at bounding box center [141, 245] width 237 height 159
click at [79, 315] on textarea "**********" at bounding box center [141, 245] width 237 height 159
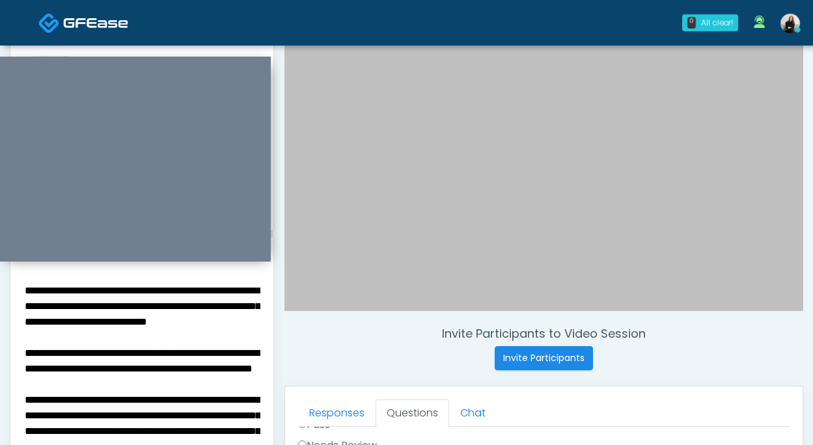
scroll to position [215, 0]
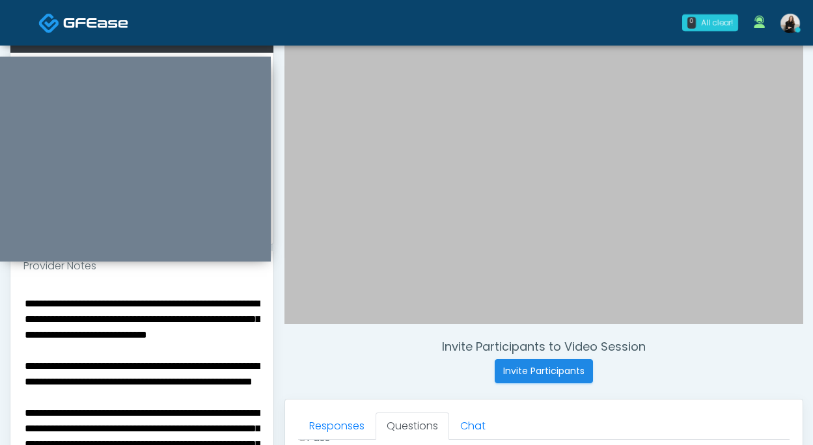
drag, startPoint x: 168, startPoint y: 414, endPoint x: 12, endPoint y: 377, distance: 160.5
click at [12, 377] on div "**********" at bounding box center [141, 376] width 263 height 189
click at [103, 384] on textarea "**********" at bounding box center [141, 374] width 237 height 159
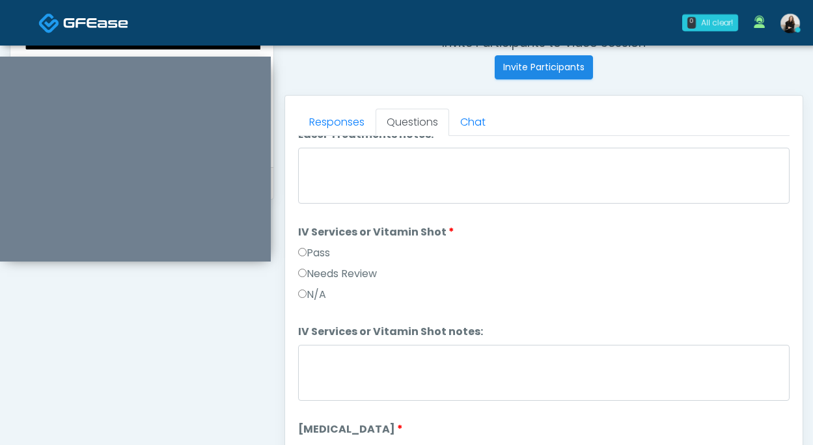
scroll to position [677, 0]
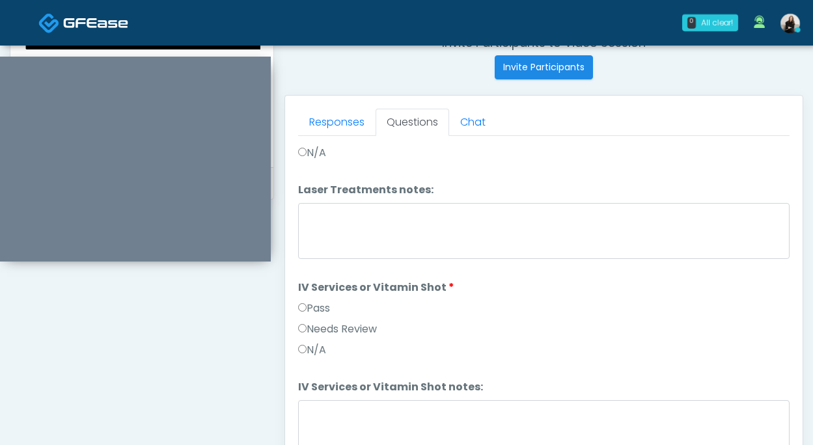
type textarea "**********"
click at [458, 437] on textarea "IV Services or Vitamin Shot notes:" at bounding box center [543, 428] width 491 height 56
paste textarea "**********"
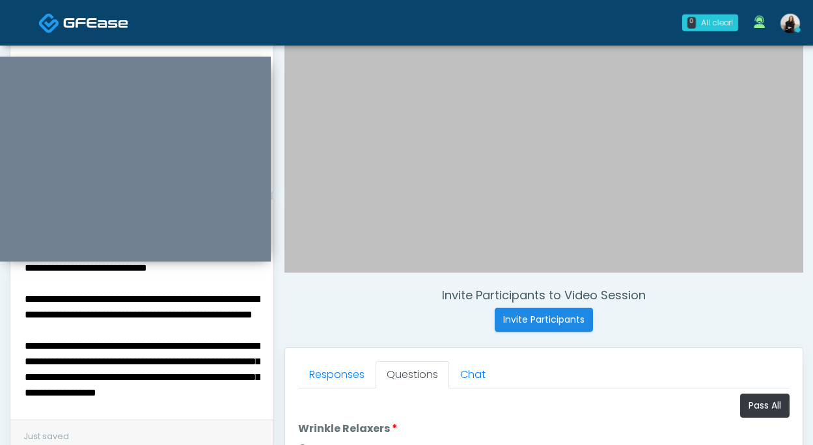
scroll to position [62, 0]
type textarea "**********"
click at [254, 347] on textarea "**********" at bounding box center [141, 322] width 237 height 159
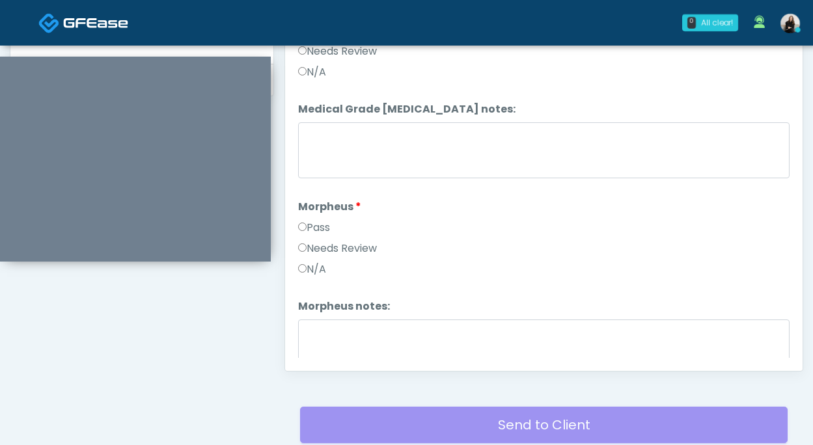
scroll to position [1629, 0]
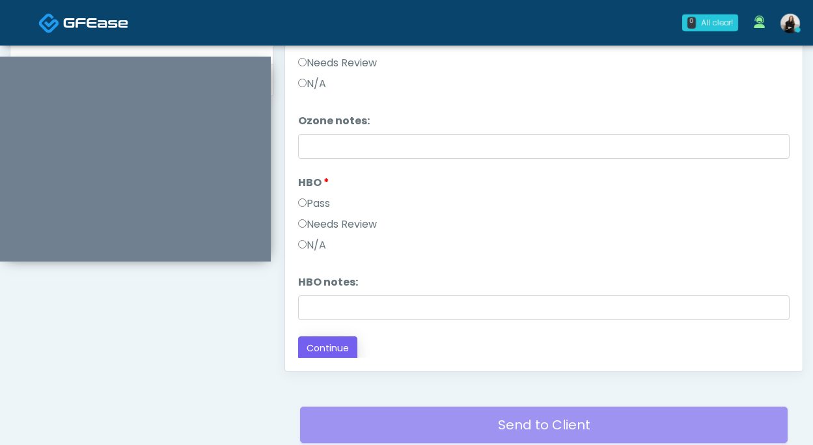
type textarea "**********"
click at [347, 346] on button "Continue" at bounding box center [327, 348] width 59 height 24
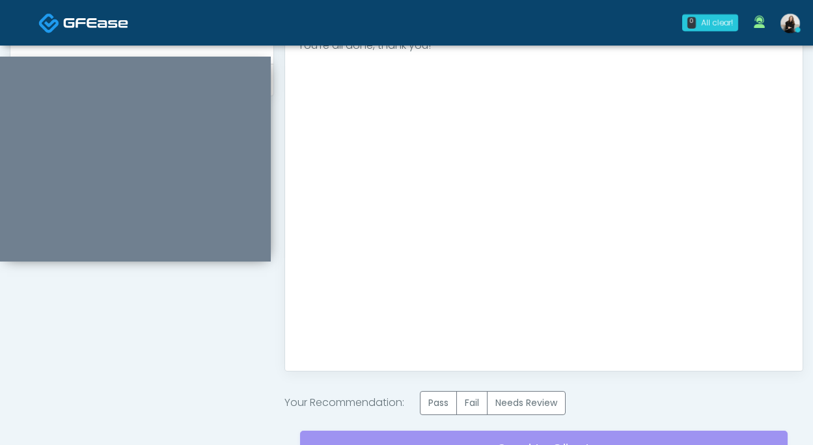
scroll to position [0, 0]
click at [428, 394] on label "Pass" at bounding box center [438, 403] width 37 height 24
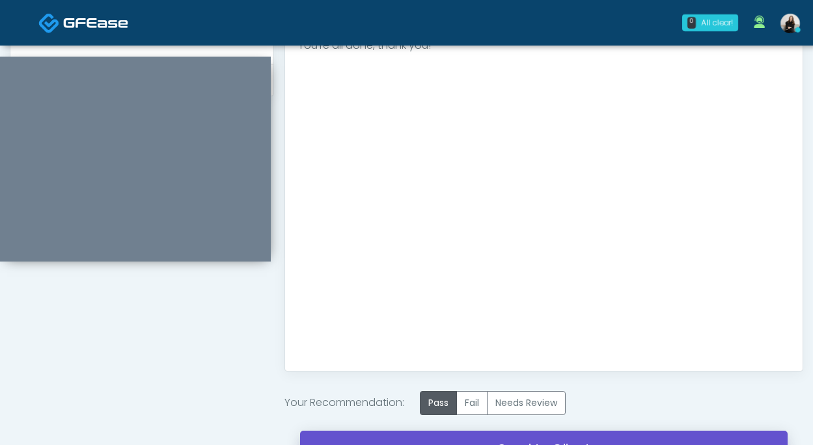
click at [466, 437] on link "Send to Client" at bounding box center [543, 449] width 487 height 36
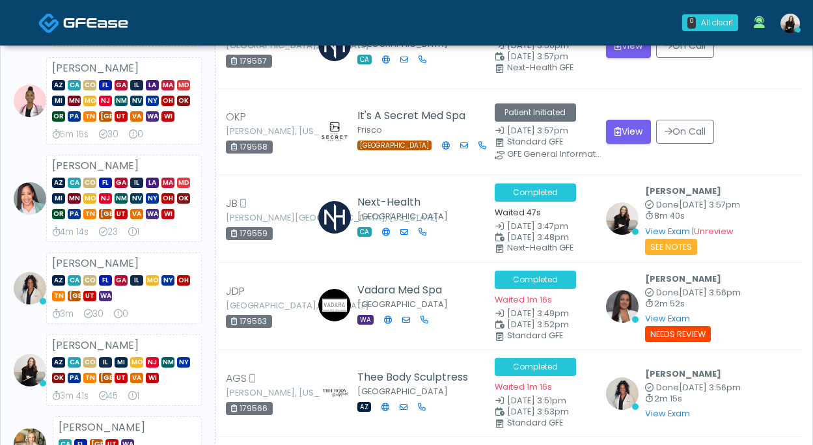
scroll to position [256, 0]
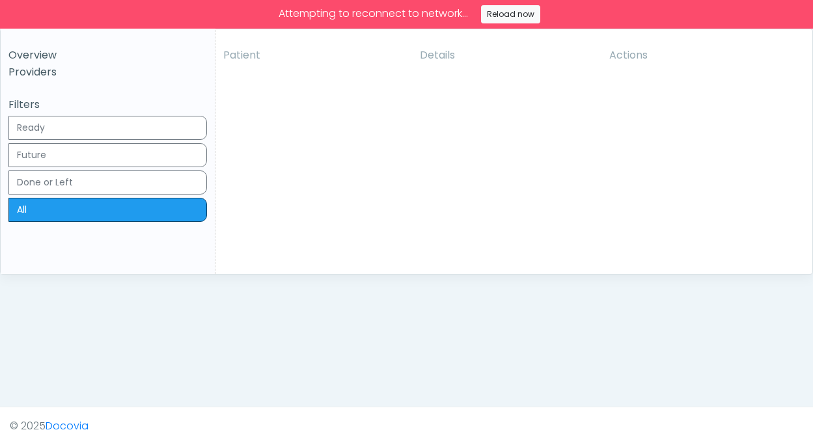
scroll to position [332, 0]
